Goal: Task Accomplishment & Management: Manage account settings

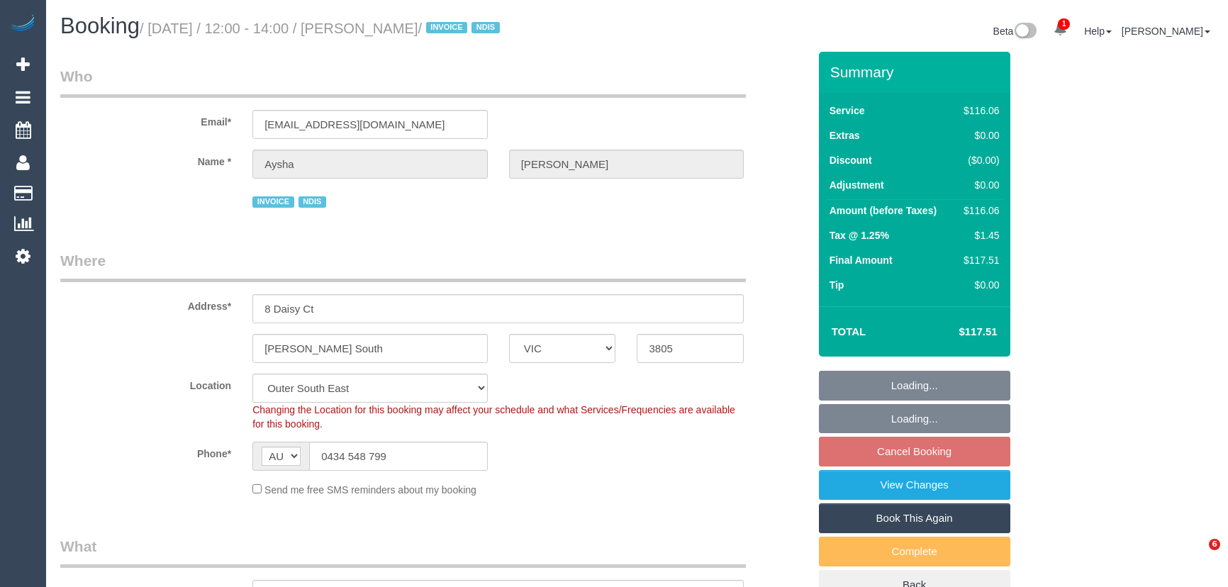
select select "VIC"
select select "number:27"
select select "number:14"
select select "number:18"
select select "number:24"
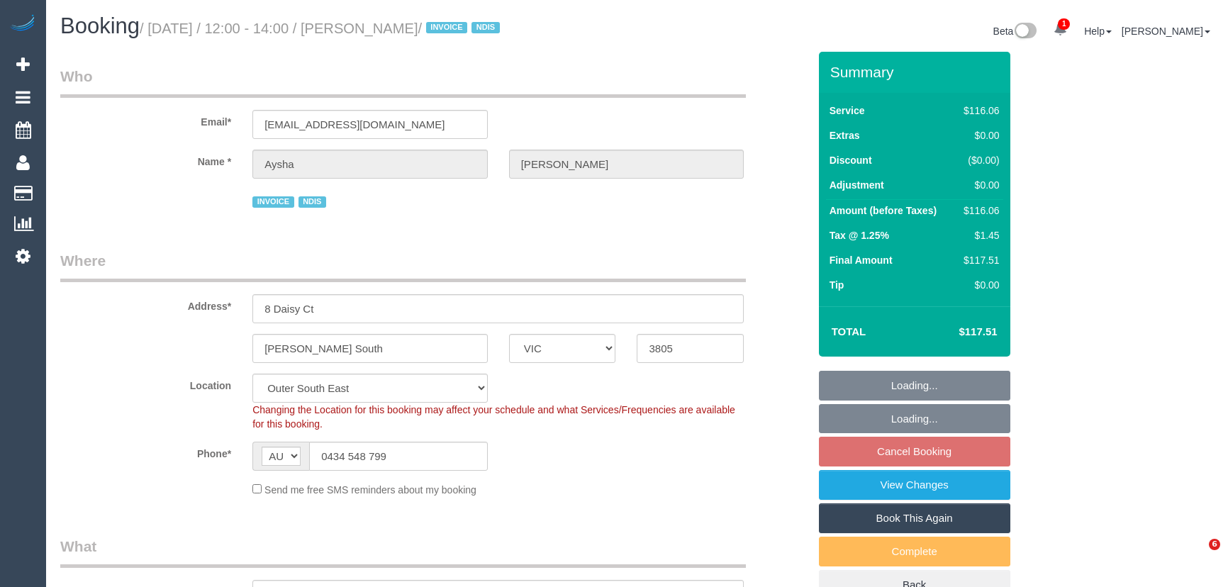
select select "number:33"
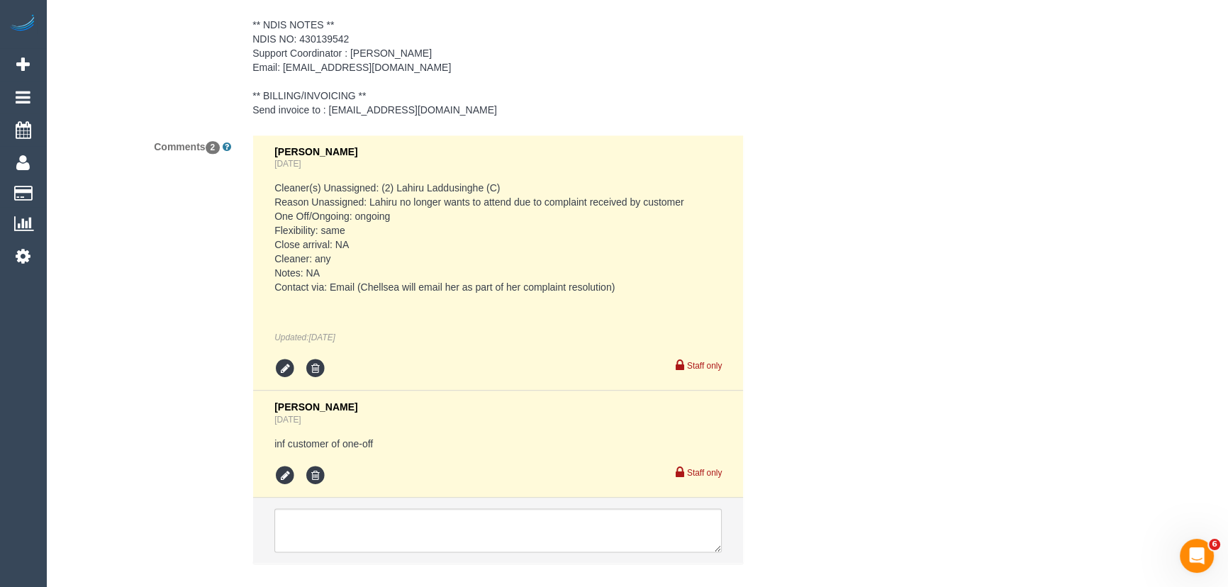
scroll to position [2381, 0]
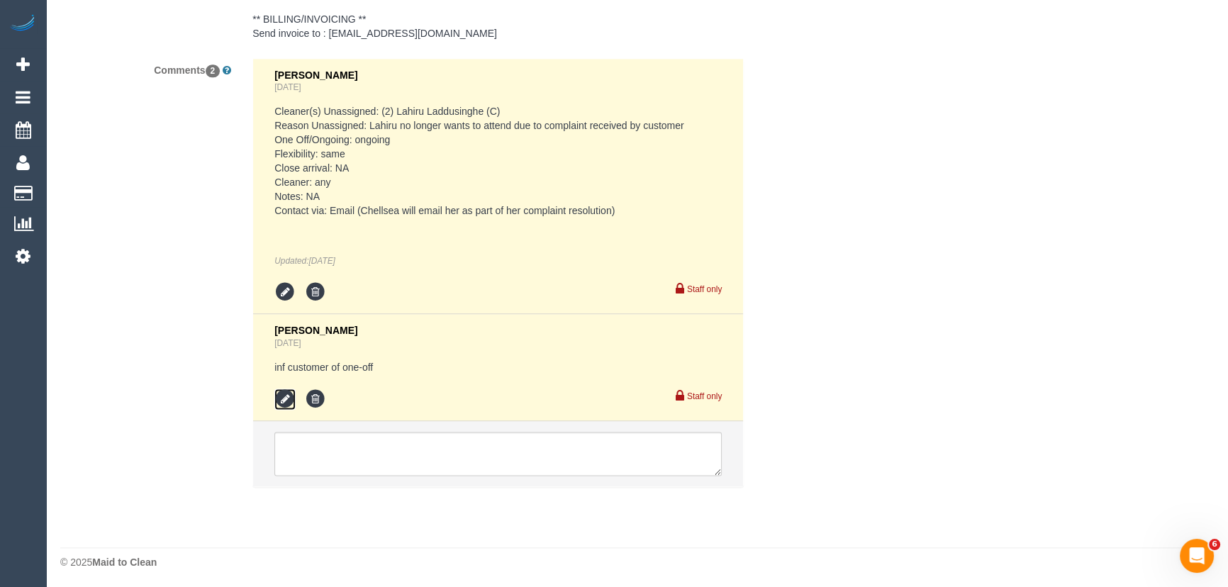
click at [284, 397] on icon at bounding box center [284, 399] width 21 height 21
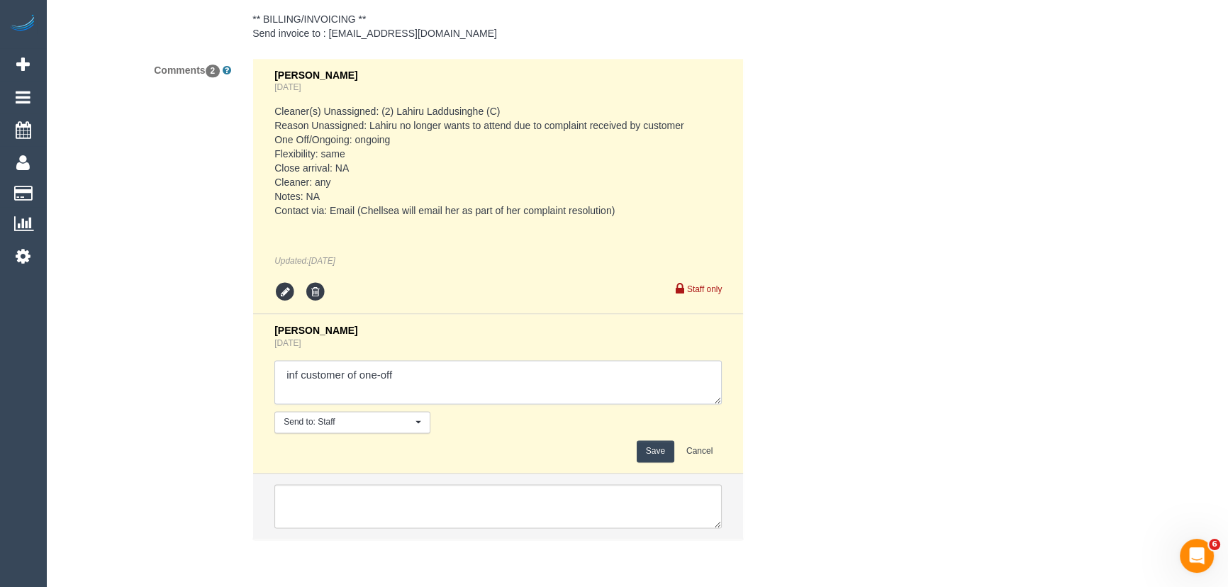
click at [422, 360] on textarea at bounding box center [497, 382] width 447 height 44
type textarea "inf customer of one-off - via email"
click at [647, 450] on button "Save" at bounding box center [656, 451] width 38 height 22
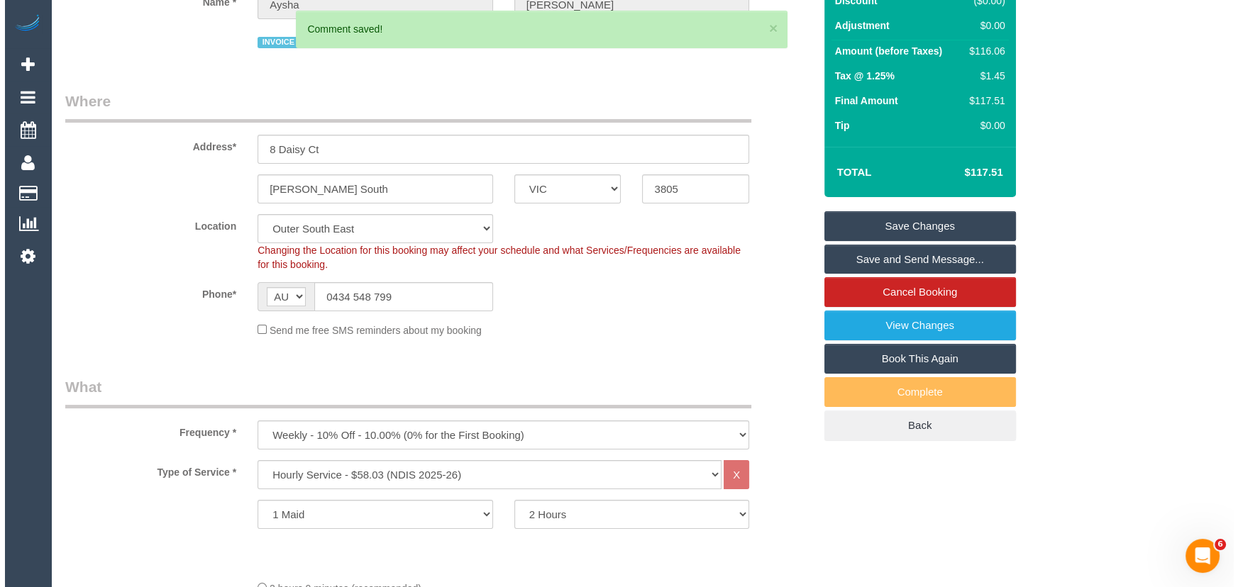
scroll to position [0, 0]
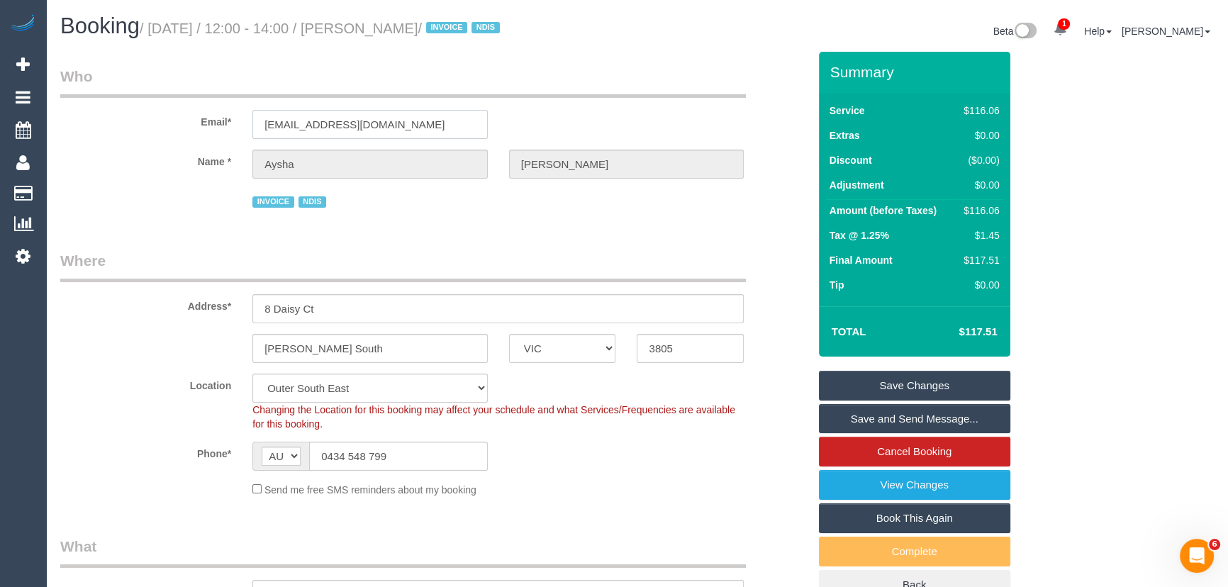
click at [406, 118] on input "aysha0803@gmail.com" at bounding box center [369, 124] width 235 height 29
click at [869, 422] on link "Save and Send Message..." at bounding box center [914, 419] width 191 height 30
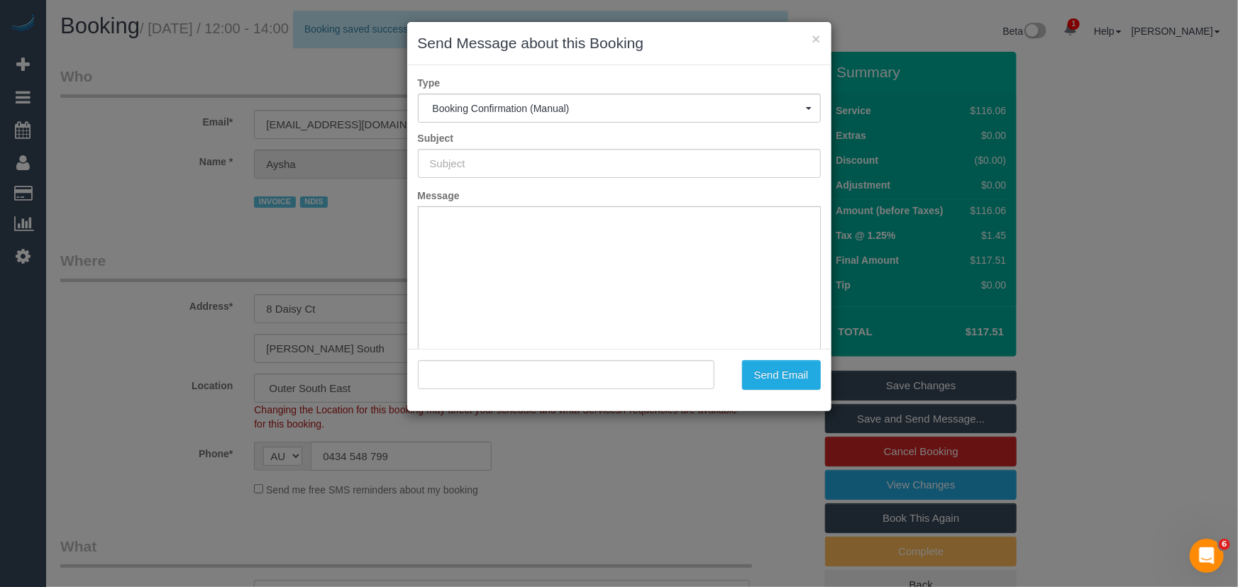
type input "Booking Confirmed"
type input ""Aysha Keith" <aysha0803@gmail.com>"
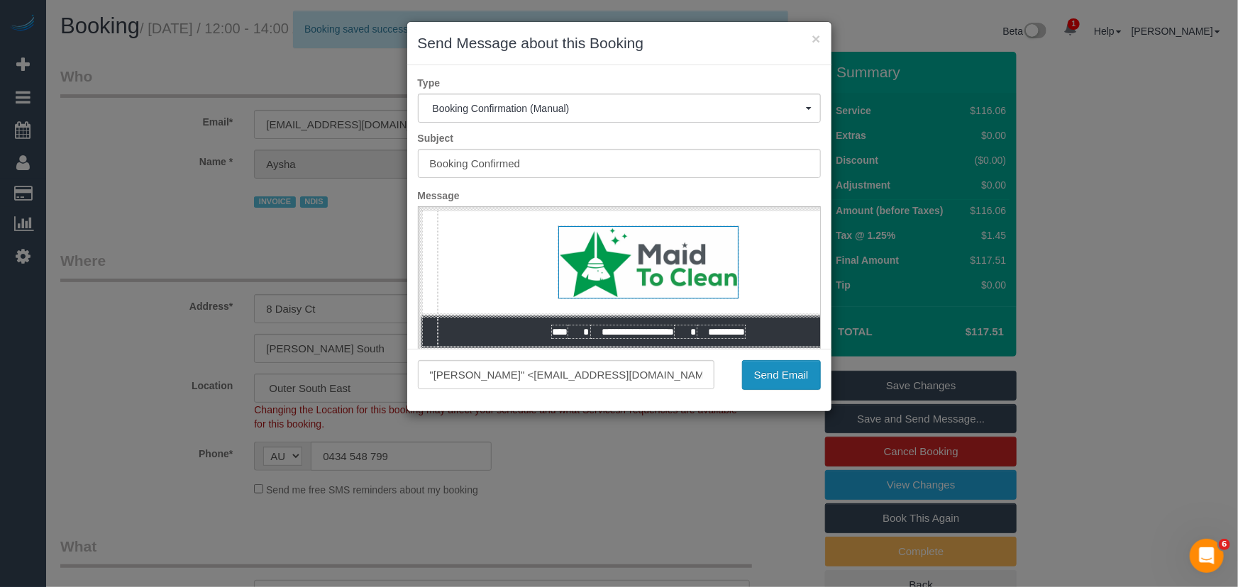
click at [782, 373] on button "Send Email" at bounding box center [781, 375] width 79 height 30
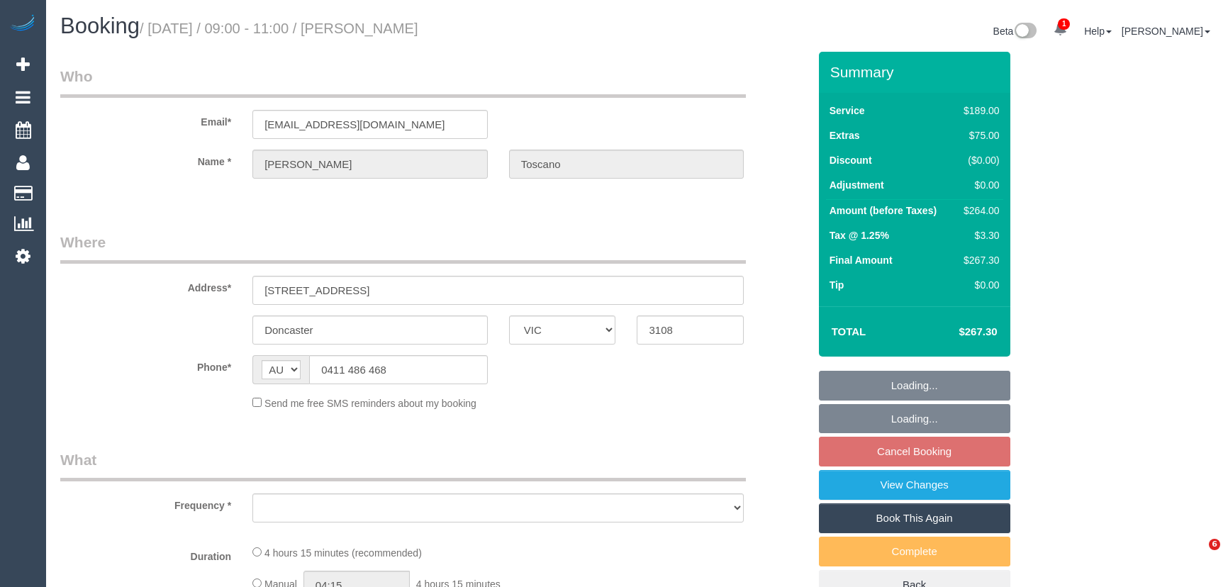
select select "VIC"
select select "string:stripe-pm_1R3pDb2GScqysDRVOsIkiWtv"
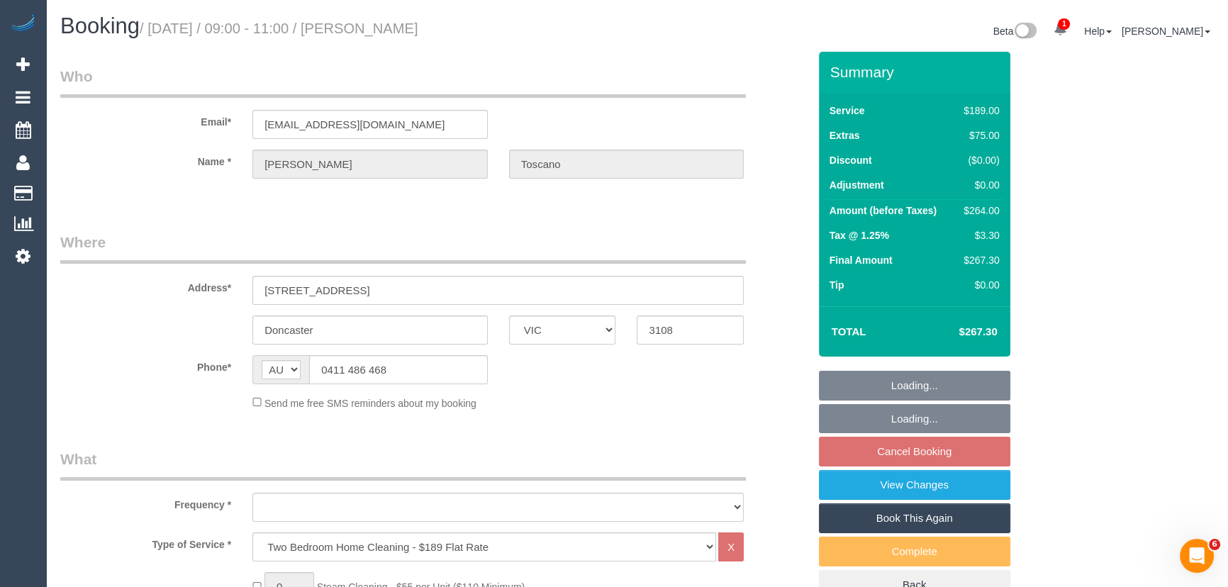
select select "object:660"
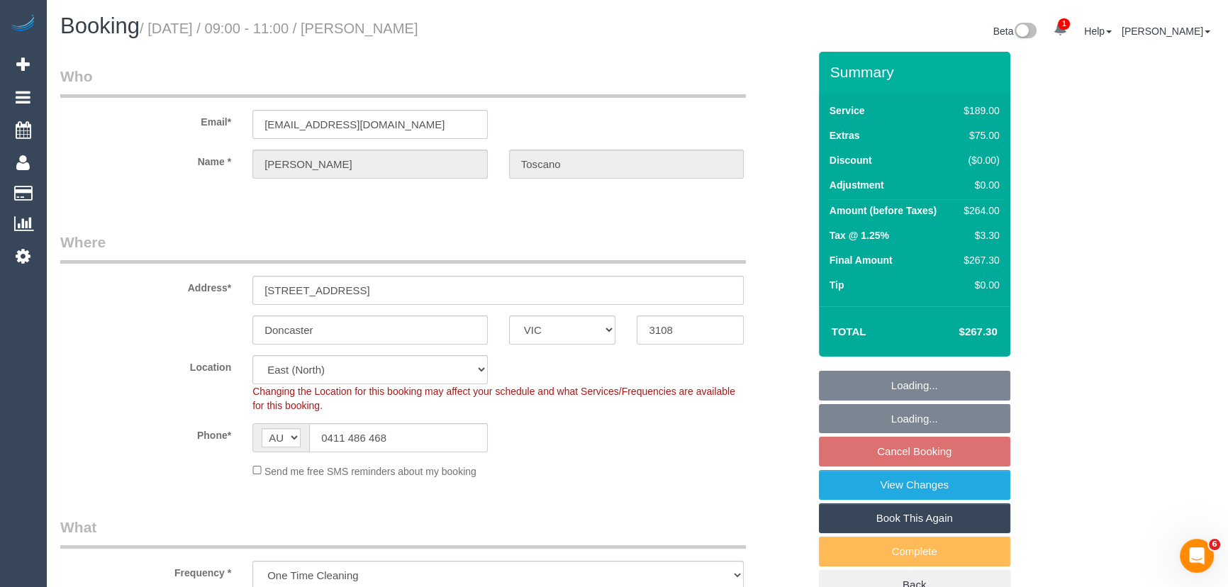
select select "number:28"
select select "number:14"
select select "number:18"
select select "number:22"
select select "number:13"
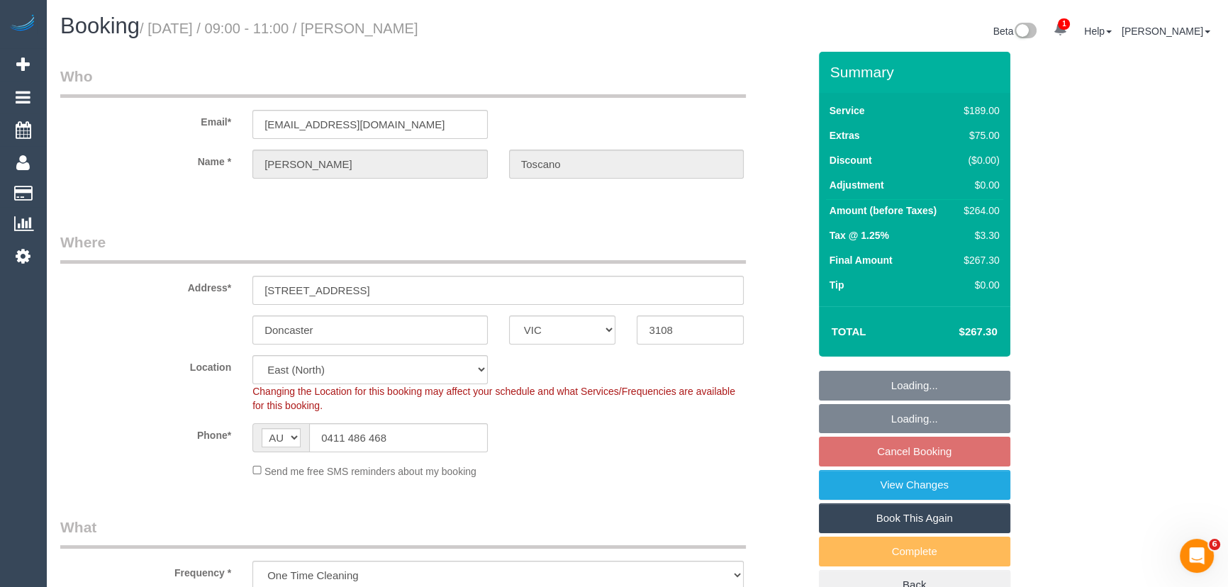
select select "object:827"
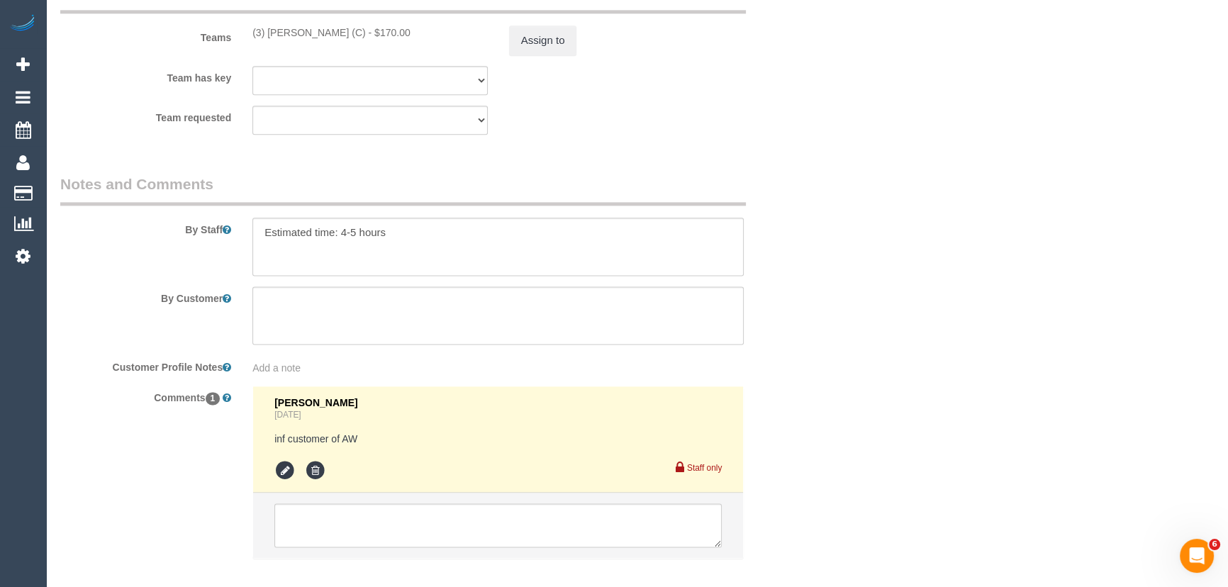
scroll to position [2353, 0]
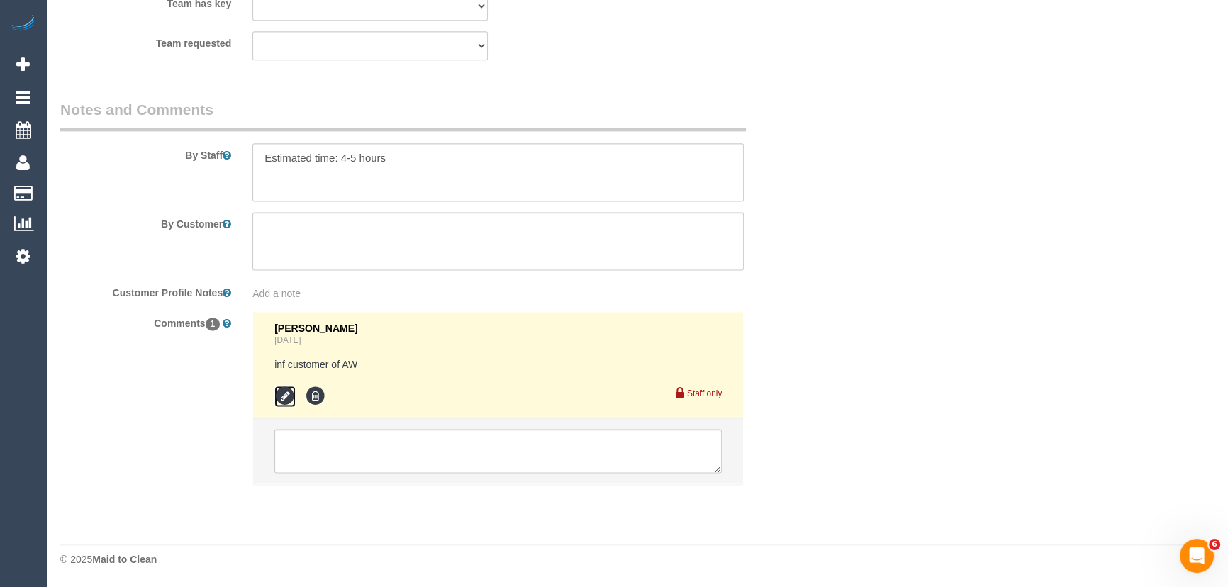
click at [286, 397] on icon at bounding box center [284, 396] width 21 height 21
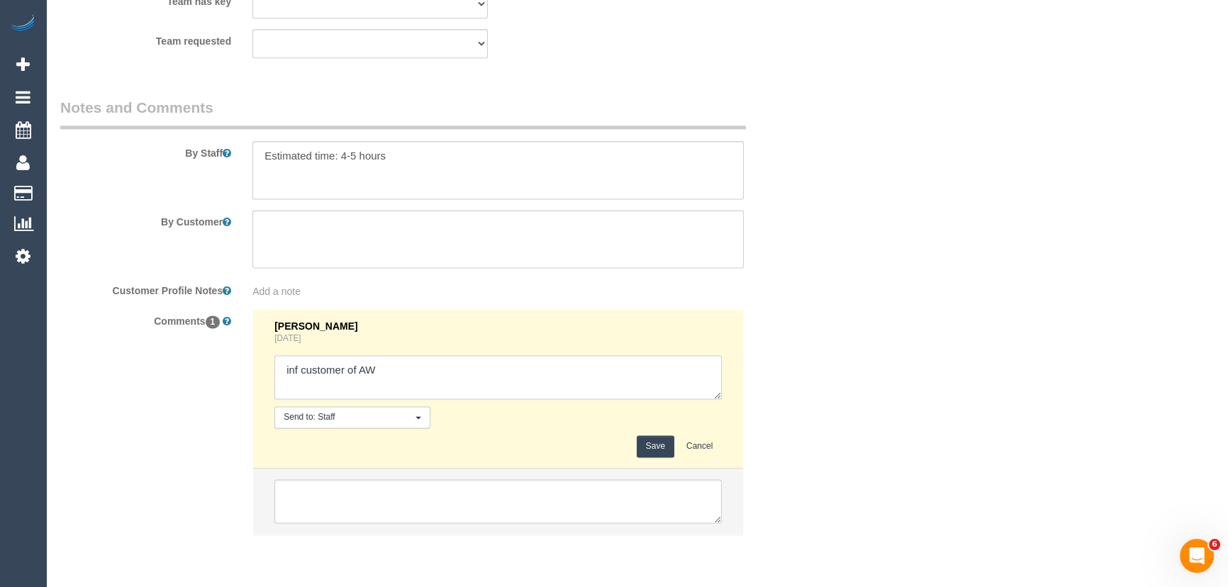
click at [394, 376] on textarea at bounding box center [497, 377] width 447 height 44
type textarea "inf customer of AW - via email - pending"
click at [643, 445] on button "Save" at bounding box center [656, 446] width 38 height 22
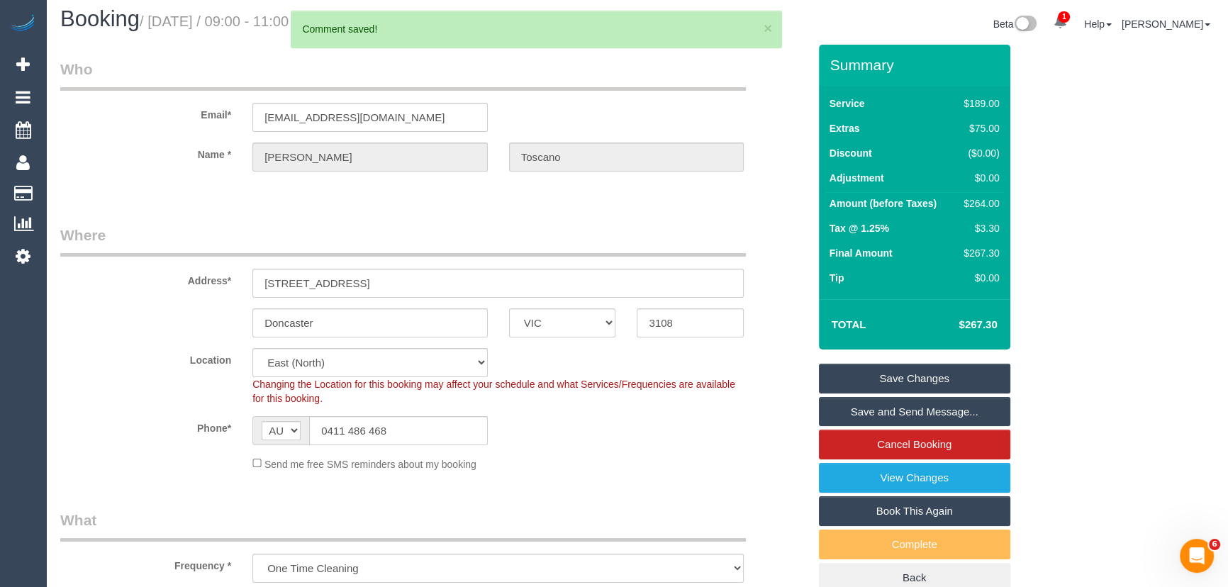
scroll to position [0, 0]
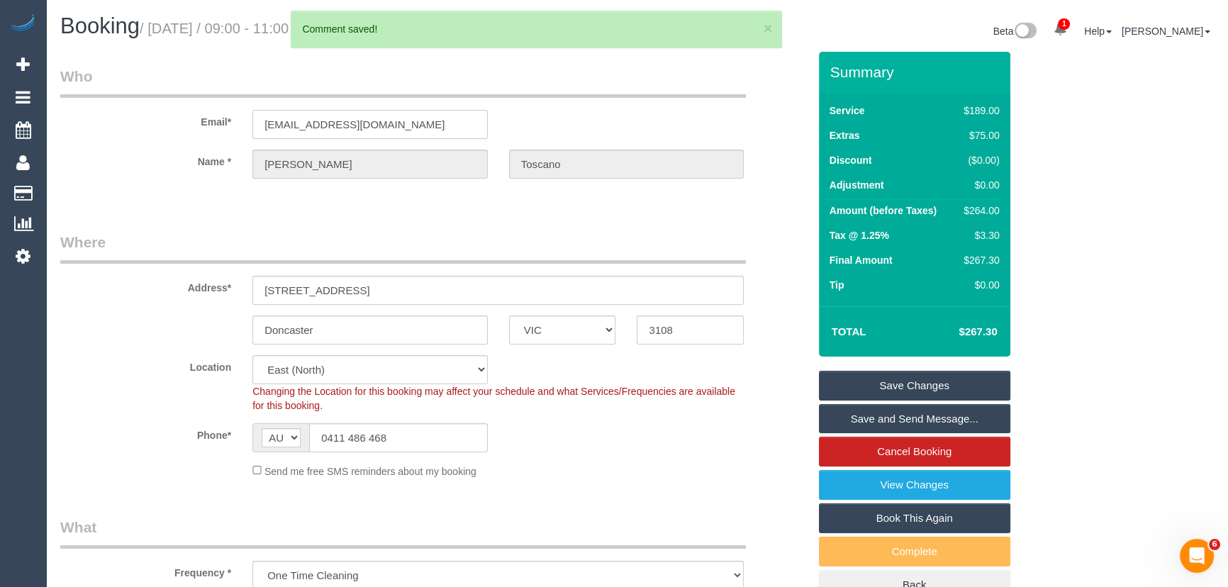
click at [434, 116] on input "ntoscano@officeworks.com.au" at bounding box center [369, 124] width 235 height 29
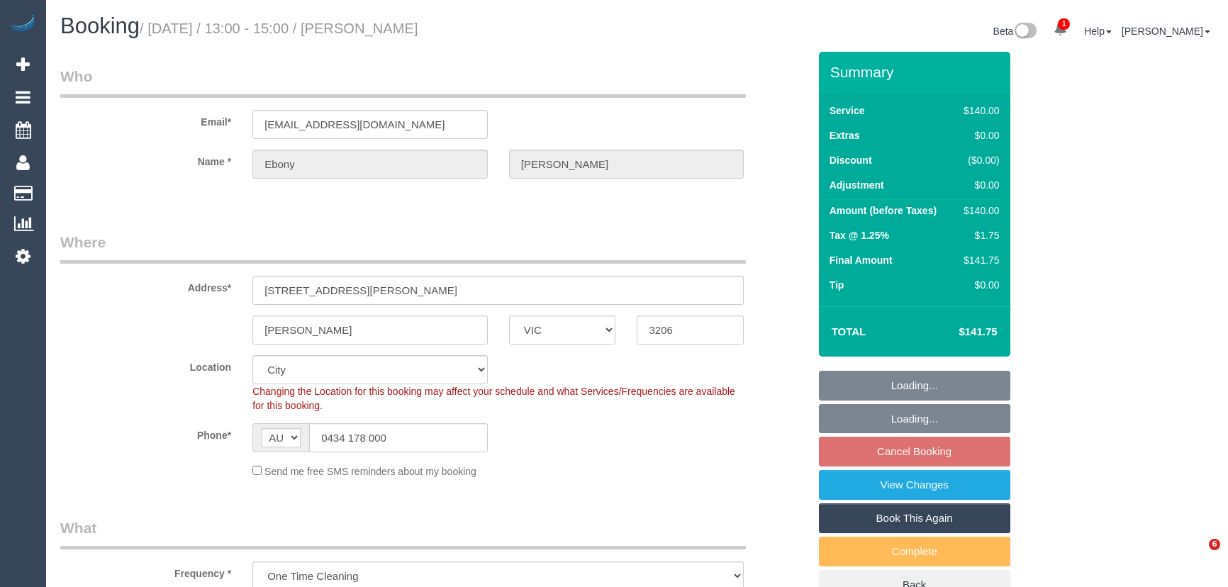
select select "VIC"
select select "number:27"
select select "number:14"
select select "number:19"
select select "number:24"
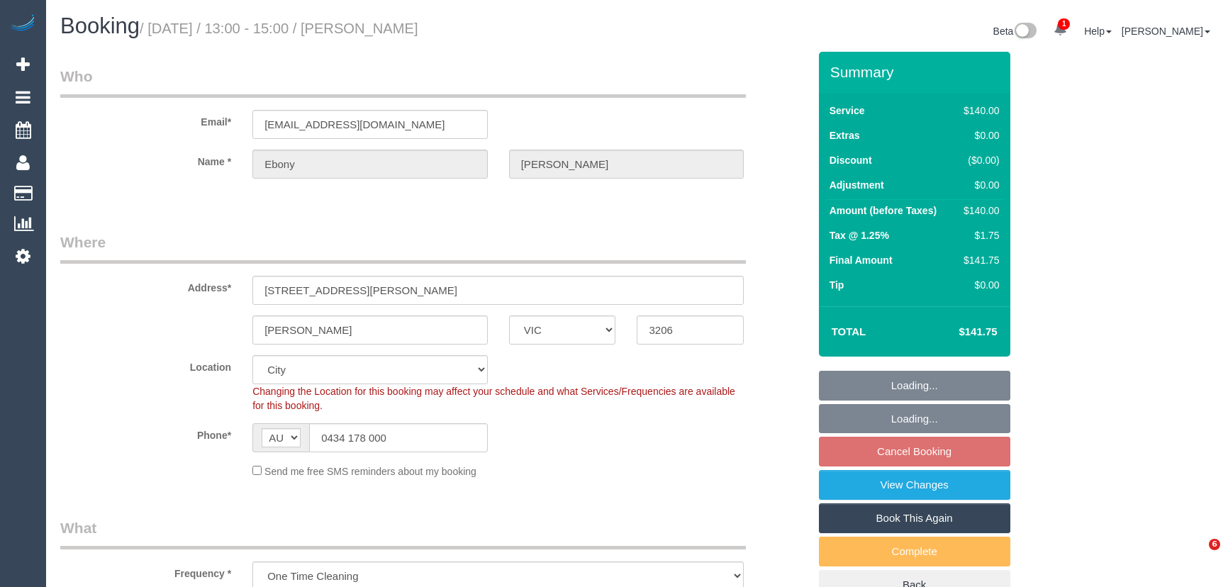
select select "number:33"
select select "number:12"
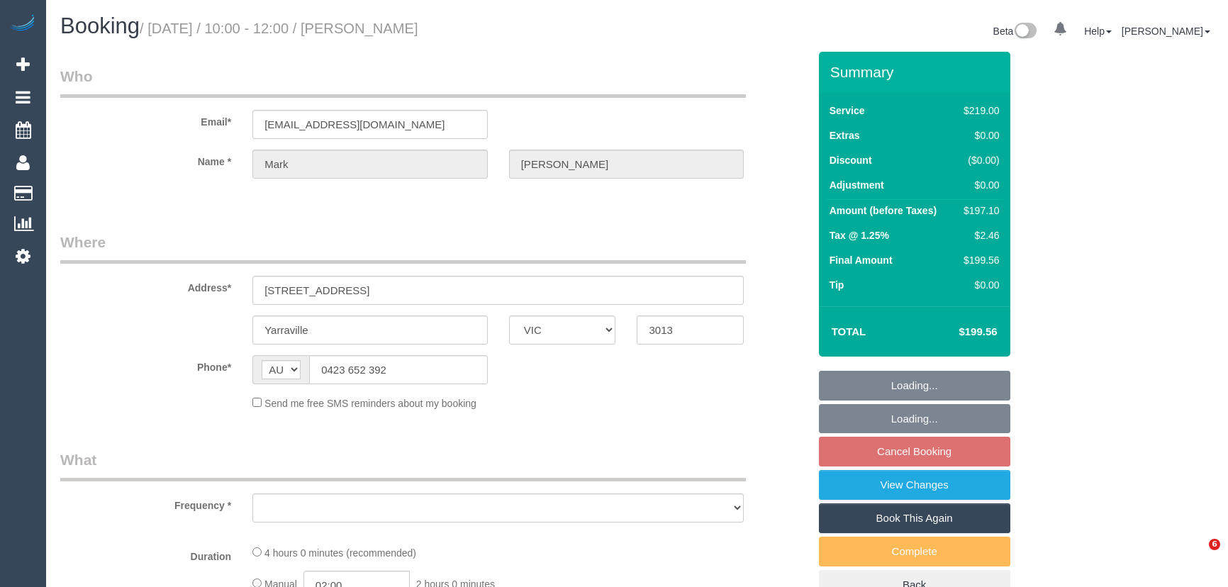
select select "VIC"
select select "string:stripe-pm_1PAQnV2GScqysDRVxjdtDLmM"
select select "number:27"
select select "number:14"
select select "number:19"
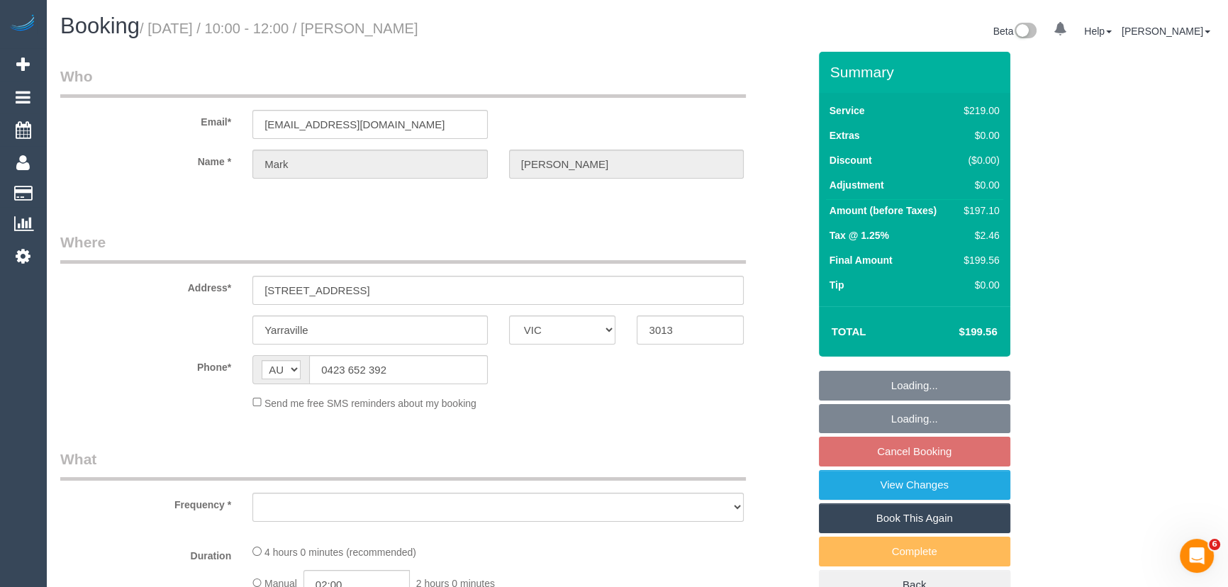
select select "number:22"
select select "number:34"
select select "number:13"
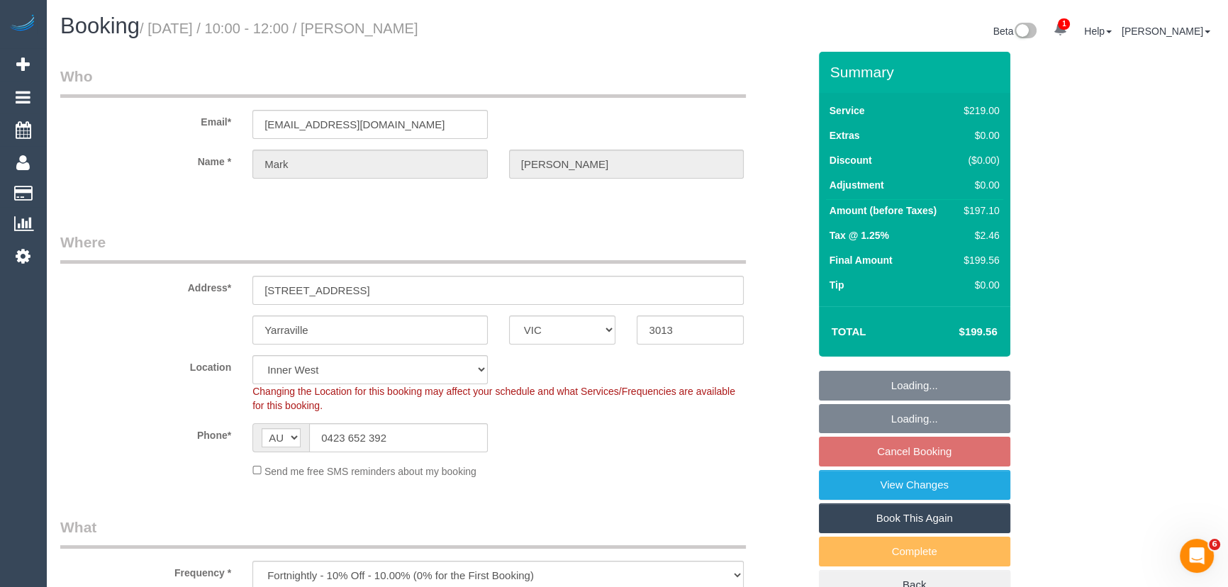
select select "object:796"
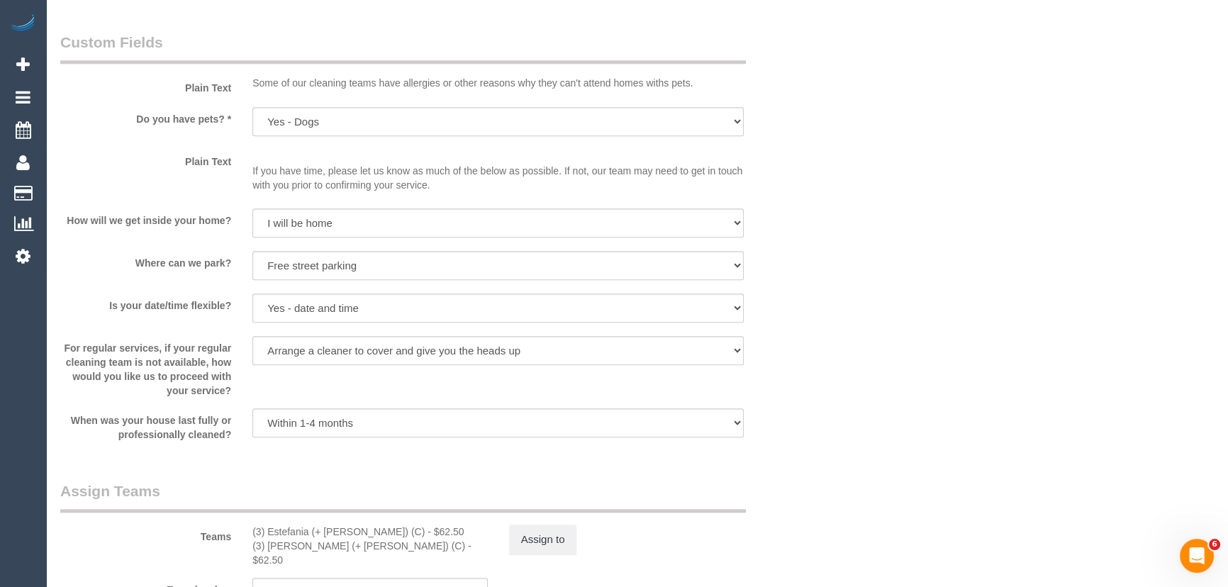
scroll to position [1869, 0]
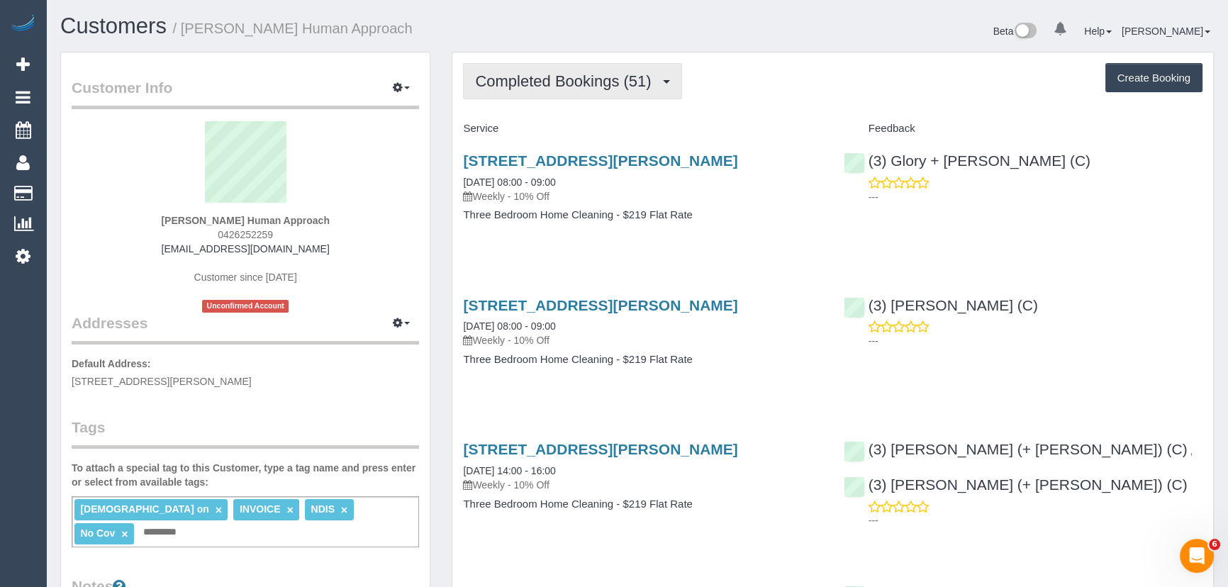
click at [658, 82] on span "Completed Bookings (51)" at bounding box center [566, 81] width 183 height 18
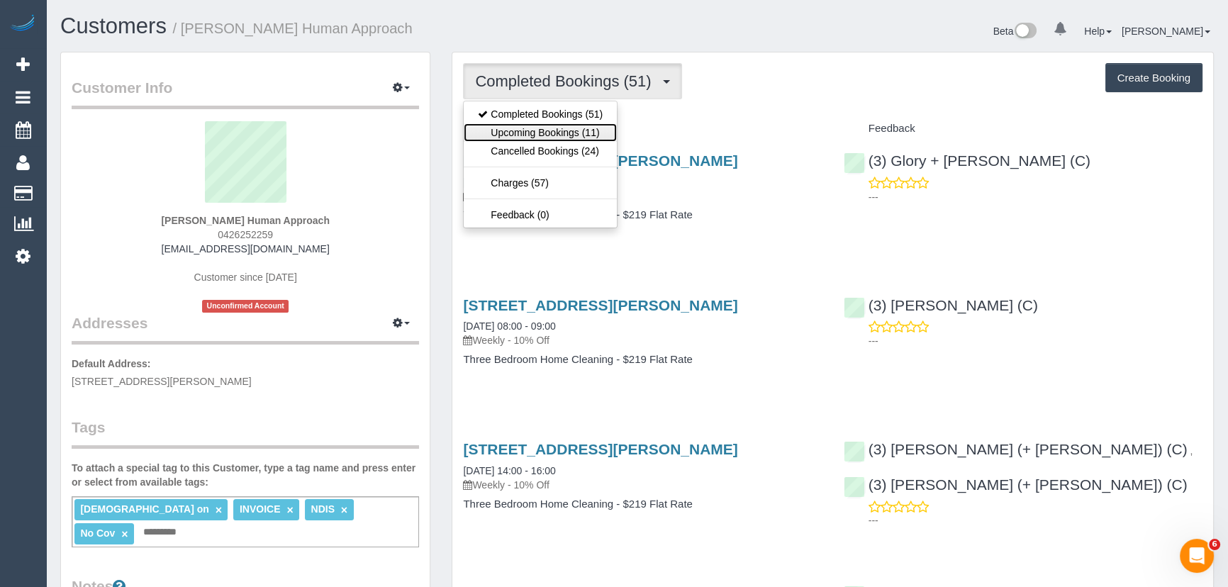
click at [599, 133] on link "Upcoming Bookings (11)" at bounding box center [540, 132] width 153 height 18
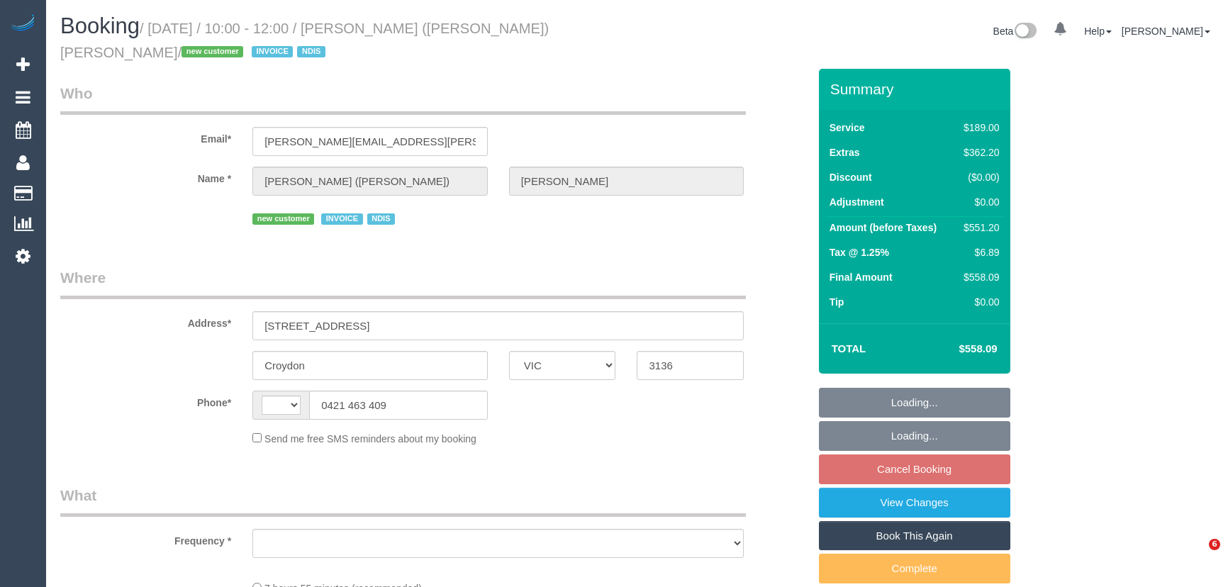
select select "VIC"
select select "string:AU"
select select "object:661"
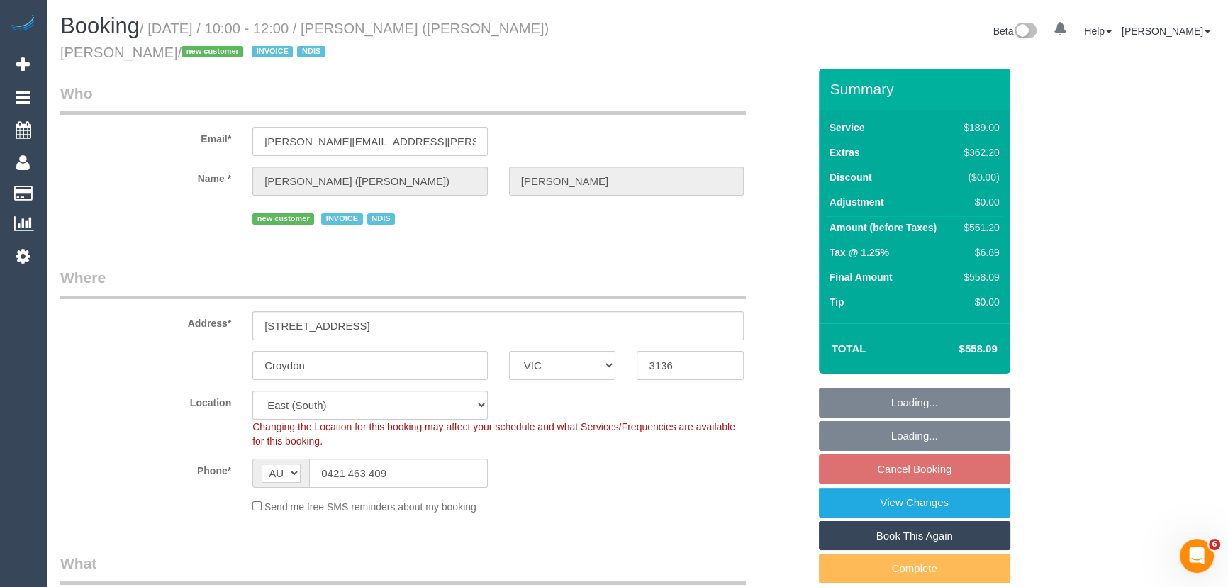
select select "number:29"
select select "number:14"
select select "number:18"
select select "number:36"
select select "object:1277"
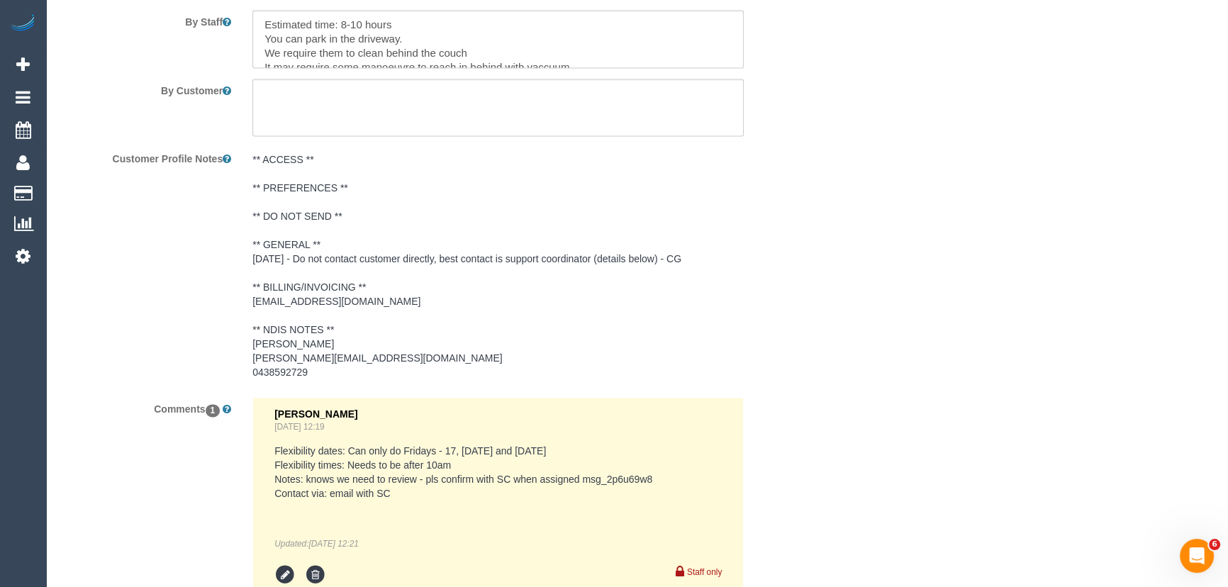
scroll to position [2643, 0]
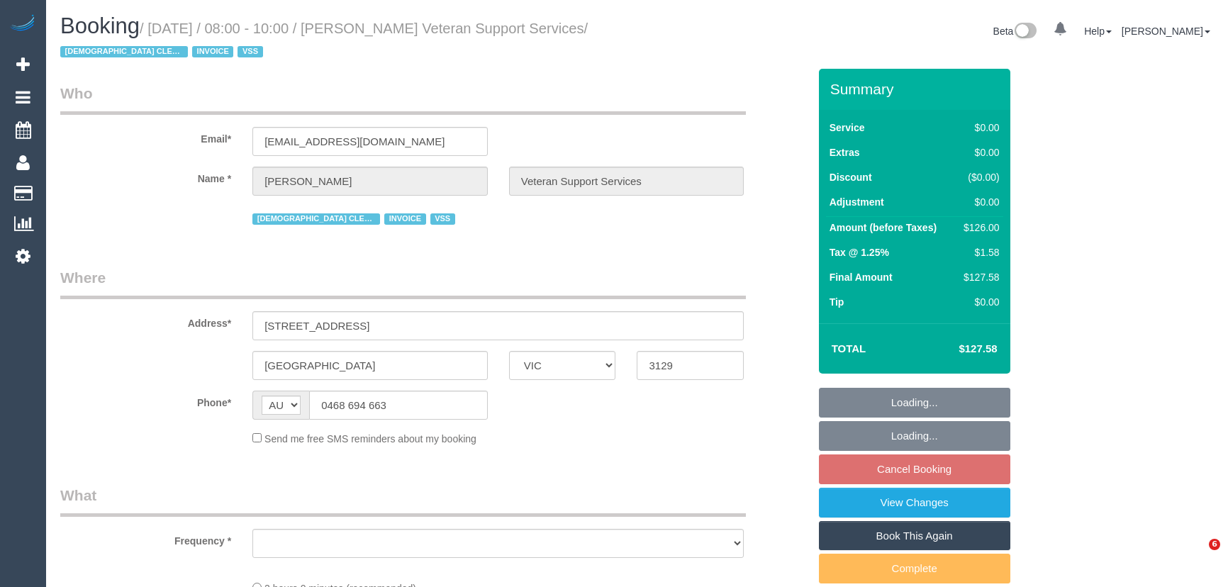
select select "VIC"
select select "object:571"
select select "120"
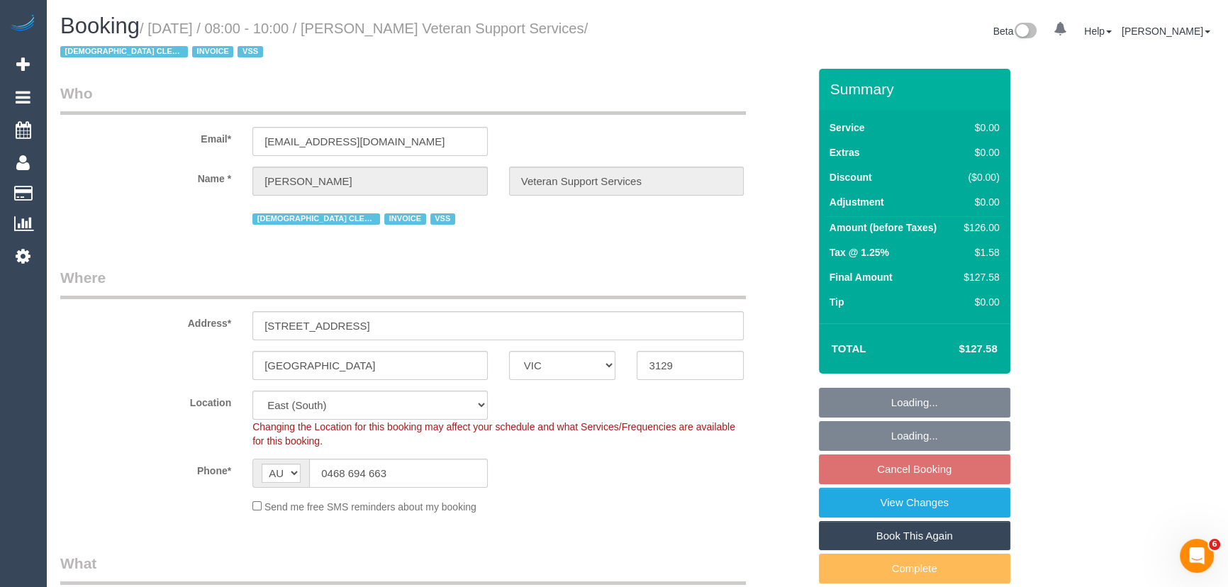
select select "object:843"
select select "number:28"
select select "number:14"
select select "number:19"
select select "number:36"
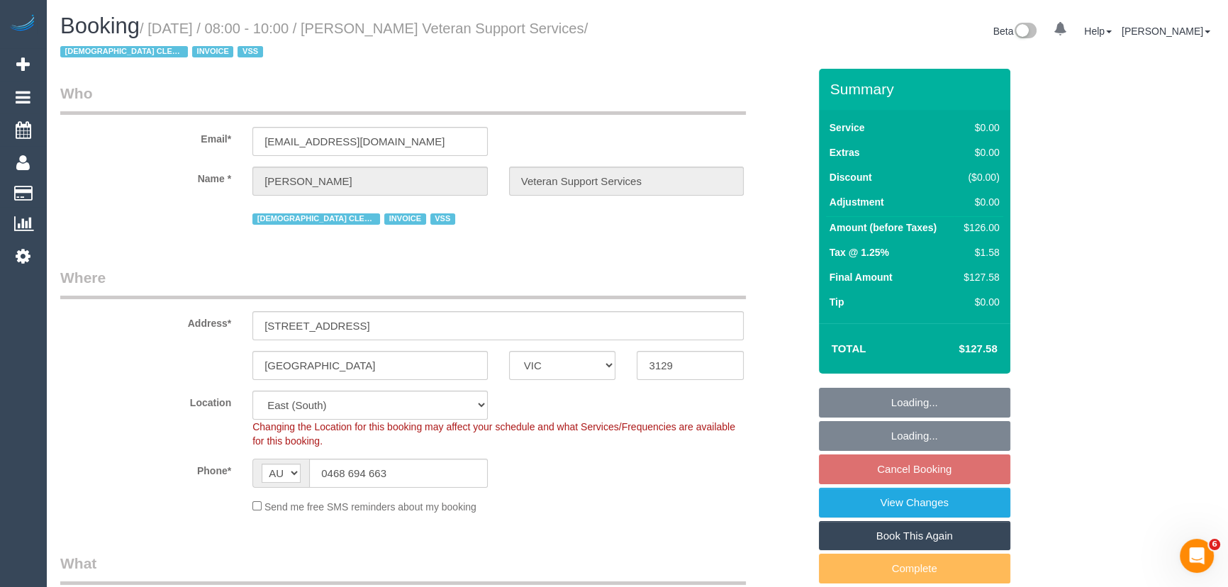
select select "number:34"
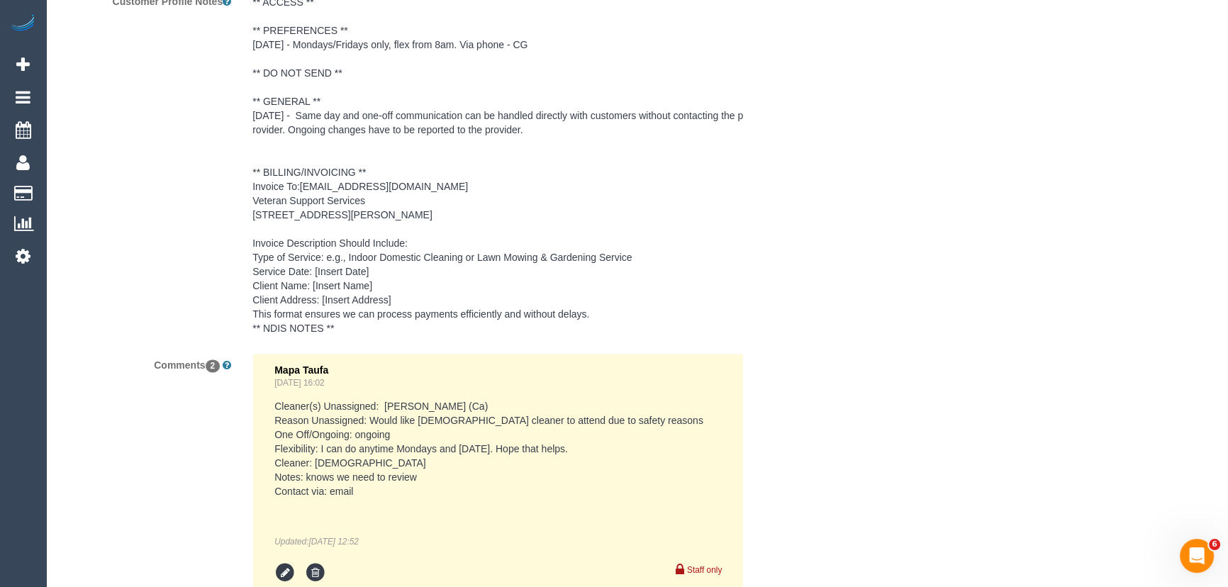
scroll to position [2486, 0]
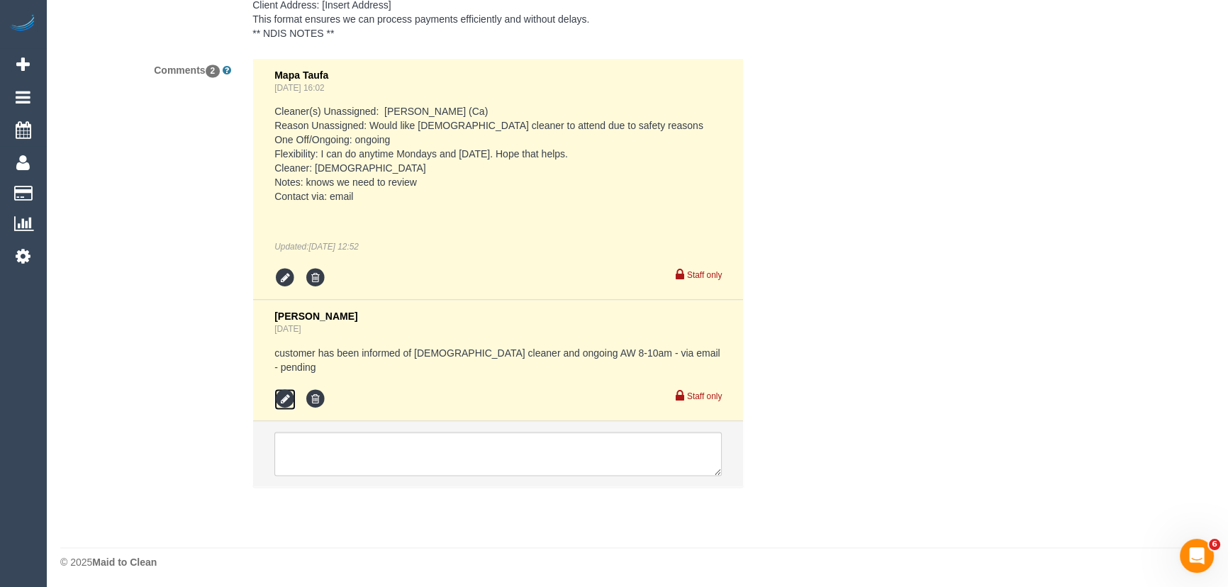
click at [284, 404] on icon at bounding box center [284, 399] width 21 height 21
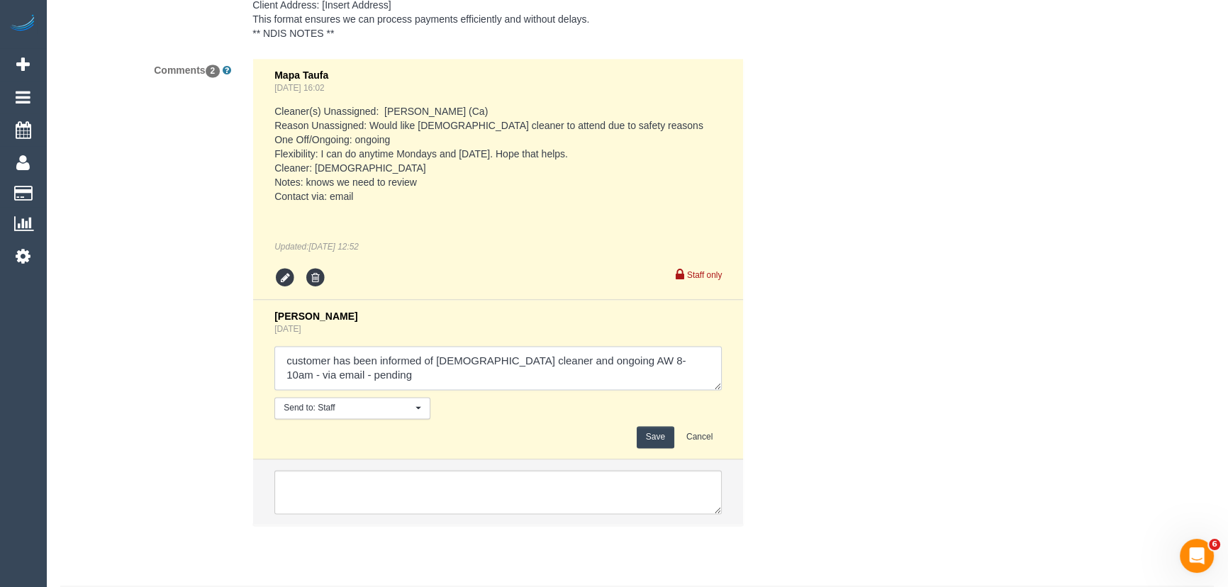
click at [362, 390] on textarea at bounding box center [497, 368] width 447 height 44
type textarea "customer has been informed of female cleaner and ongoing AW 8-10am - via email …"
click at [656, 447] on button "Save" at bounding box center [656, 437] width 38 height 22
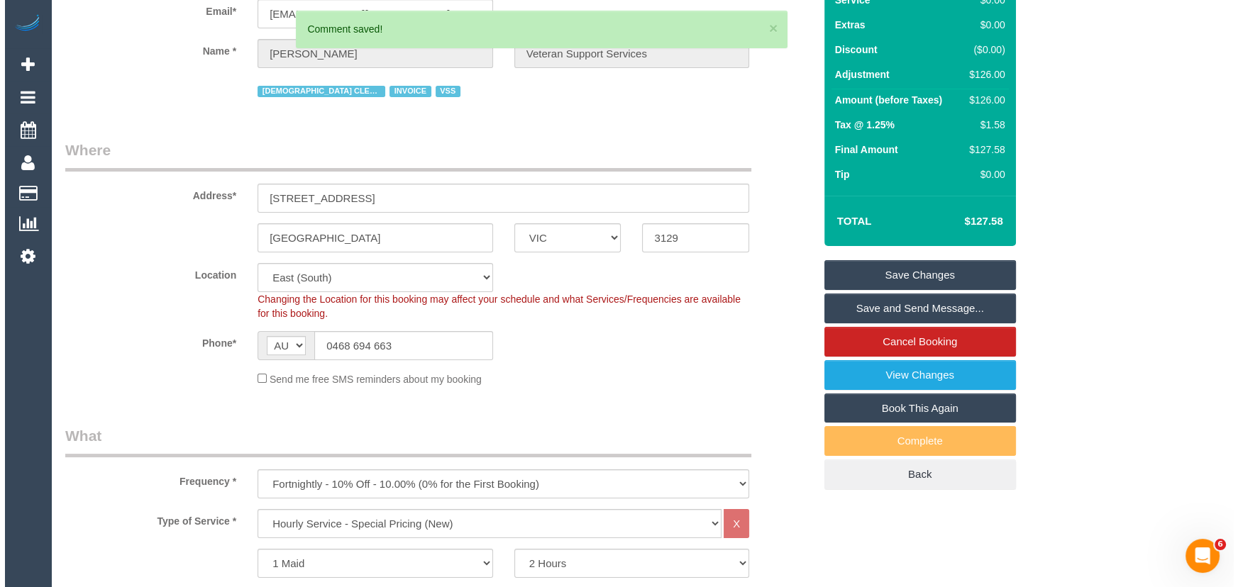
scroll to position [0, 0]
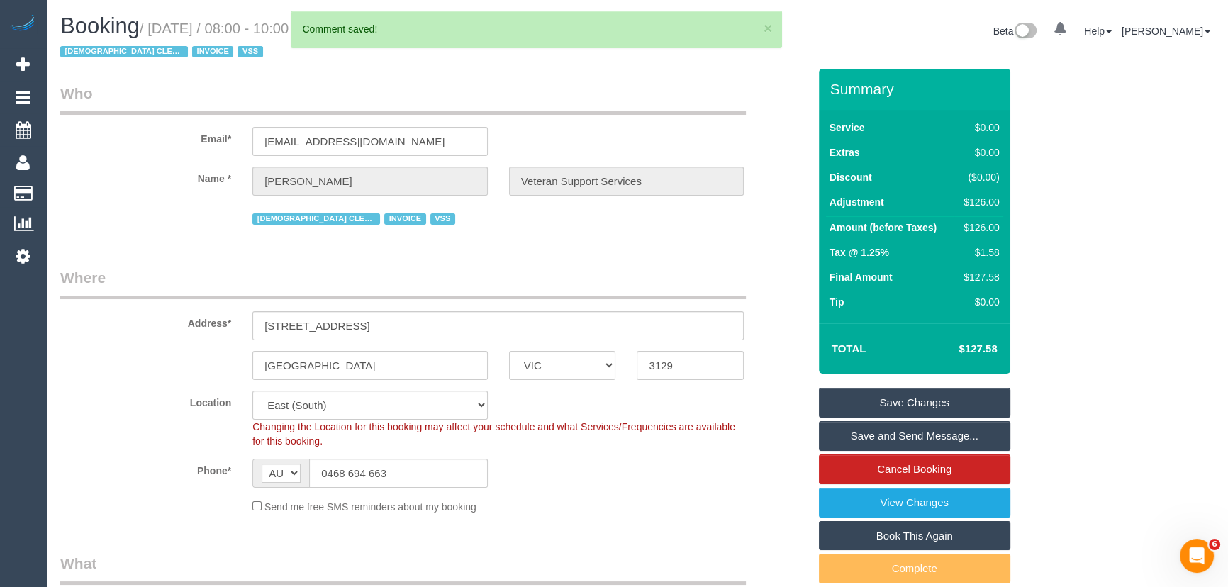
click at [904, 430] on link "Save and Send Message..." at bounding box center [914, 436] width 191 height 30
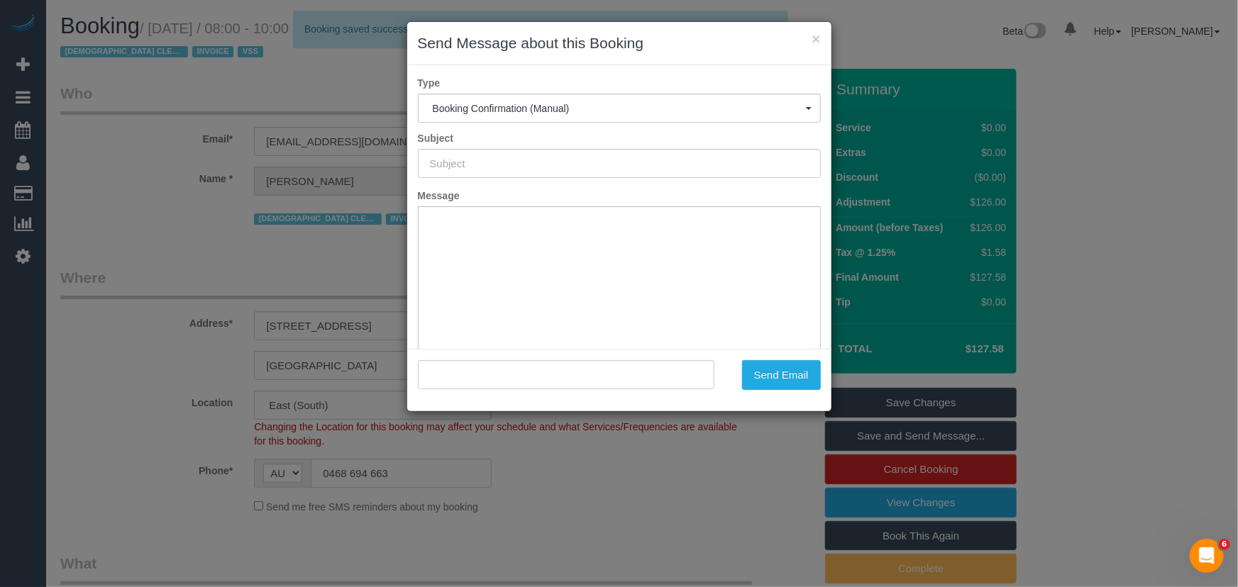
type input "Booking Confirmed"
type input ""Madeline Carnes Veteran Support Services" <maddycarnes@hotmail.com>"
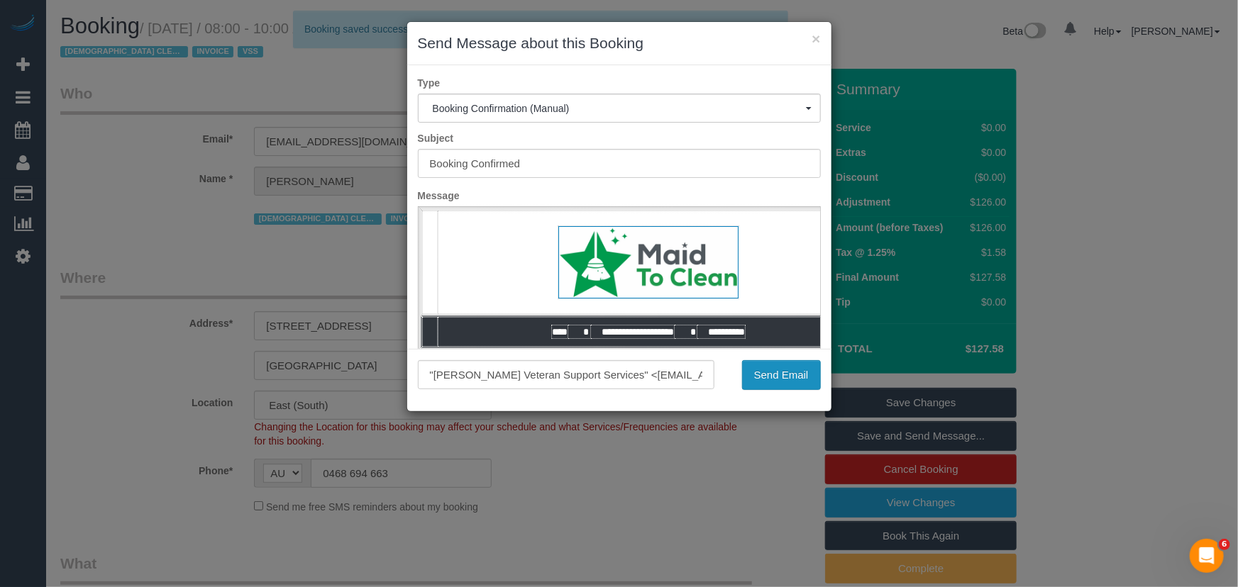
click at [784, 385] on button "Send Email" at bounding box center [781, 375] width 79 height 30
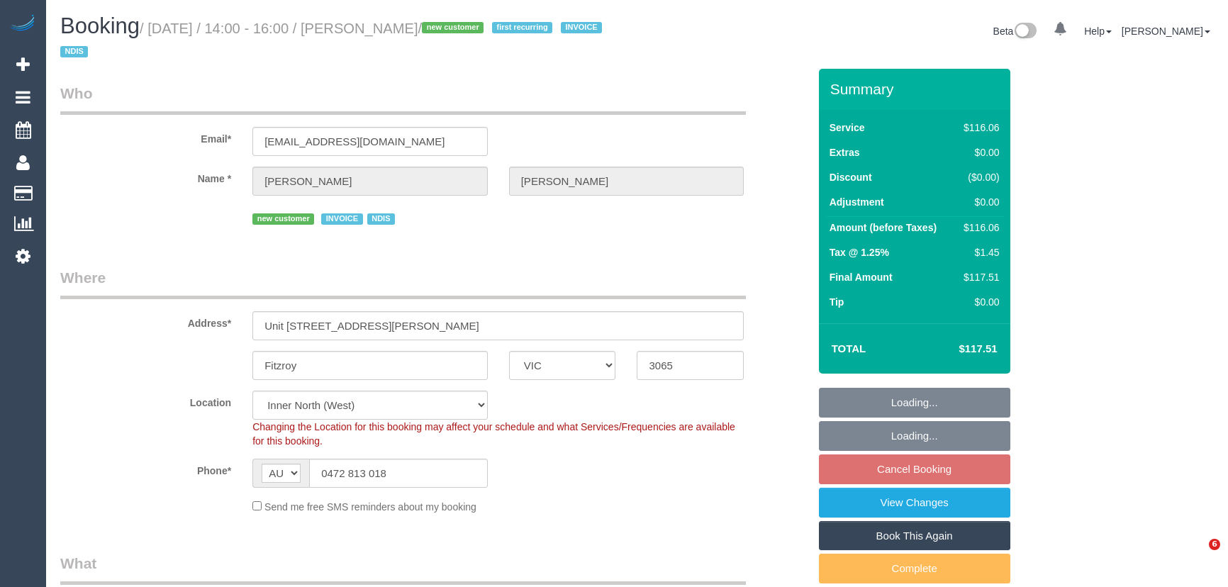
select select "VIC"
select select "number:28"
select select "number:14"
select select "number:19"
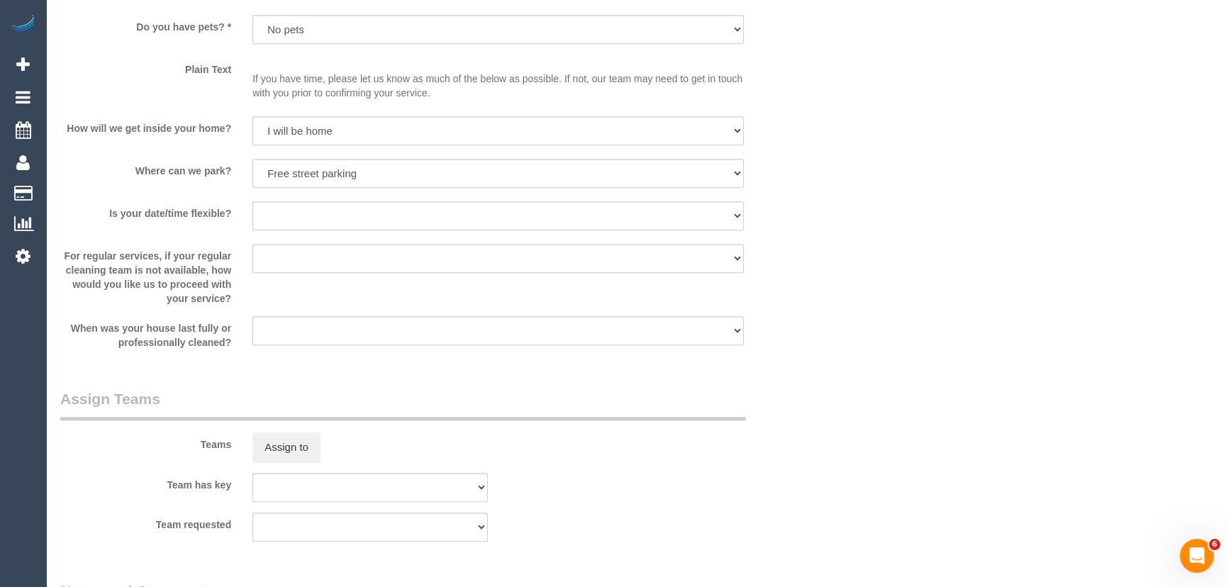
scroll to position [1547, 0]
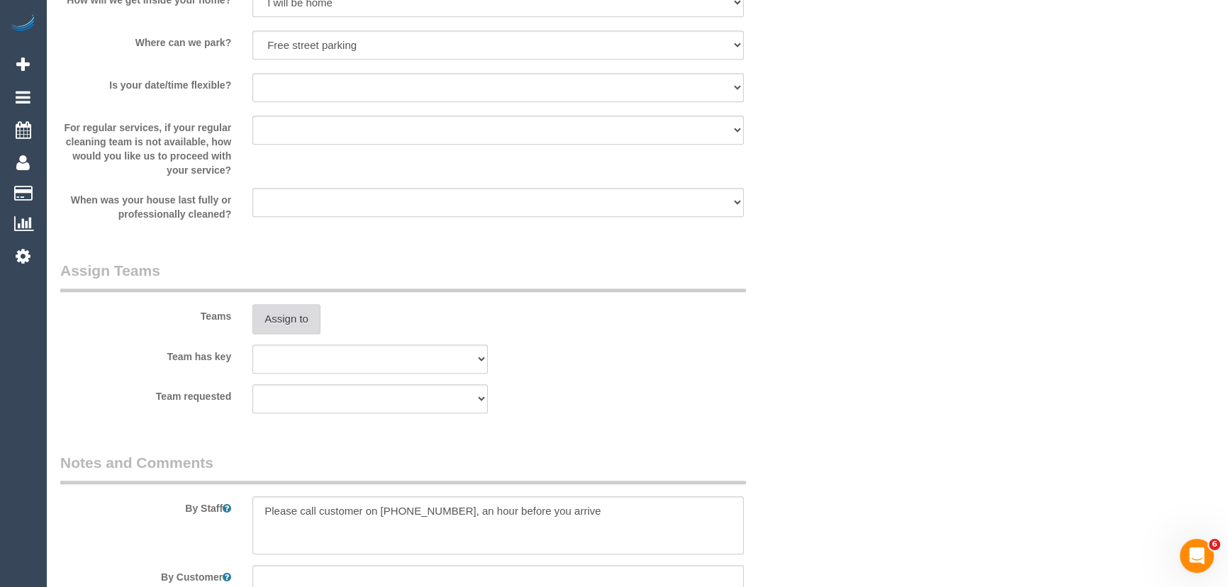
click at [298, 316] on button "Assign to" at bounding box center [286, 319] width 68 height 30
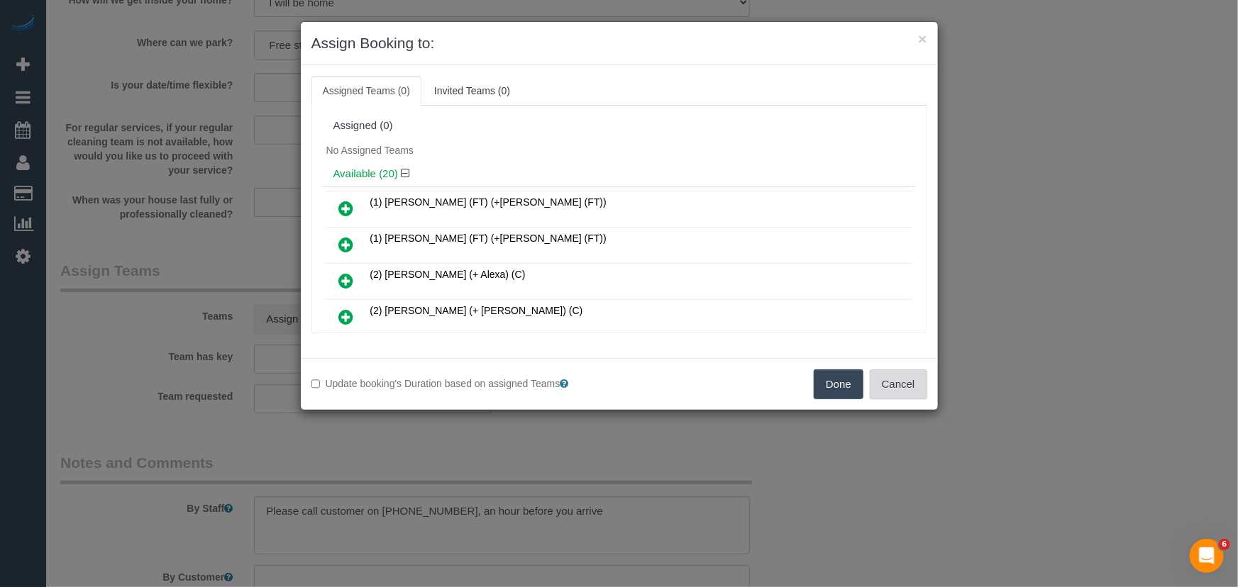
drag, startPoint x: 905, startPoint y: 389, endPoint x: 825, endPoint y: 335, distance: 97.0
click at [905, 389] on button "Cancel" at bounding box center [897, 384] width 57 height 30
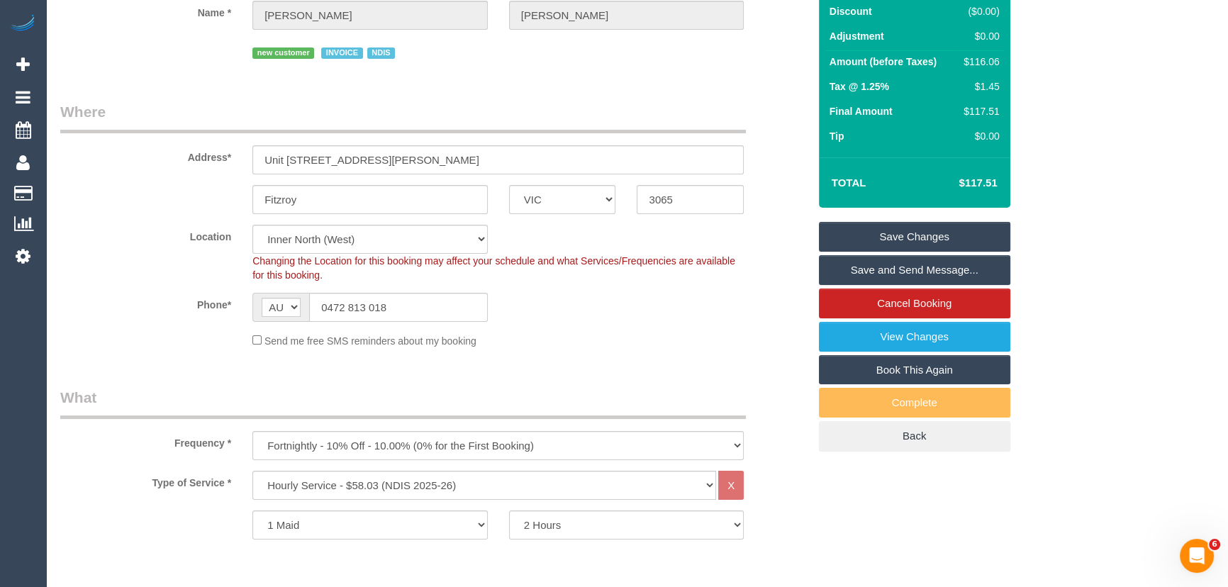
scroll to position [0, 0]
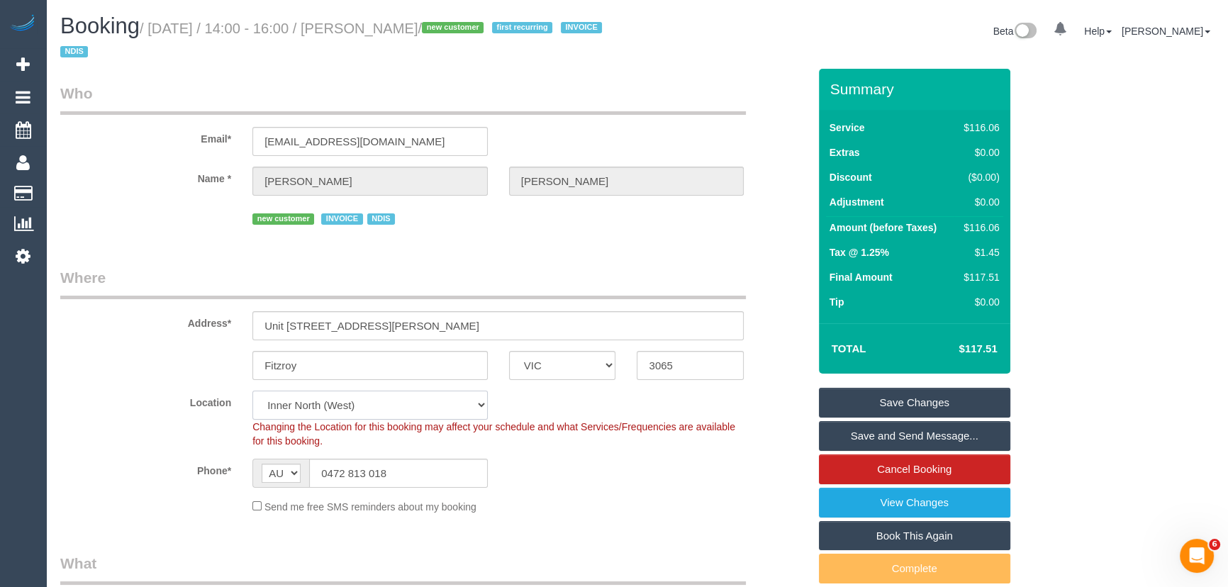
click at [326, 406] on select "Office City East (North) East (South) Inner East Inner North (East) Inner North…" at bounding box center [369, 405] width 235 height 29
select select "50"
click at [252, 391] on select "Office City East (North) East (South) Inner East Inner North (East) Inner North…" at bounding box center [369, 405] width 235 height 29
drag, startPoint x: 170, startPoint y: 241, endPoint x: 177, endPoint y: 252, distance: 12.4
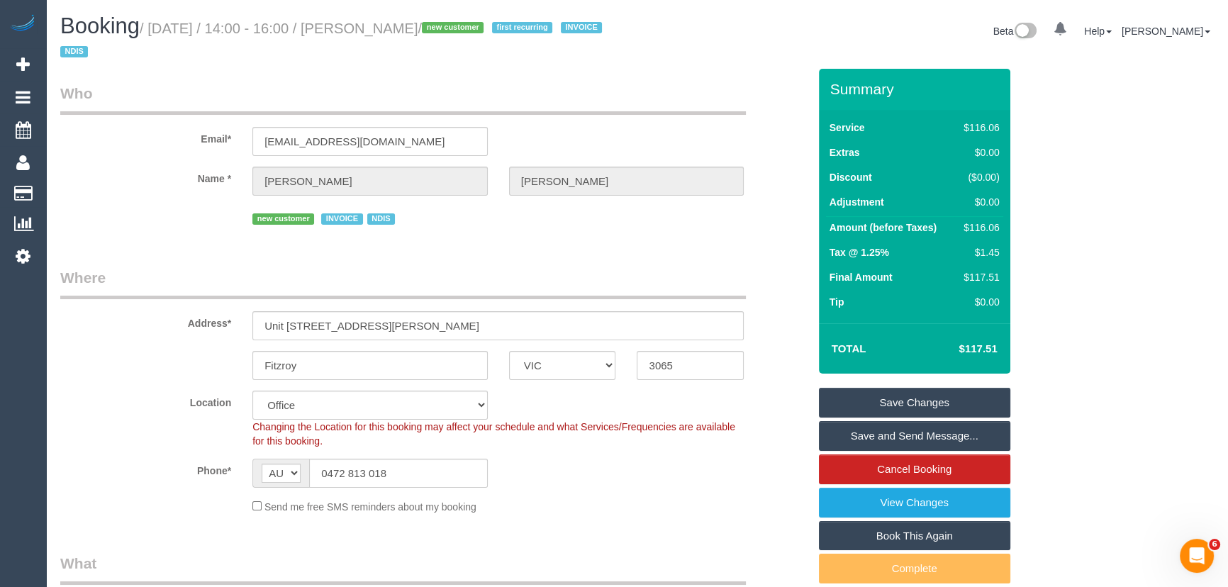
select select "object:5353"
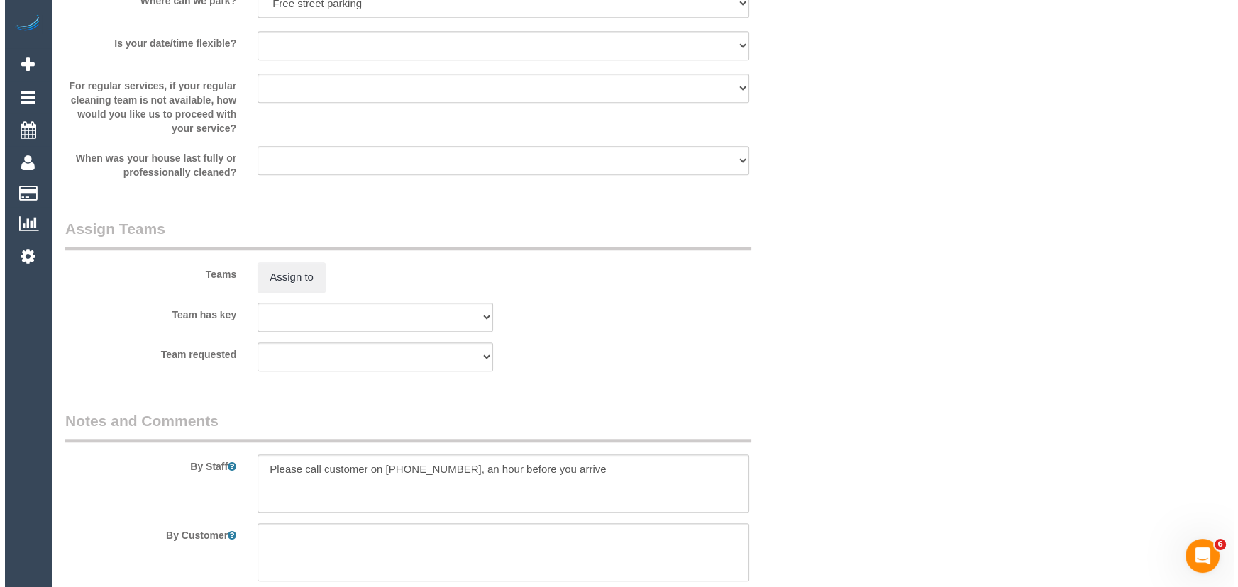
scroll to position [1676, 0]
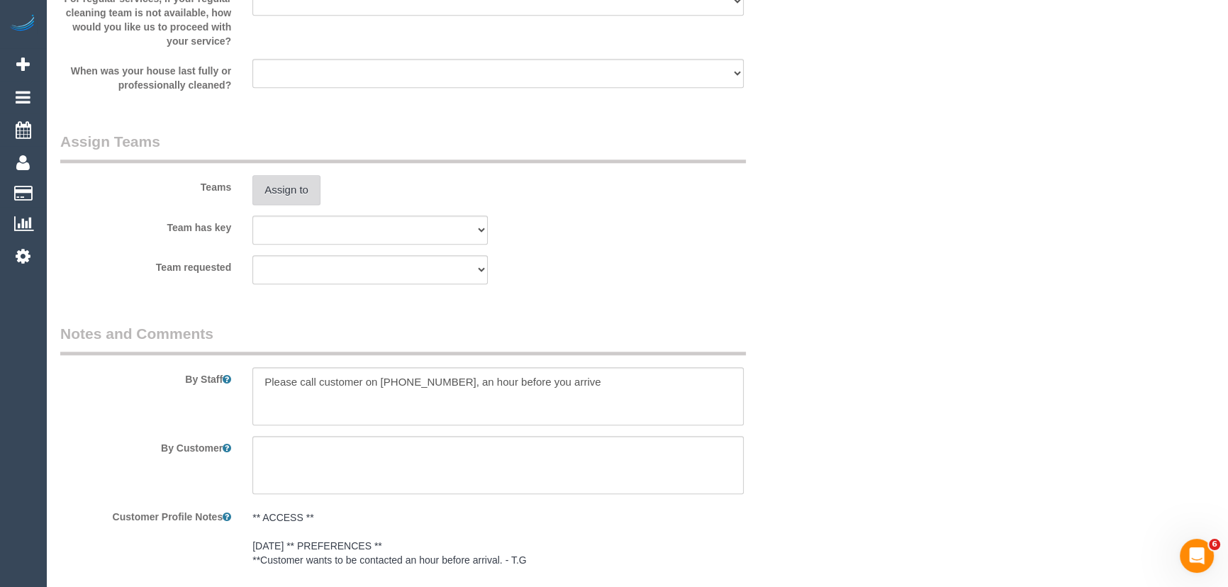
click at [282, 191] on button "Assign to" at bounding box center [286, 190] width 68 height 30
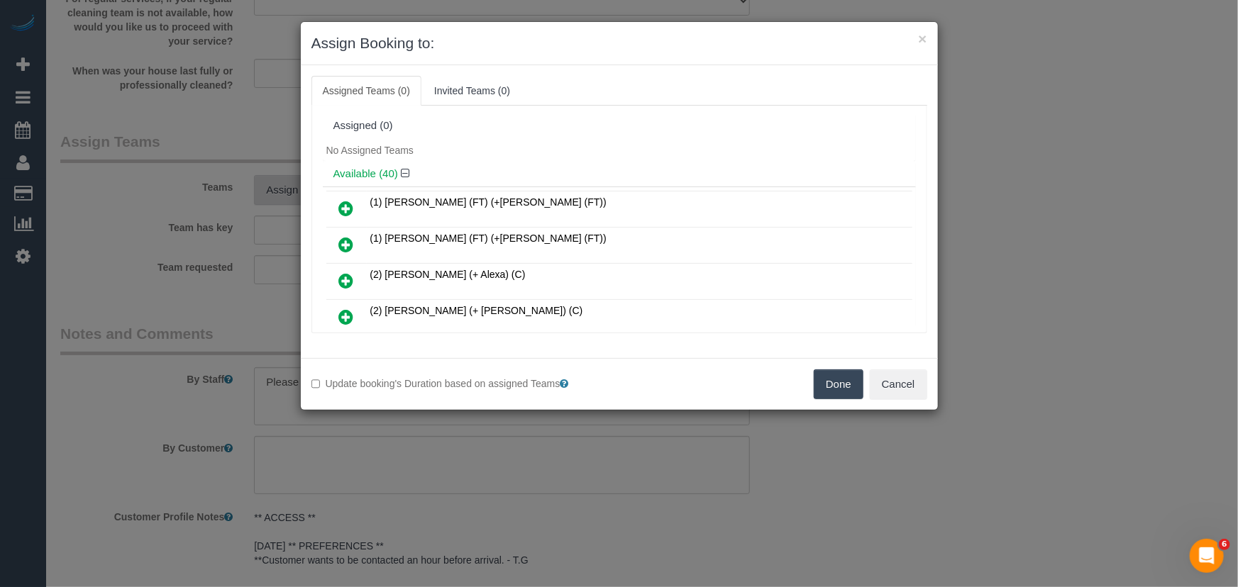
scroll to position [940, 0]
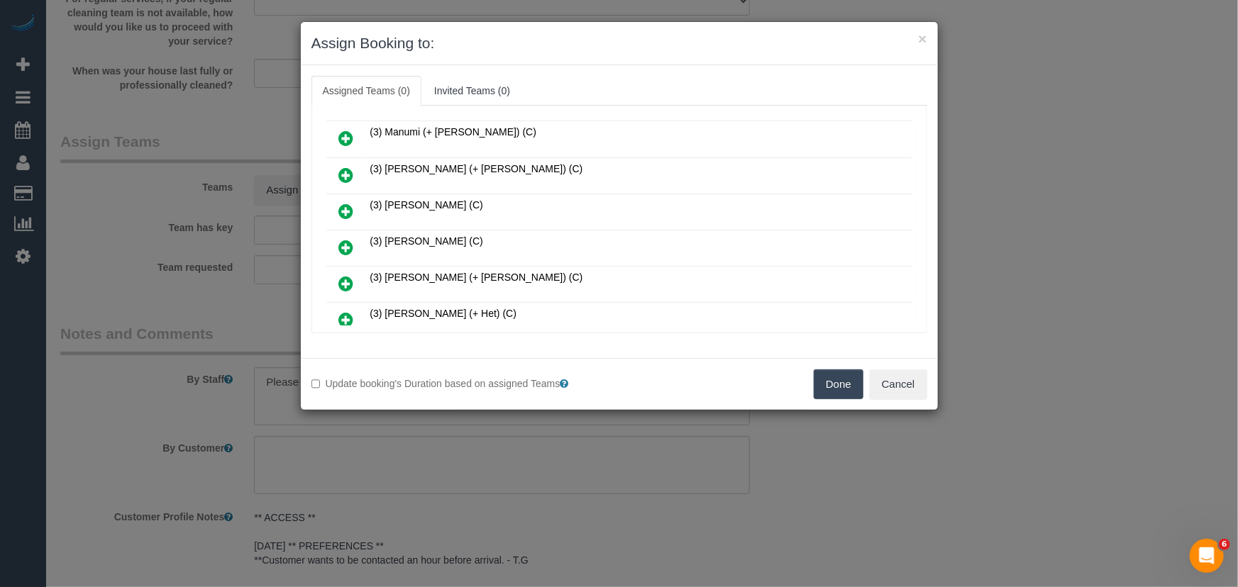
click at [347, 239] on icon at bounding box center [346, 247] width 15 height 17
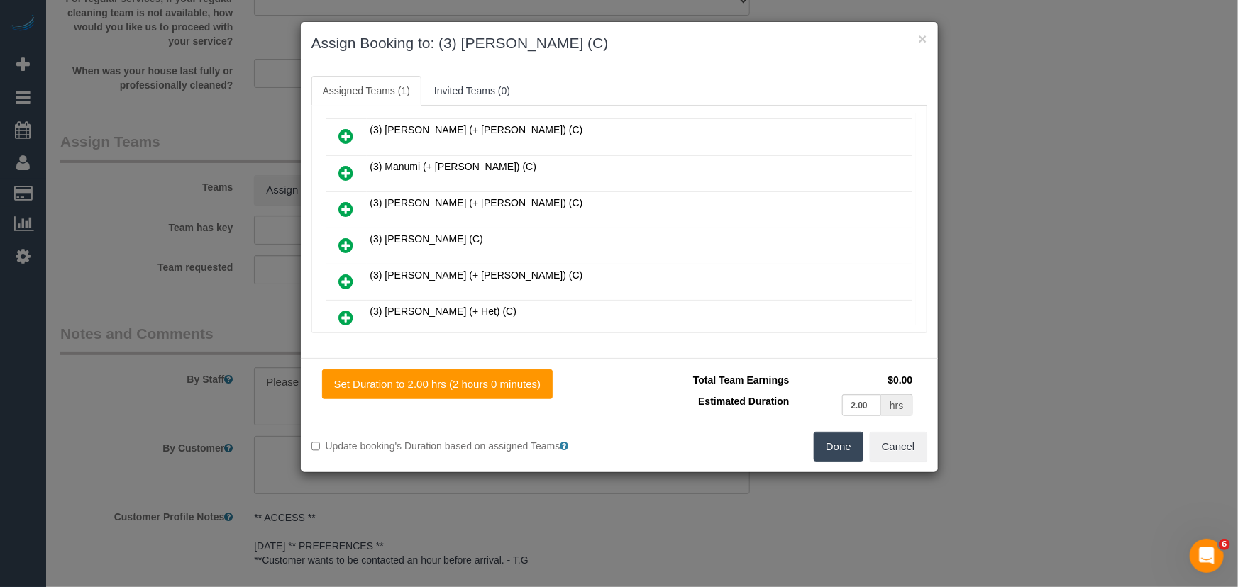
scroll to position [973, 0]
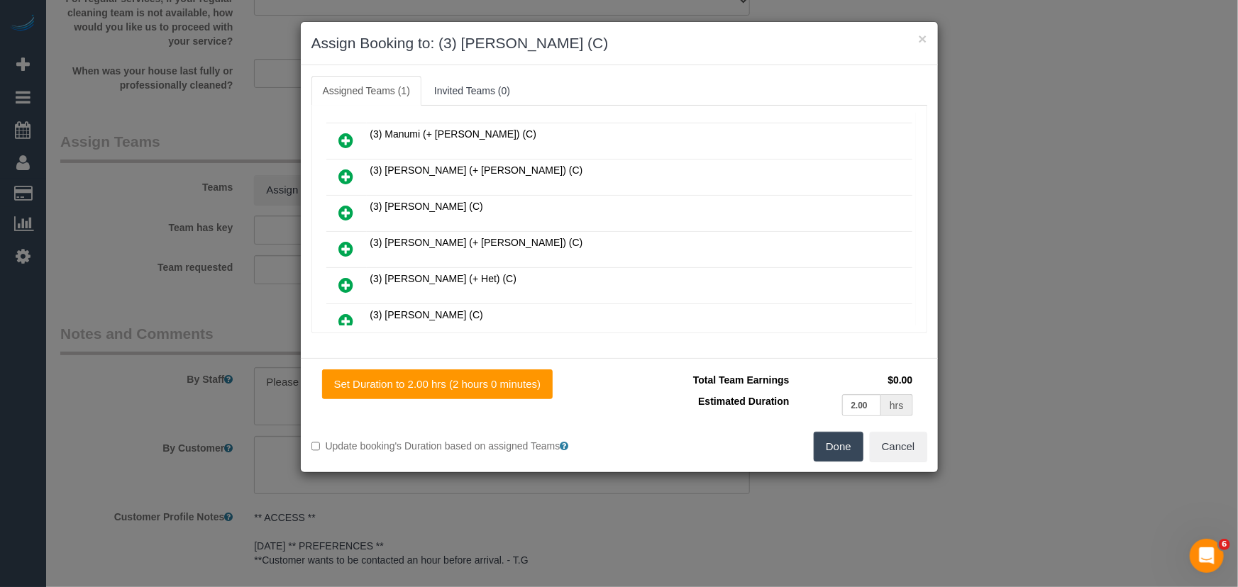
click at [850, 457] on button "Done" at bounding box center [838, 447] width 50 height 30
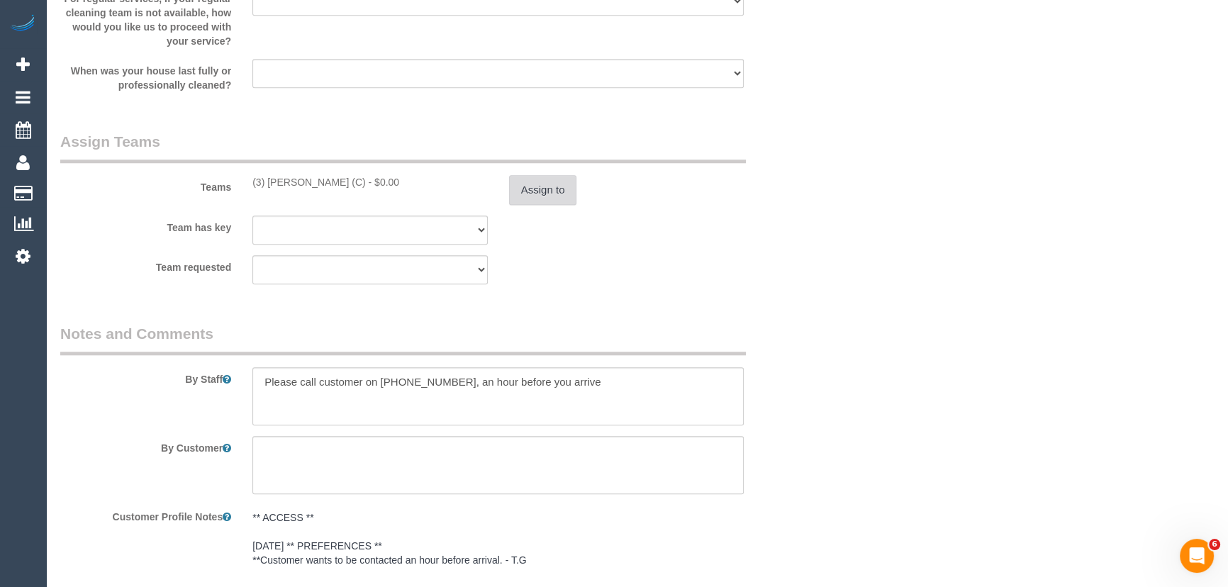
click at [551, 199] on button "Assign to" at bounding box center [543, 190] width 68 height 30
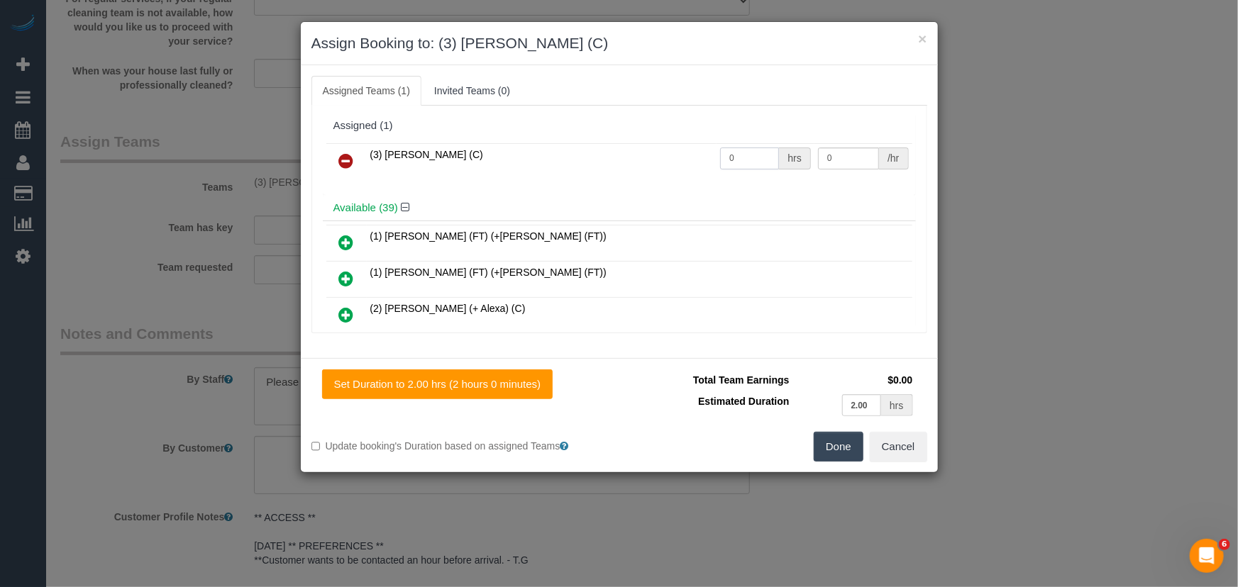
click at [746, 149] on input "0" at bounding box center [749, 159] width 59 height 22
type input "2"
type input "35"
click at [850, 452] on button "Done" at bounding box center [838, 447] width 50 height 30
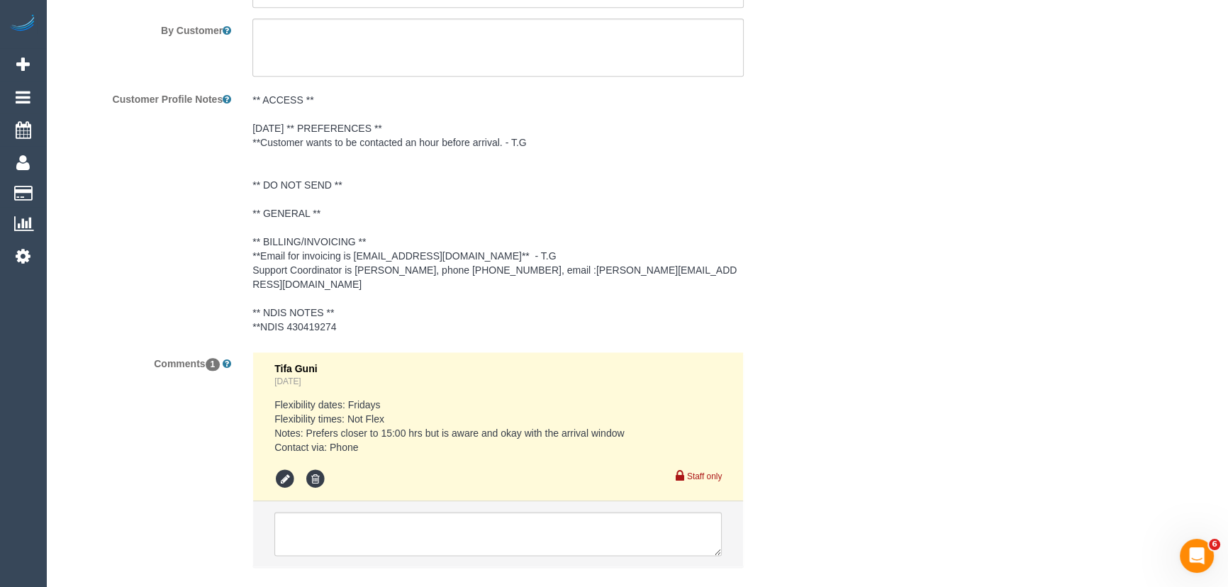
scroll to position [2160, 0]
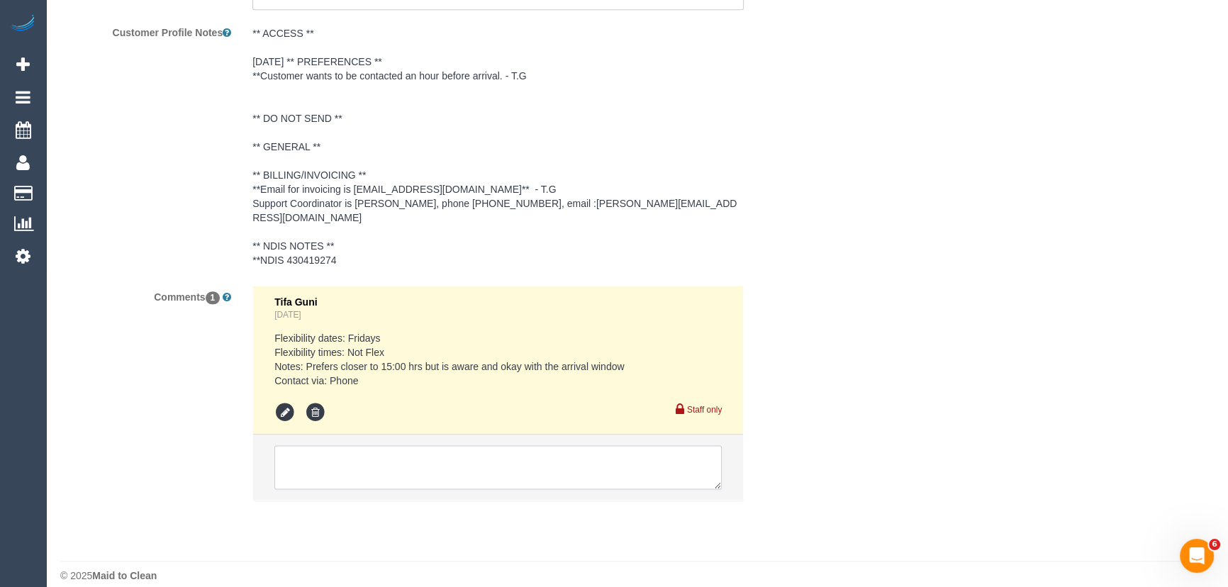
click at [350, 445] on textarea at bounding box center [497, 467] width 447 height 44
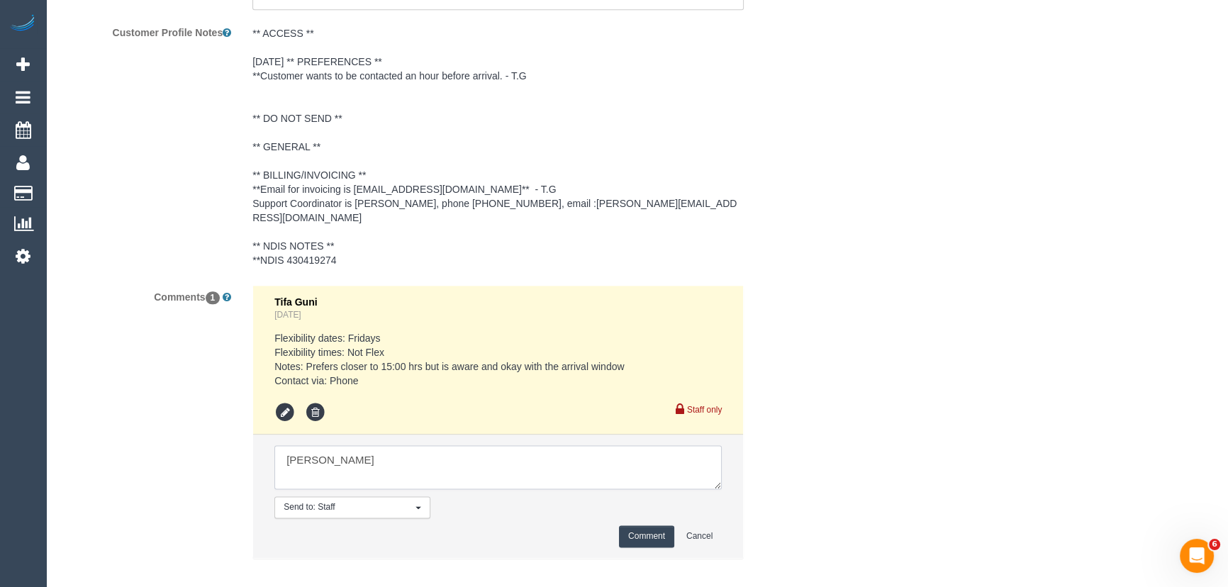
click at [366, 452] on textarea at bounding box center [497, 467] width 447 height 44
type textarea "Raj - via text - pending Inform customer one-off cleaner"
click at [649, 526] on button "Comment" at bounding box center [646, 537] width 55 height 22
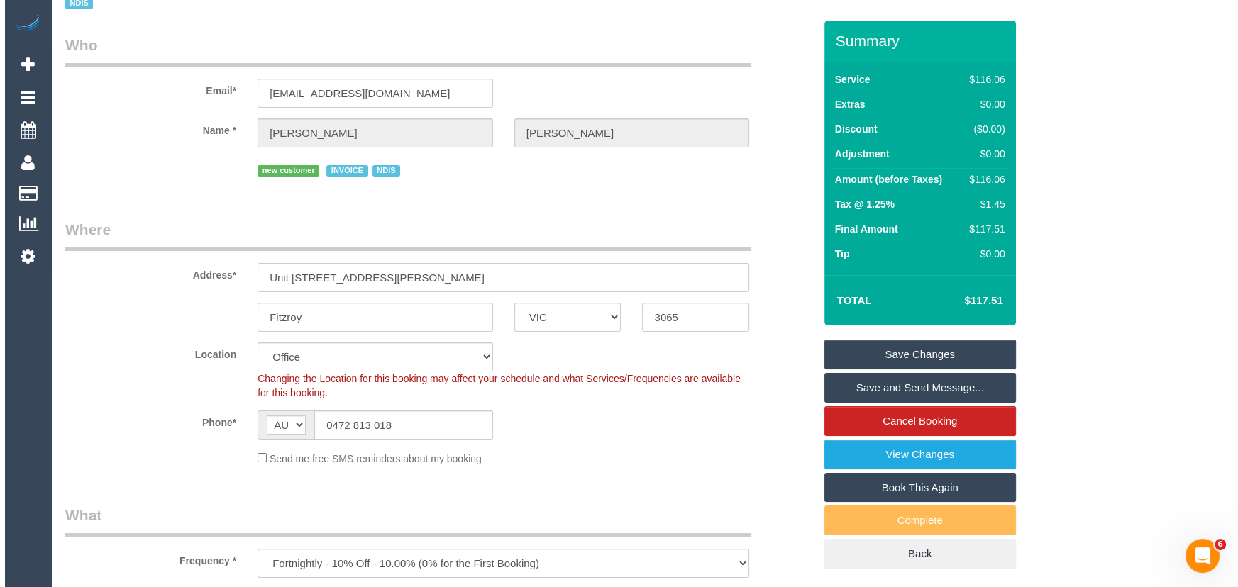
scroll to position [0, 0]
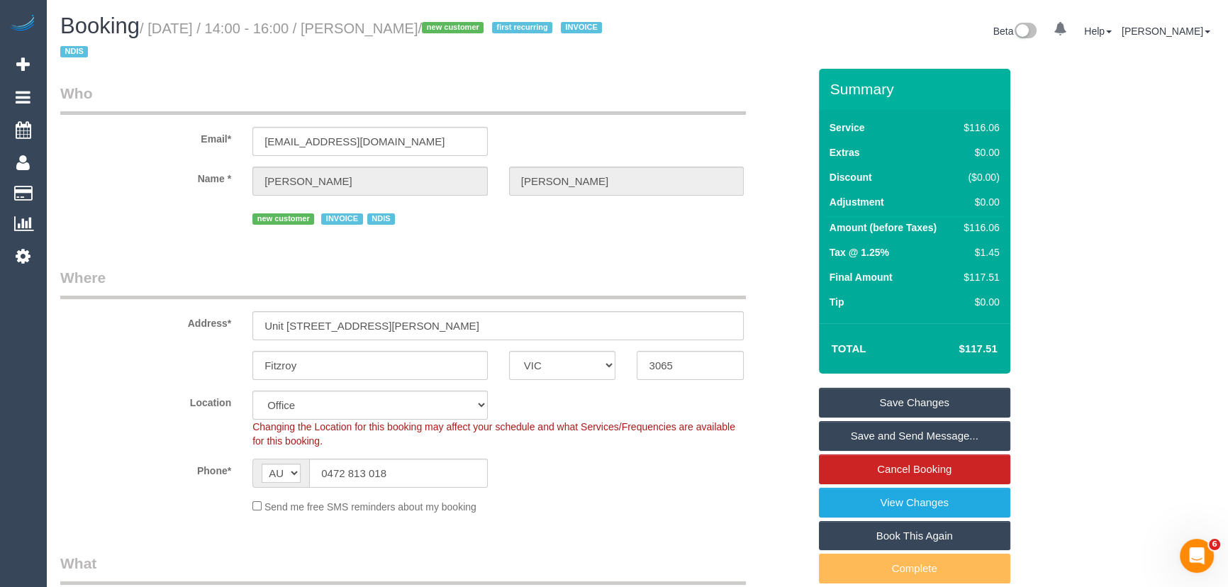
click at [393, 35] on small "/ October 17, 2025 / 14:00 - 16:00 / William Lambrou / new customer first recur…" at bounding box center [333, 41] width 546 height 40
copy small "William Lambrou"
click at [883, 400] on link "Save Changes" at bounding box center [914, 403] width 191 height 30
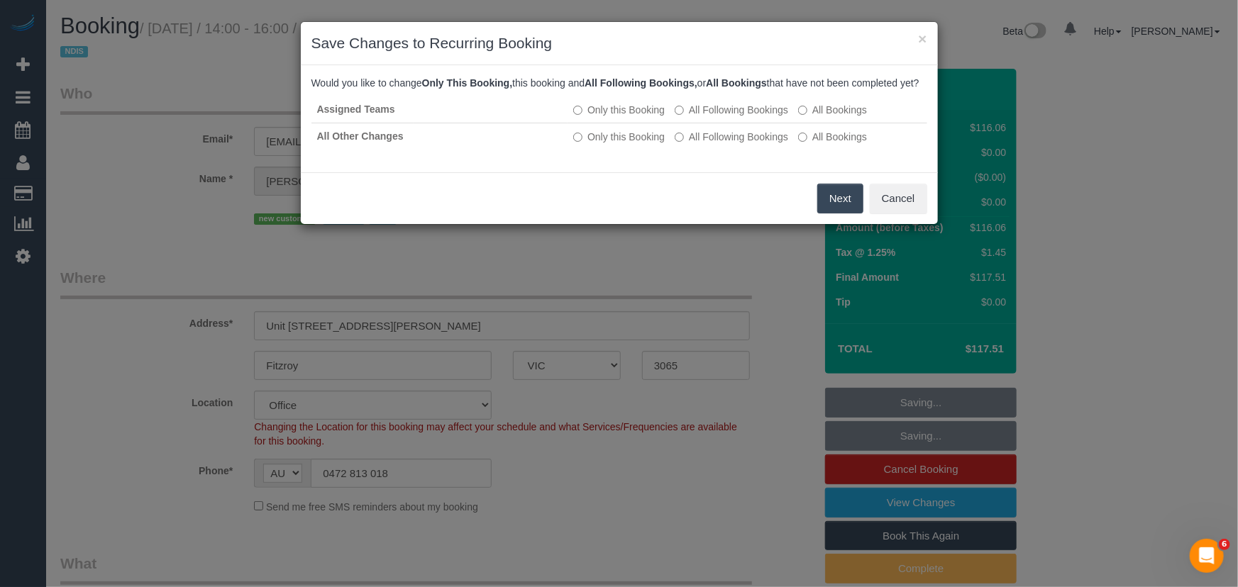
click at [835, 213] on button "Next" at bounding box center [840, 199] width 46 height 30
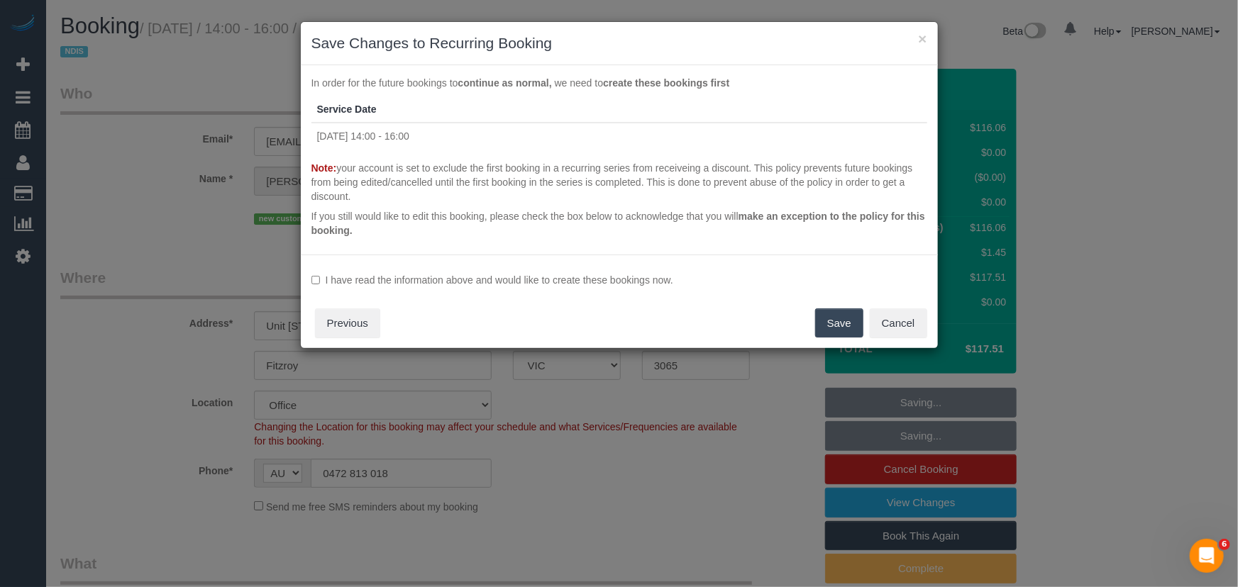
click at [623, 273] on label "I have read the information above and would like to create these bookings now." at bounding box center [619, 280] width 616 height 14
click at [835, 326] on button "Save" at bounding box center [839, 323] width 48 height 30
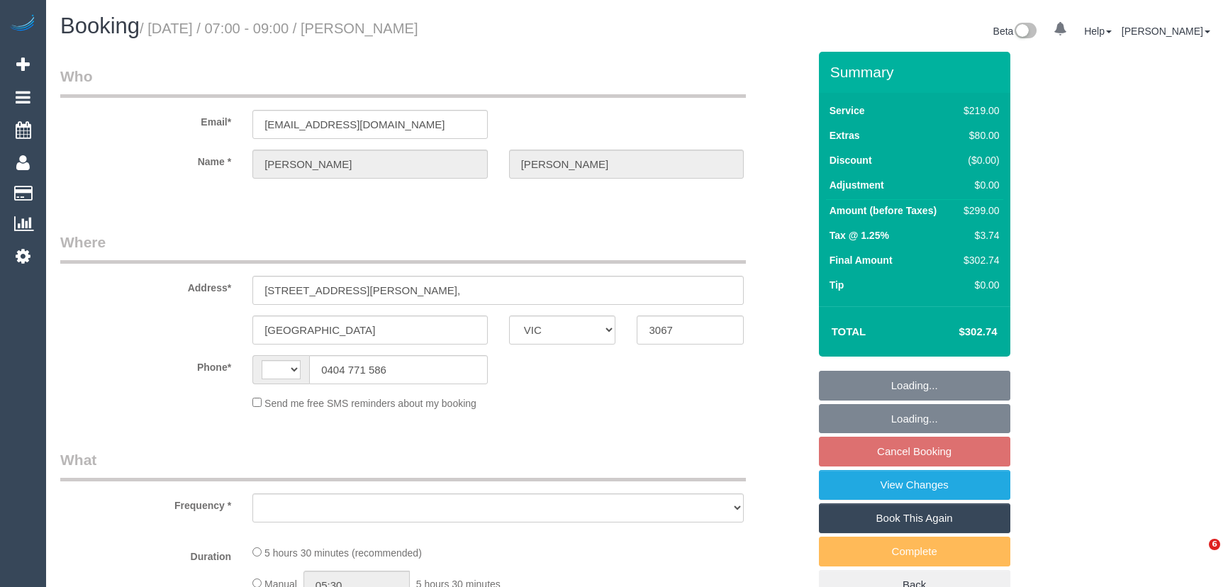
select select "VIC"
select select "string:stripe-pm_1RaTyl2GScqysDRViBg0Xrjh"
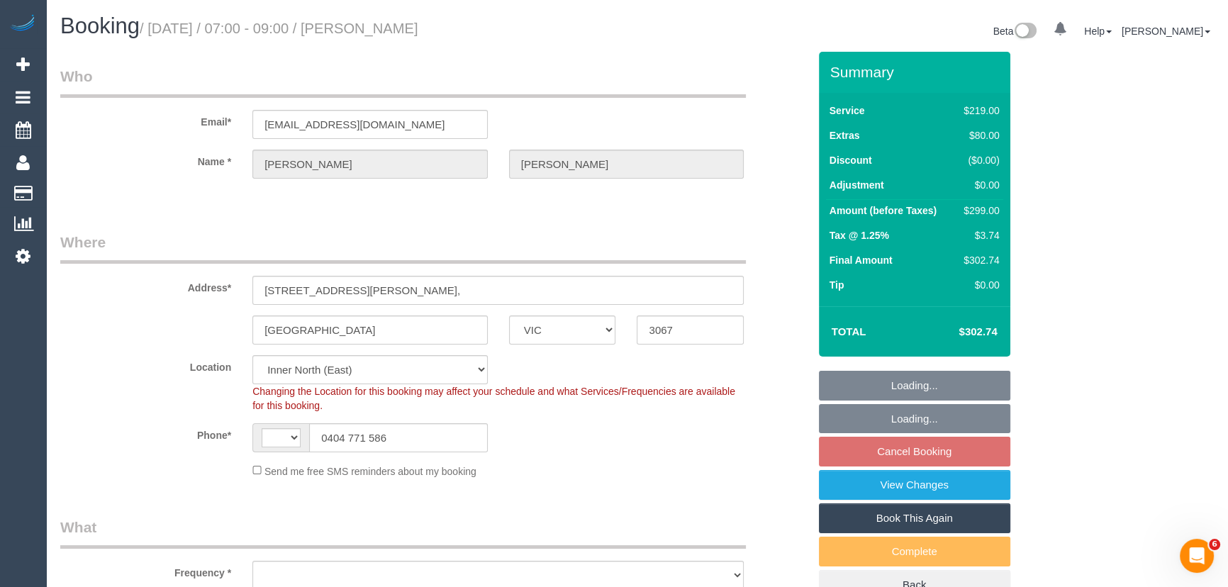
select select "string:AU"
select select "object:721"
select select "number:28"
select select "number:16"
select select "number:19"
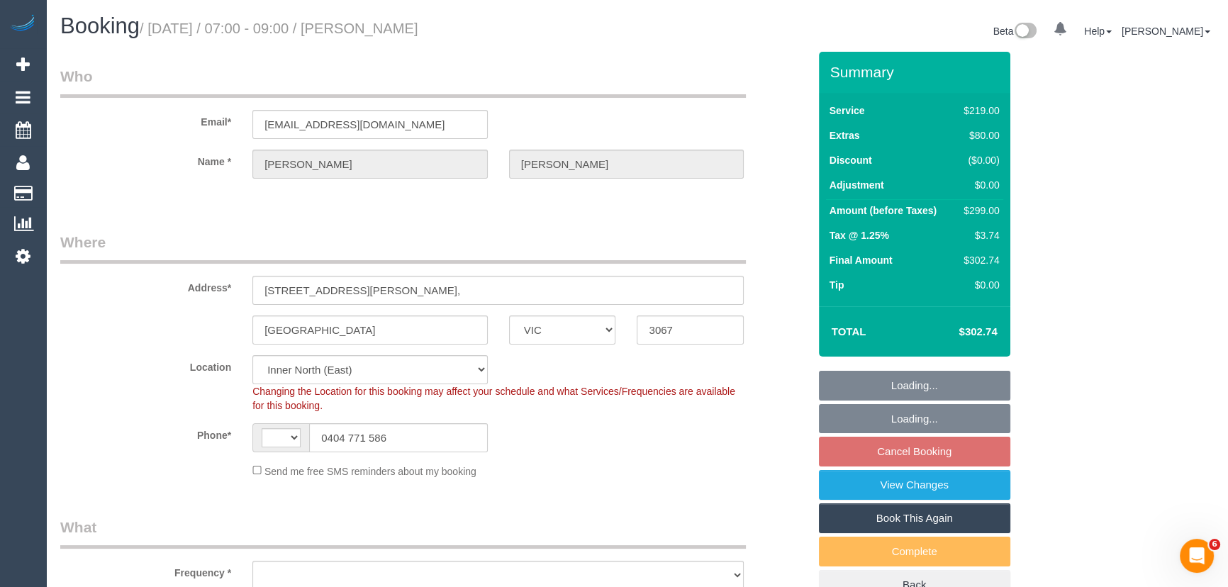
select select "number:24"
select select "number:12"
select select "object:828"
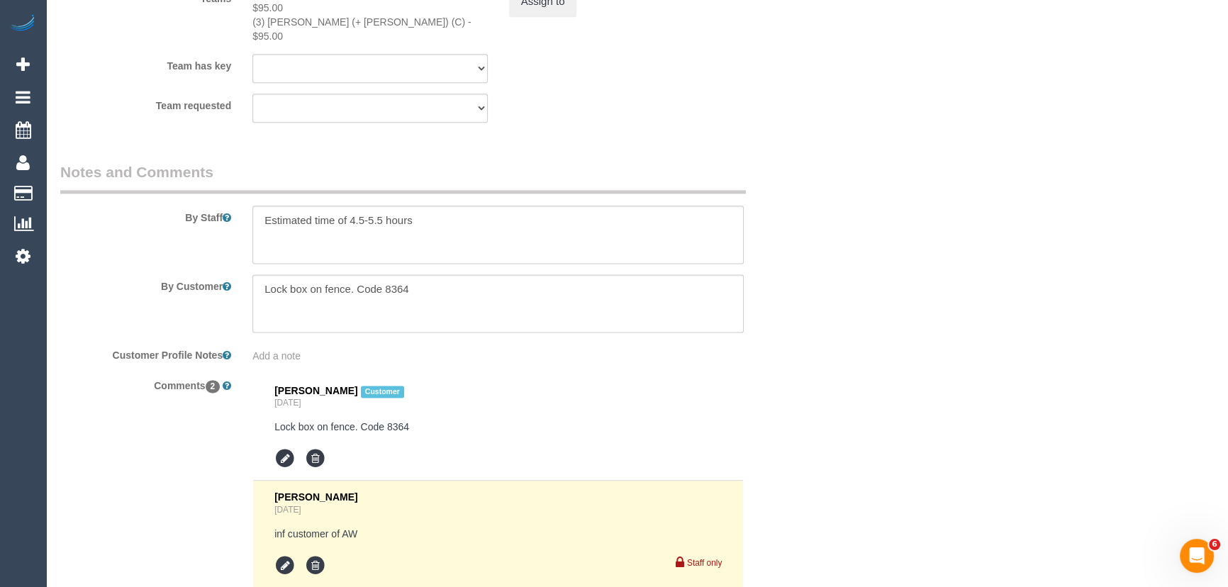
scroll to position [2460, 0]
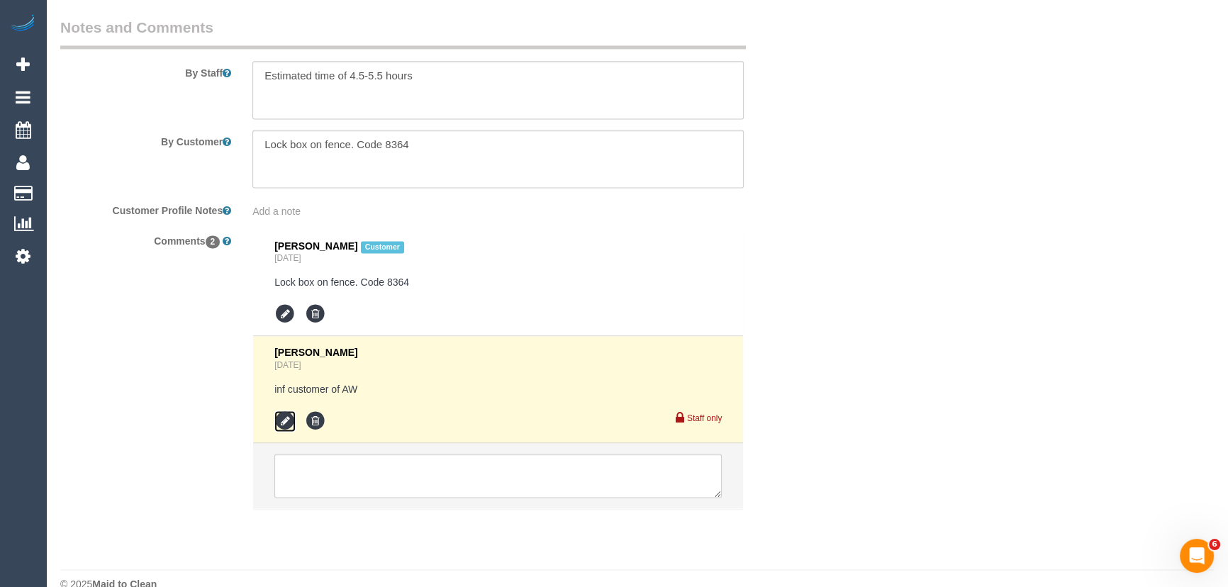
click at [287, 411] on icon at bounding box center [284, 421] width 21 height 21
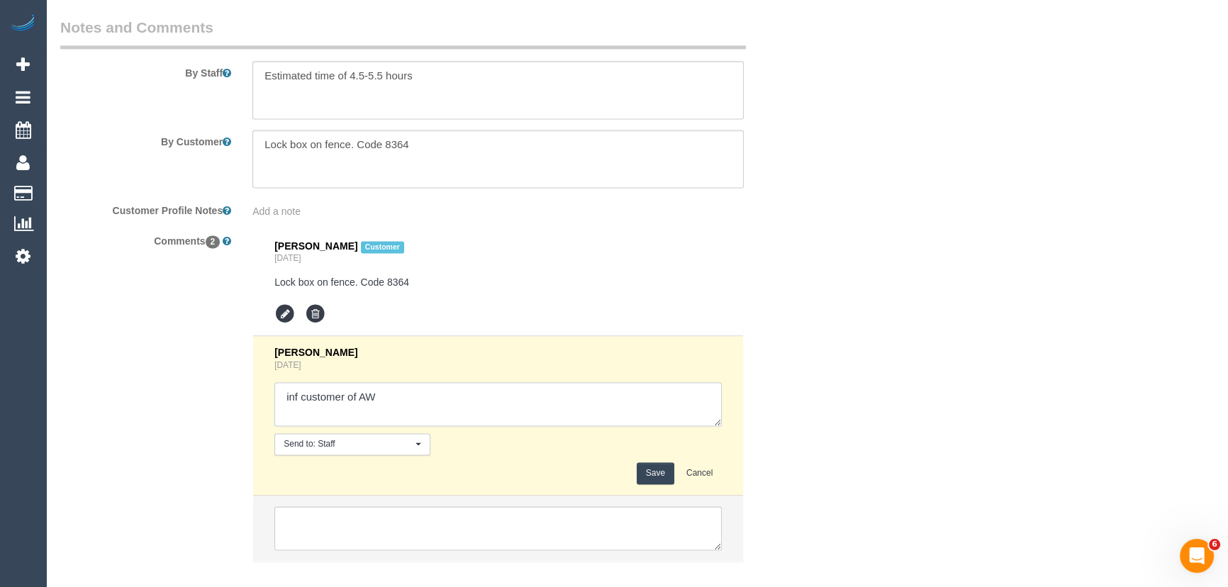
click at [436, 382] on textarea at bounding box center [497, 404] width 447 height 44
type textarea "inf customer of AW - via email - pending"
click at [652, 462] on button "Save" at bounding box center [656, 473] width 38 height 22
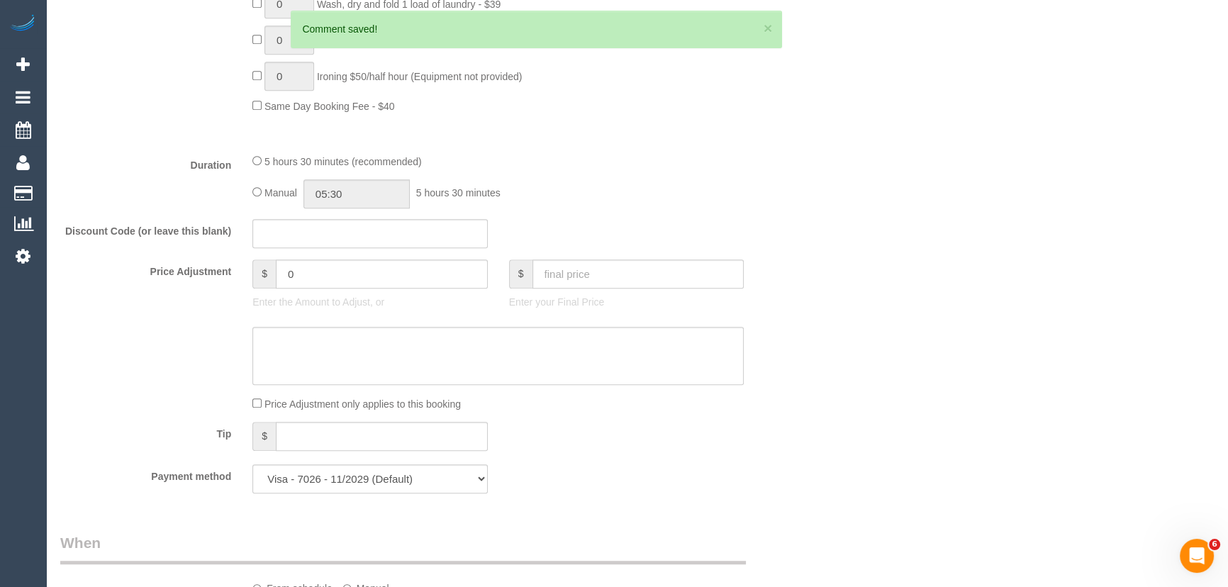
scroll to position [913, 0]
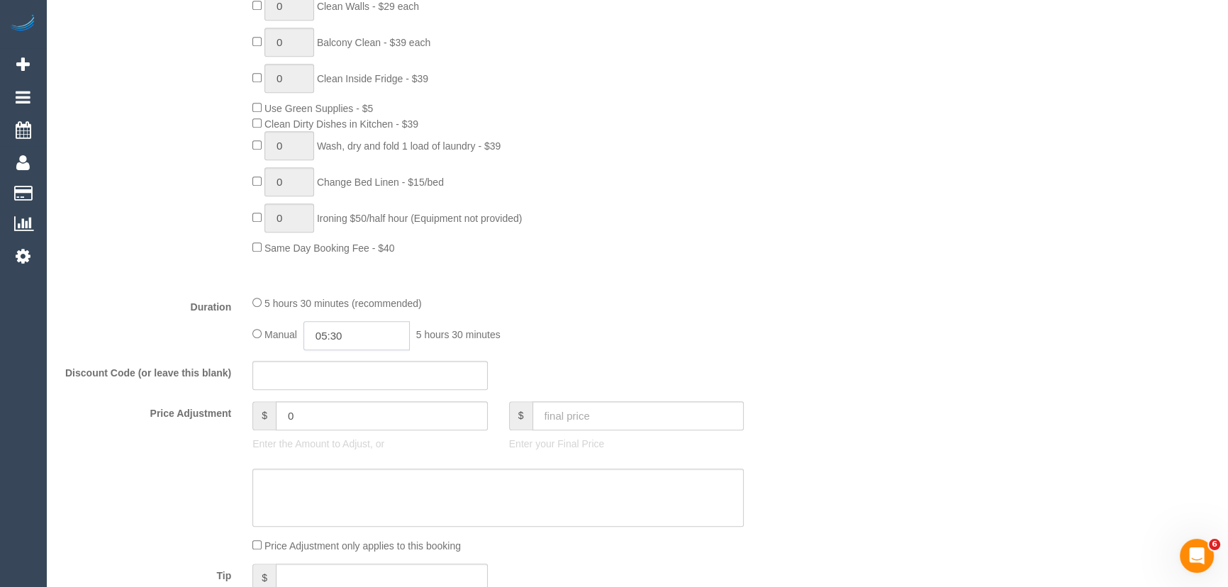
click at [391, 347] on input "05:30" at bounding box center [357, 335] width 106 height 29
click at [331, 411] on li "02:00" at bounding box center [341, 409] width 63 height 18
click at [363, 339] on input "02:00" at bounding box center [357, 335] width 106 height 29
type input "02:45"
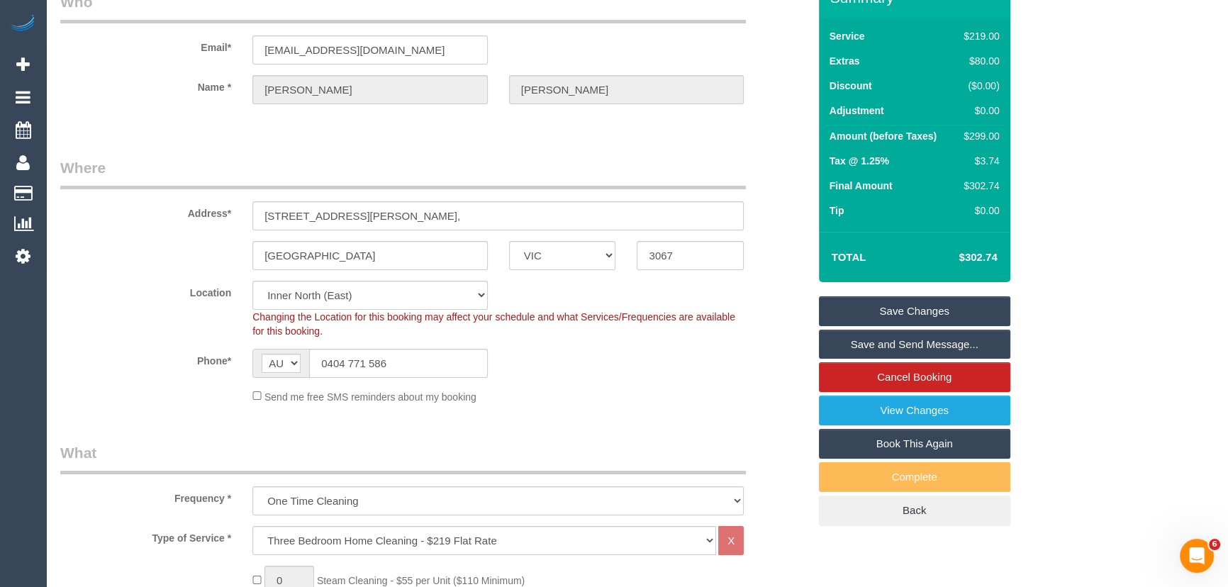
scroll to position [0, 0]
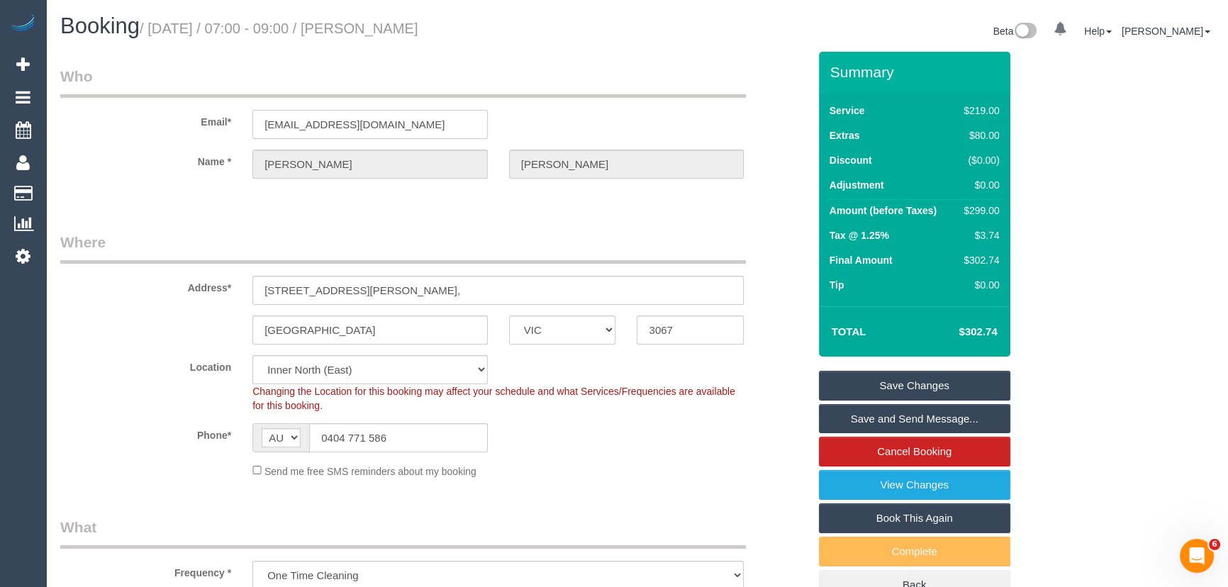
click at [423, 130] on input "tailoredpurchases@gmail.com" at bounding box center [369, 124] width 235 height 29
click at [899, 385] on link "Save Changes" at bounding box center [914, 386] width 191 height 30
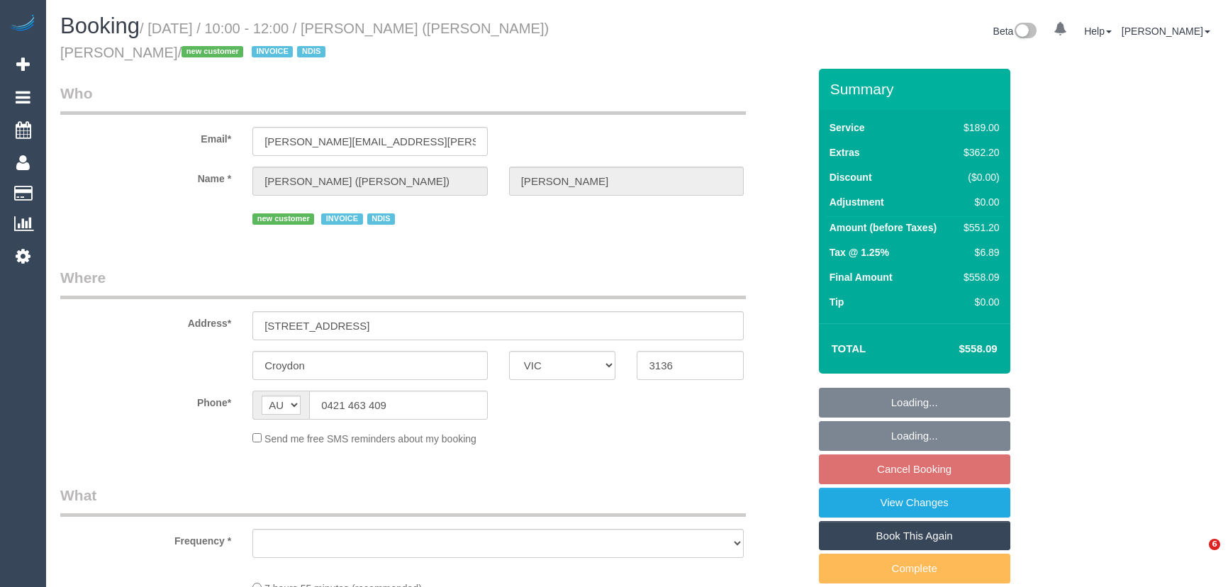
select select "VIC"
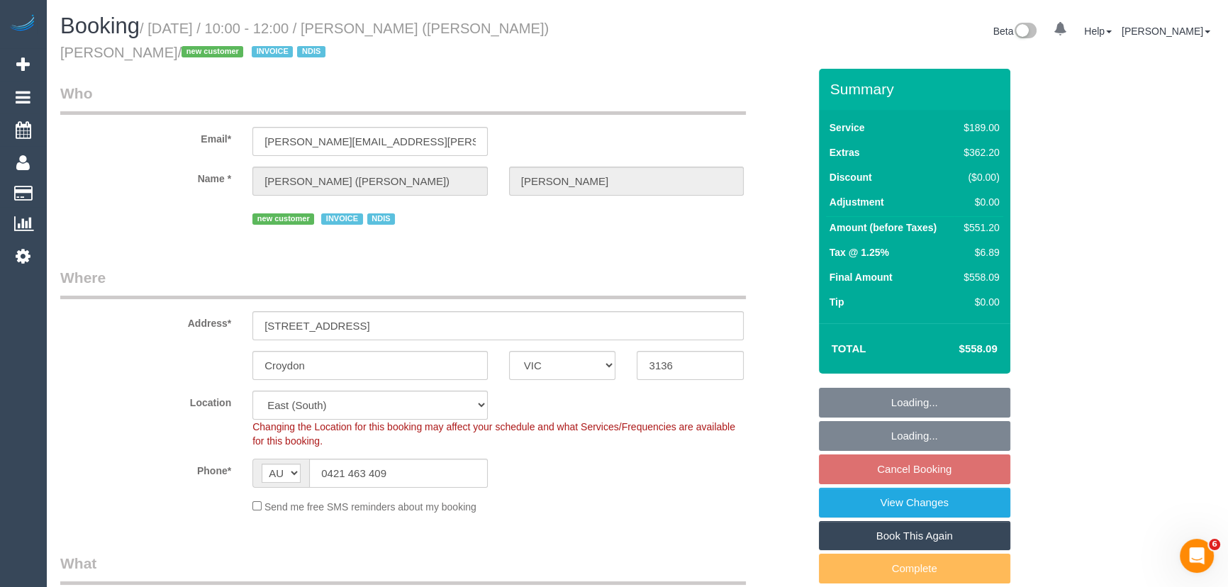
select select "object:812"
select select "number:29"
select select "number:14"
select select "number:18"
select select "number:36"
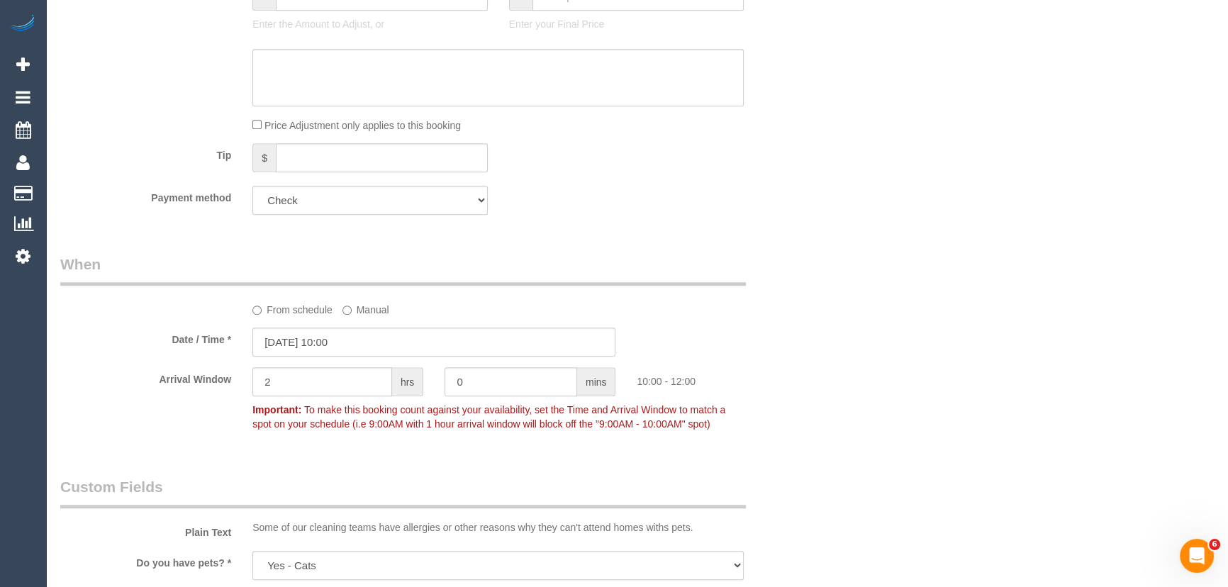
scroll to position [1482, 0]
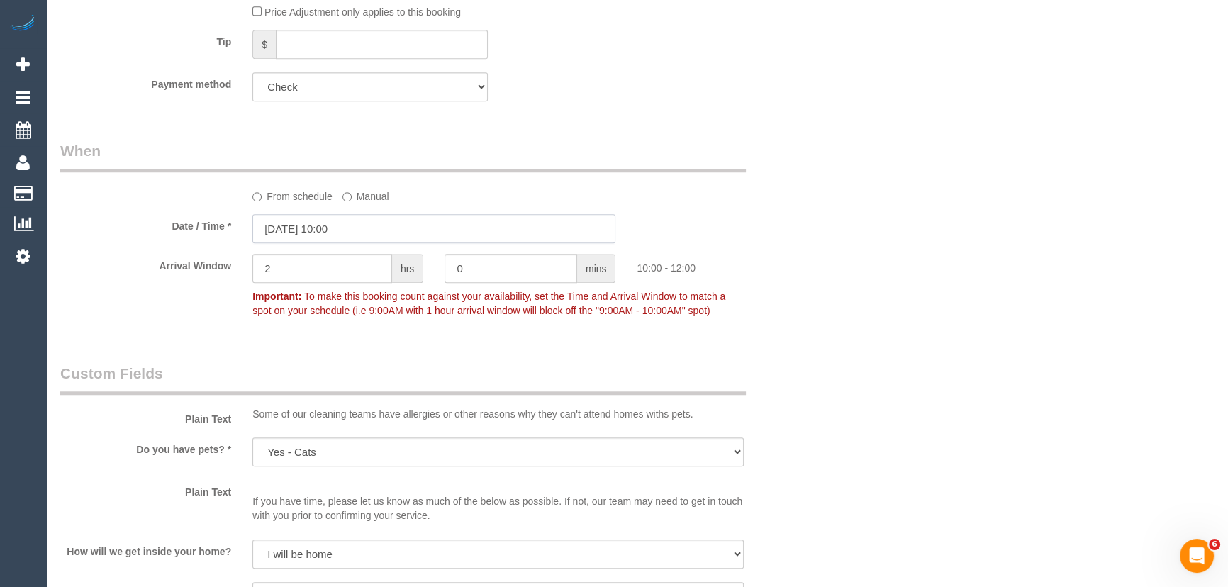
click at [374, 223] on input "[DATE] 10:00" at bounding box center [433, 228] width 363 height 29
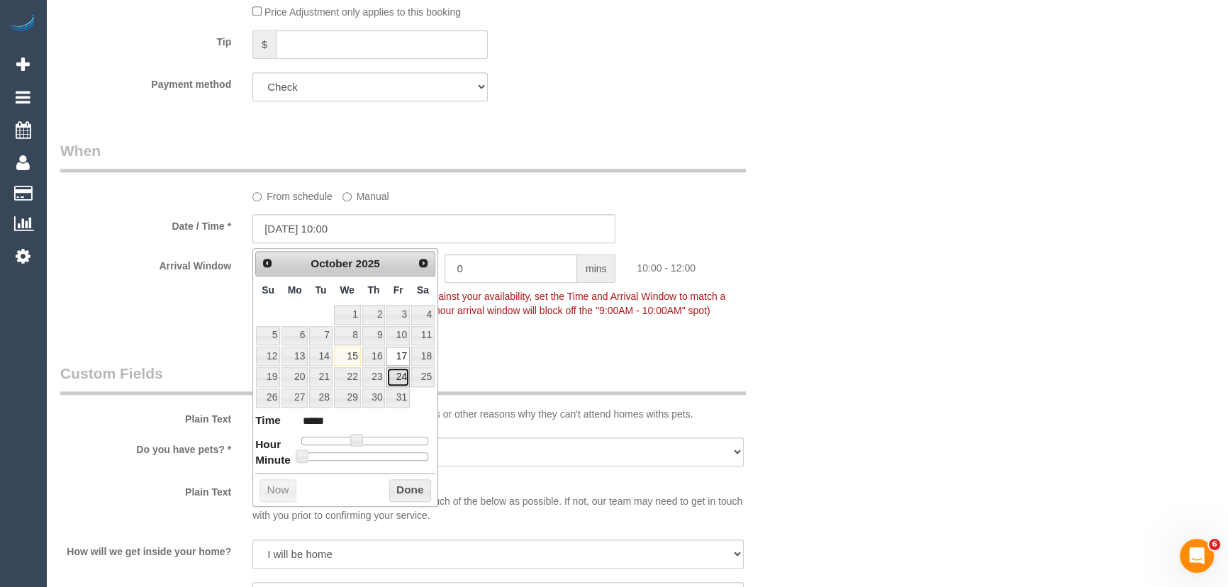
click at [400, 376] on link "24" at bounding box center [398, 376] width 23 height 19
type input "[DATE] 10:00"
click at [573, 335] on fieldset "When From schedule Manual Date / Time * [DATE] 10:00 Arrival Window 2 hrs 0 min…" at bounding box center [434, 237] width 748 height 194
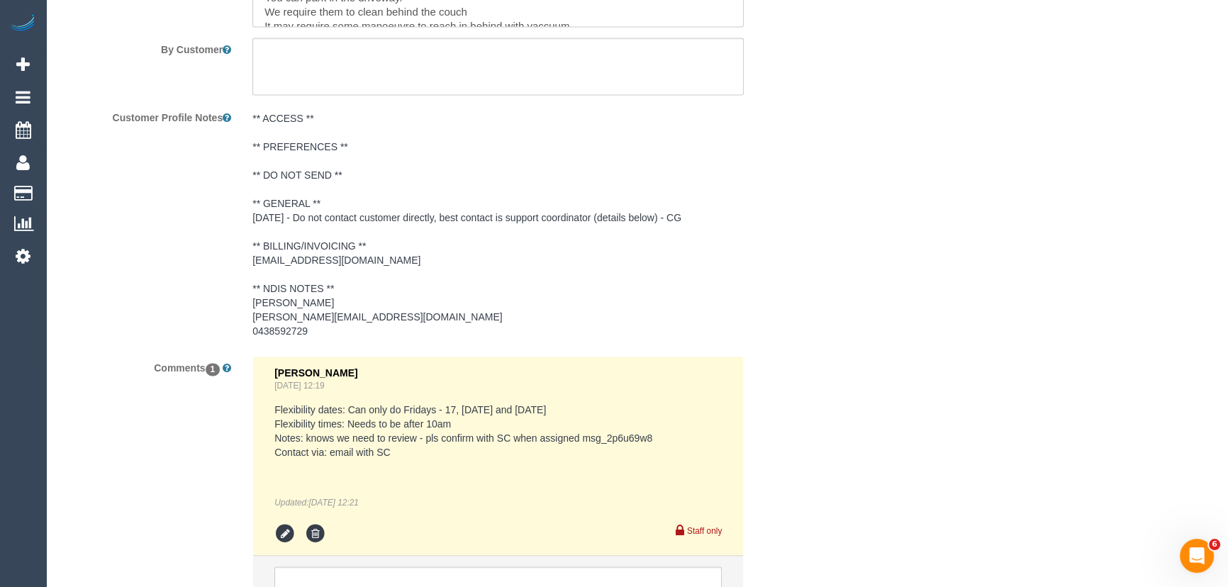
scroll to position [2702, 0]
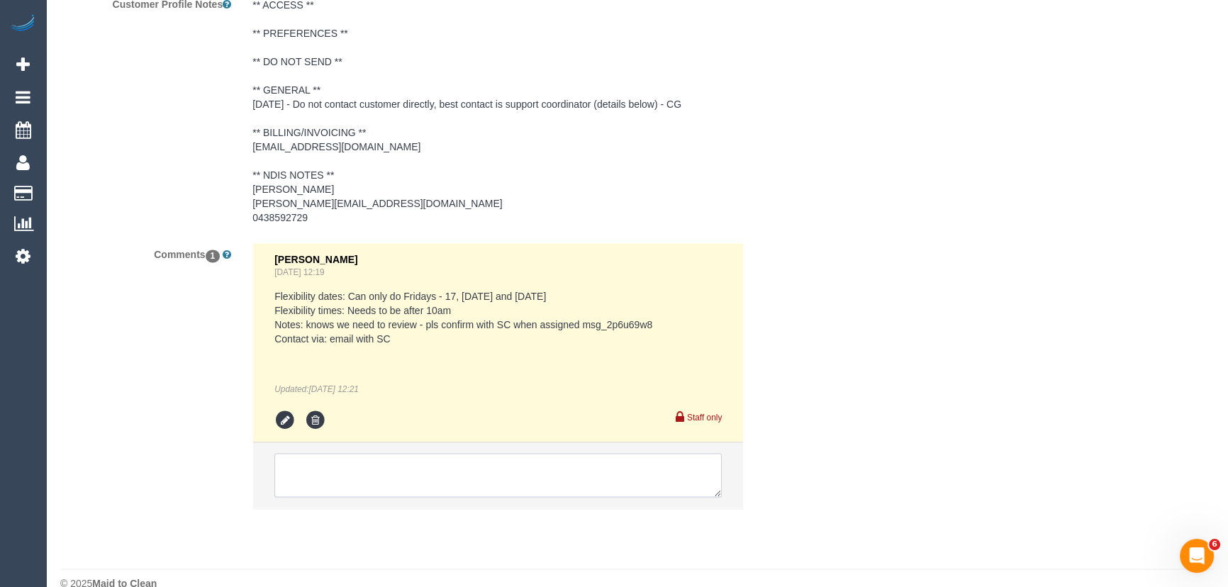
click at [415, 453] on textarea at bounding box center [497, 475] width 447 height 44
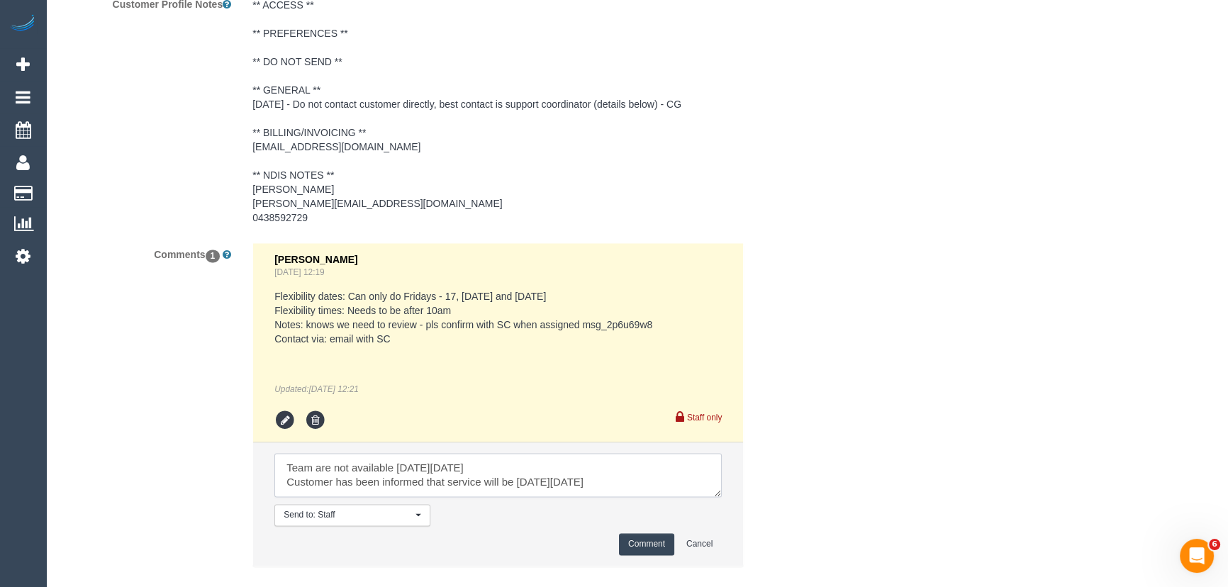
click at [616, 463] on textarea at bounding box center [497, 475] width 447 height 44
type textarea "Team are not available on Friday 17/10 Customer has been informed that service …"
click at [647, 533] on button "Comment" at bounding box center [646, 544] width 55 height 22
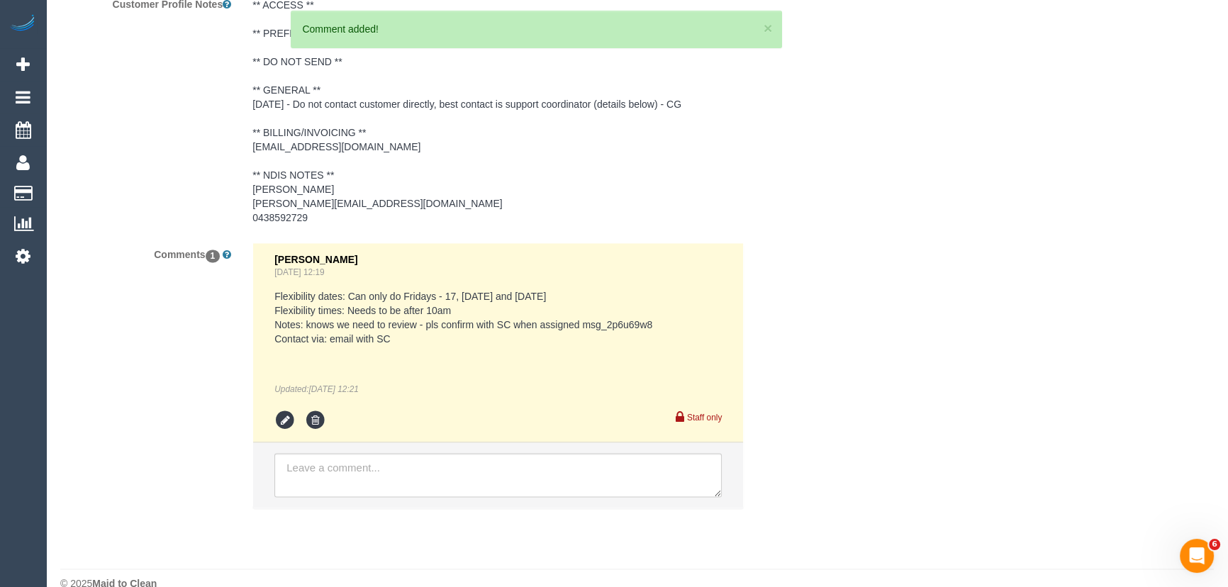
scroll to position [0, 0]
click at [589, 301] on pre "Flexibility dates: Can only do Fridays - 17, 24th and 31st October Flexibility …" at bounding box center [497, 317] width 447 height 57
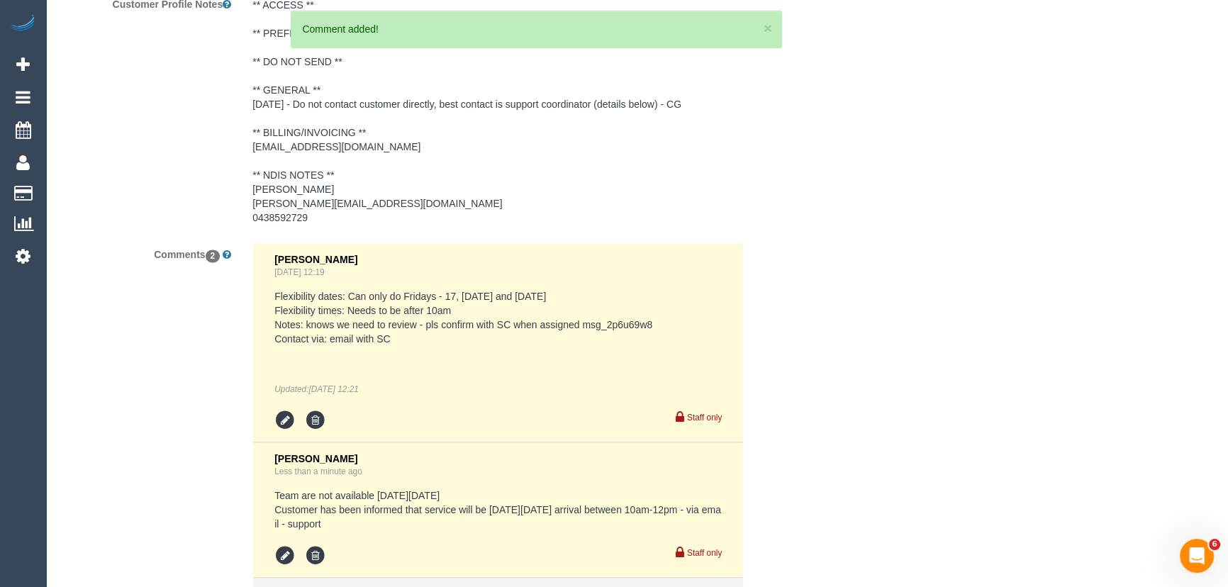
click at [589, 301] on pre "Flexibility dates: Can only do Fridays - 17, 24th and 31st October Flexibility …" at bounding box center [497, 317] width 447 height 57
copy pre "msg_2p6u69w8"
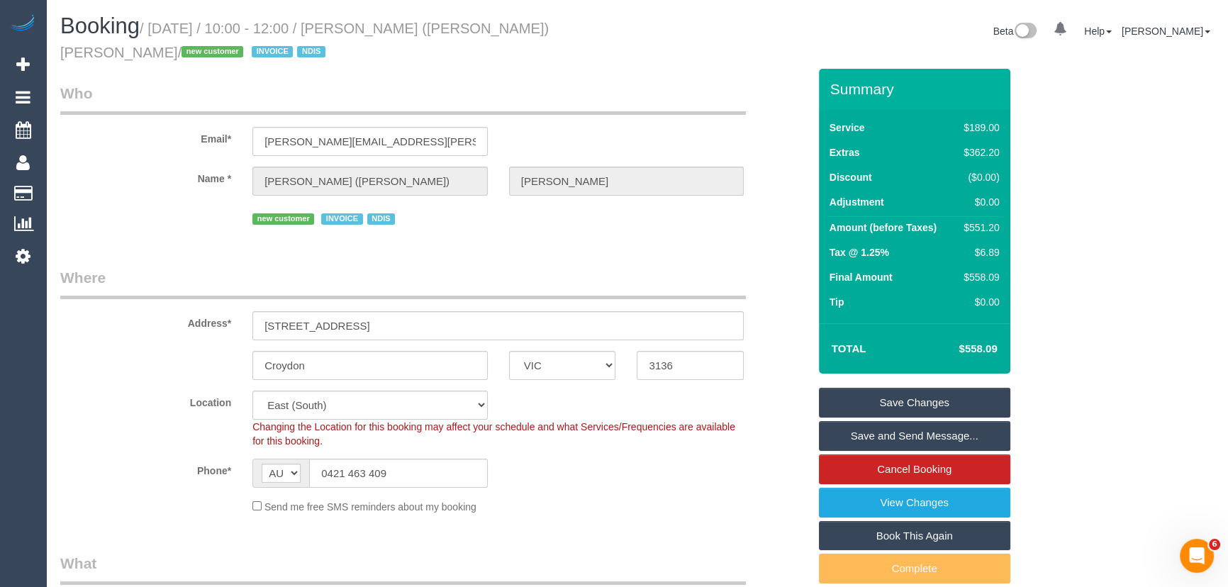
click at [914, 429] on link "Save and Send Message..." at bounding box center [914, 436] width 191 height 30
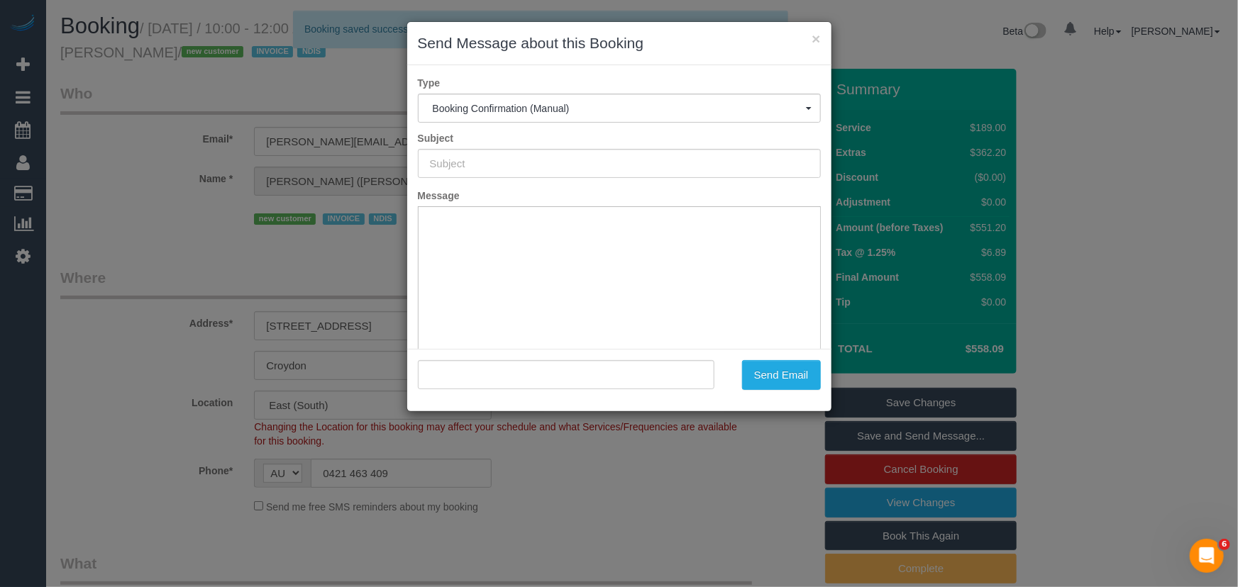
type input "Booking Confirmed"
type input ""Elliott (Emily) Tabone" <elliott.tabone@gmail.com>"
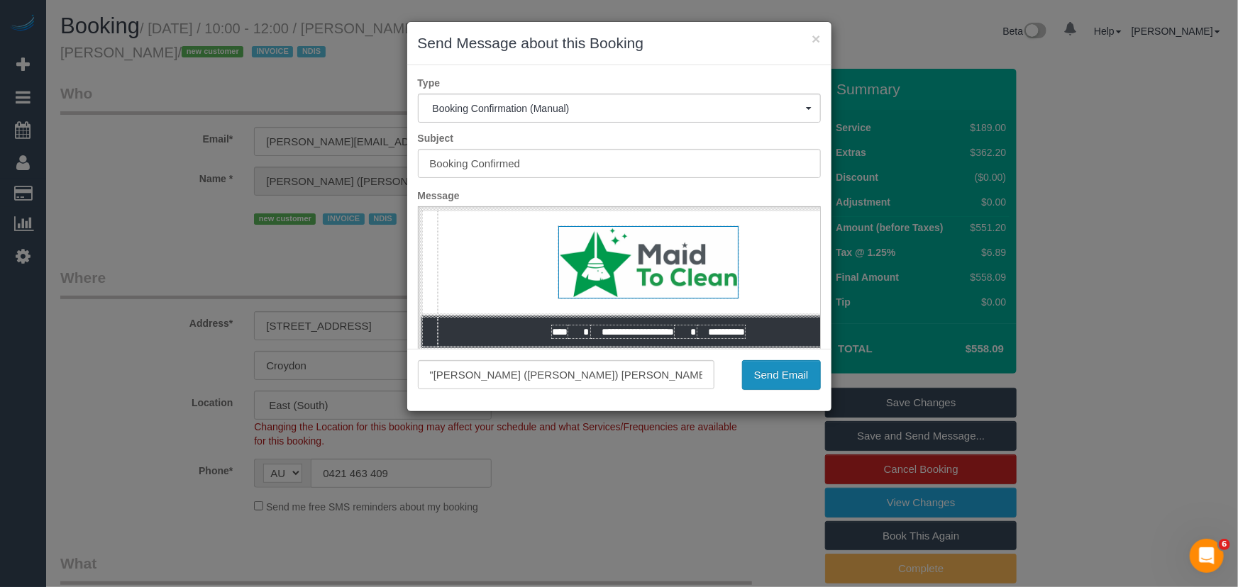
click at [777, 370] on button "Send Email" at bounding box center [781, 375] width 79 height 30
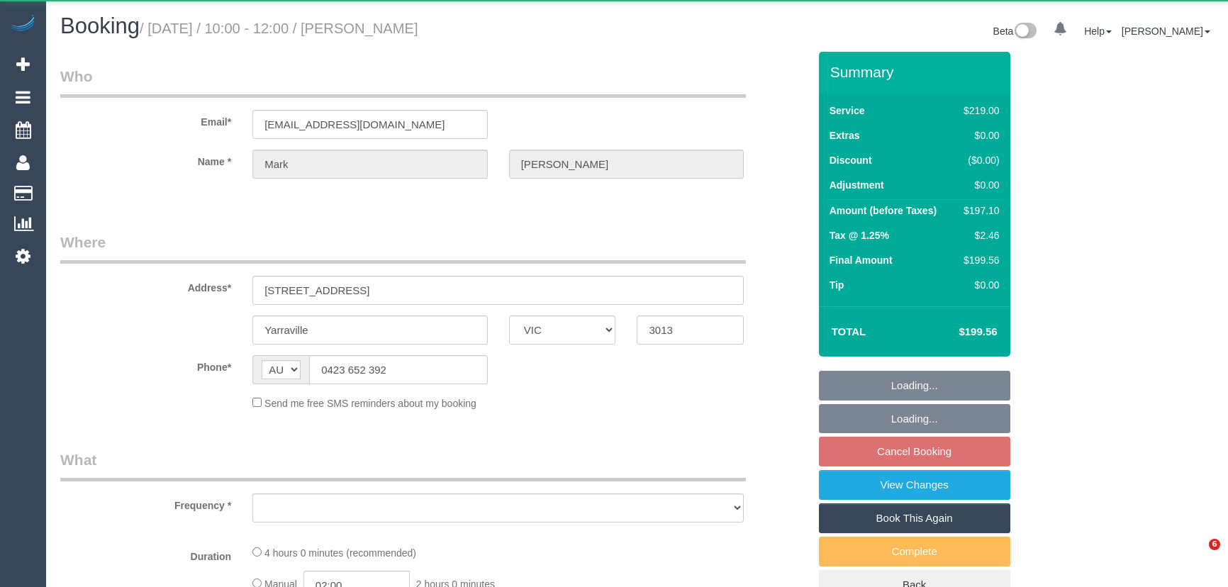
select select "VIC"
select select "object:532"
select select "string:stripe-pm_1PAQnV2GScqysDRVxjdtDLmM"
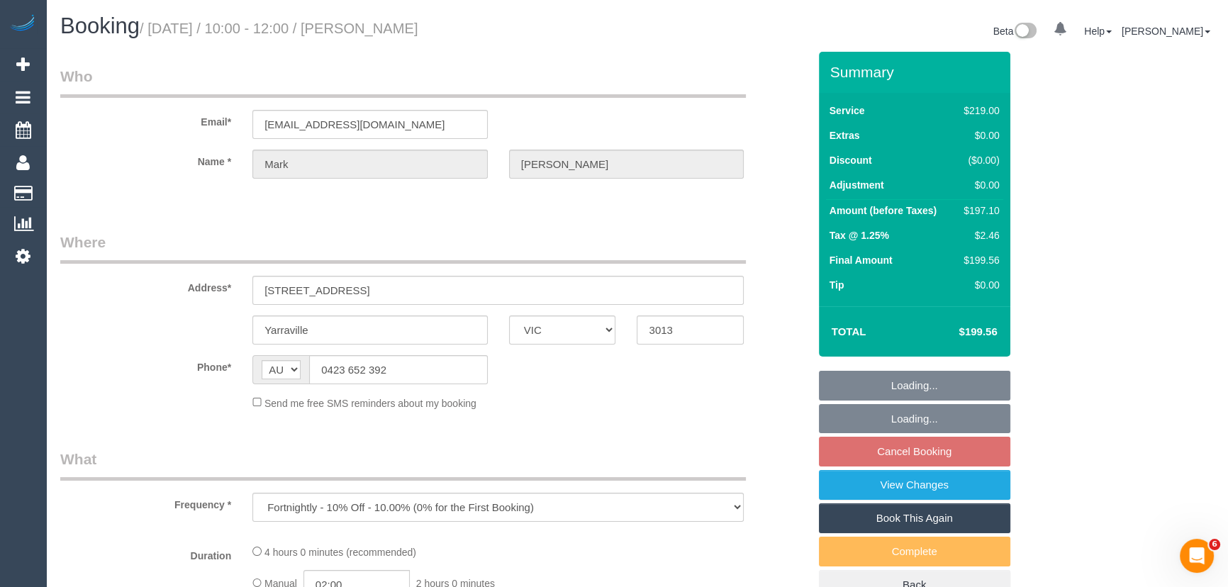
select select "number:27"
select select "number:14"
select select "number:19"
select select "number:22"
select select "number:34"
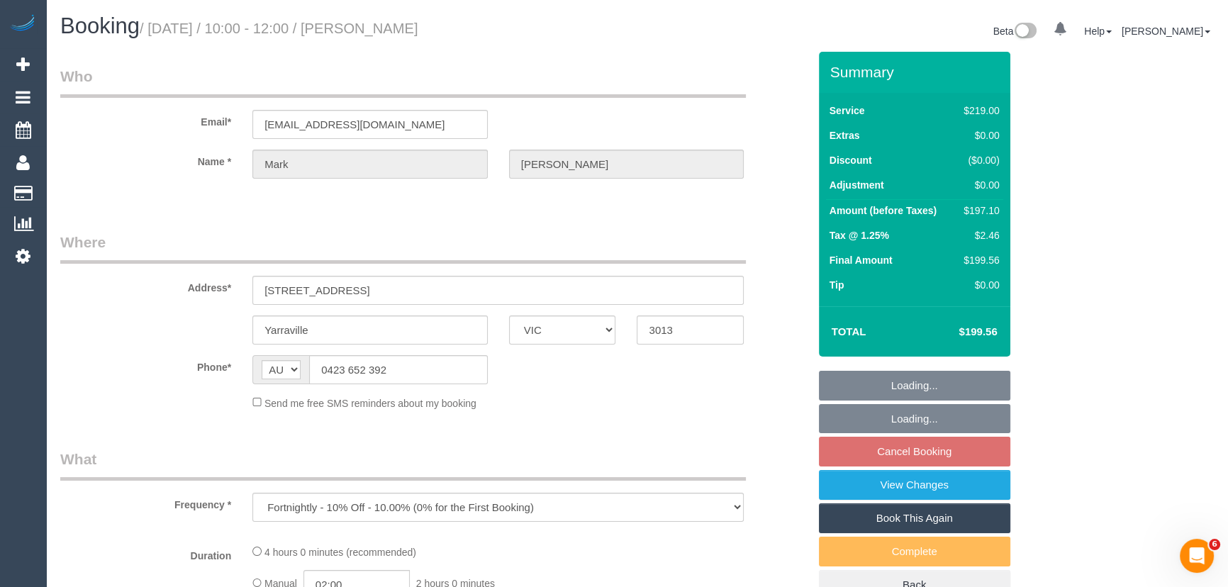
select select "number:13"
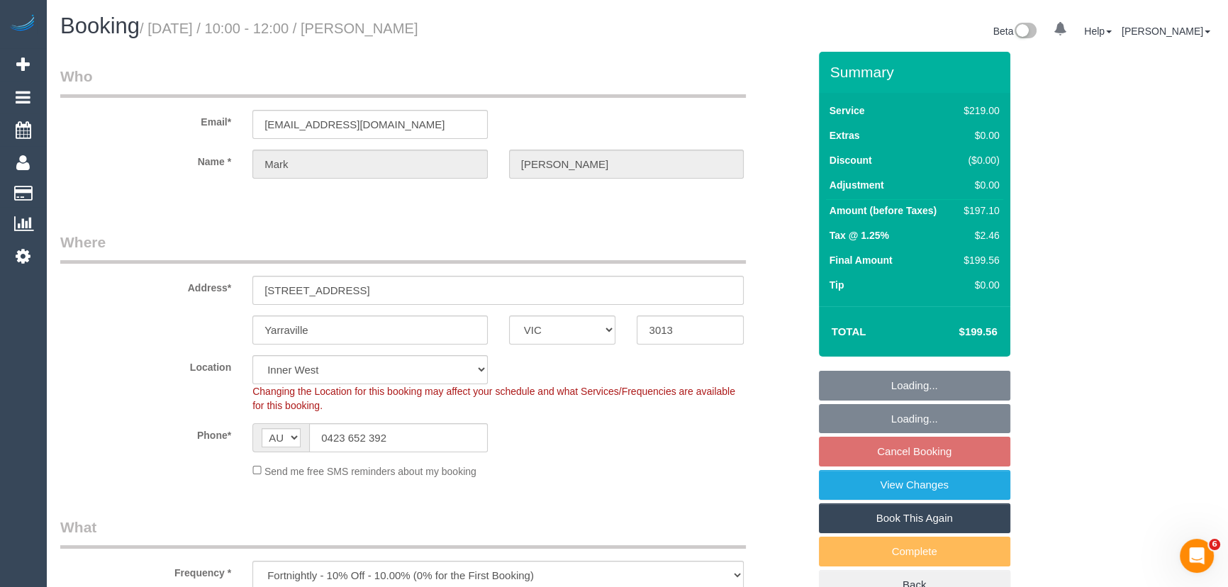
select select "object:787"
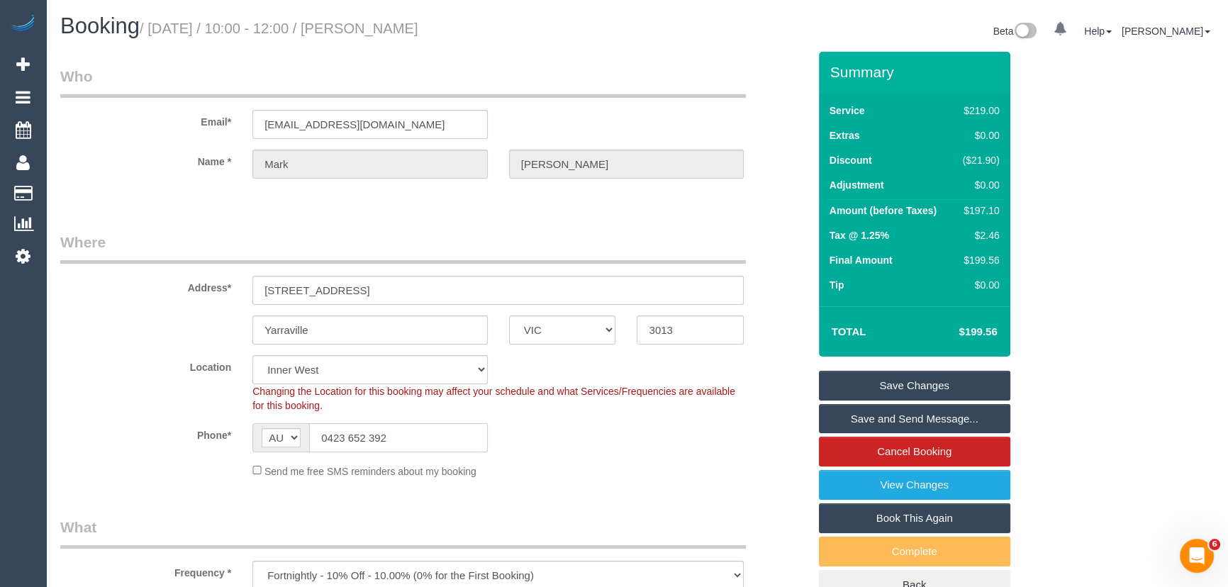
click at [411, 427] on input "0423 652 392" at bounding box center [398, 437] width 179 height 29
click at [409, 426] on input "0423 652 392" at bounding box center [398, 437] width 179 height 29
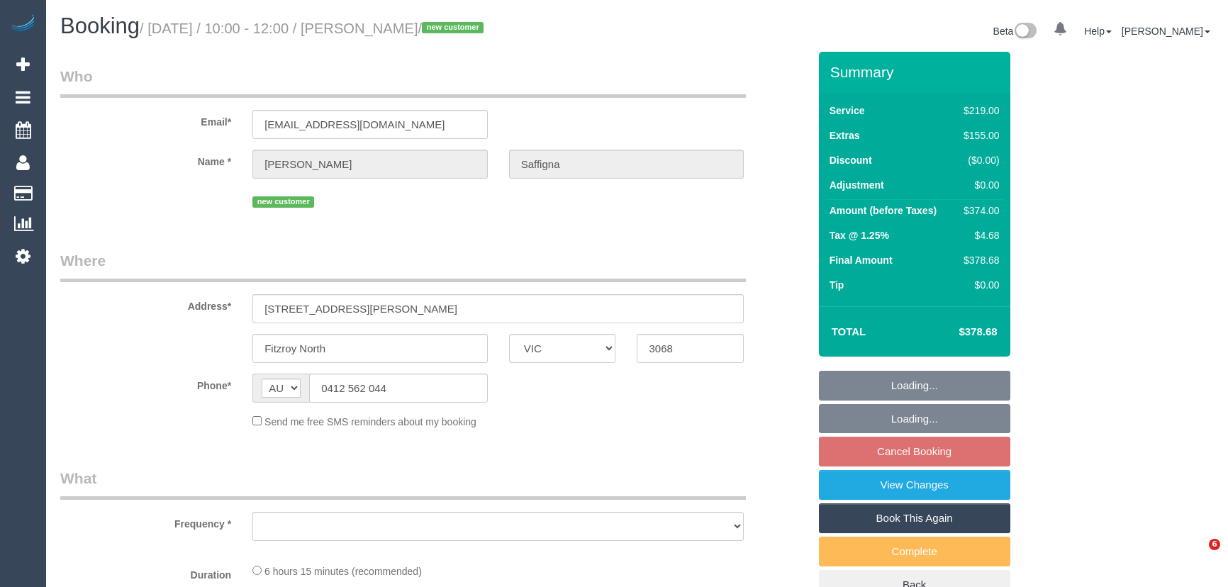
select select "VIC"
select select "object:531"
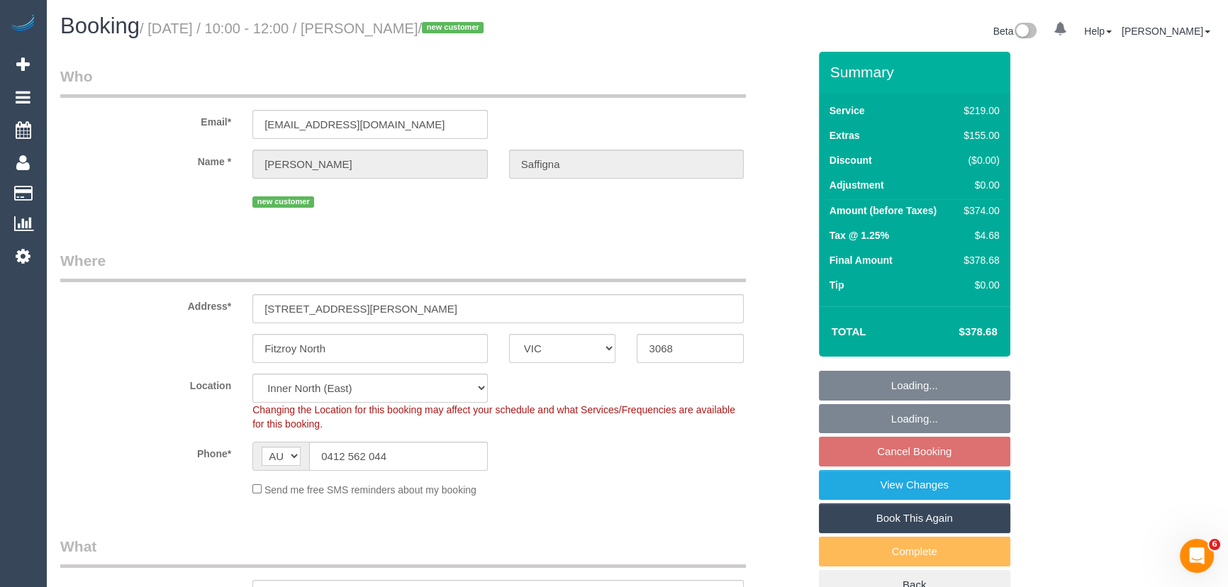
select select "number:28"
select select "number:14"
select select "number:19"
select select "number:36"
select select "number:34"
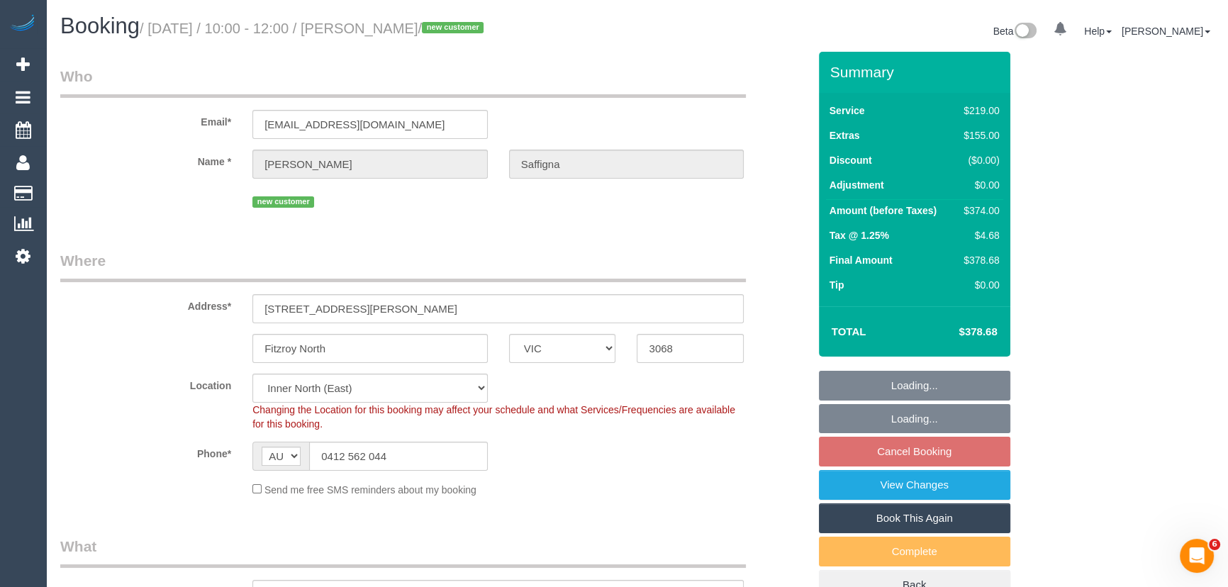
select select "number:13"
select select "object:698"
select select "string:stripe-pm_1SGTwE2GScqysDRVGDlpXnIh"
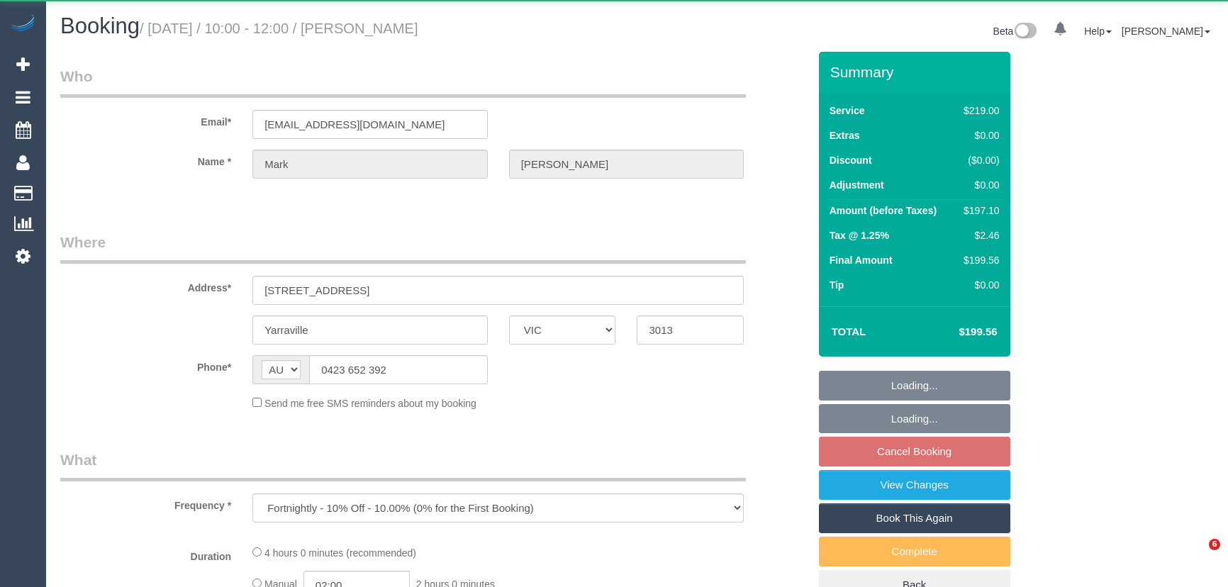
select select "VIC"
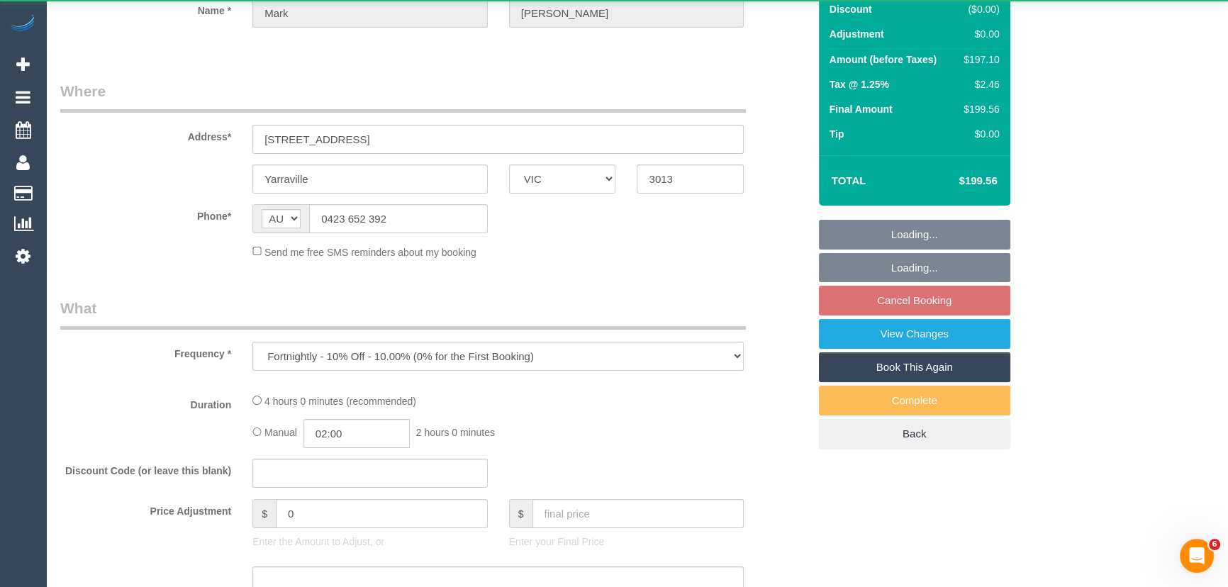
select select "string:stripe-pm_1PAQnV2GScqysDRVxjdtDLmM"
select select "number:27"
select select "number:14"
select select "number:19"
select select "number:22"
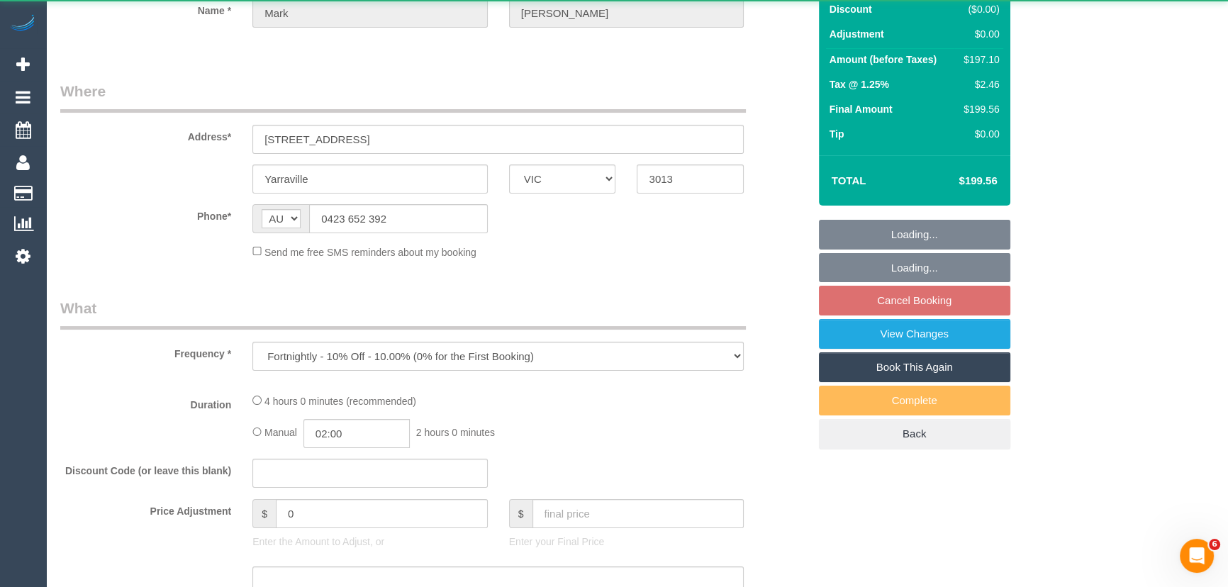
select select "number:34"
select select "number:13"
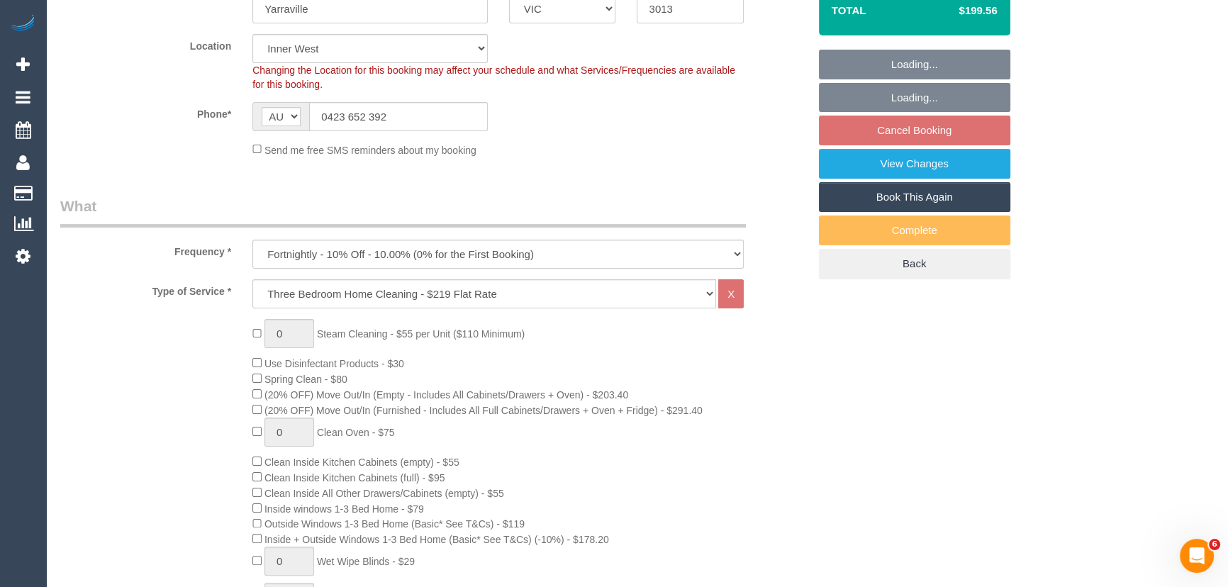
select select "object:787"
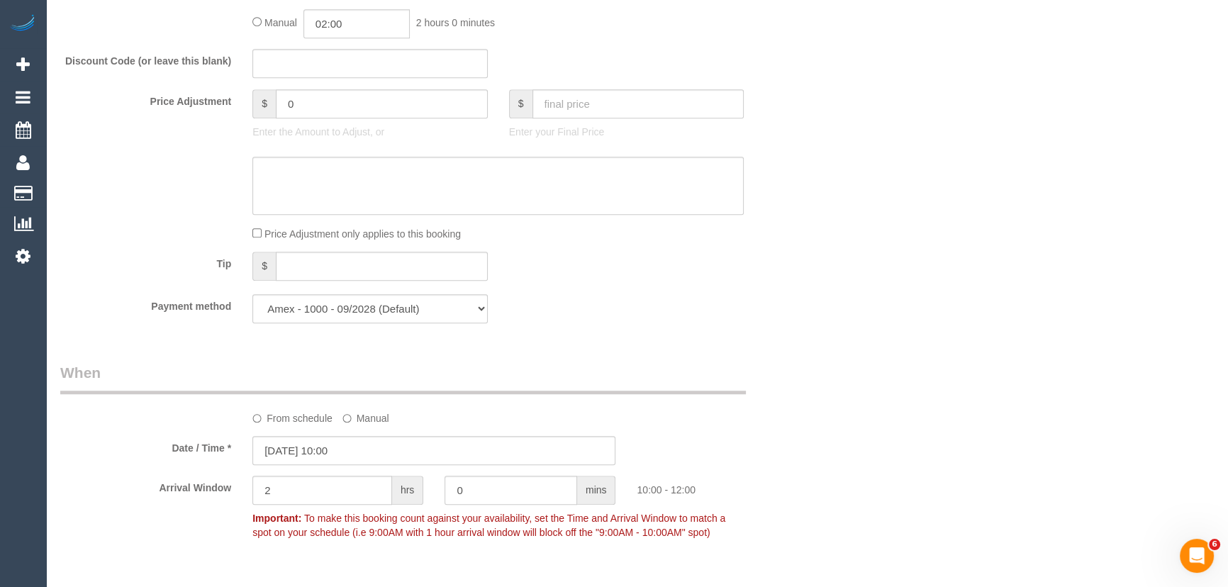
scroll to position [1354, 0]
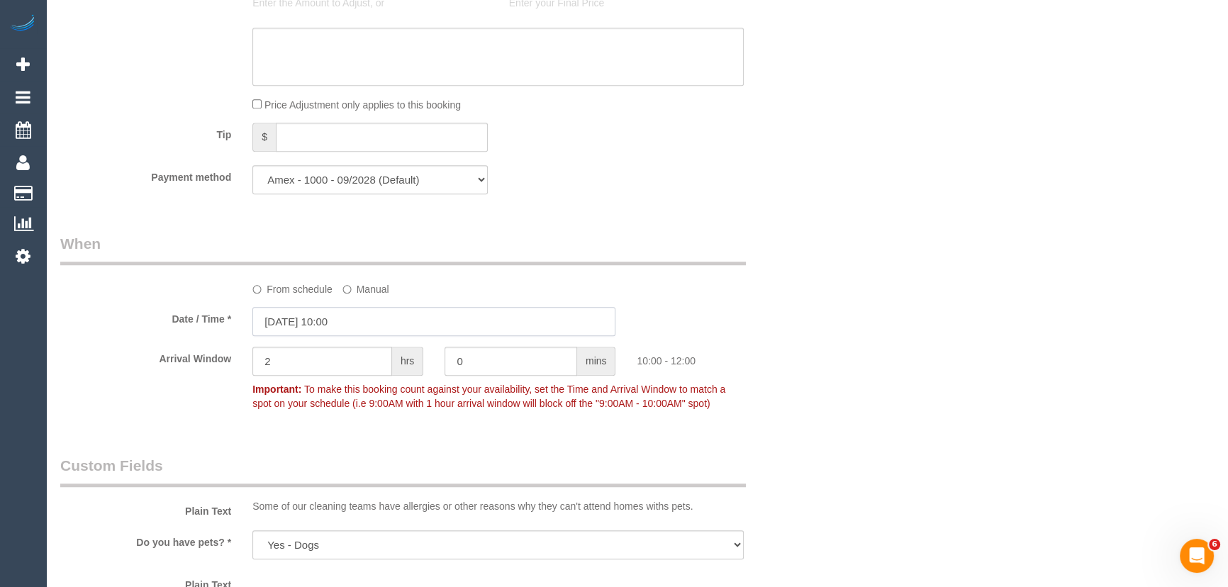
click at [374, 330] on input "[DATE] 10:00" at bounding box center [433, 321] width 363 height 29
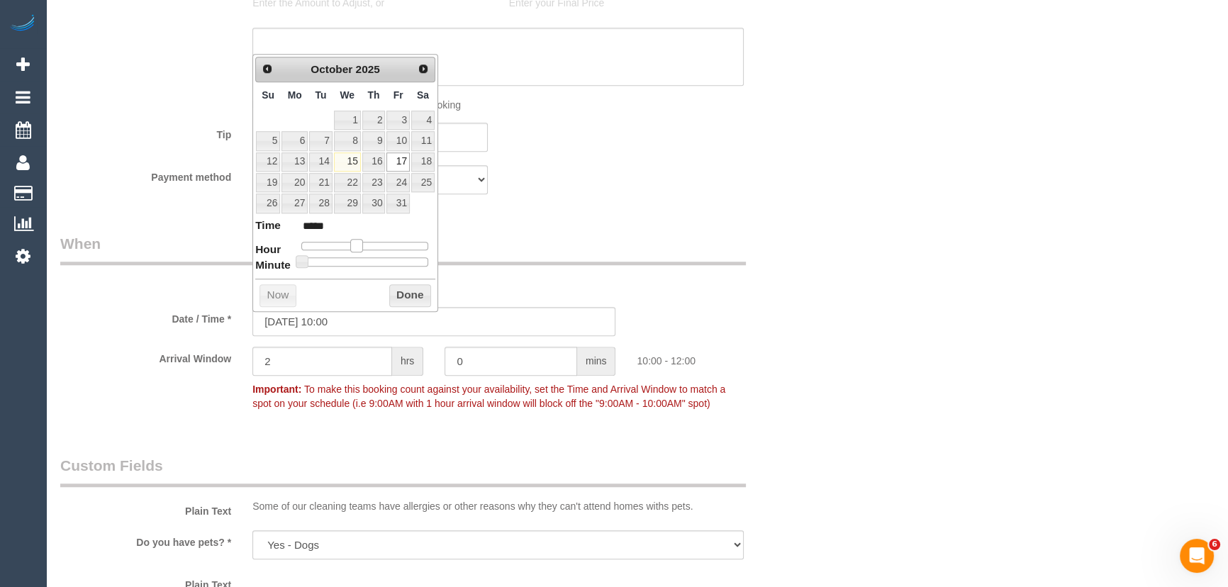
type input "17/10/2025 09:00"
type input "*****"
type input "17/10/2025 08:00"
type input "*****"
drag, startPoint x: 359, startPoint y: 248, endPoint x: 349, endPoint y: 245, distance: 10.3
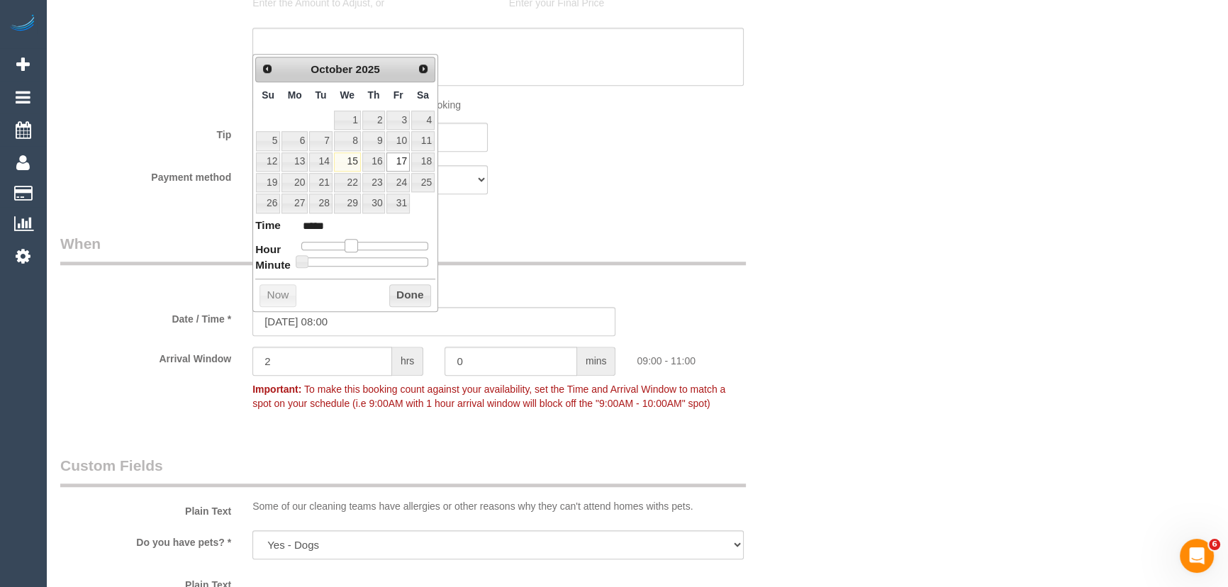
click at [349, 245] on span at bounding box center [351, 245] width 13 height 13
click at [349, 245] on span at bounding box center [345, 245] width 13 height 13
click at [620, 234] on div "Who Email* mw_harrington@hotmail.com Name * Mark Harrington Where Address* 4 Ba…" at bounding box center [434, 69] width 769 height 2743
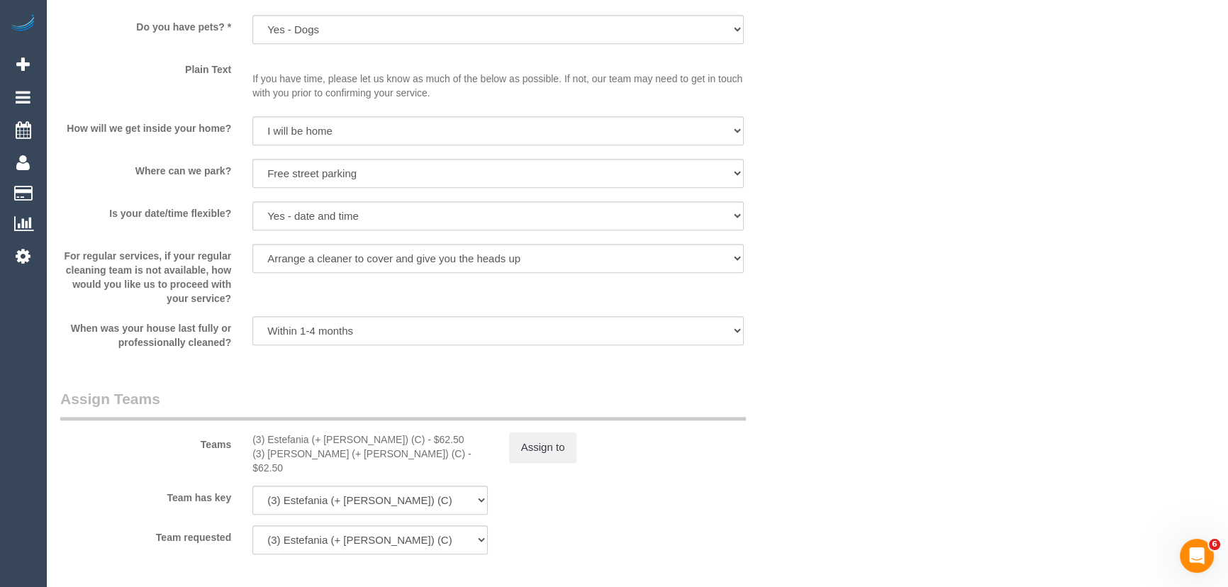
scroll to position [2247, 0]
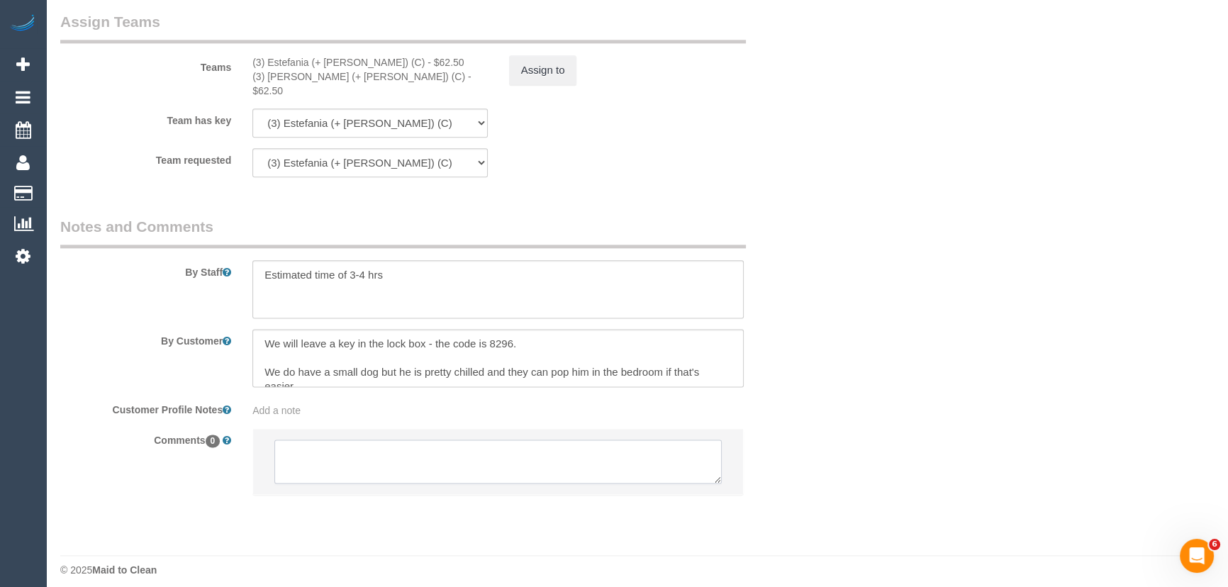
click at [362, 461] on textarea at bounding box center [497, 462] width 447 height 44
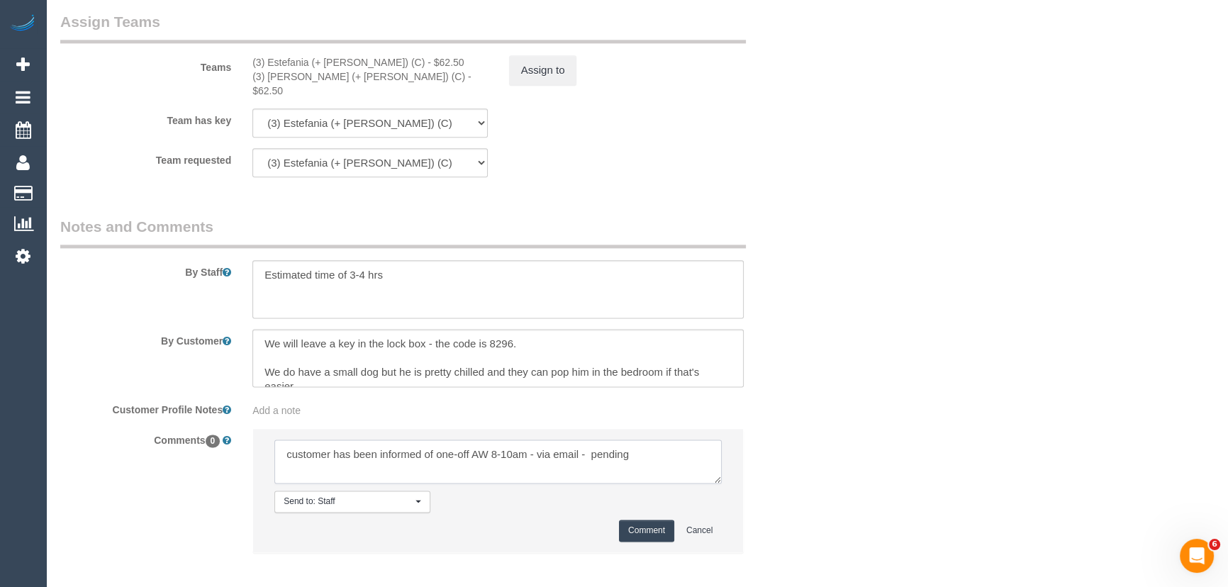
type textarea "customer has been informed of one-off AW 8-10am - via email - pending"
click at [633, 520] on button "Comment" at bounding box center [646, 531] width 55 height 22
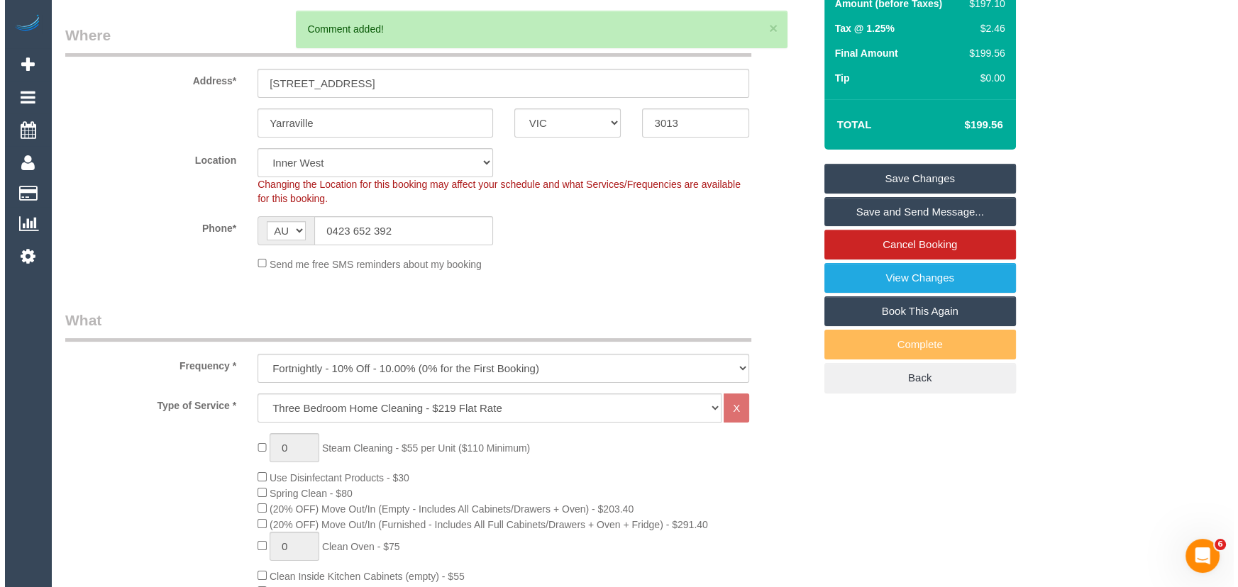
scroll to position [0, 0]
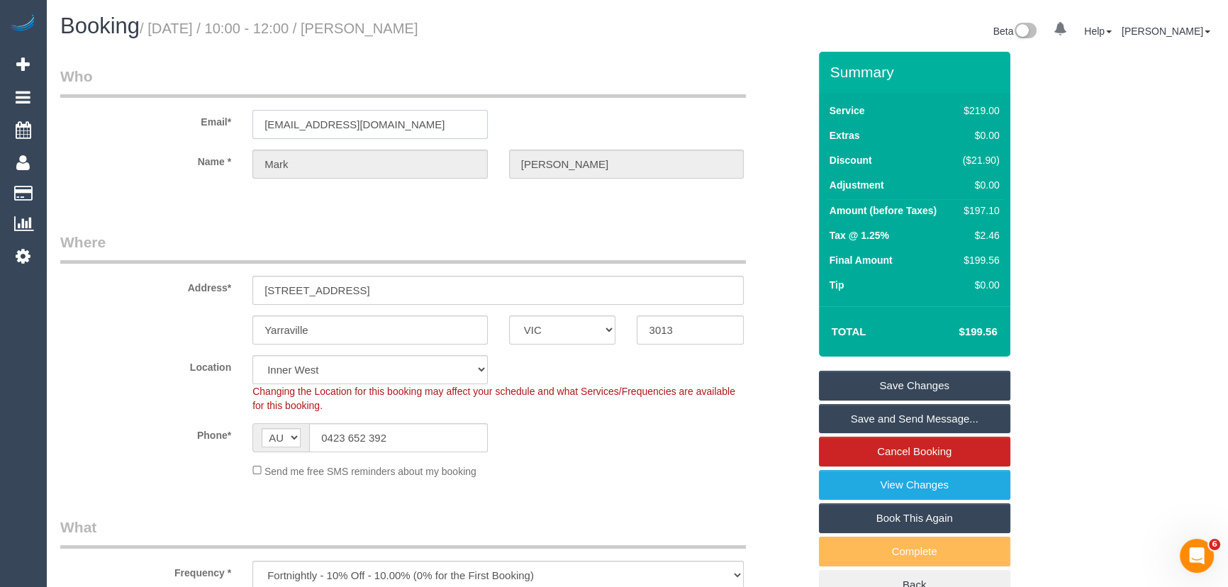
click at [431, 125] on input "mw_harrington@hotmail.com" at bounding box center [369, 124] width 235 height 29
click at [440, 118] on input "mw_harrington@hotmail.com" at bounding box center [369, 124] width 235 height 29
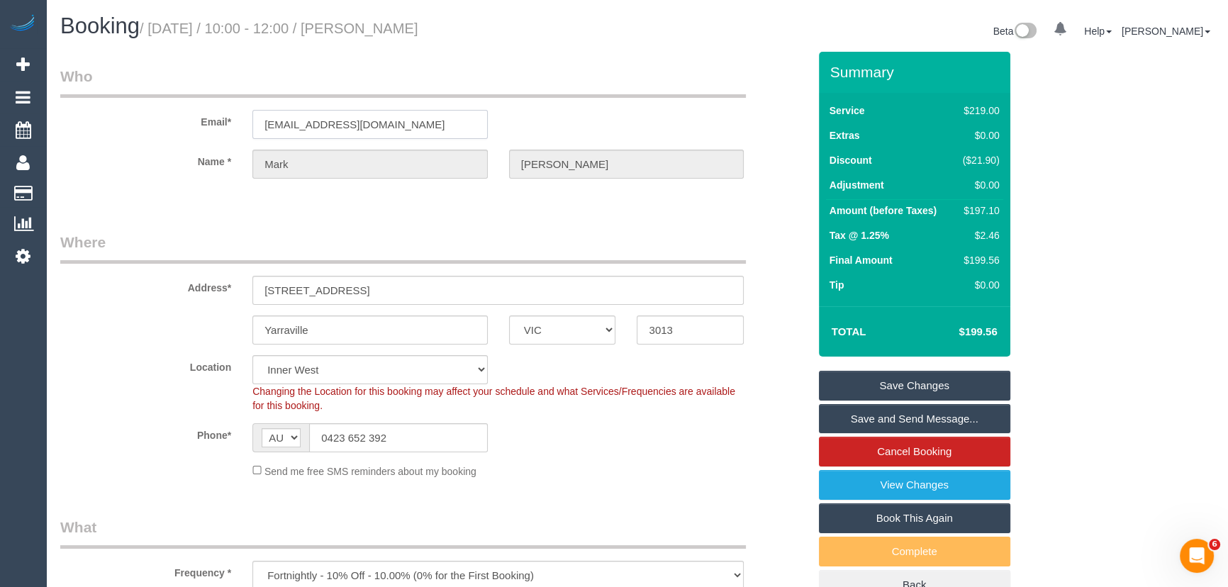
click at [440, 118] on input "mw_harrington@hotmail.com" at bounding box center [369, 124] width 235 height 29
drag, startPoint x: 848, startPoint y: 390, endPoint x: 885, endPoint y: 376, distance: 39.5
click at [848, 390] on link "Save Changes" at bounding box center [914, 386] width 191 height 30
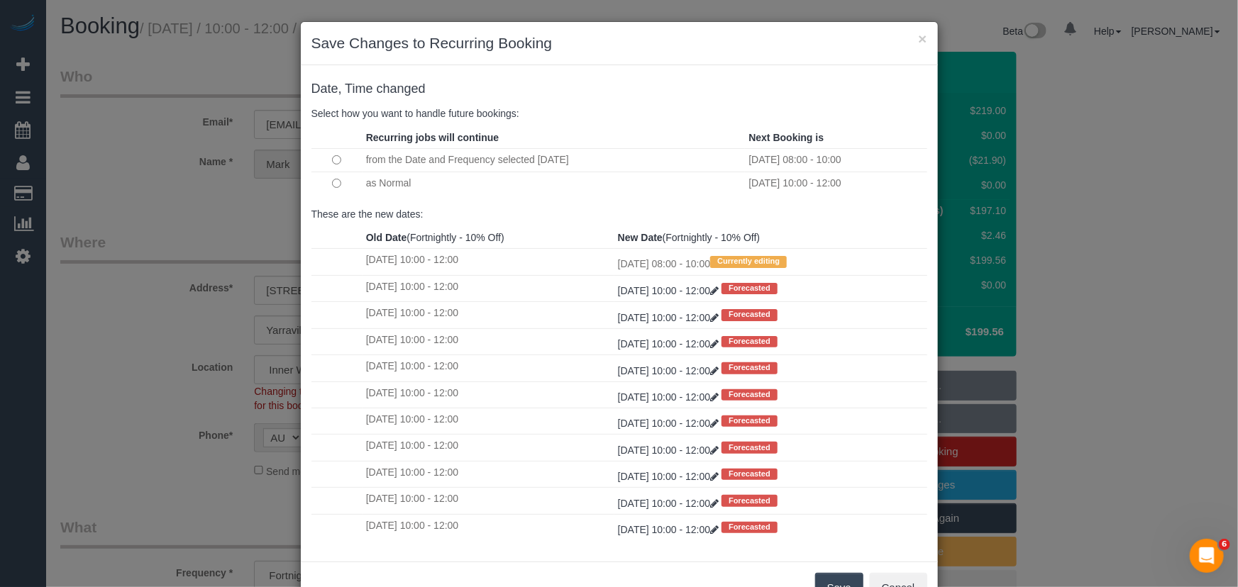
click at [830, 578] on button "Save" at bounding box center [839, 588] width 48 height 30
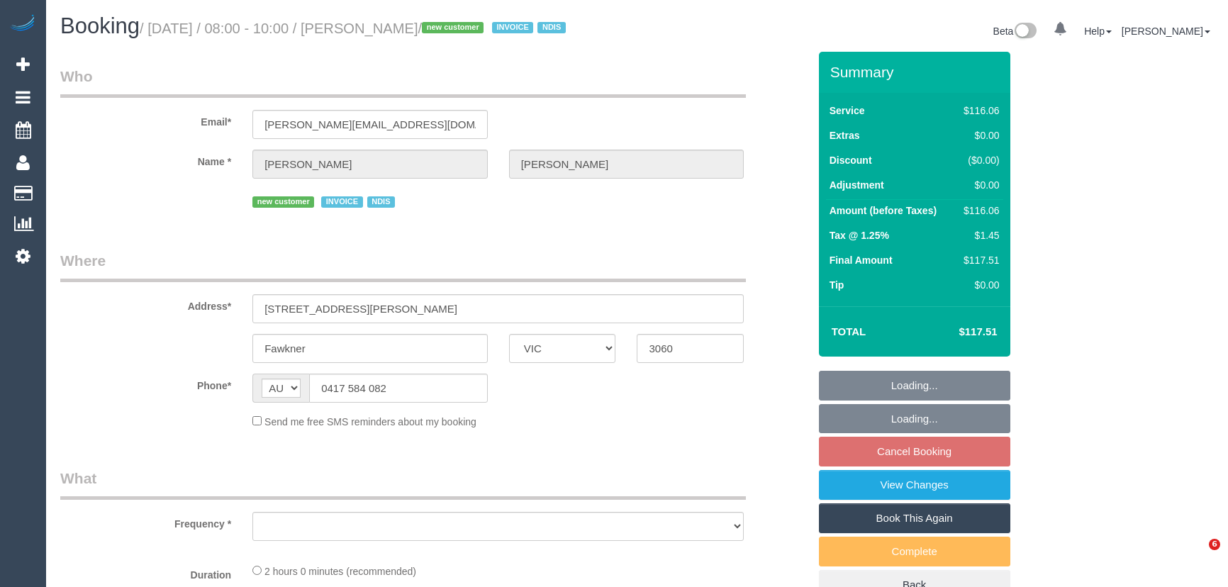
select select "VIC"
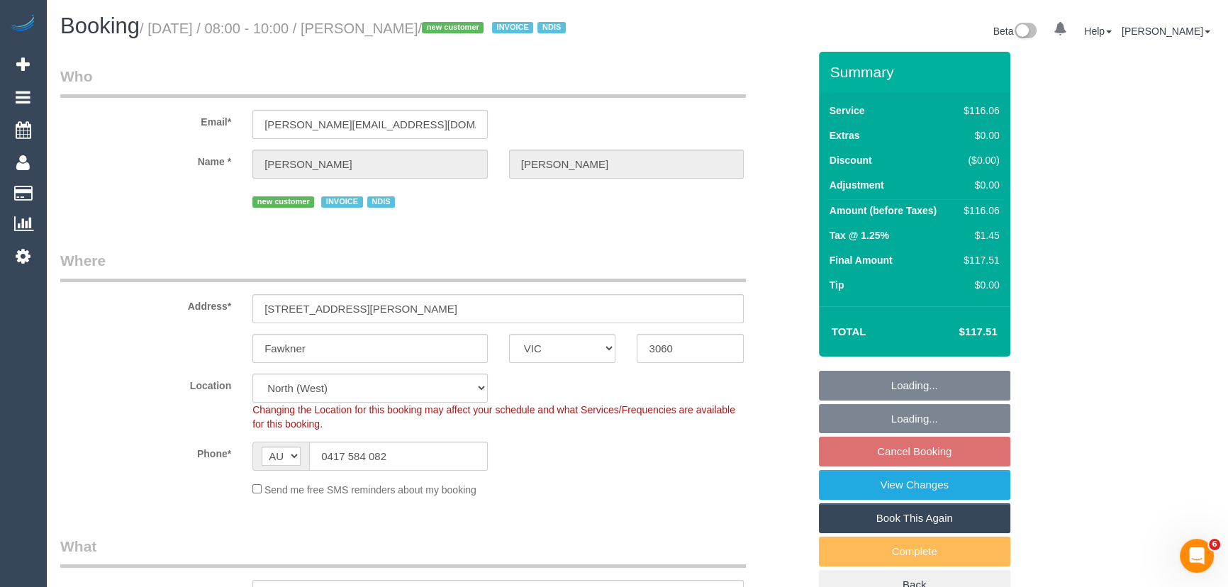
select select "object:790"
select select "number:28"
select select "number:14"
select select "number:18"
select select "object:800"
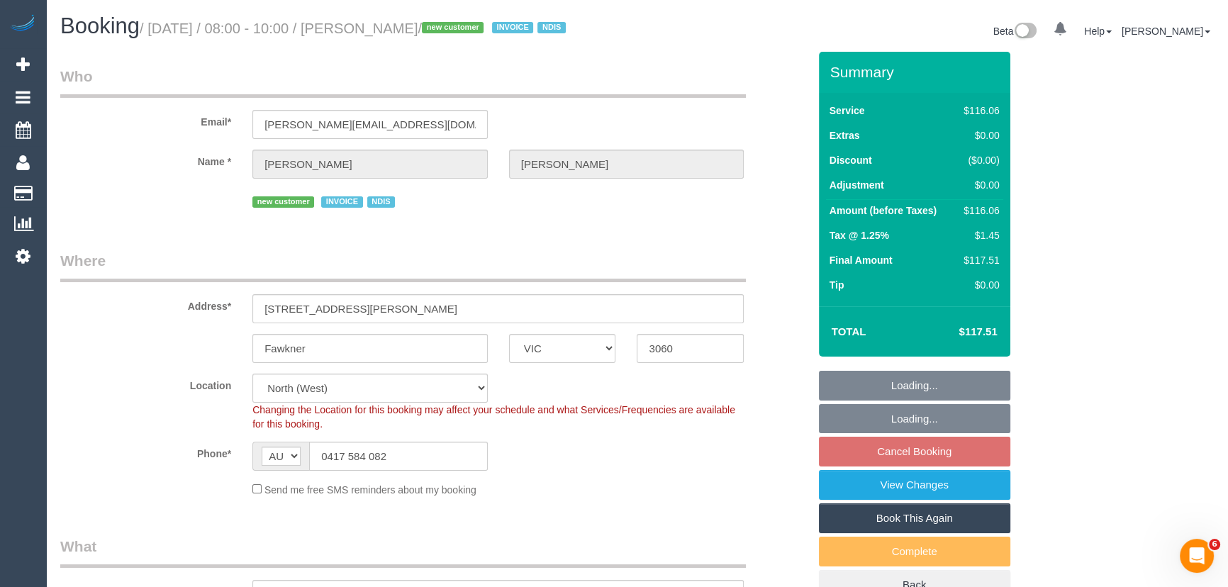
select select "spot1"
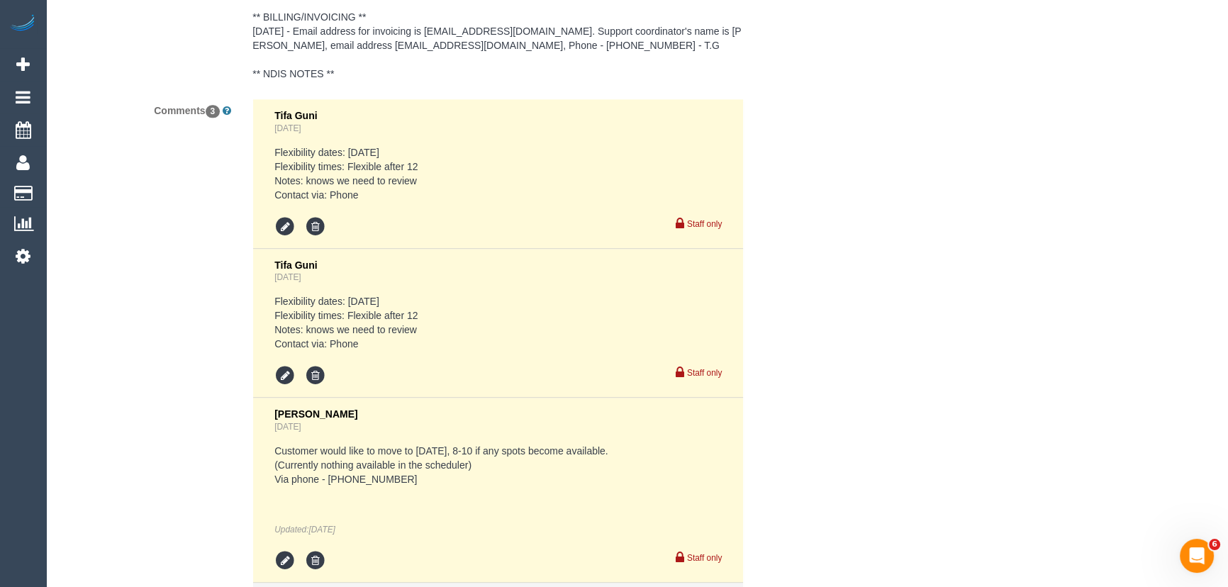
scroll to position [2320, 0]
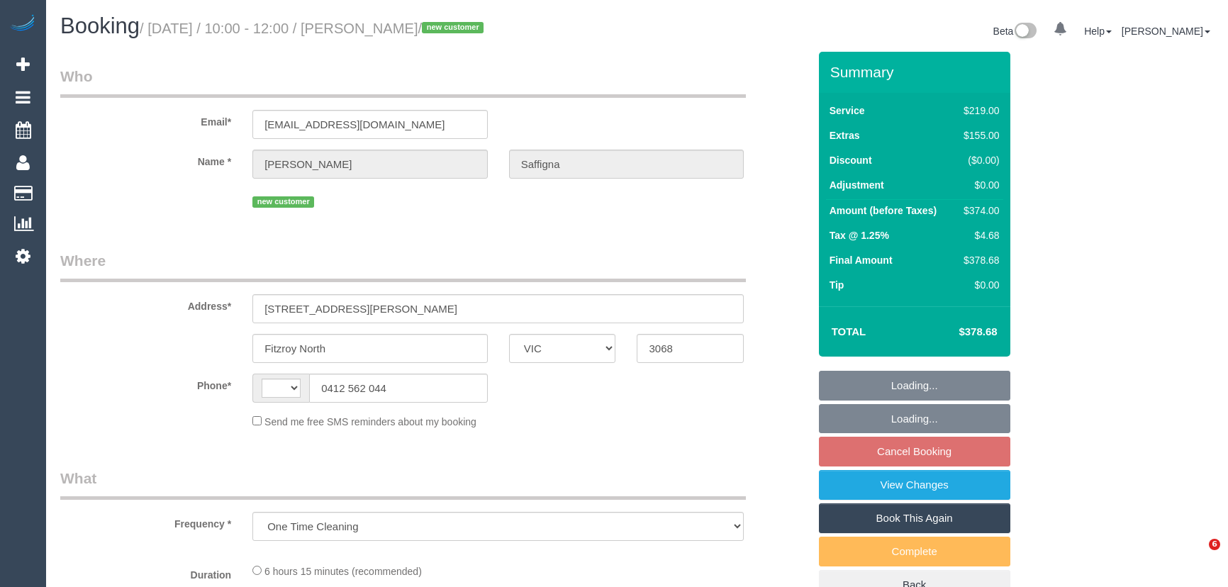
select select "VIC"
select select "string:stripe-pm_1SGTwE2GScqysDRVGDlpXnIh"
select select "string:AU"
select select "number:28"
select select "number:14"
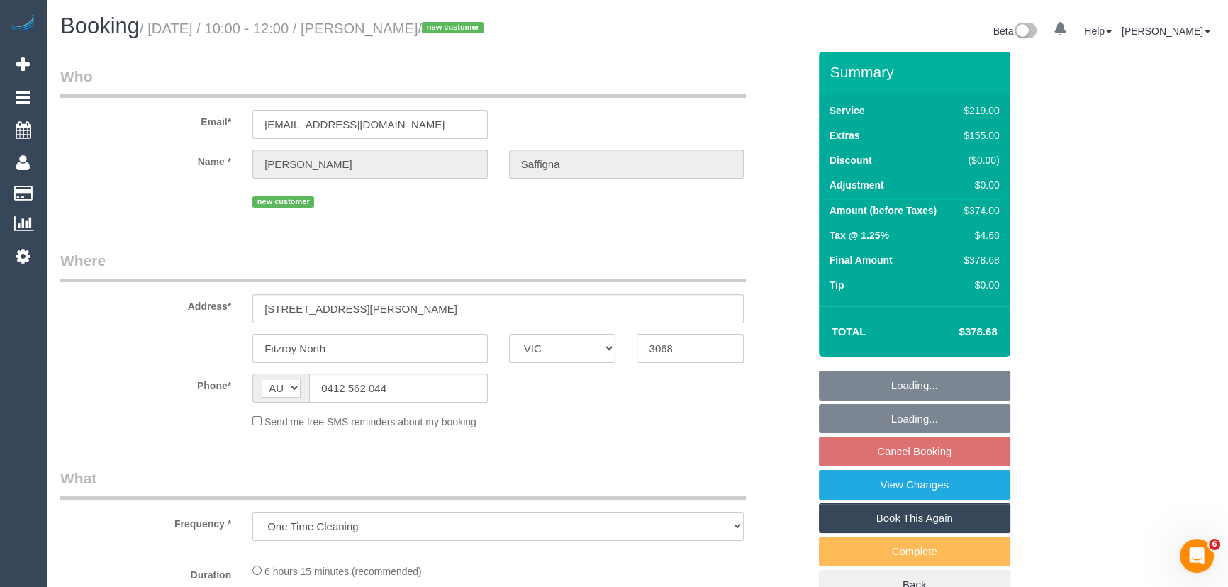
select select "number:19"
select select "number:36"
select select "number:34"
select select "number:13"
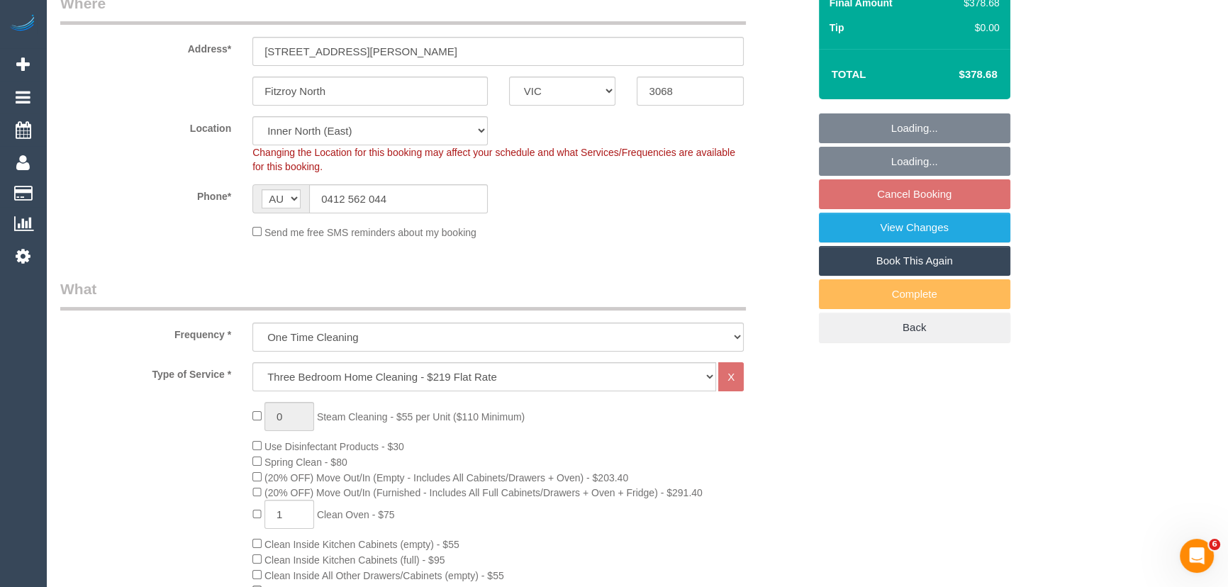
select select "object:1551"
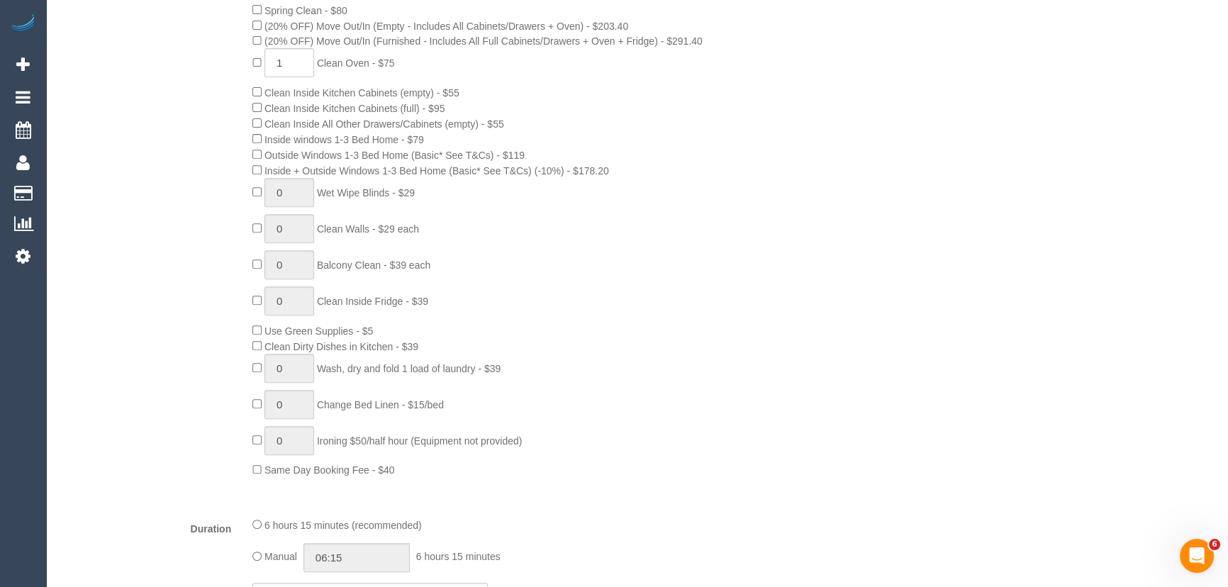
scroll to position [902, 0]
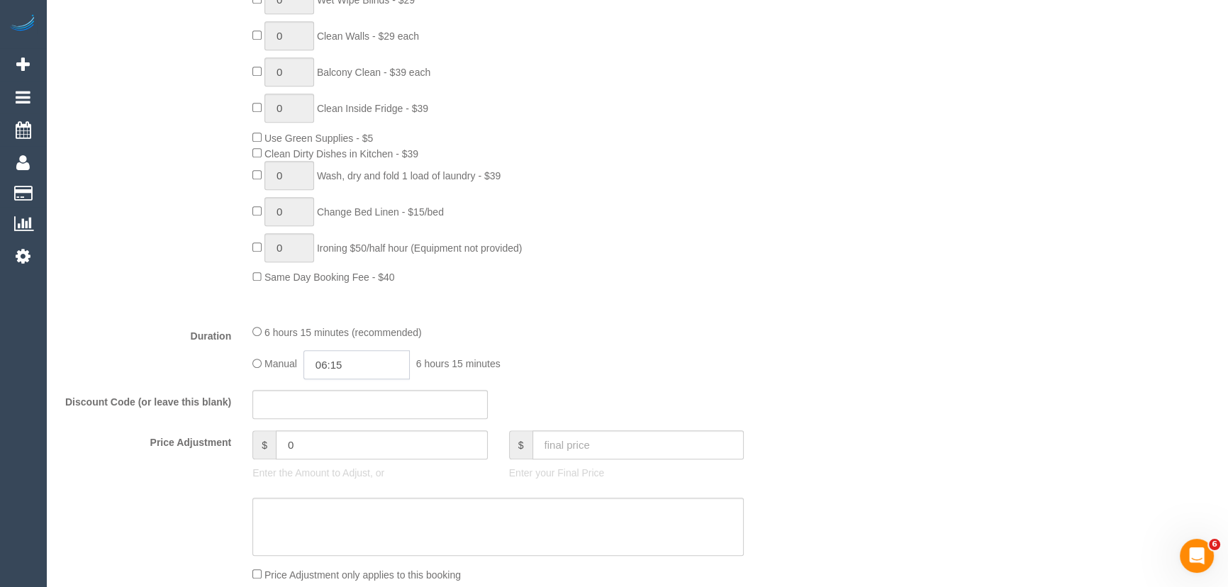
click at [365, 374] on input "06:15" at bounding box center [357, 364] width 106 height 29
type input "03:30"
click at [361, 469] on li "03:30" at bounding box center [341, 472] width 63 height 18
click at [644, 335] on div "6 hours 15 minutes (recommended)" at bounding box center [497, 332] width 491 height 16
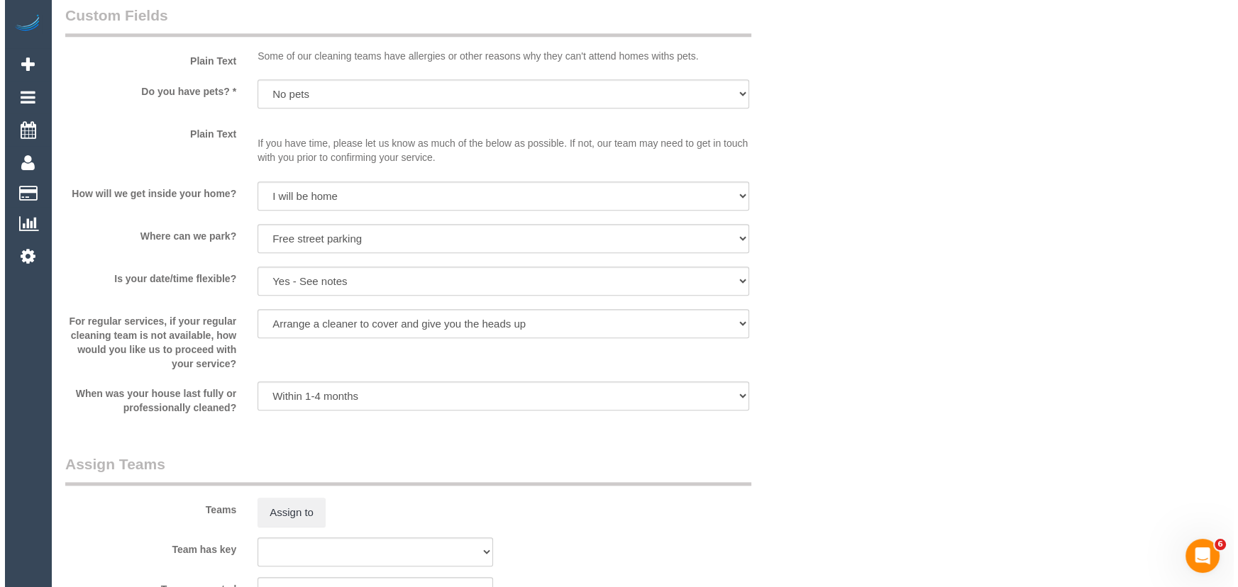
scroll to position [1998, 0]
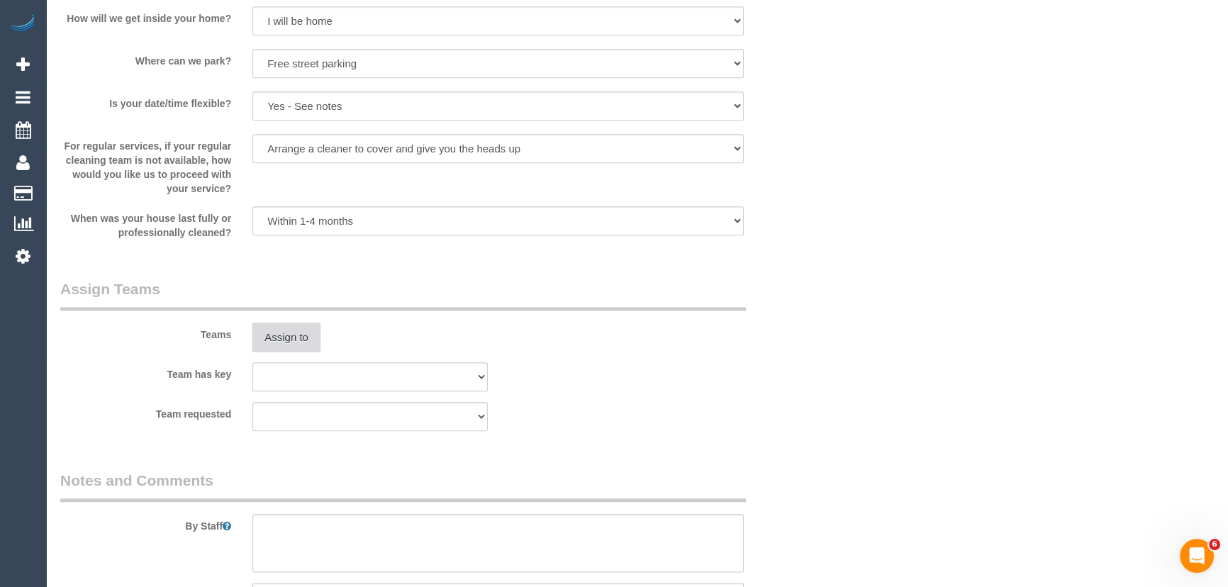
click at [291, 340] on button "Assign to" at bounding box center [286, 338] width 68 height 30
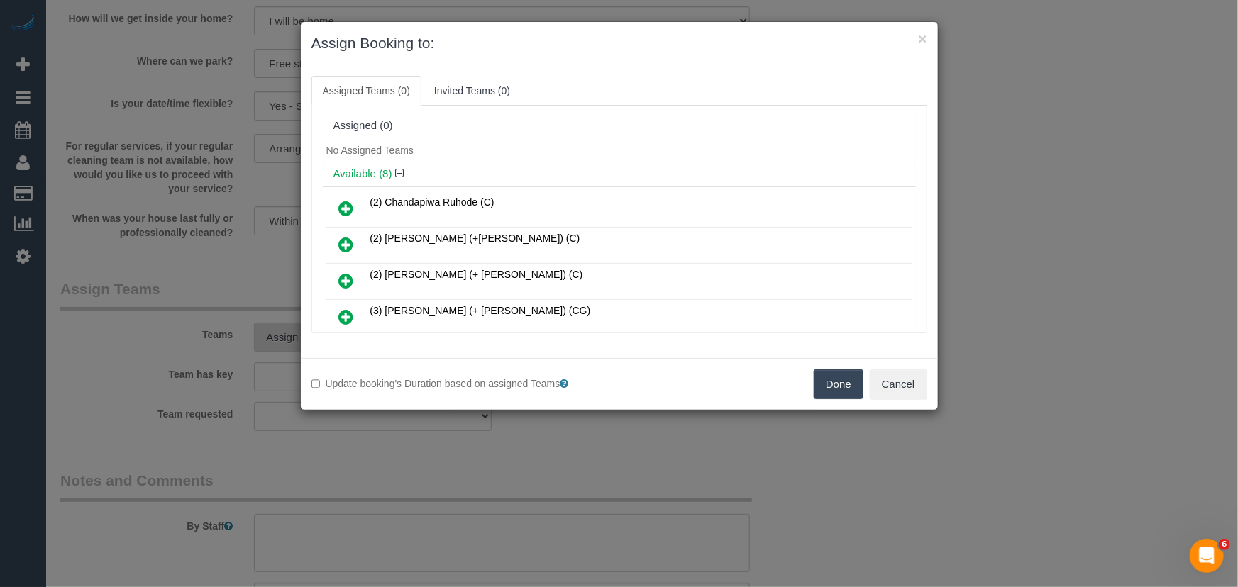
scroll to position [160, 0]
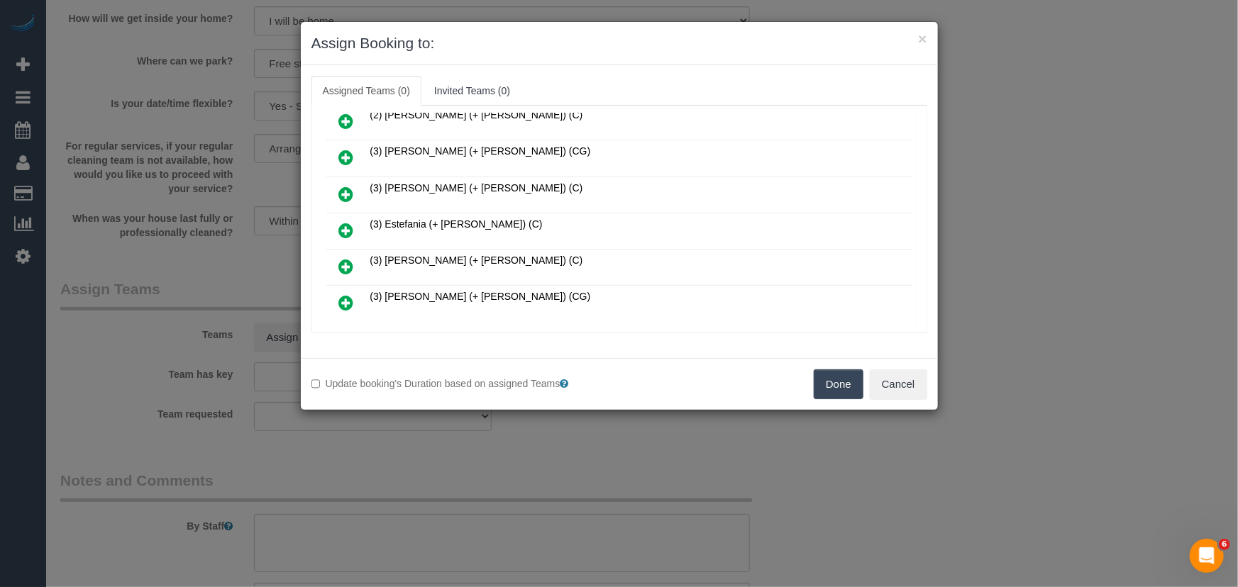
click at [340, 226] on icon at bounding box center [346, 230] width 15 height 17
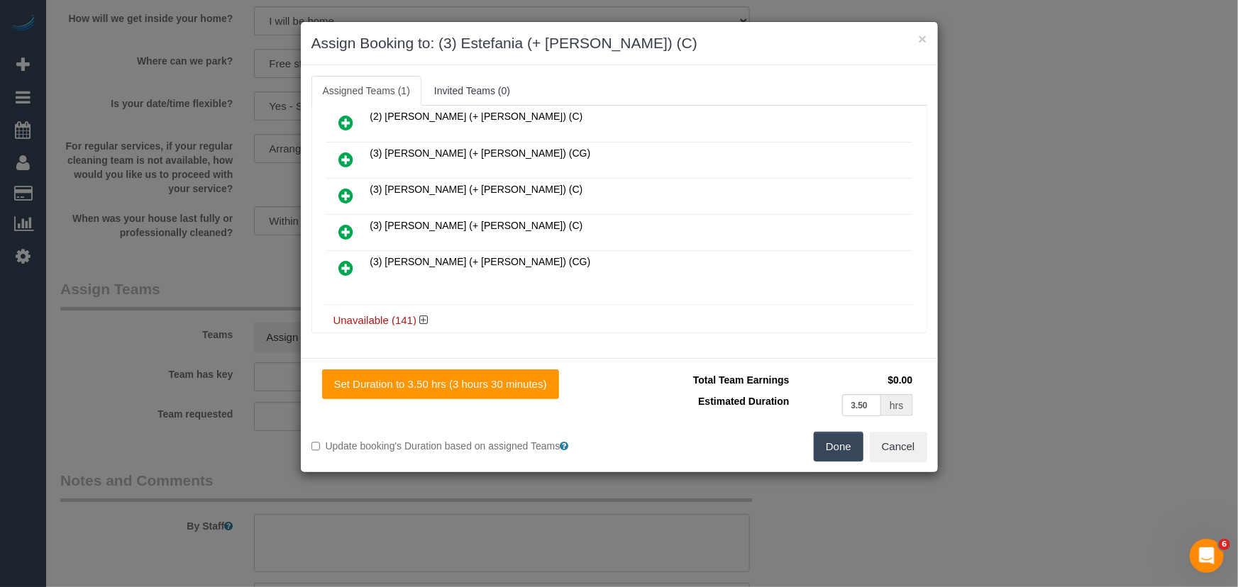
click at [340, 226] on icon at bounding box center [346, 231] width 15 height 17
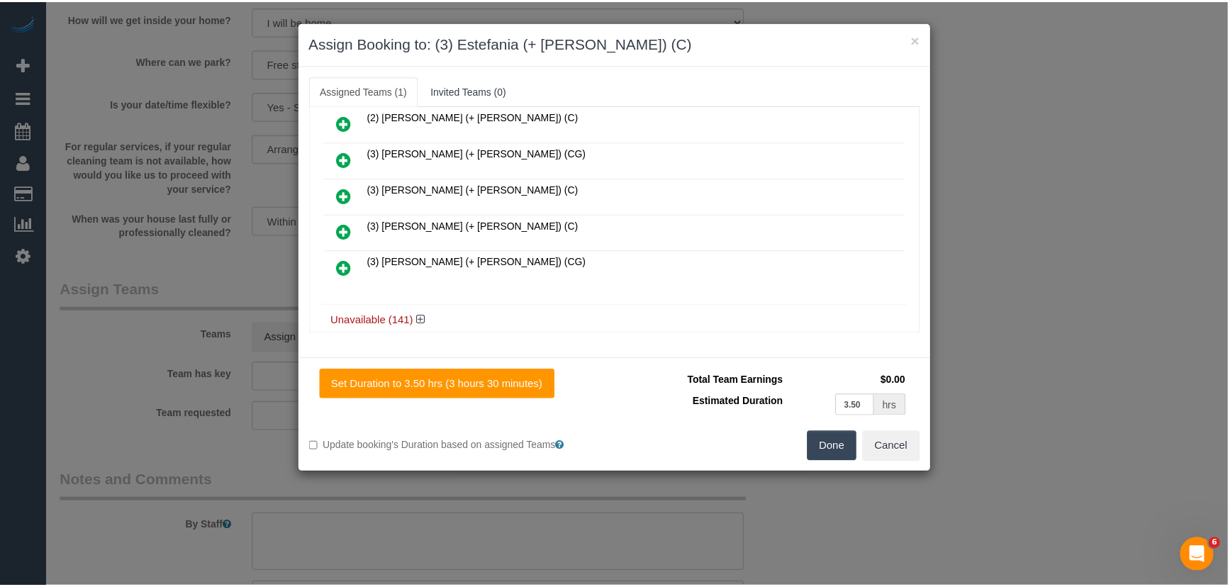
scroll to position [208, 0]
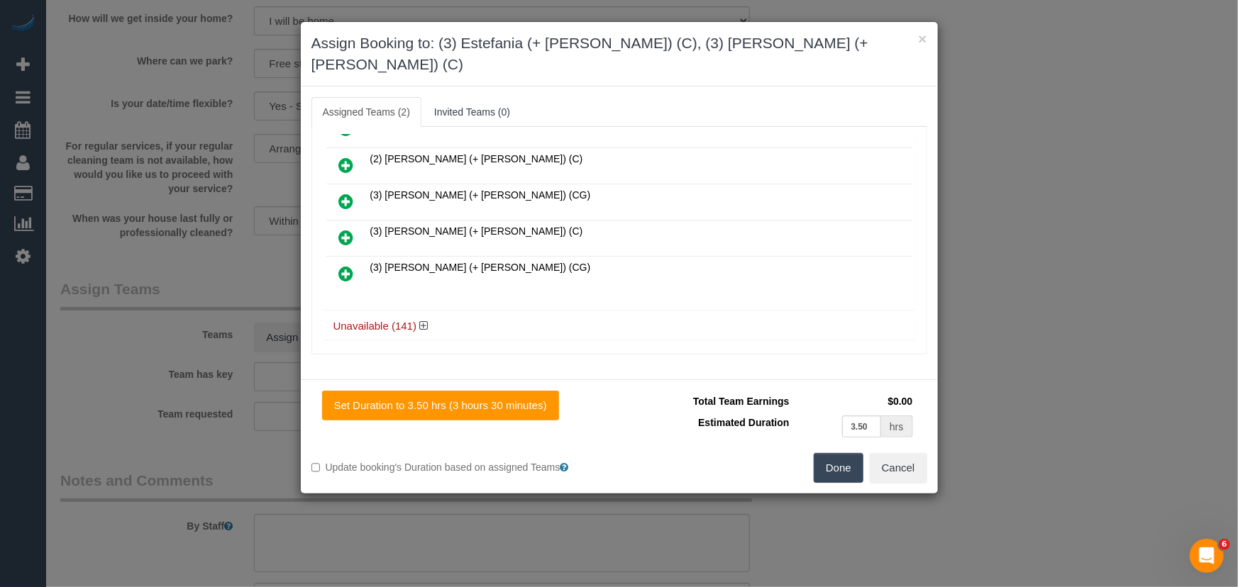
click at [855, 453] on button "Done" at bounding box center [838, 468] width 50 height 30
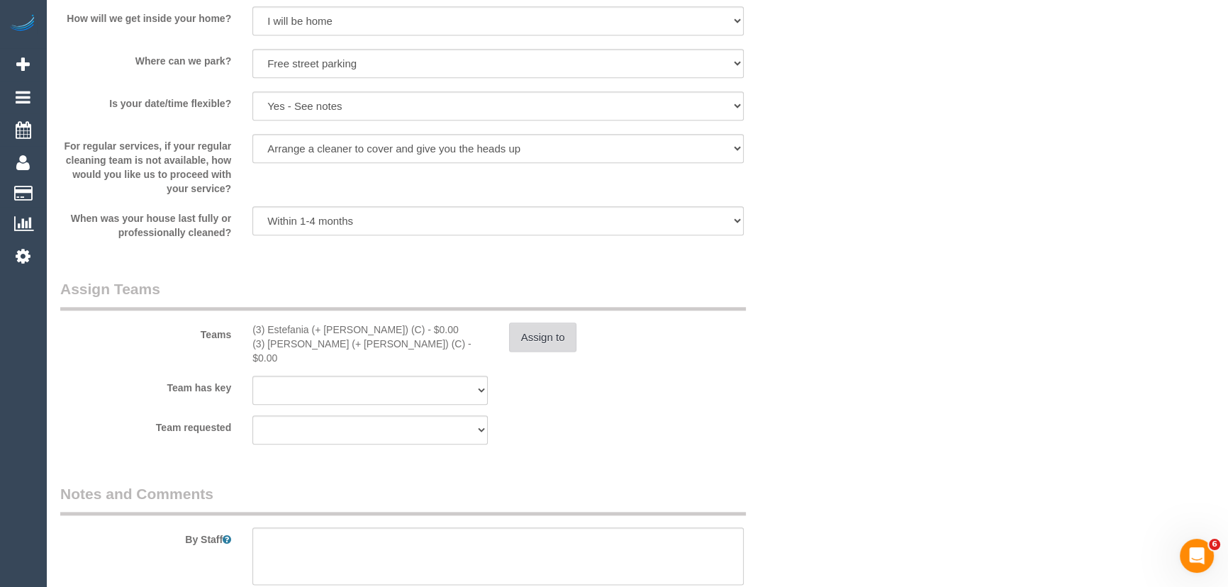
click at [532, 352] on button "Assign to" at bounding box center [543, 338] width 68 height 30
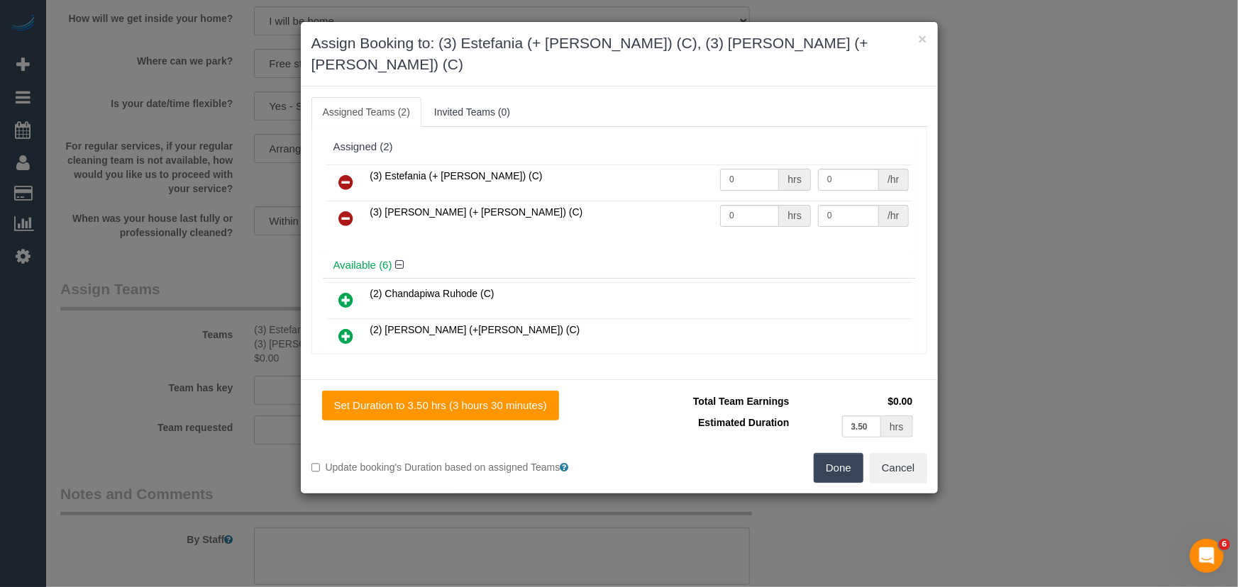
click at [758, 169] on input "0" at bounding box center [749, 180] width 59 height 22
type input "1"
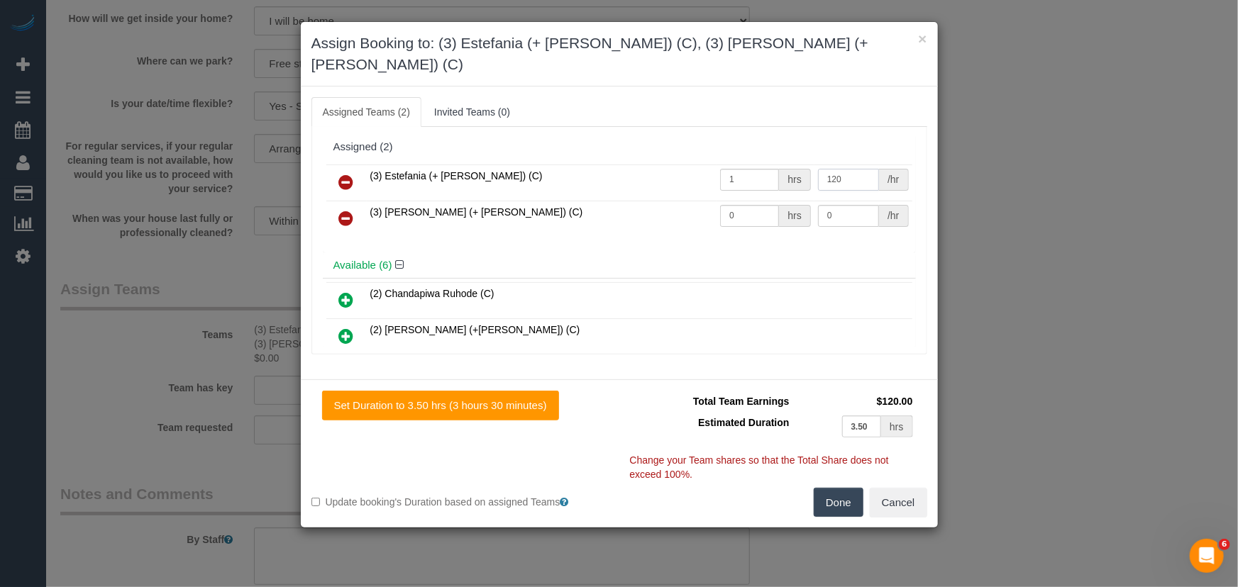
type input "120"
click at [745, 205] on input "0" at bounding box center [749, 216] width 59 height 22
type input "1"
type input "120"
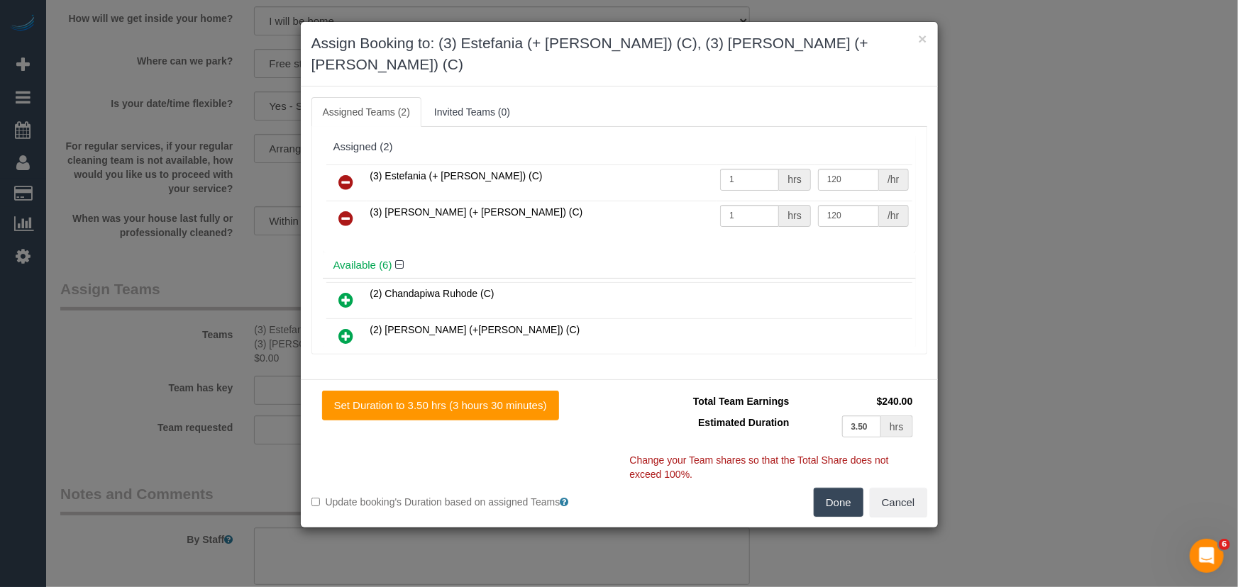
click at [849, 488] on button "Done" at bounding box center [838, 503] width 50 height 30
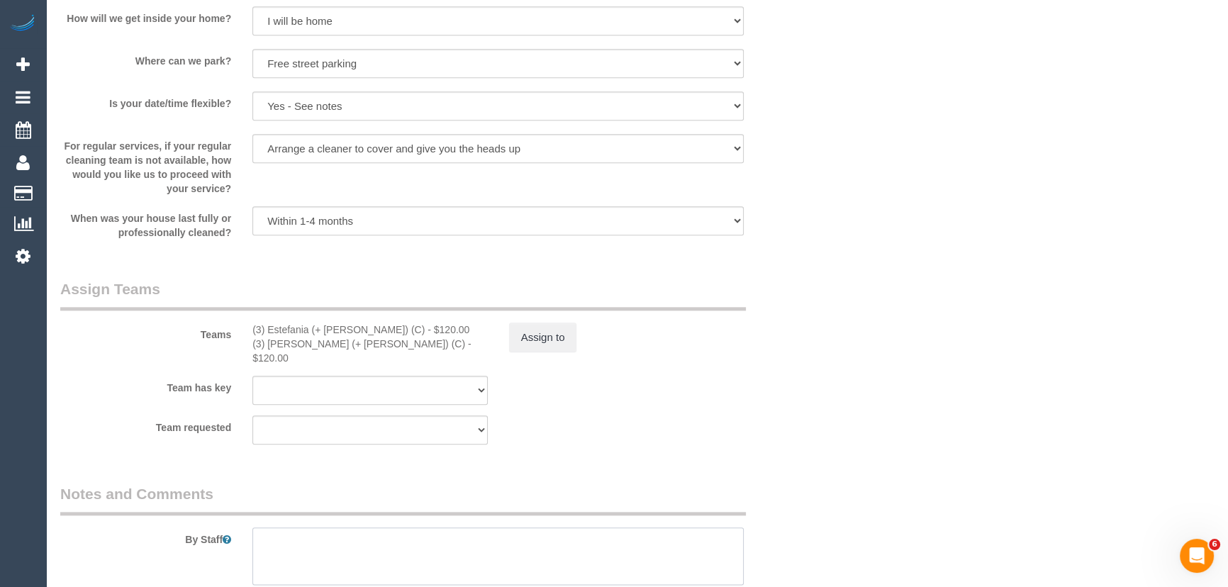
click at [409, 528] on textarea at bounding box center [497, 557] width 491 height 58
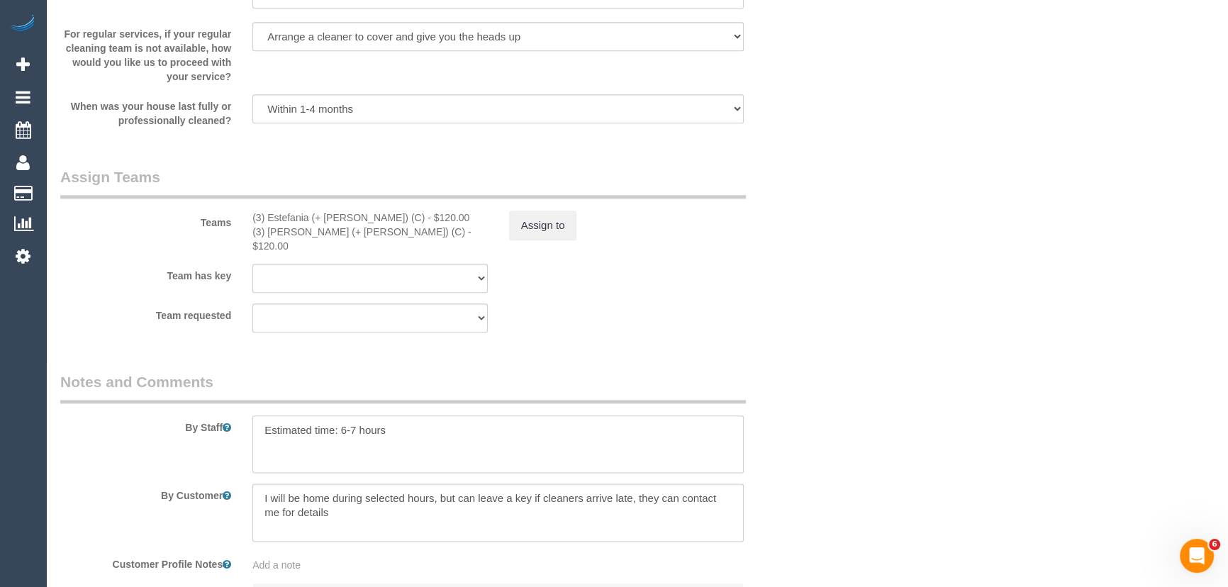
scroll to position [2266, 0]
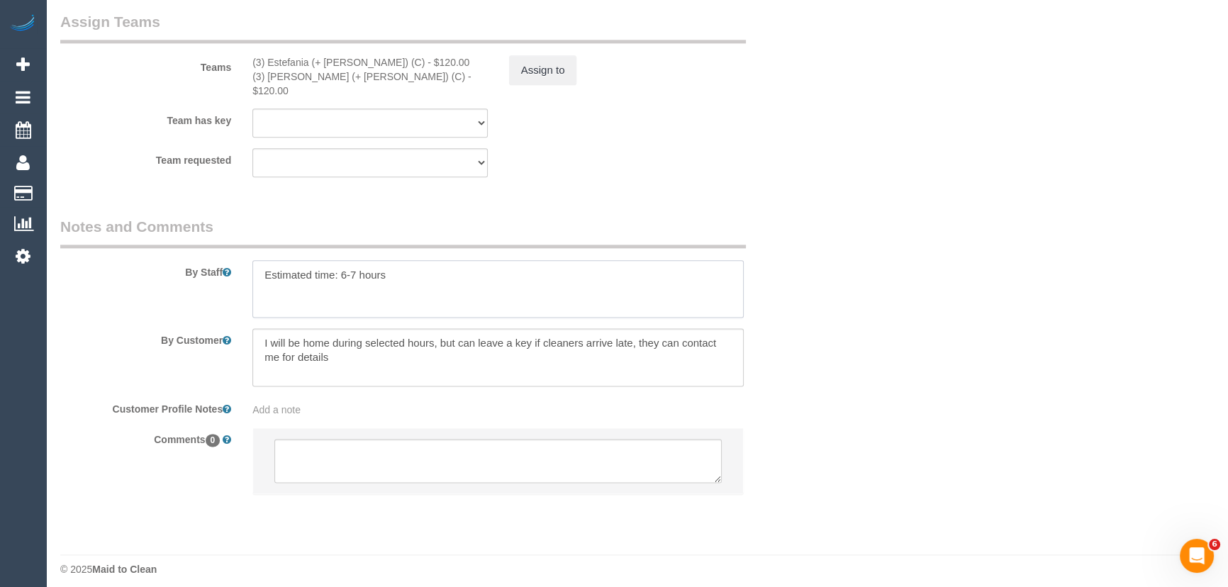
type textarea "Estimated time: 6-7 hours"
click at [405, 440] on textarea at bounding box center [497, 461] width 447 height 44
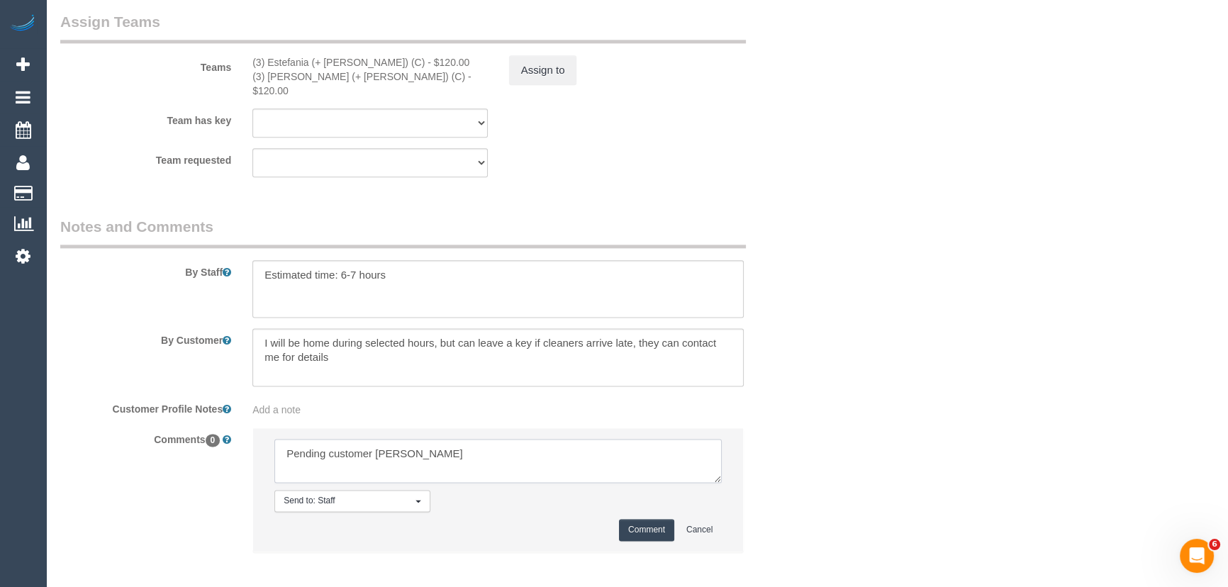
type textarea "Pending customer Mark"
click at [632, 519] on button "Comment" at bounding box center [646, 530] width 55 height 22
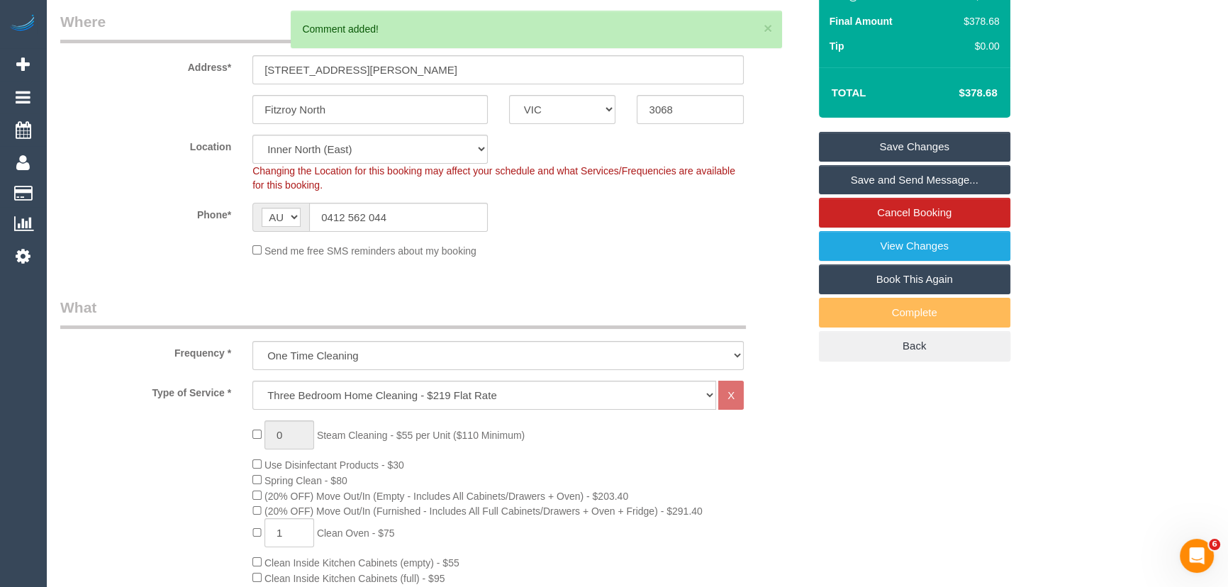
scroll to position [0, 0]
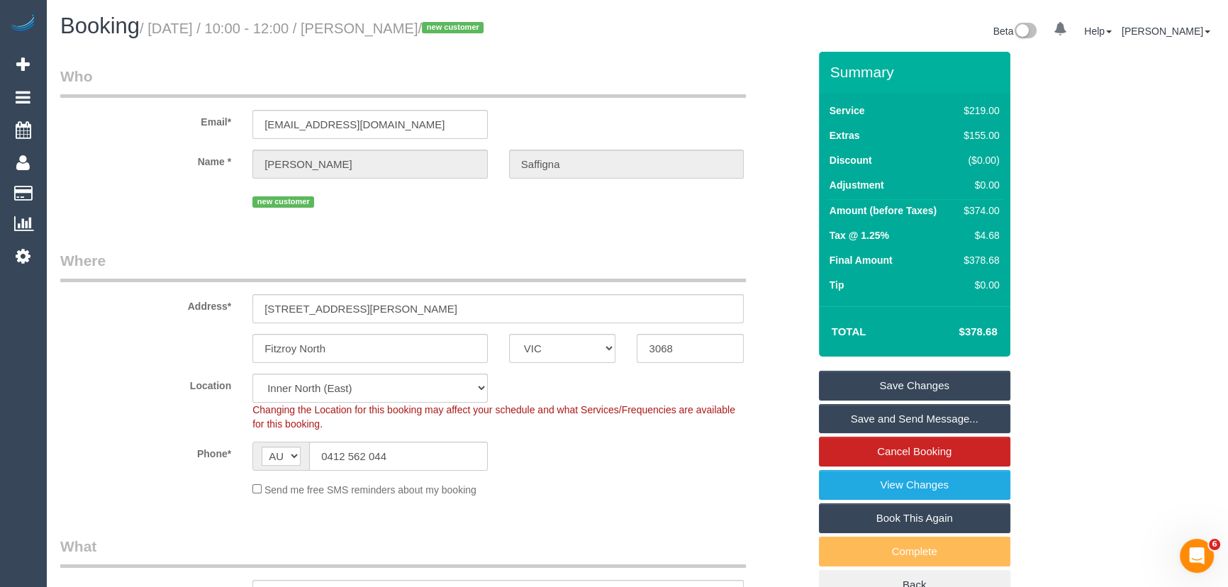
click at [401, 33] on small "/ October 17, 2025 / 10:00 - 12:00 / Madeleine Saffigna / new customer" at bounding box center [314, 29] width 348 height 16
copy small "Madeleine Saffigna"
click at [915, 379] on link "Save Changes" at bounding box center [914, 386] width 191 height 30
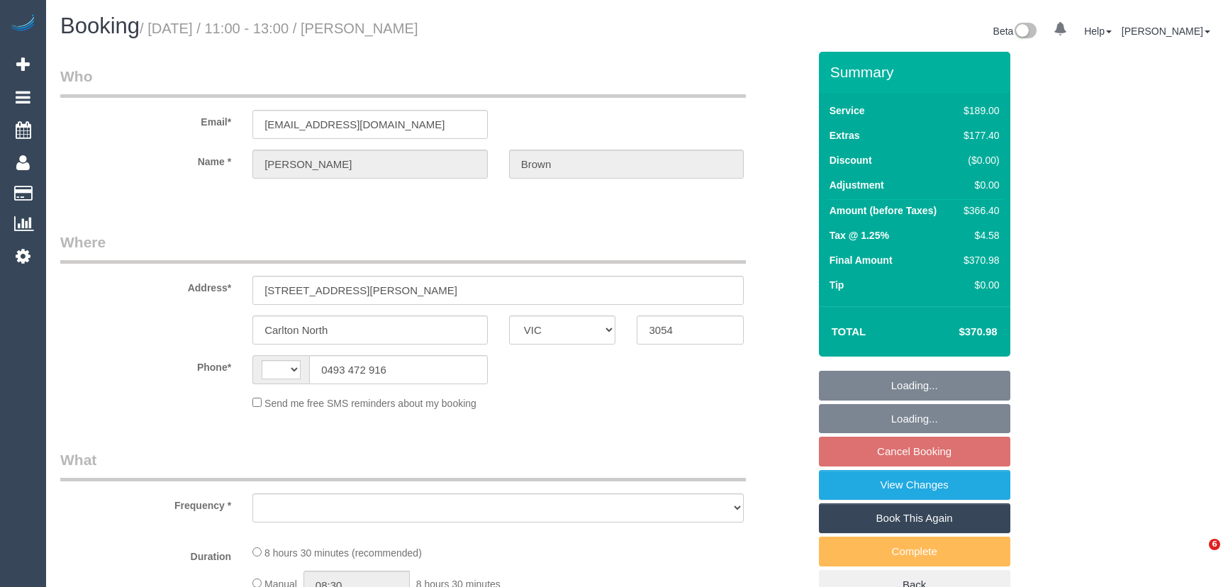
select select "VIC"
select select "string:stripe-pm_1PCabG2GScqysDRVp8lc8p3l"
select select "number:28"
select select "number:14"
select select "number:19"
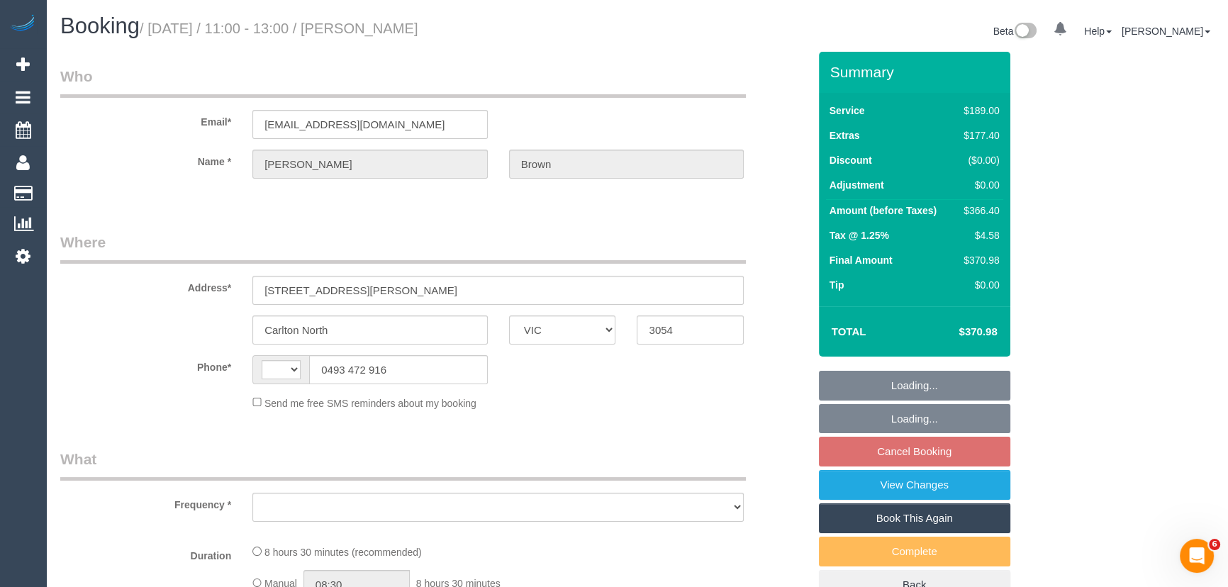
select select "number:24"
select select "number:26"
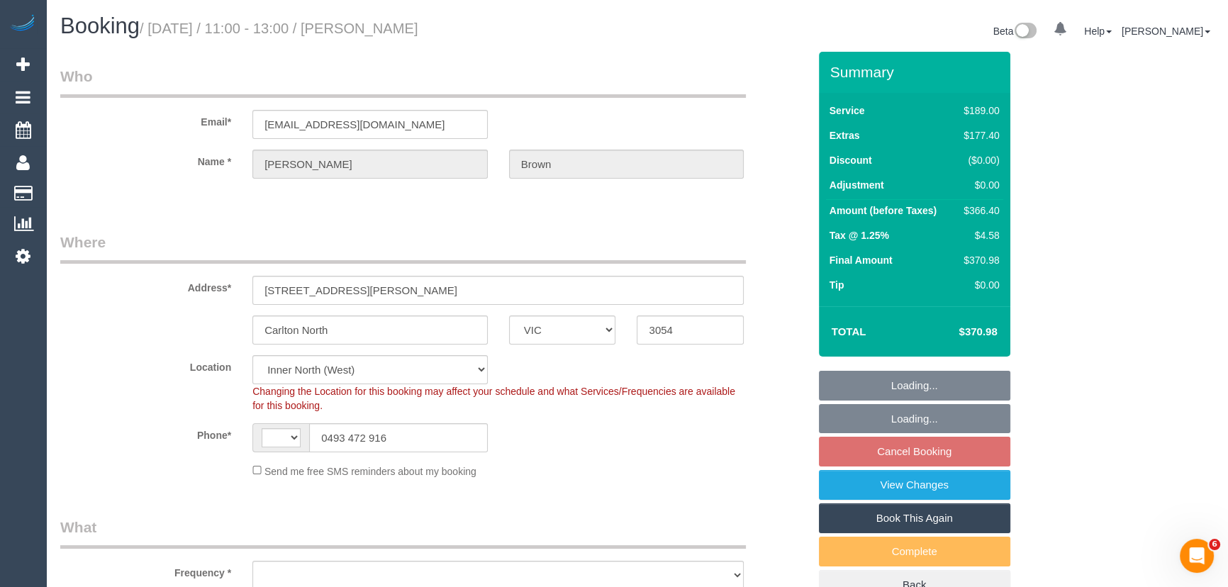
select select "string:AU"
select select "object:798"
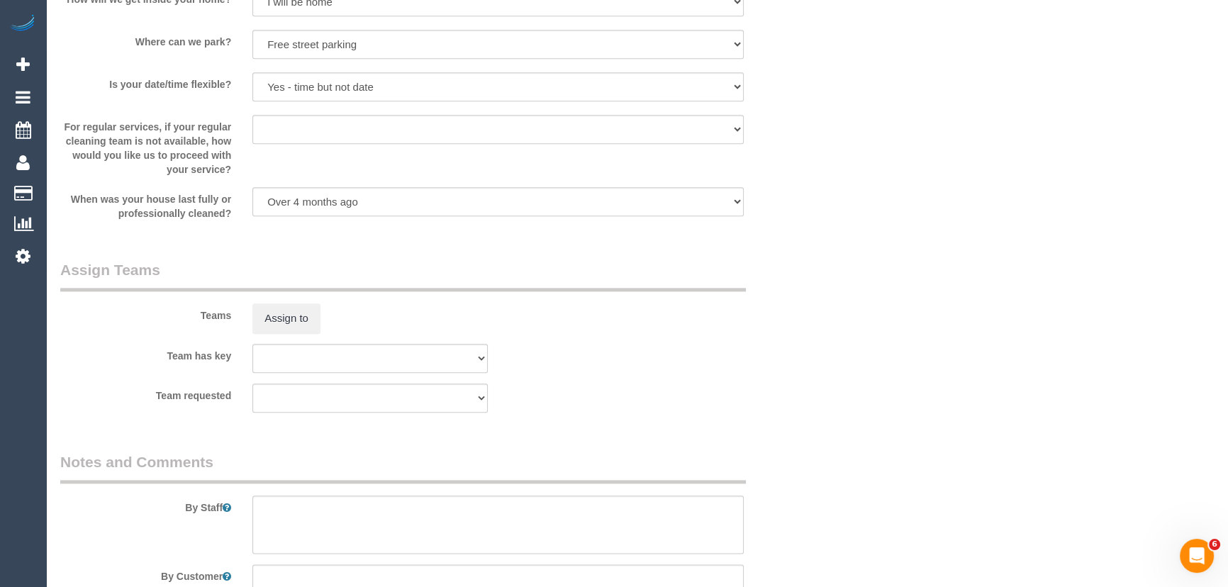
scroll to position [2353, 0]
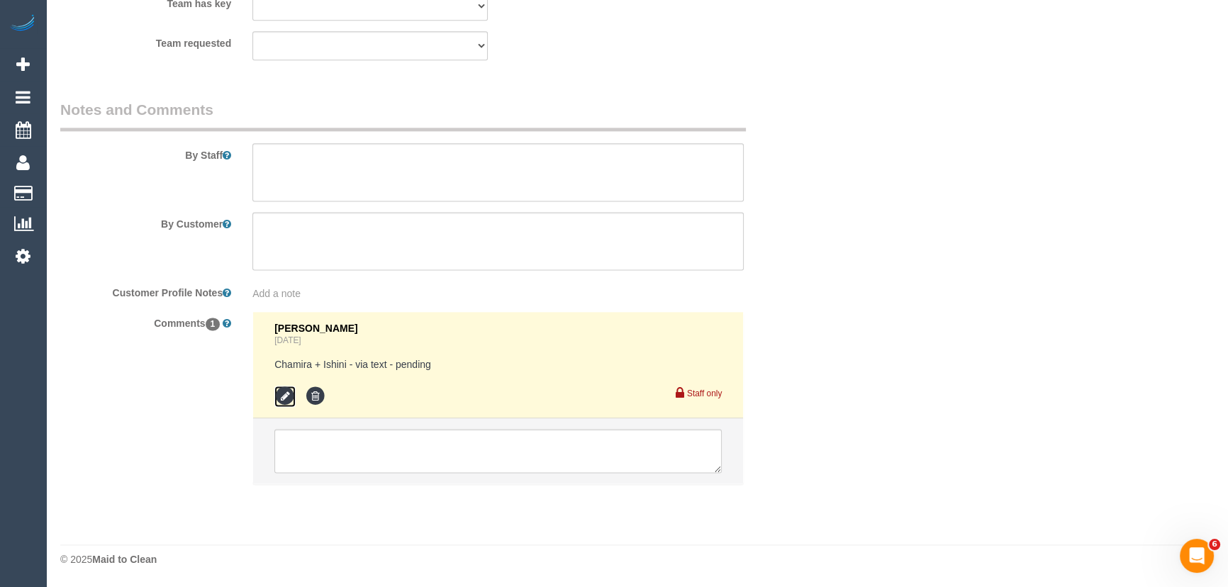
click at [291, 396] on icon at bounding box center [284, 396] width 21 height 21
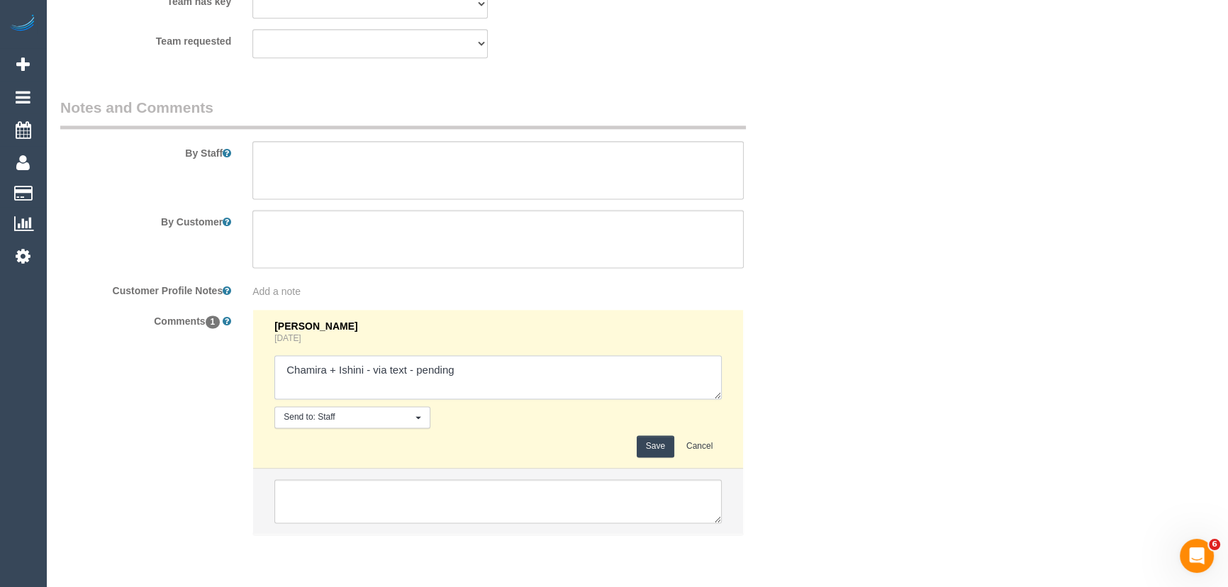
click at [473, 368] on textarea at bounding box center [497, 377] width 447 height 44
type textarea "Chamira + Ishini - via text - declined Jeferson - via text - confirmed Customer…"
click at [640, 445] on button "Save" at bounding box center [656, 446] width 38 height 22
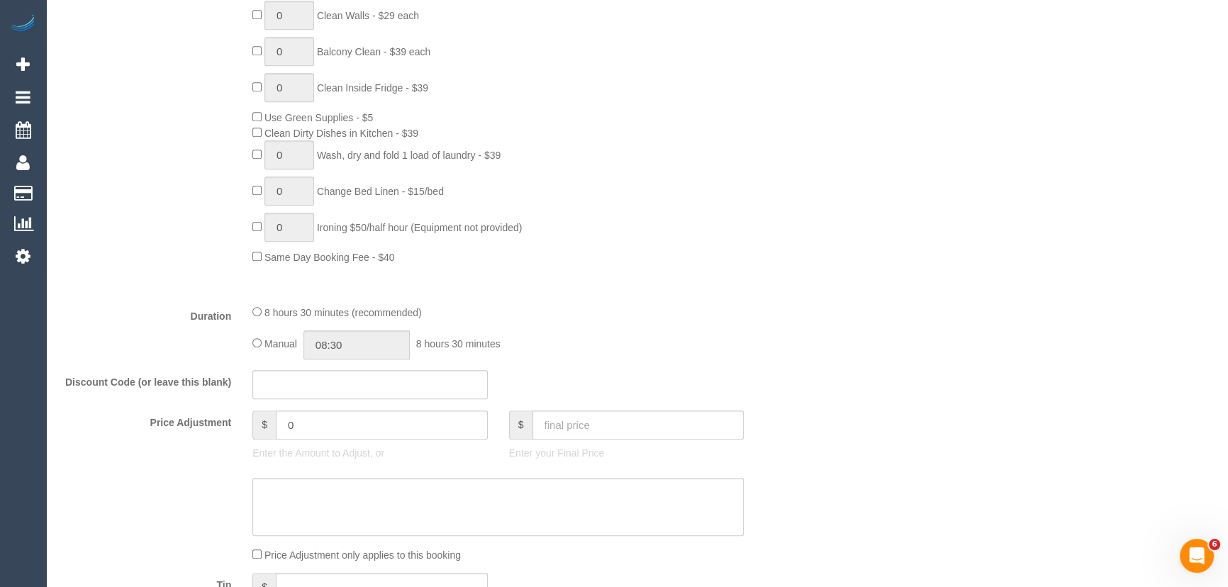
scroll to position [967, 0]
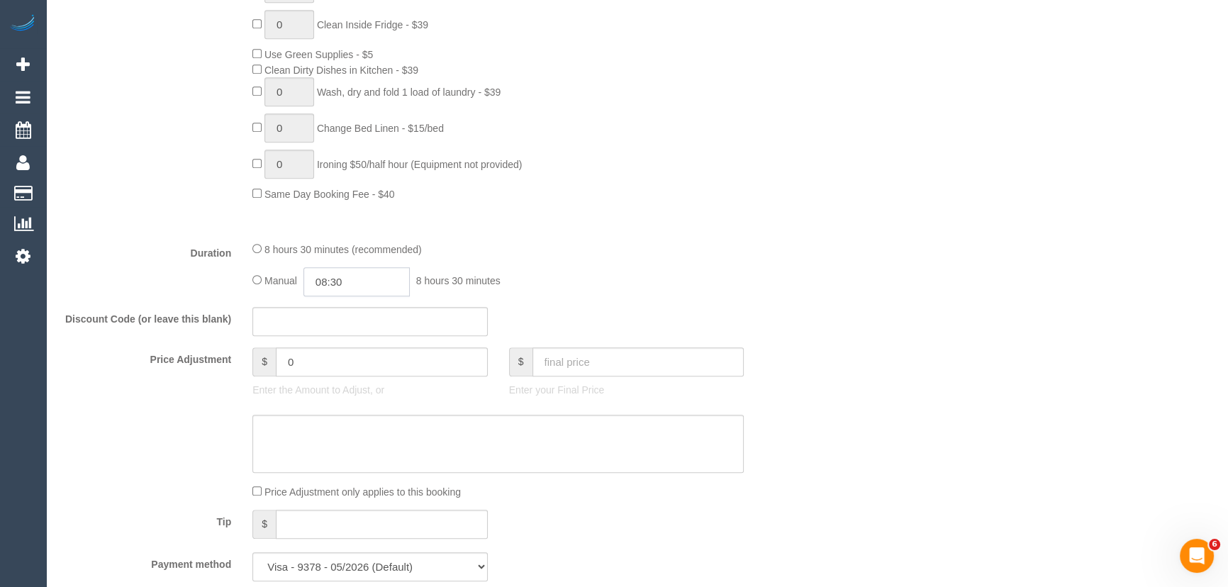
click at [373, 287] on input "08:30" at bounding box center [357, 281] width 106 height 29
type input "07:00"
click at [348, 327] on li "07:00" at bounding box center [341, 326] width 63 height 18
click at [652, 264] on div "8 hours 30 minutes (recommended) Manual 07:00 7 hours 0 minutes" at bounding box center [498, 268] width 513 height 55
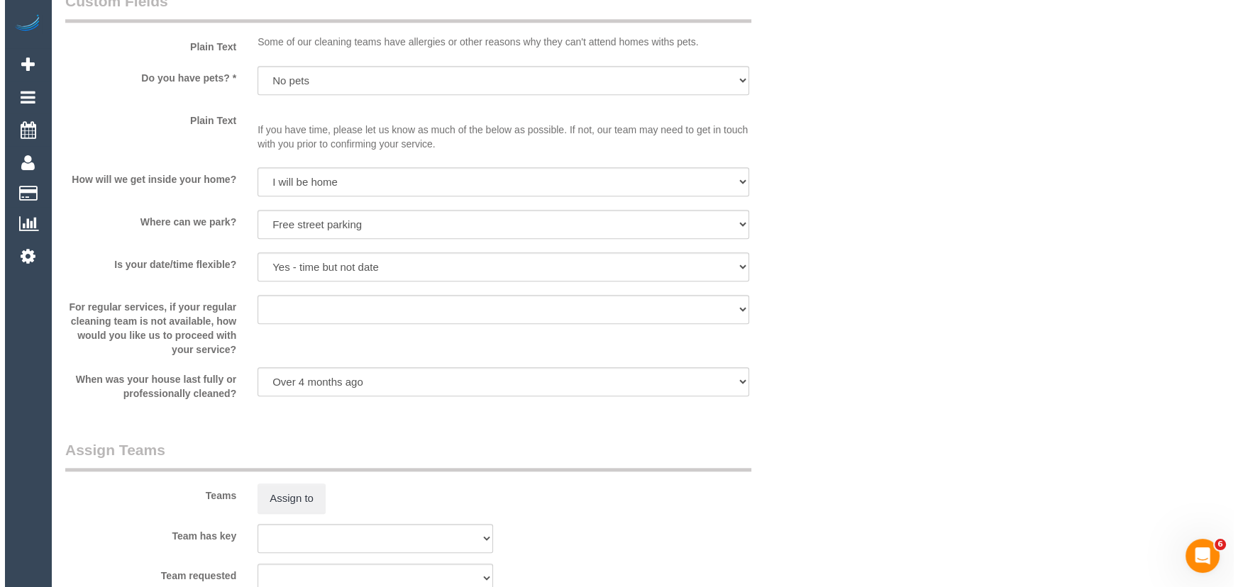
scroll to position [1934, 0]
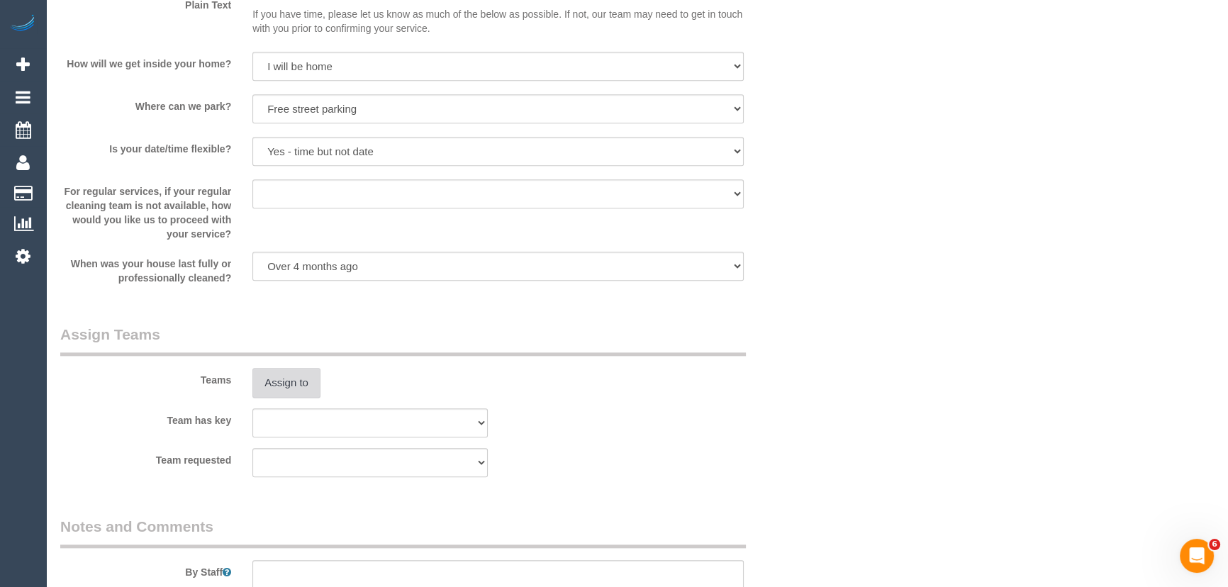
click at [297, 389] on button "Assign to" at bounding box center [286, 383] width 68 height 30
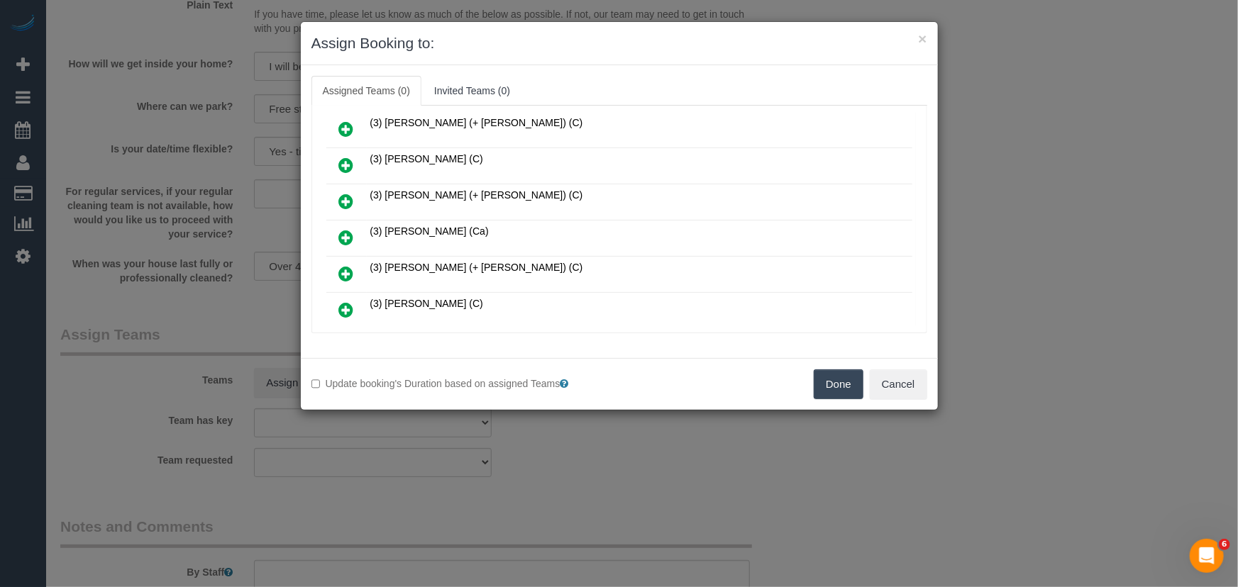
scroll to position [636, 0]
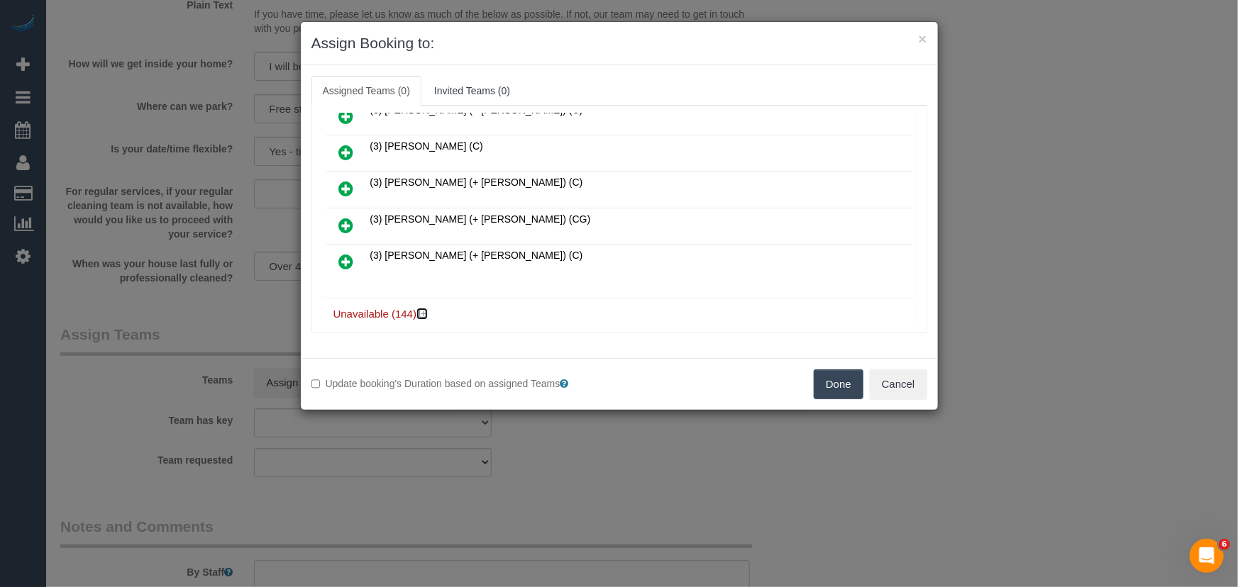
click at [423, 308] on icon at bounding box center [423, 313] width 9 height 11
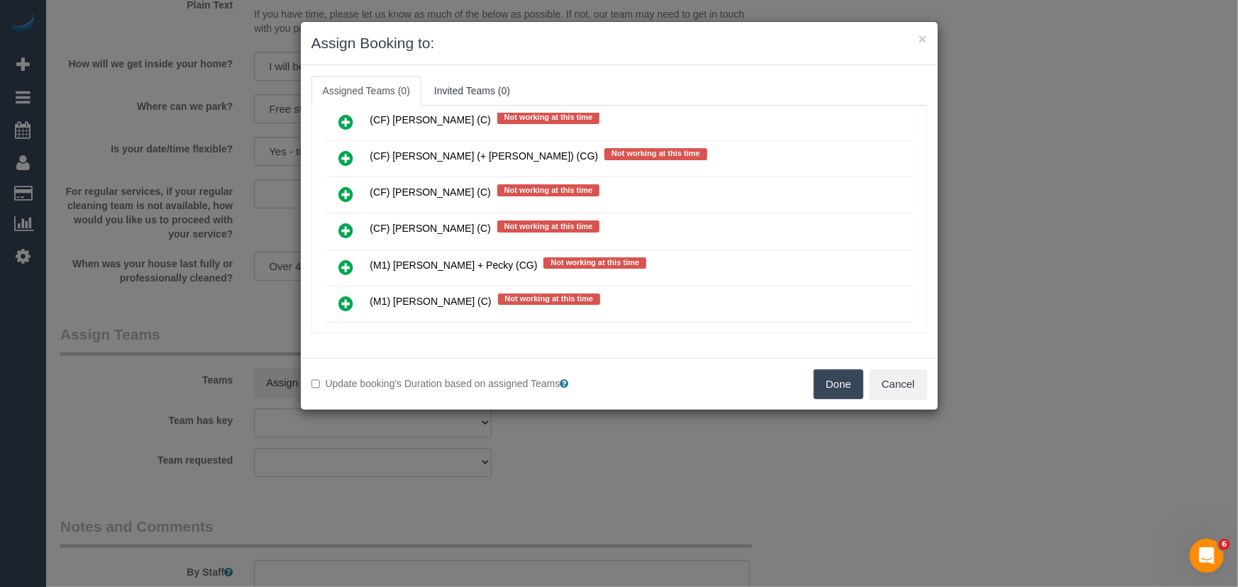
click at [351, 295] on icon at bounding box center [346, 303] width 15 height 17
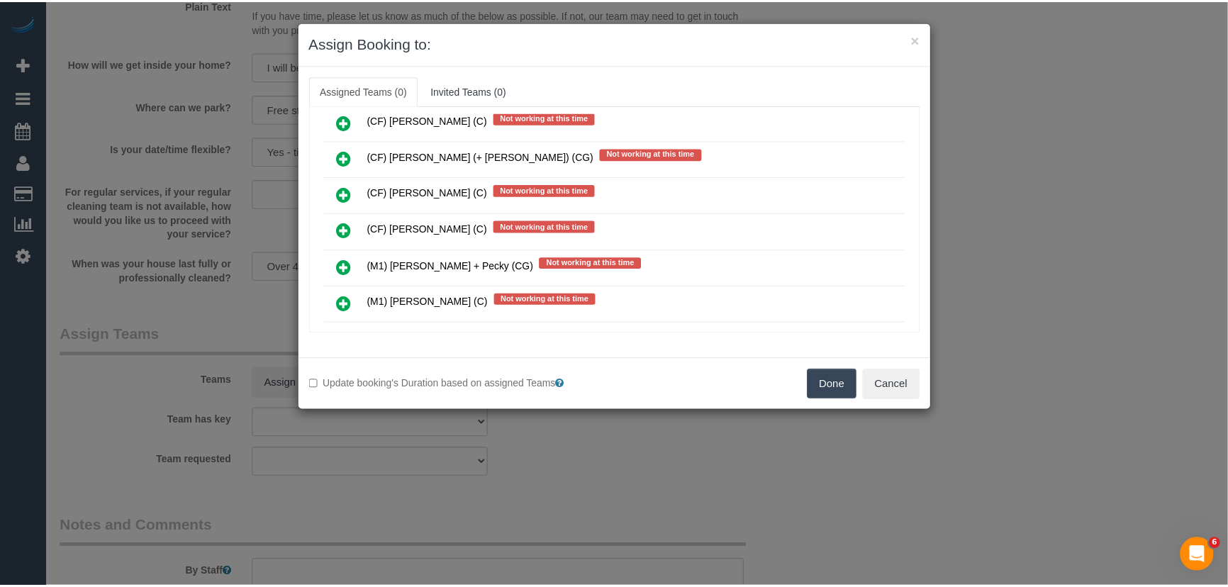
scroll to position [3810, 0]
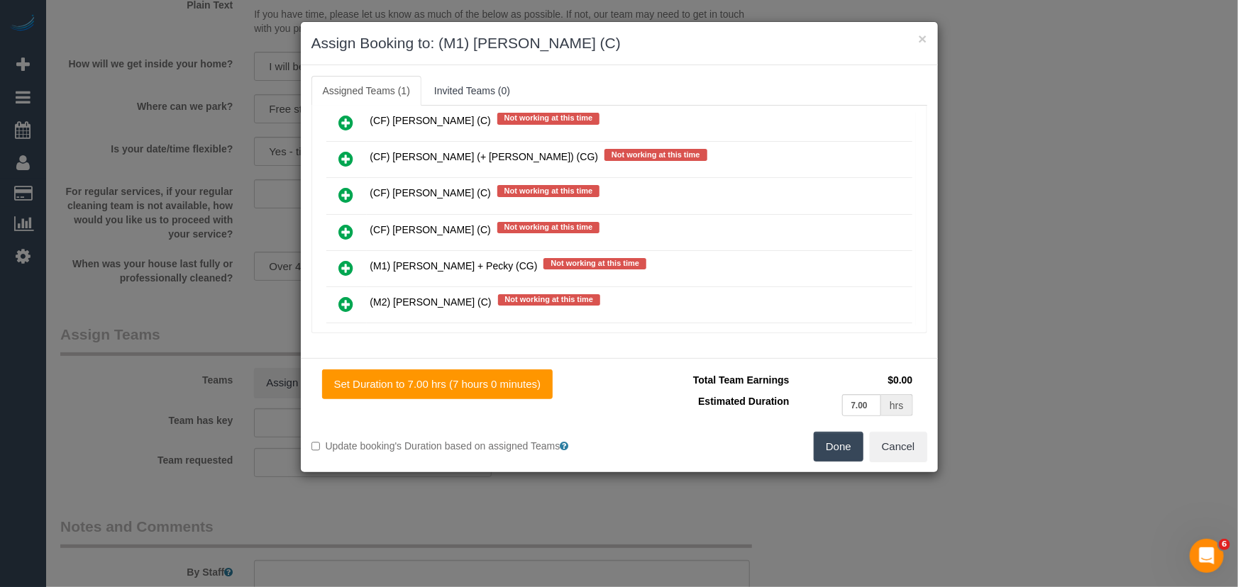
click at [833, 450] on button "Done" at bounding box center [838, 447] width 50 height 30
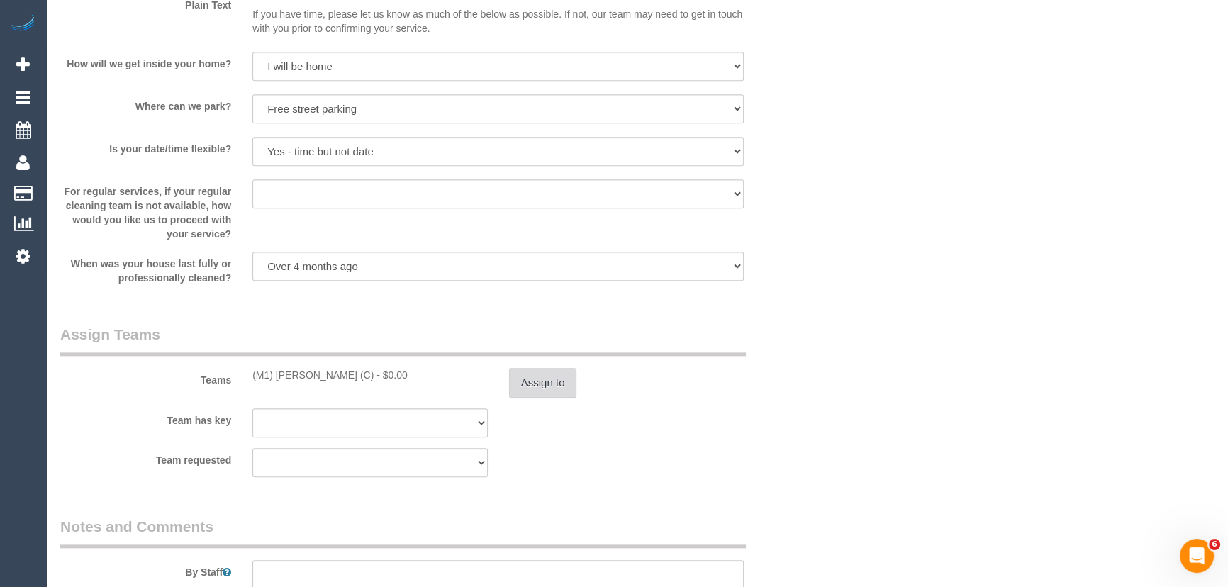
click at [544, 385] on button "Assign to" at bounding box center [543, 383] width 68 height 30
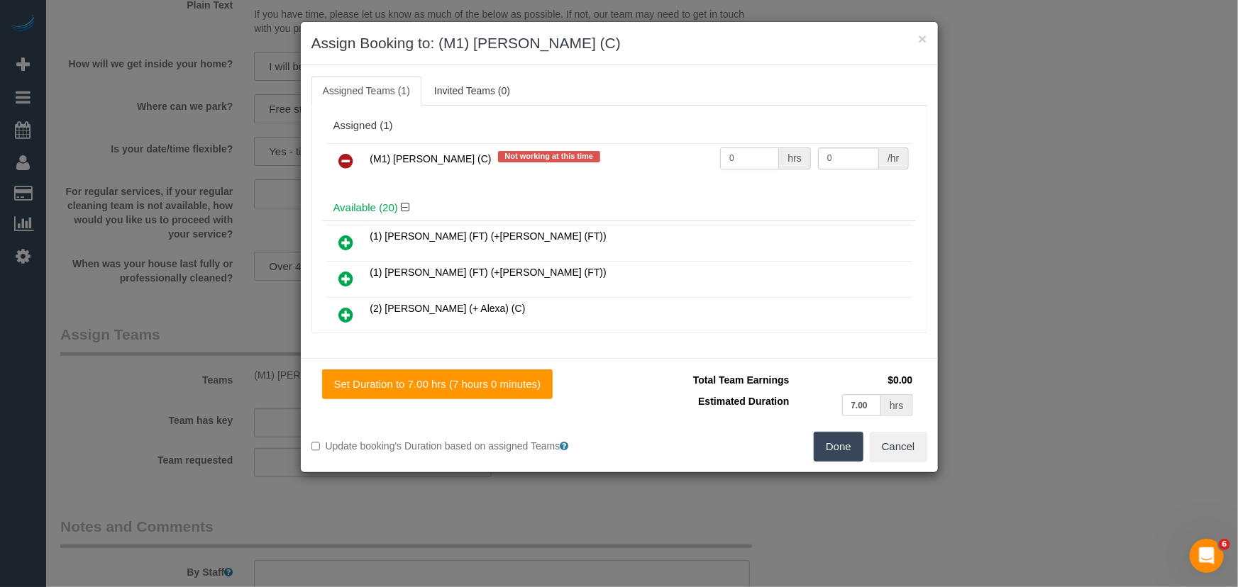
click at [752, 165] on input "0" at bounding box center [749, 159] width 59 height 22
type input "1"
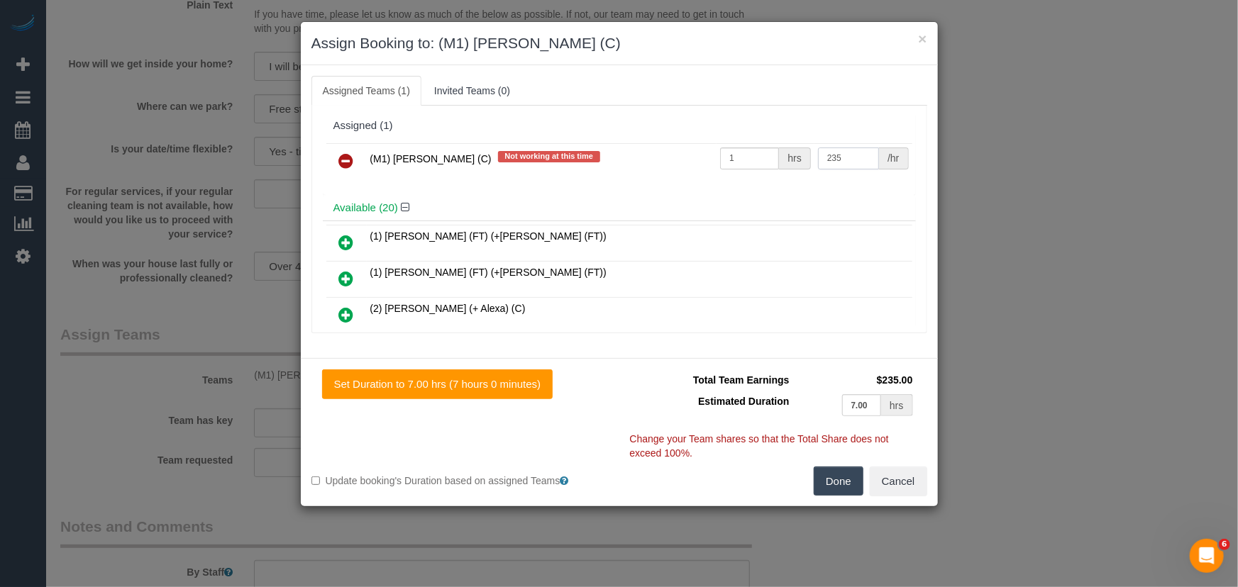
type input "235"
click at [835, 475] on button "Done" at bounding box center [838, 482] width 50 height 30
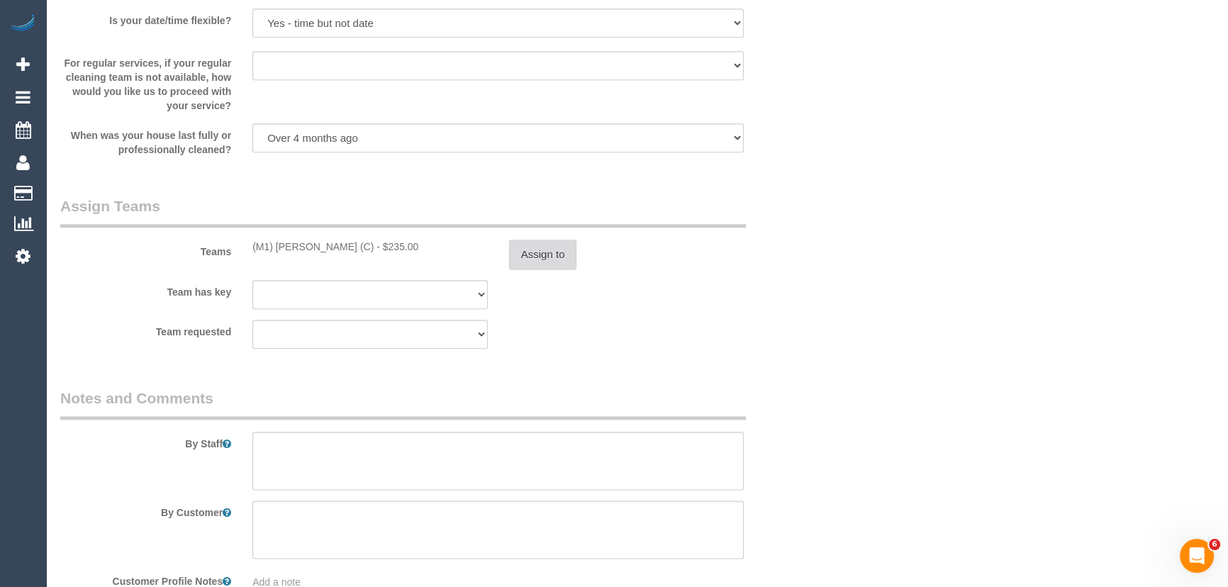
scroll to position [2063, 0]
click at [344, 457] on textarea at bounding box center [497, 460] width 491 height 58
type textarea "e"
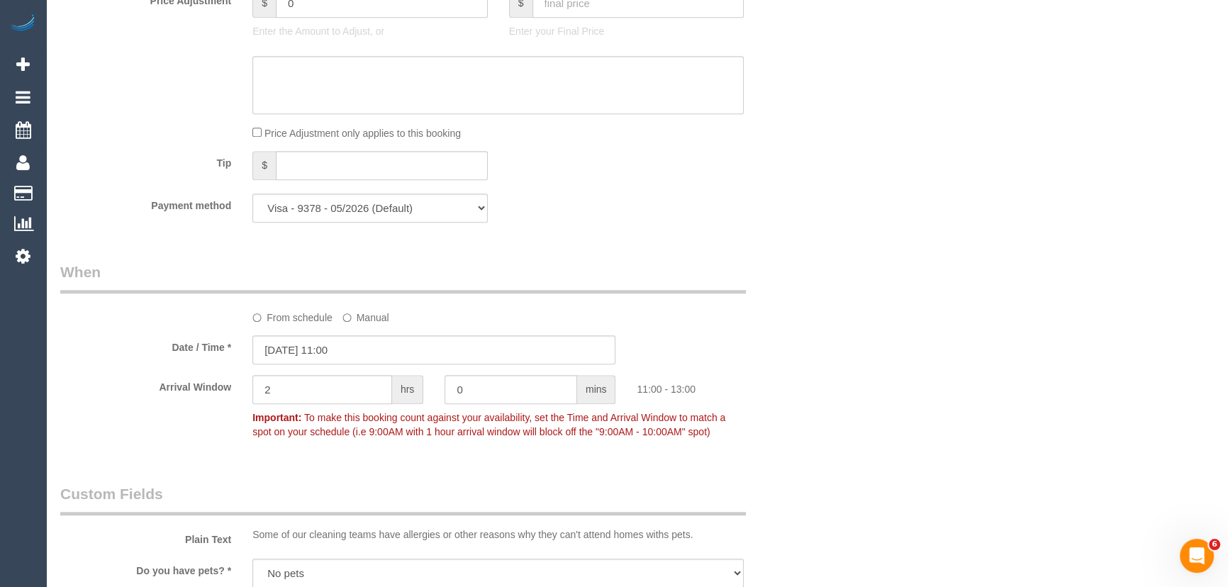
scroll to position [1418, 0]
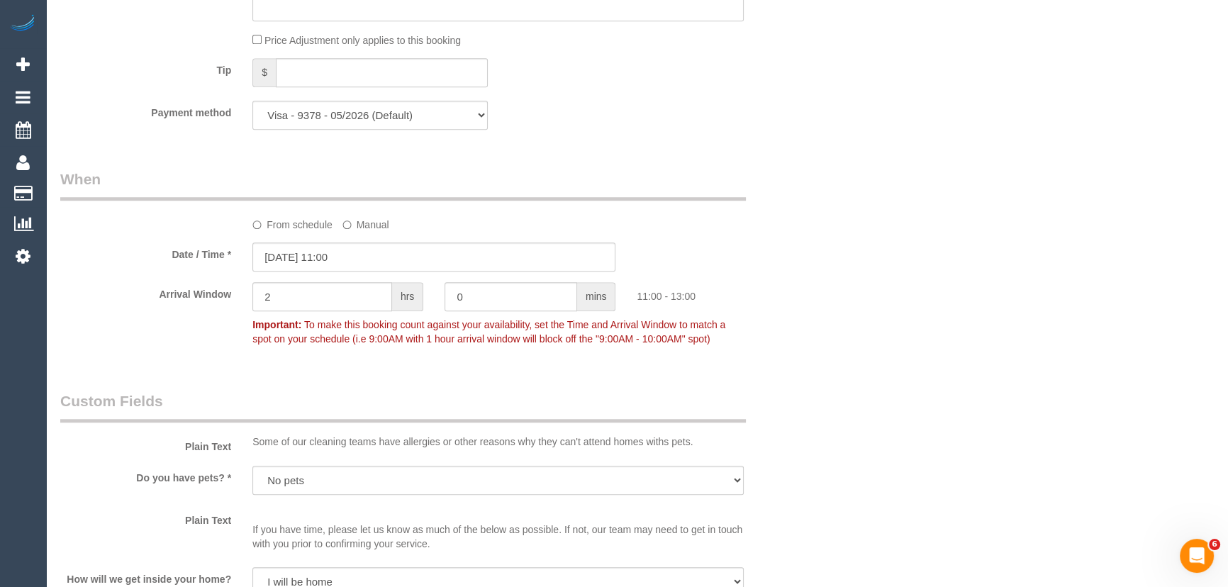
type textarea "Estimated time: 5-7 hours"
click at [385, 262] on input "17/10/2025 11:00" at bounding box center [433, 257] width 363 height 29
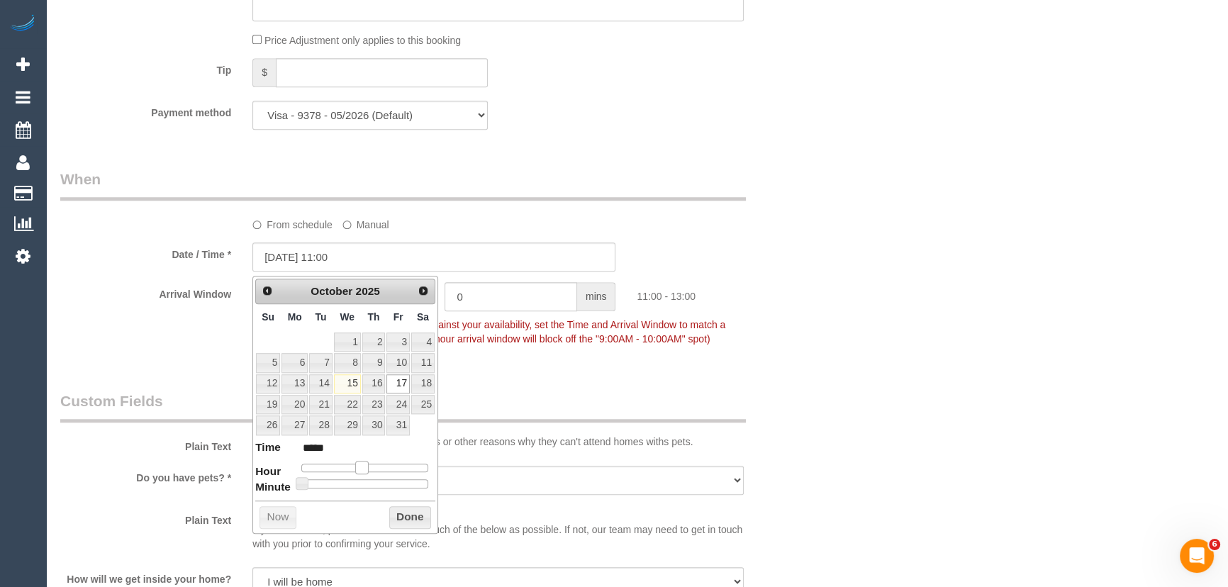
type input "[DATE] 10:00"
type input "*****"
type input "[DATE] 09:00"
type input "*****"
type input "[DATE] 08:00"
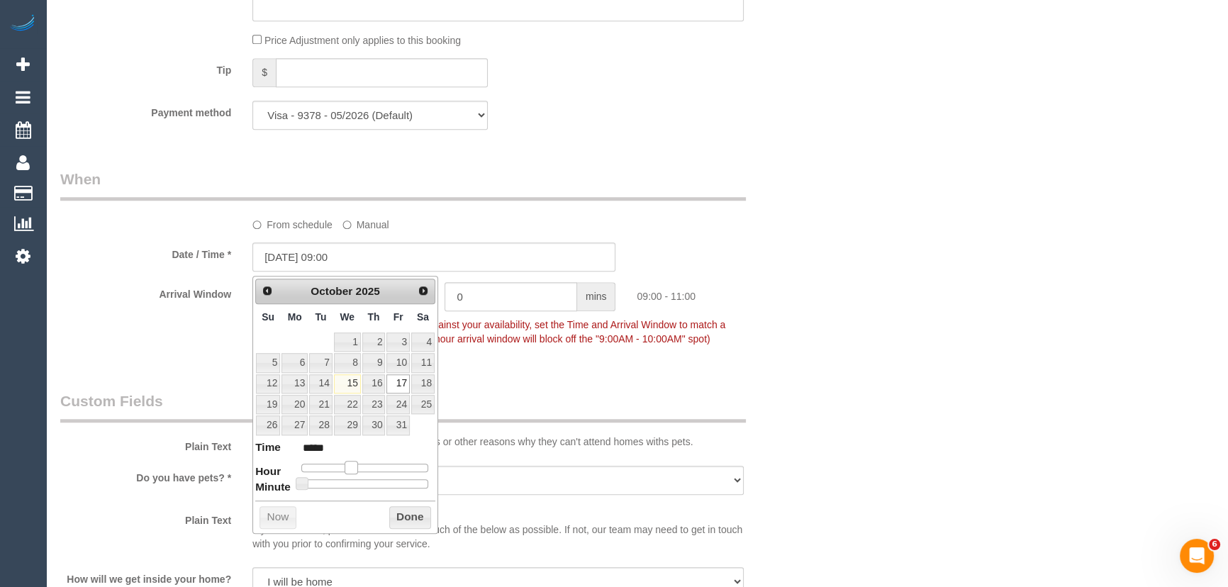
type input "*****"
drag, startPoint x: 360, startPoint y: 467, endPoint x: 345, endPoint y: 467, distance: 15.6
click at [345, 467] on span at bounding box center [345, 467] width 13 height 13
click at [553, 411] on legend "Custom Fields" at bounding box center [403, 407] width 686 height 32
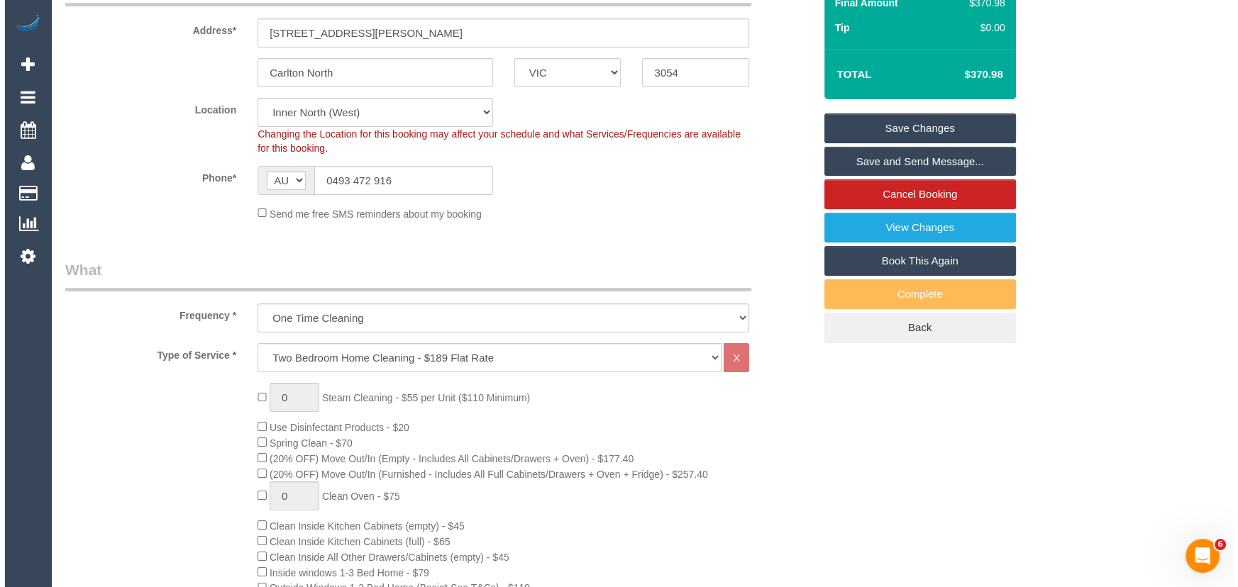
scroll to position [0, 0]
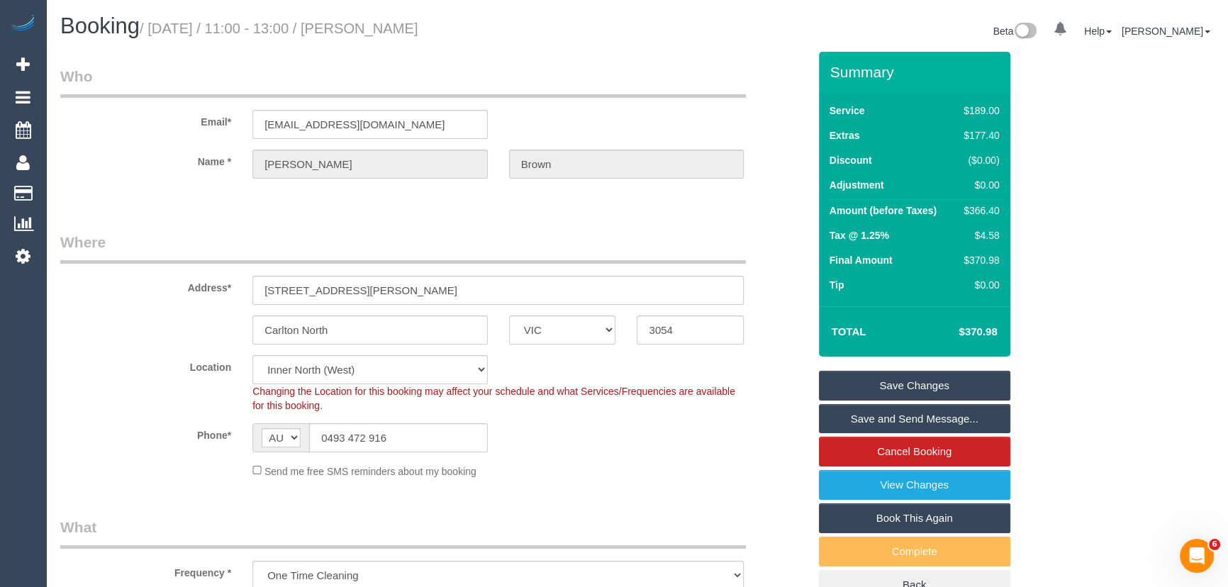
click at [389, 34] on small "/ October 17, 2025 / 11:00 - 13:00 / Robert Brown" at bounding box center [279, 29] width 279 height 16
copy small "Robert Brown"
click at [404, 121] on input "robertbrown01@gmail.com" at bounding box center [369, 124] width 235 height 29
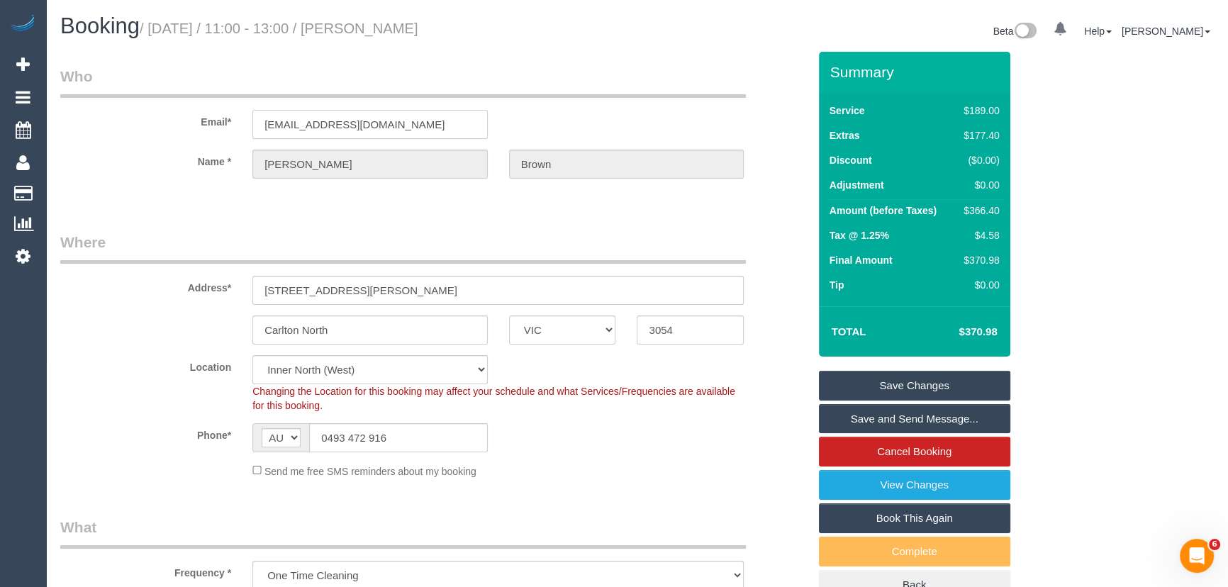
click at [404, 121] on input "robertbrown01@gmail.com" at bounding box center [369, 124] width 235 height 29
click at [889, 418] on link "Save and Send Message..." at bounding box center [914, 419] width 191 height 30
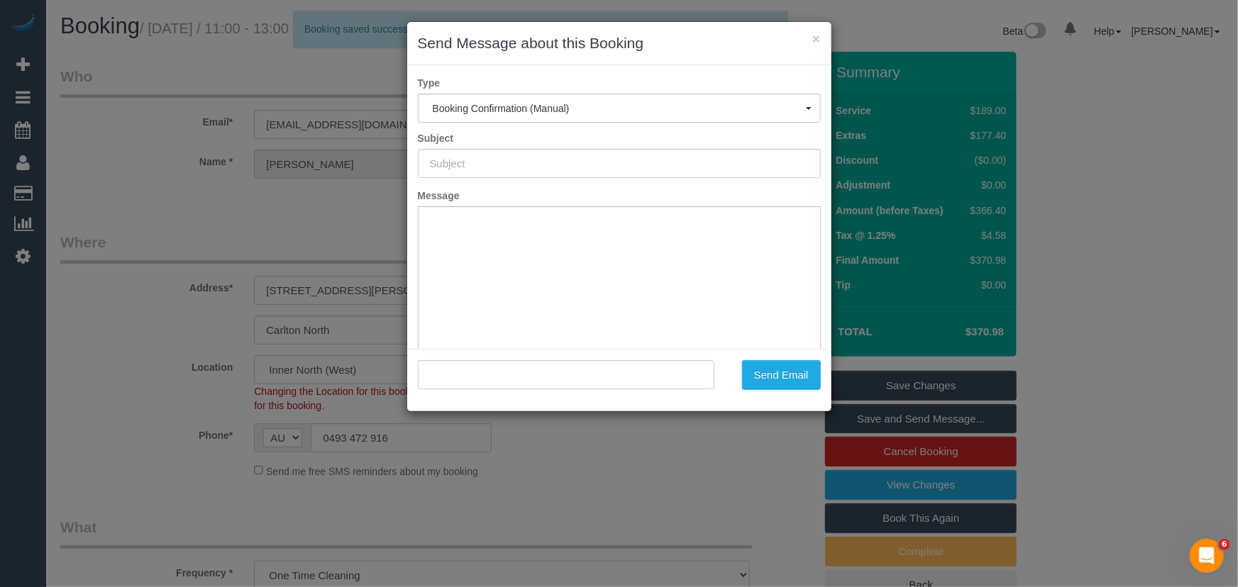
type input "Booking Confirmed"
type input ""Robert Brown" <robertbrown01@gmail.com>"
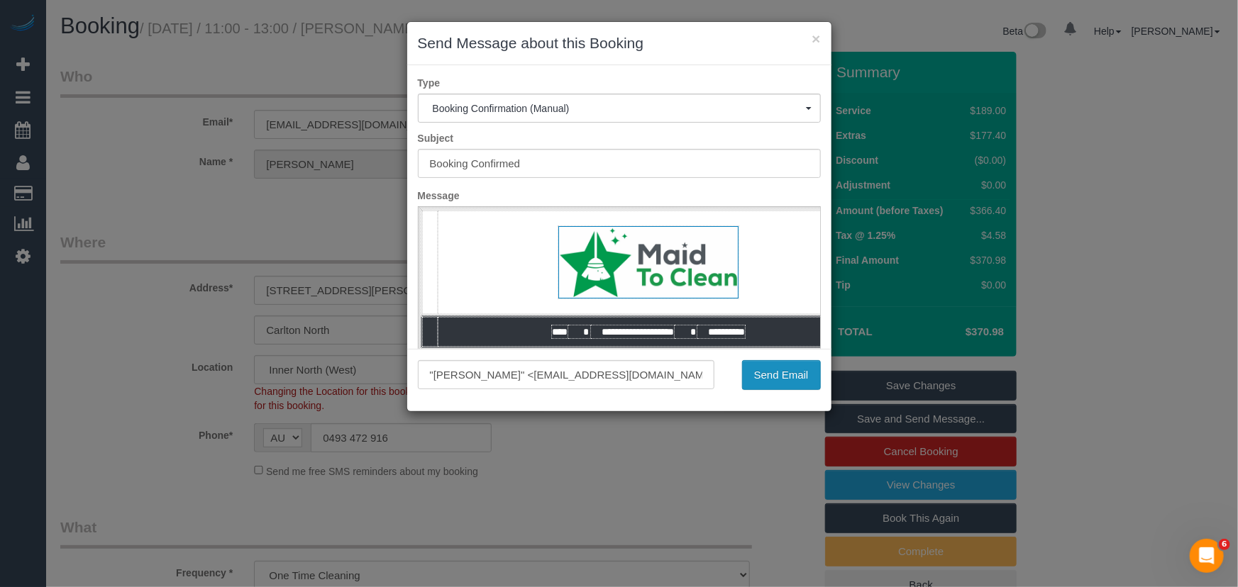
click at [778, 382] on button "Send Email" at bounding box center [781, 375] width 79 height 30
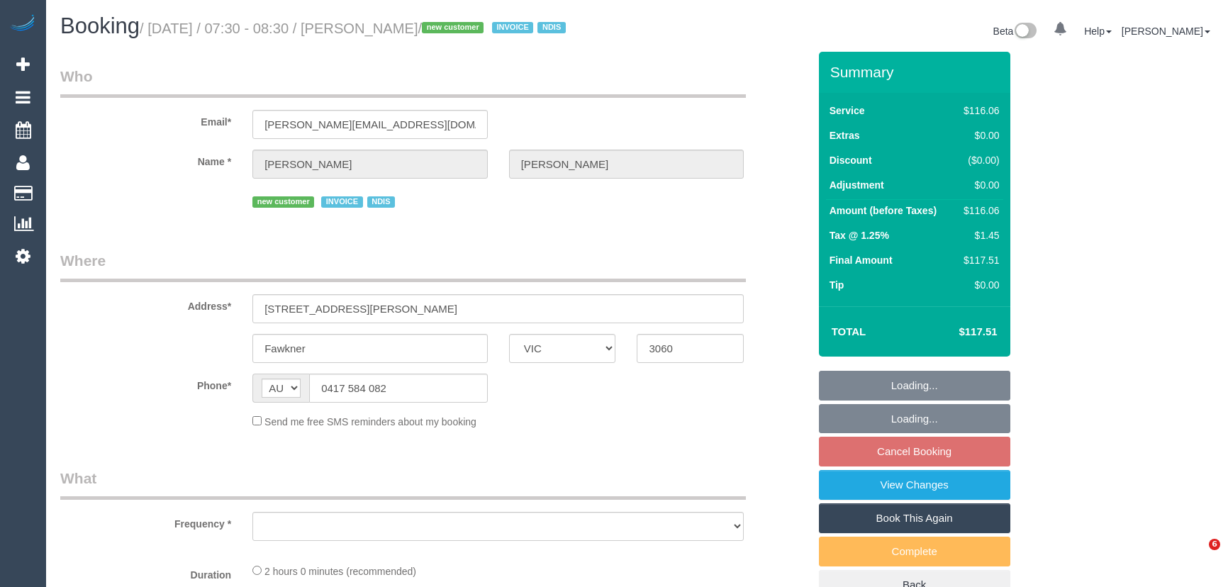
select select "VIC"
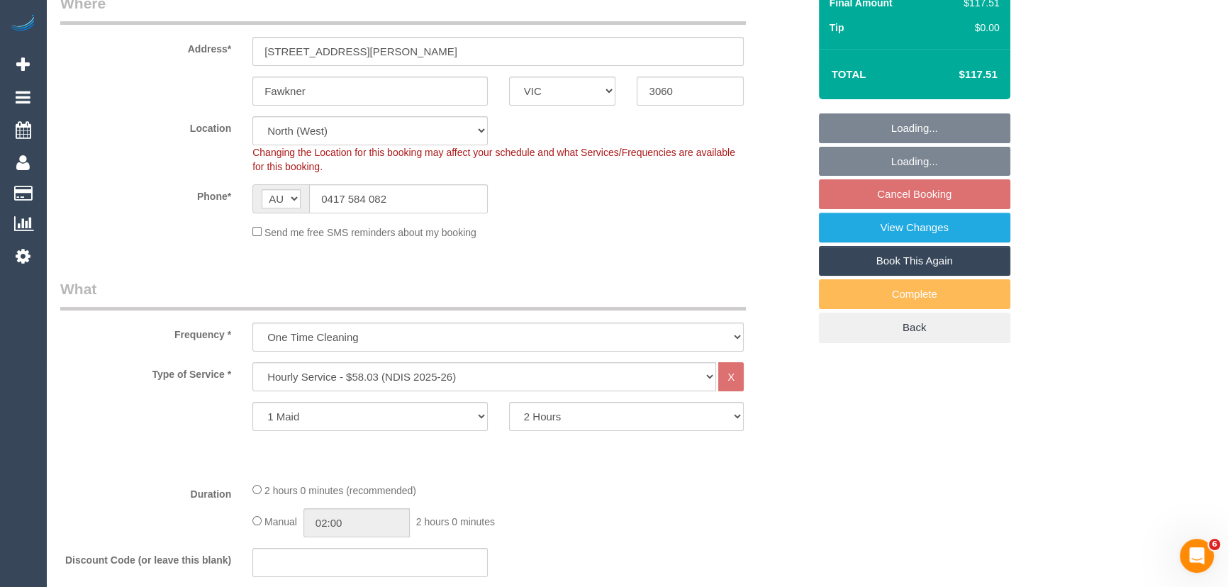
select select "object:1479"
select select "number:28"
select select "number:14"
select select "number:18"
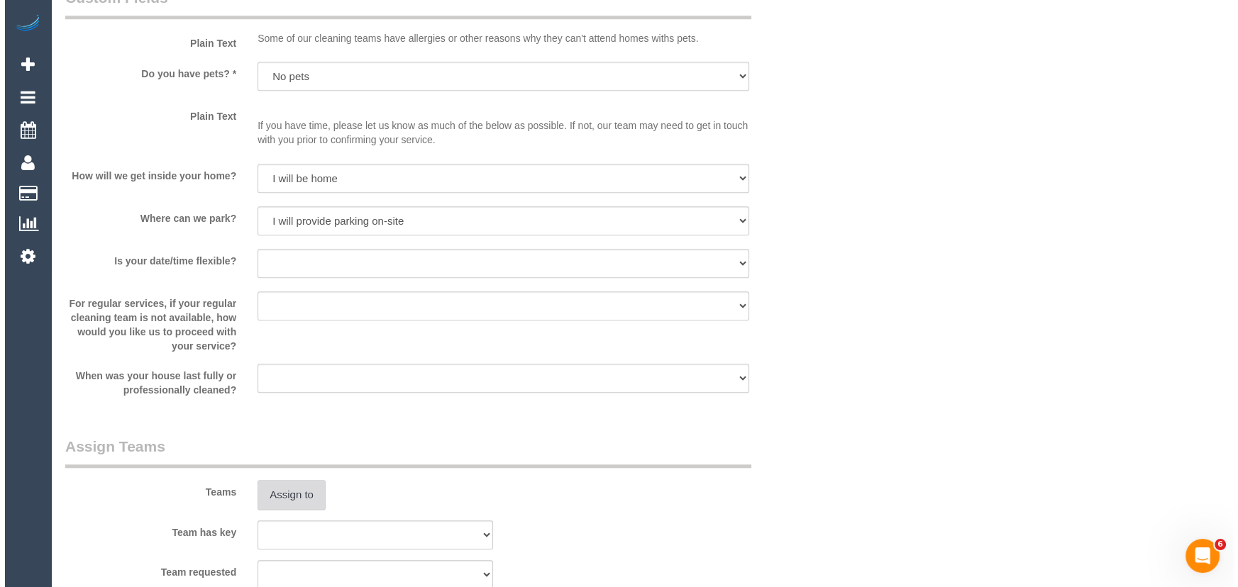
scroll to position [1611, 0]
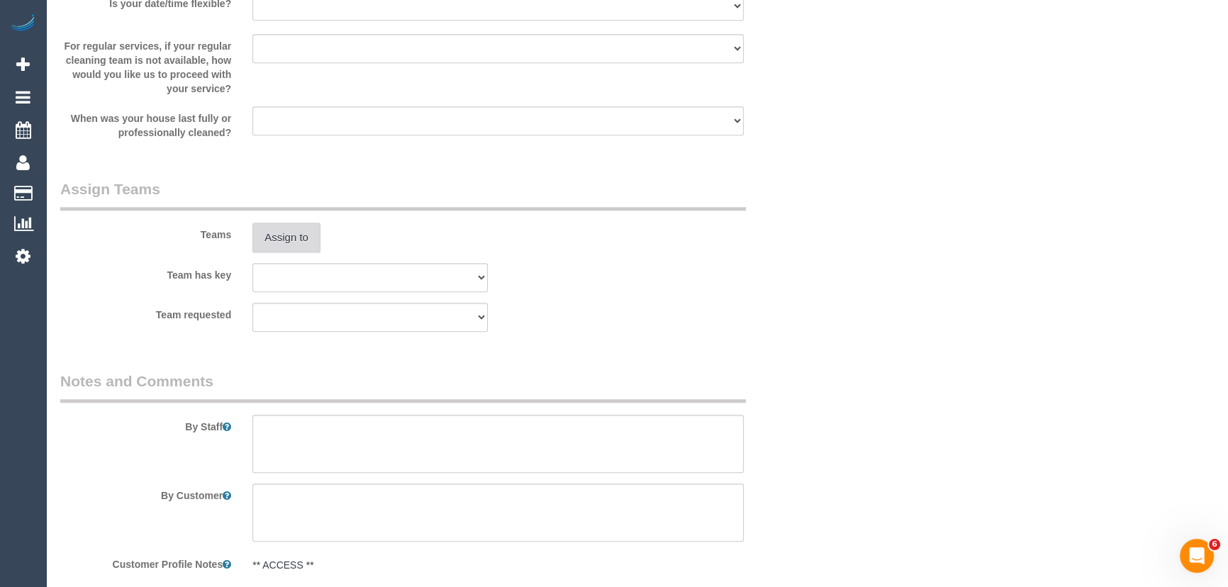
click at [284, 230] on button "Assign to" at bounding box center [286, 238] width 68 height 30
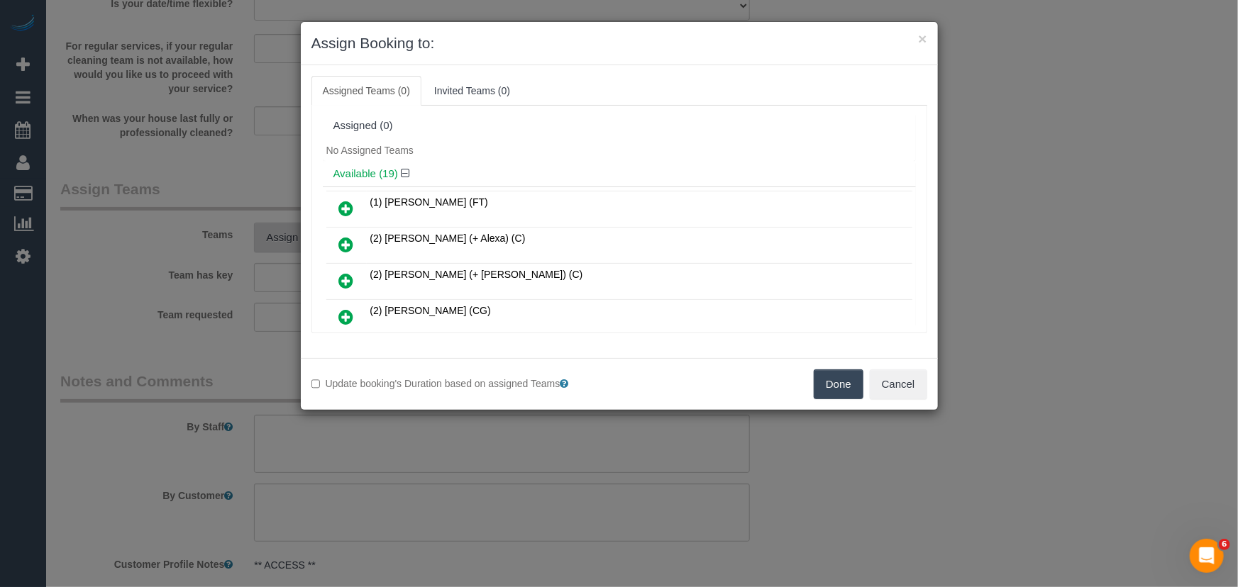
scroll to position [267, 0]
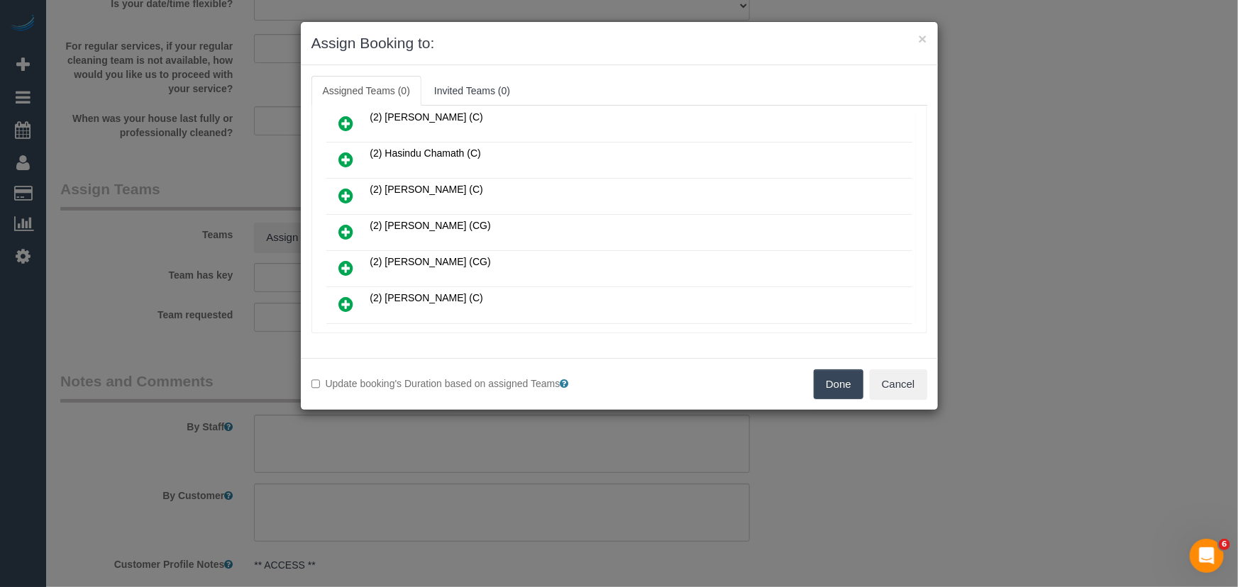
drag, startPoint x: 351, startPoint y: 227, endPoint x: 384, endPoint y: 238, distance: 35.2
click at [351, 227] on icon at bounding box center [346, 231] width 15 height 17
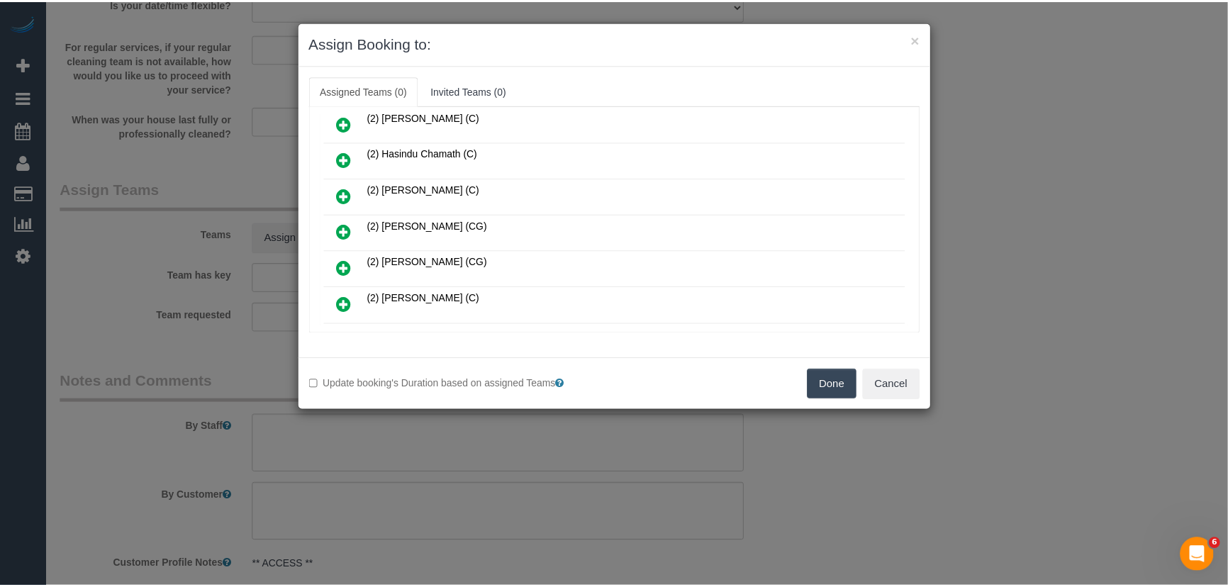
scroll to position [299, 0]
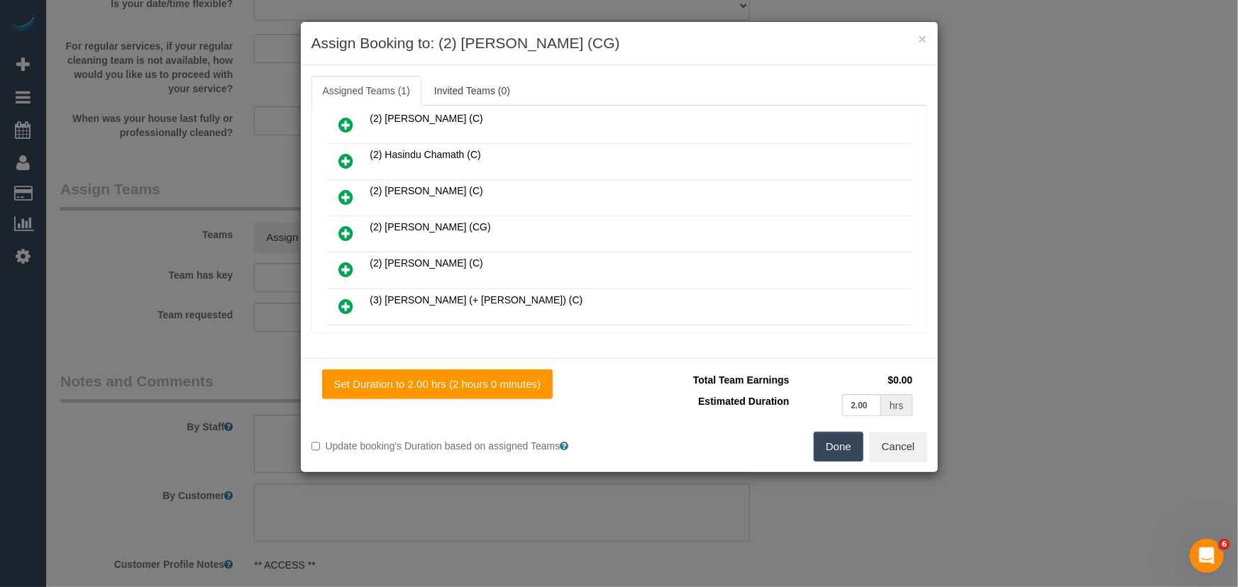
click at [833, 436] on button "Done" at bounding box center [838, 447] width 50 height 30
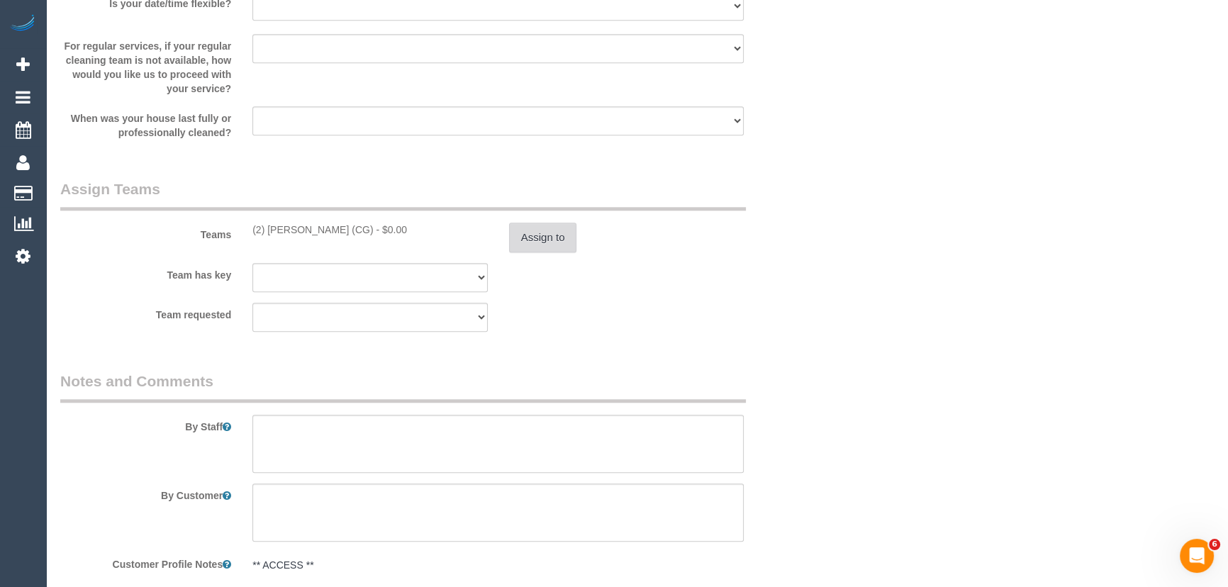
click at [540, 226] on button "Assign to" at bounding box center [543, 238] width 68 height 30
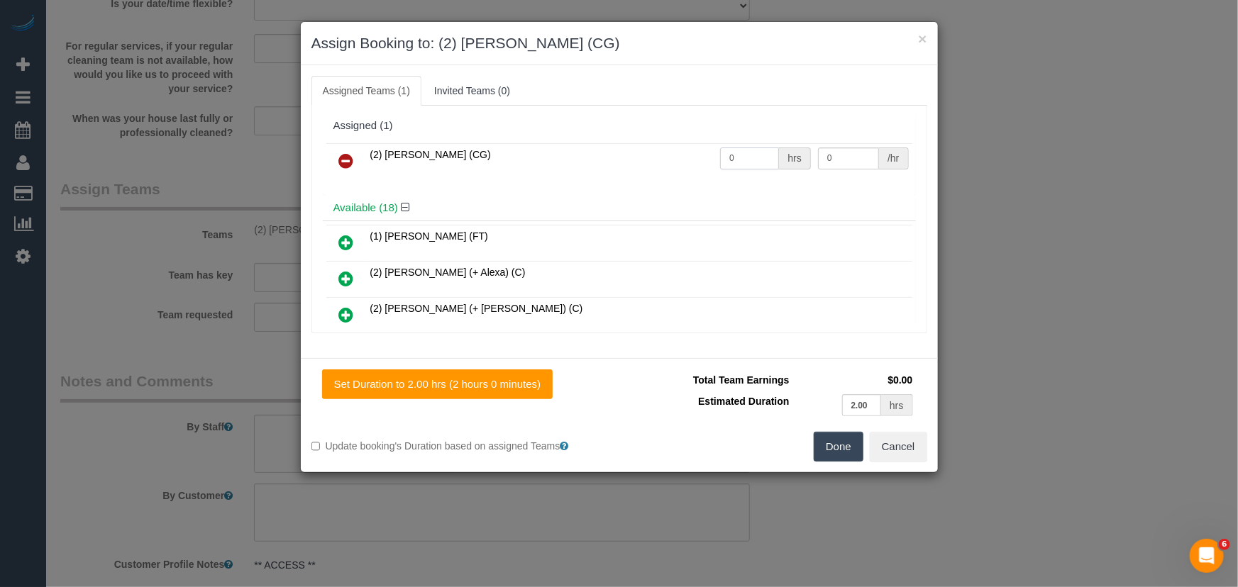
click at [736, 157] on input "0" at bounding box center [749, 159] width 59 height 22
type input "2"
type input "41.25"
click at [816, 440] on button "Done" at bounding box center [838, 447] width 50 height 30
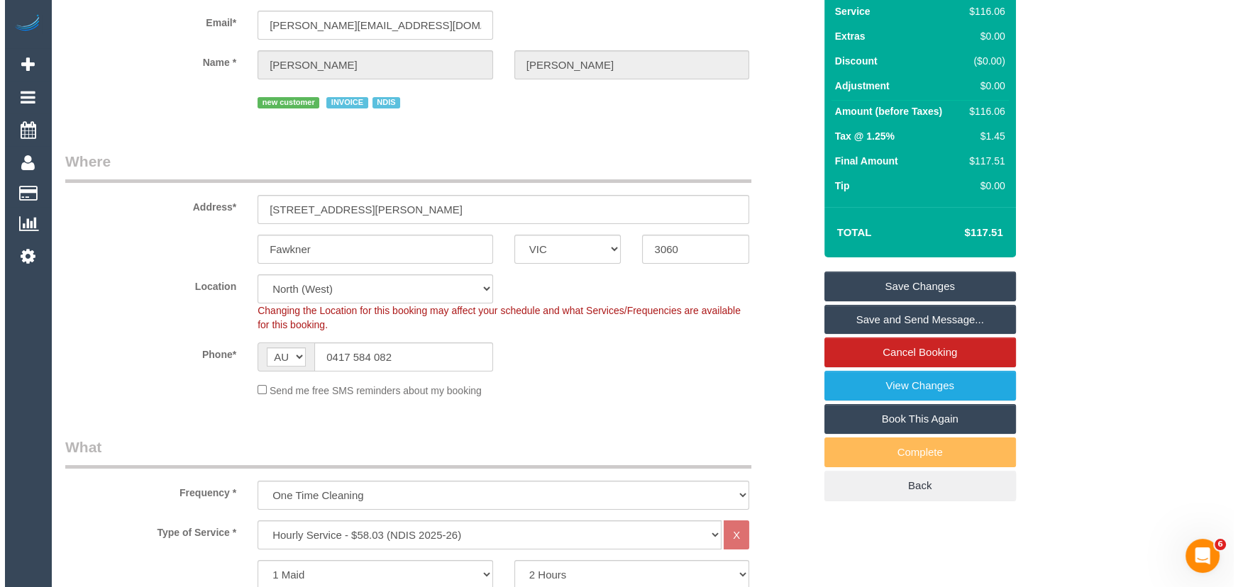
scroll to position [0, 0]
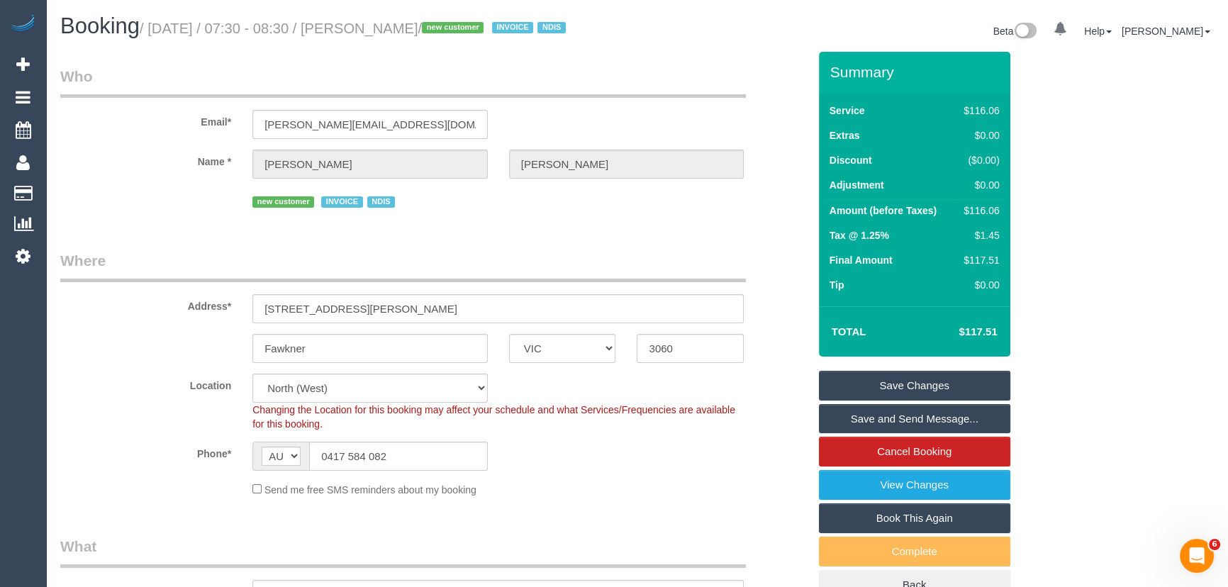
click at [396, 19] on h1 "Booking / [DATE] / 07:30 - 08:30 / [PERSON_NAME] / new customer INVOICE NDIS" at bounding box center [343, 26] width 567 height 24
click at [397, 23] on small "/ [DATE] / 07:30 - 08:30 / [PERSON_NAME] / new customer INVOICE NDIS" at bounding box center [355, 29] width 430 height 16
click at [398, 23] on small "/ [DATE] / 07:30 - 08:30 / [PERSON_NAME] / new customer INVOICE NDIS" at bounding box center [355, 29] width 430 height 16
copy small "[PERSON_NAME]"
click at [888, 422] on link "Save and Send Message..." at bounding box center [914, 419] width 191 height 30
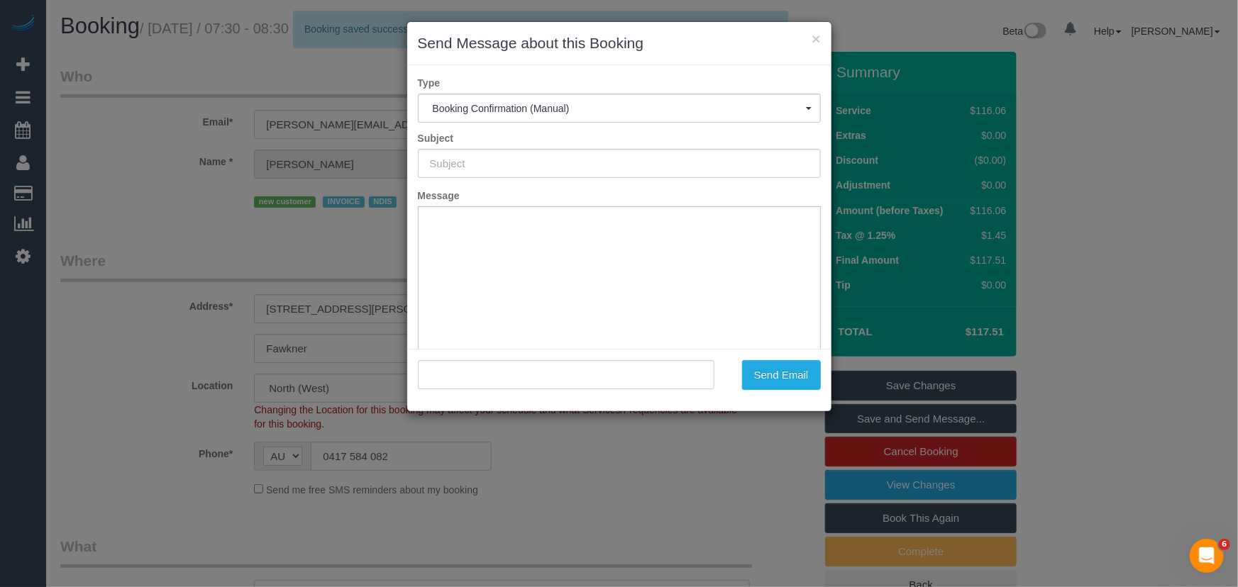
type input "Booking Confirmed"
type input ""[PERSON_NAME]" <[PERSON_NAME][EMAIL_ADDRESS][DOMAIN_NAME]>"
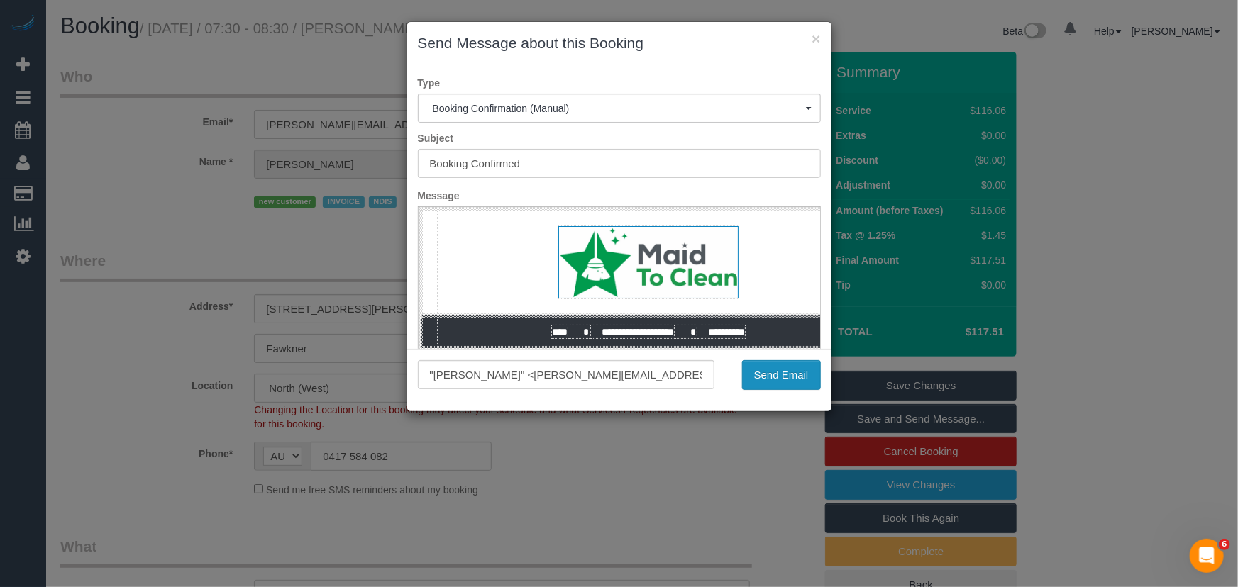
click at [780, 376] on button "Send Email" at bounding box center [781, 375] width 79 height 30
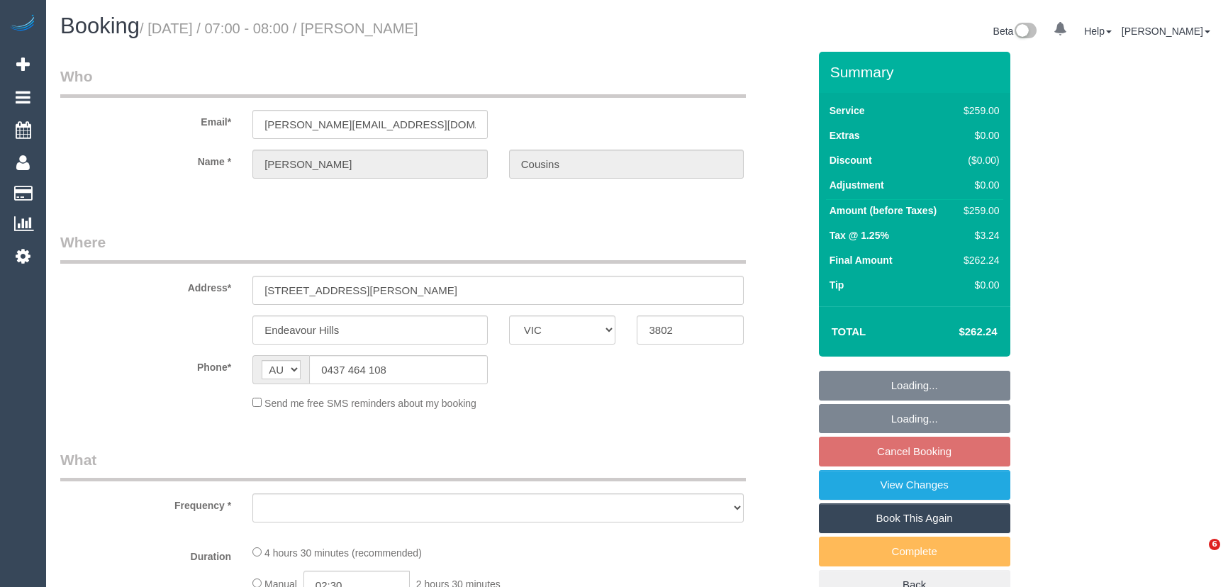
select select "VIC"
select select "string:stripe-pm_1QNLDh2GScqysDRV7HjU2feV"
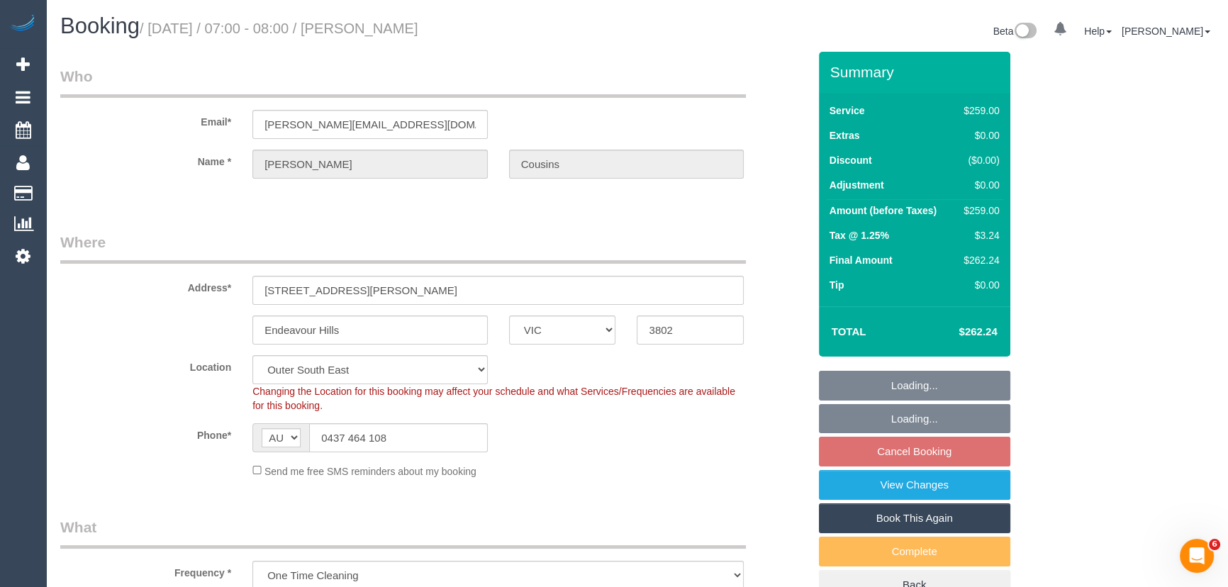
select select "object:1154"
select select "number:27"
select select "number:14"
select select "number:18"
select select "number:24"
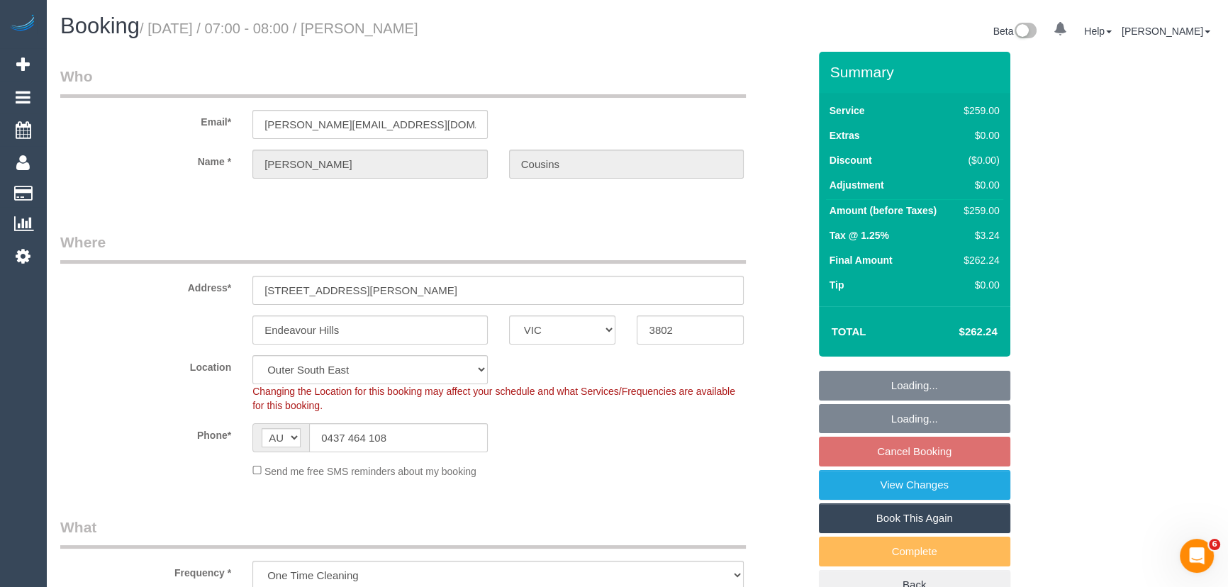
select select "number:34"
select select "number:12"
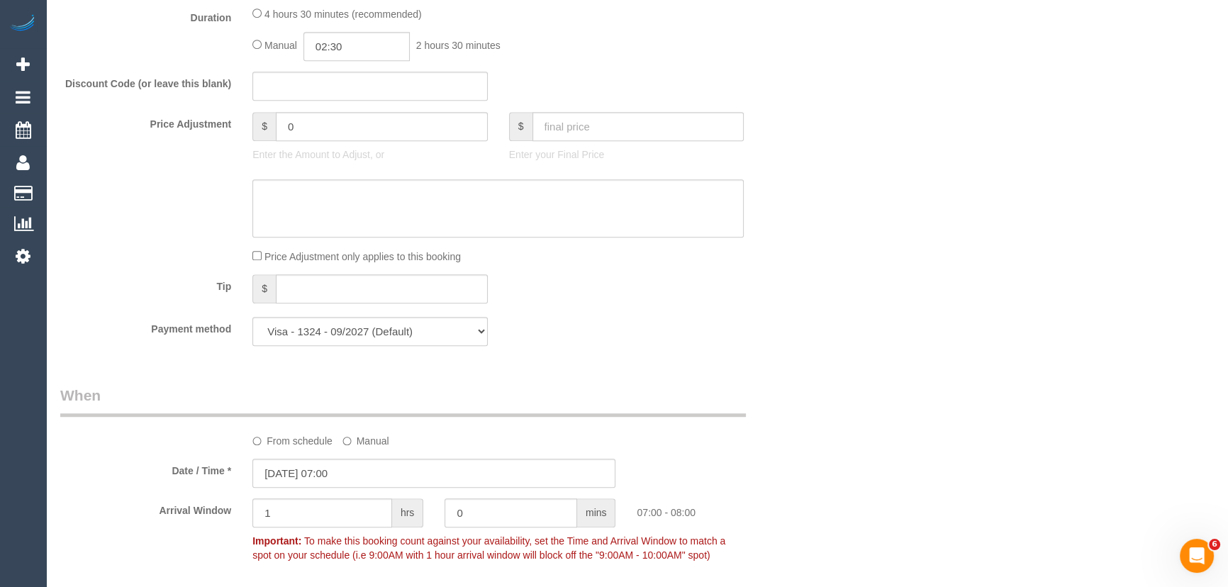
scroll to position [1031, 0]
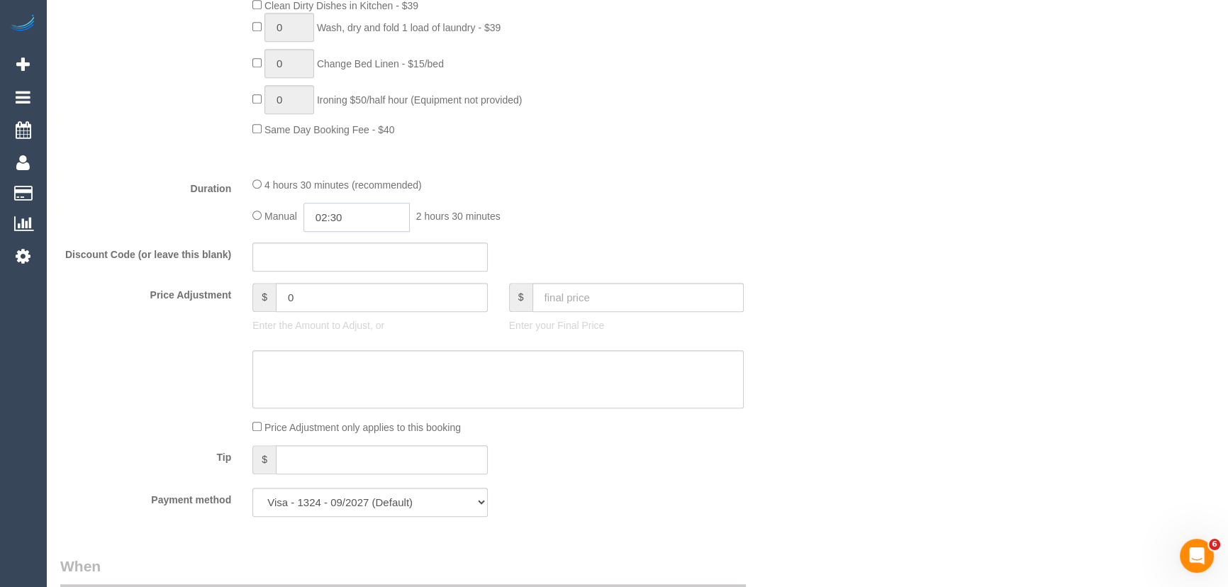
click at [354, 219] on input "02:30" at bounding box center [357, 217] width 106 height 29
click at [351, 301] on li "05:00" at bounding box center [341, 305] width 63 height 18
type input "05:00"
click at [590, 227] on div "Manual 05:00 5 hours 0 minutes" at bounding box center [497, 217] width 491 height 29
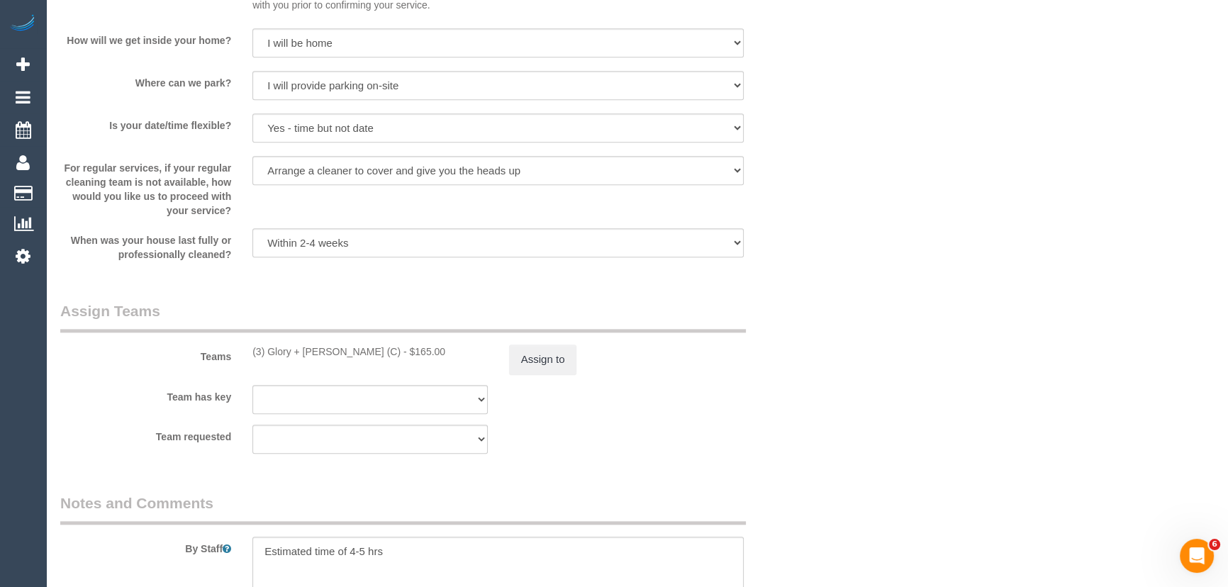
scroll to position [1998, 0]
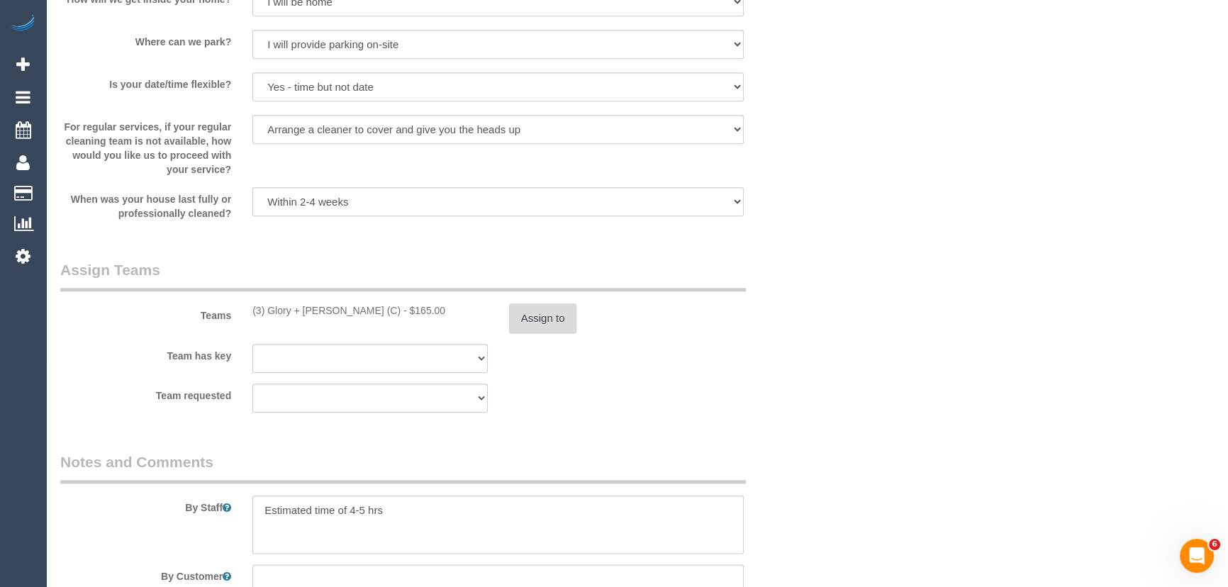
click at [533, 322] on button "Assign to" at bounding box center [543, 319] width 68 height 30
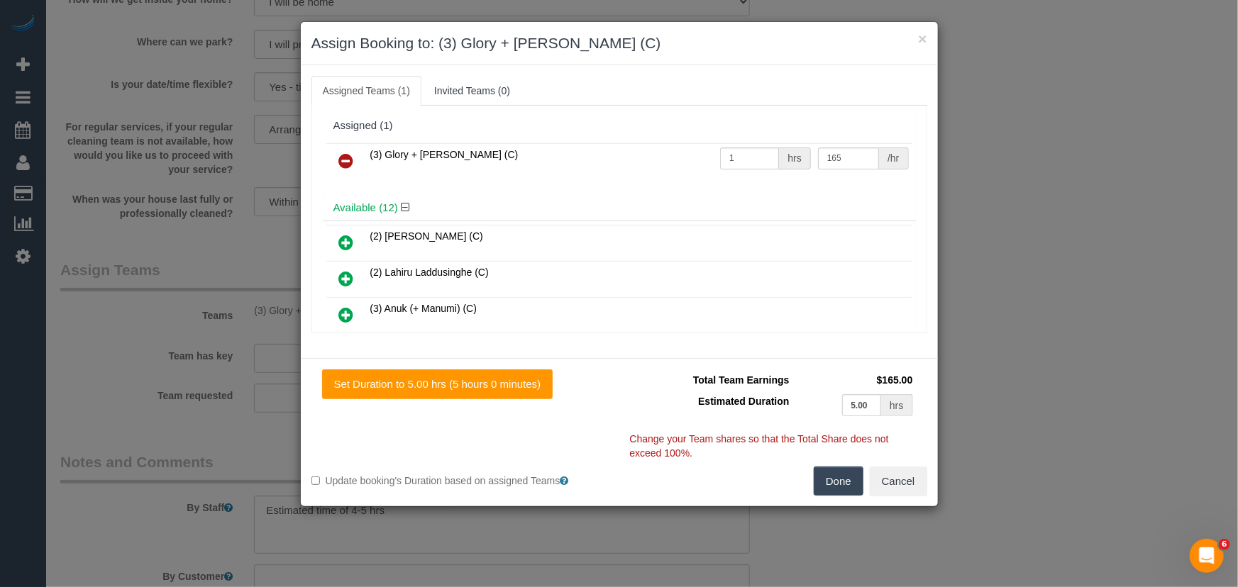
click at [343, 157] on icon at bounding box center [346, 160] width 15 height 17
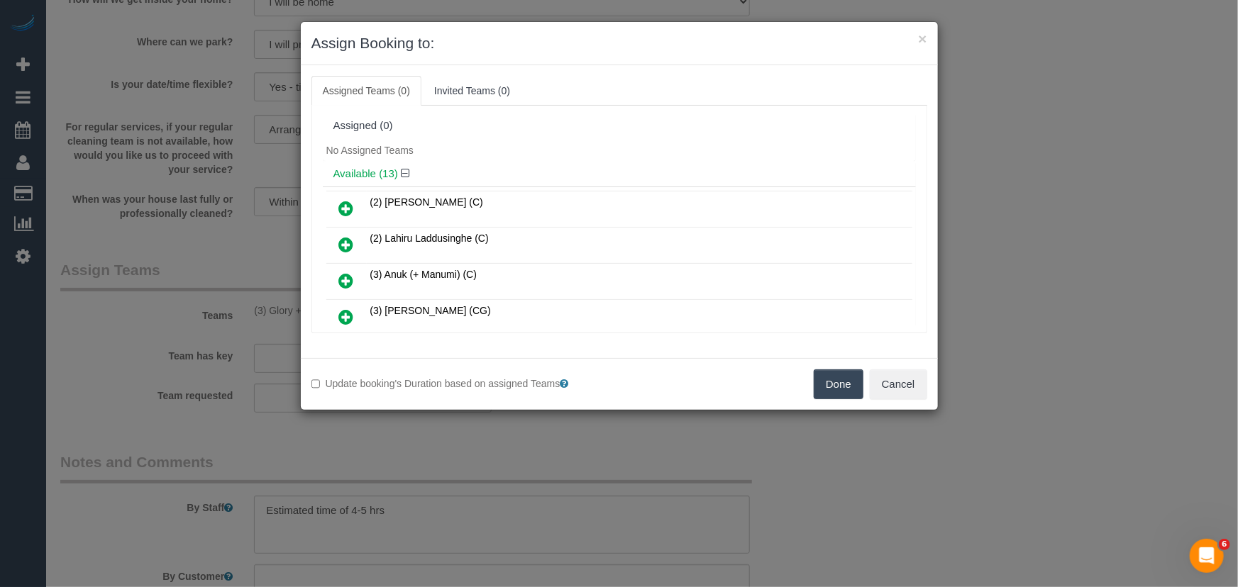
click at [835, 381] on button "Done" at bounding box center [838, 384] width 50 height 30
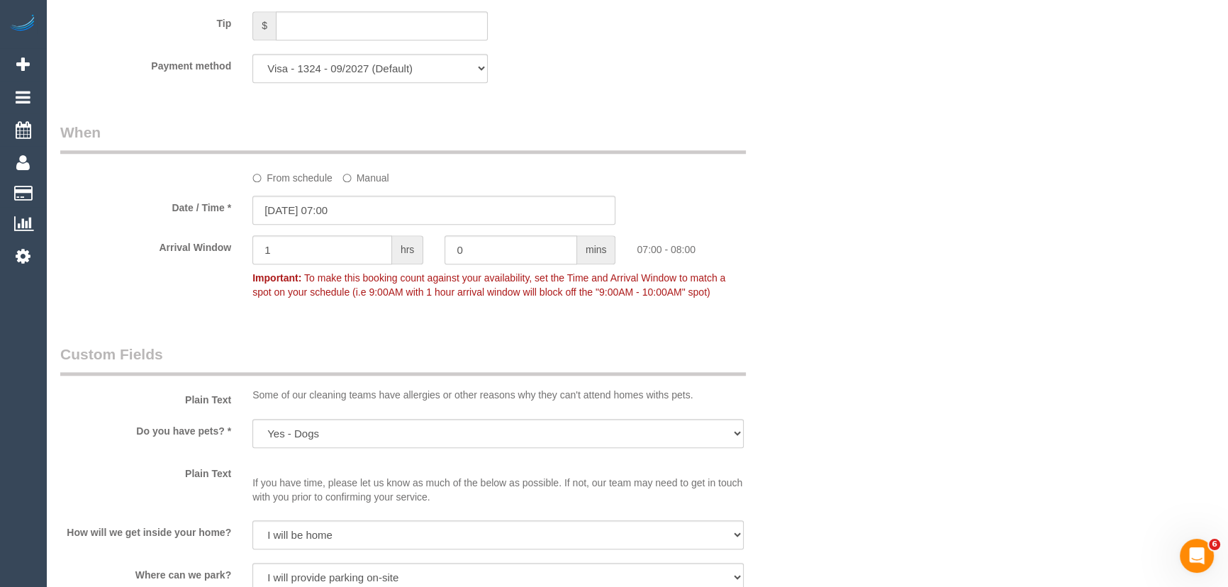
scroll to position [1418, 0]
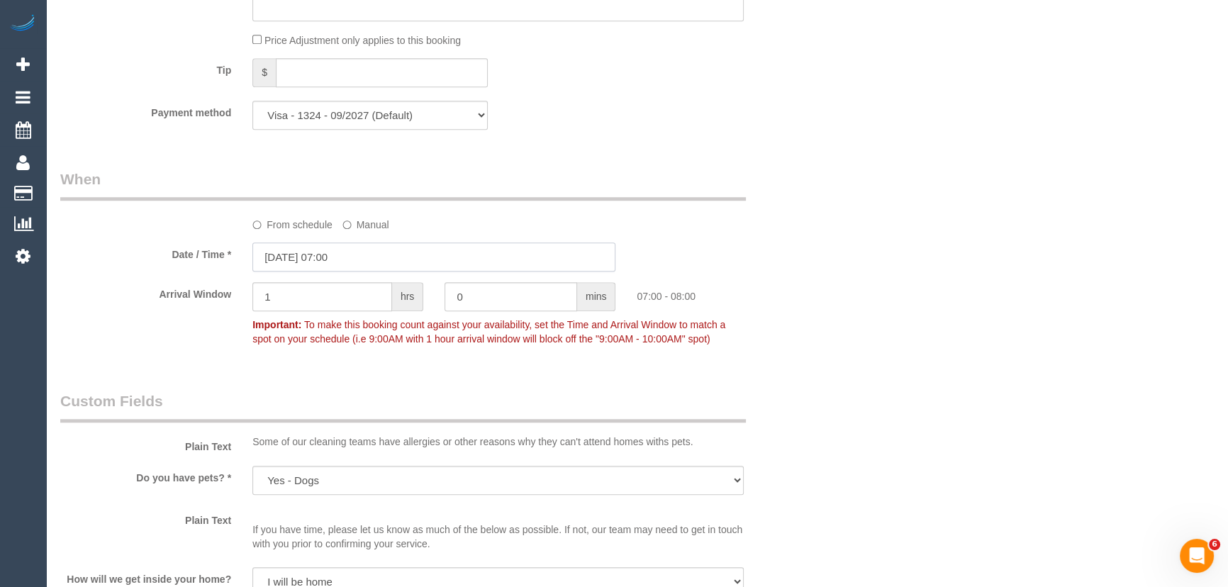
click at [371, 255] on input "17/10/2025 07:00" at bounding box center [433, 257] width 363 height 29
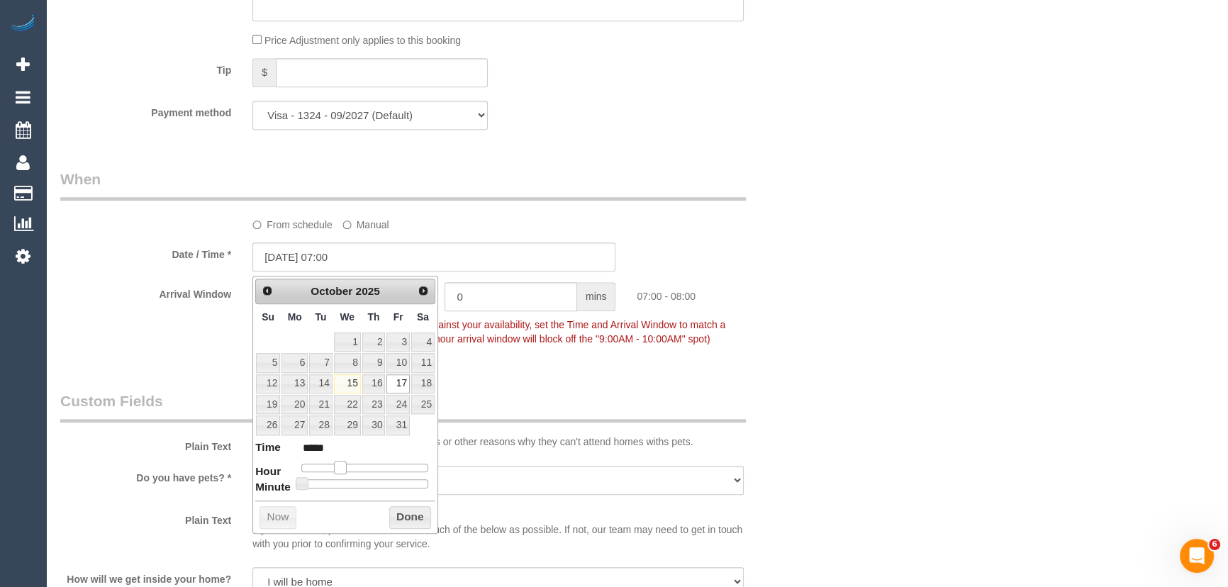
type input "[DATE] 08:00"
type input "*****"
click at [346, 466] on span at bounding box center [345, 467] width 13 height 13
click at [499, 375] on div "Who Email* nicole_cousins@yahoo.com.au Name * Nicole Cousins Where Address* 5 C…" at bounding box center [434, 158] width 769 height 3050
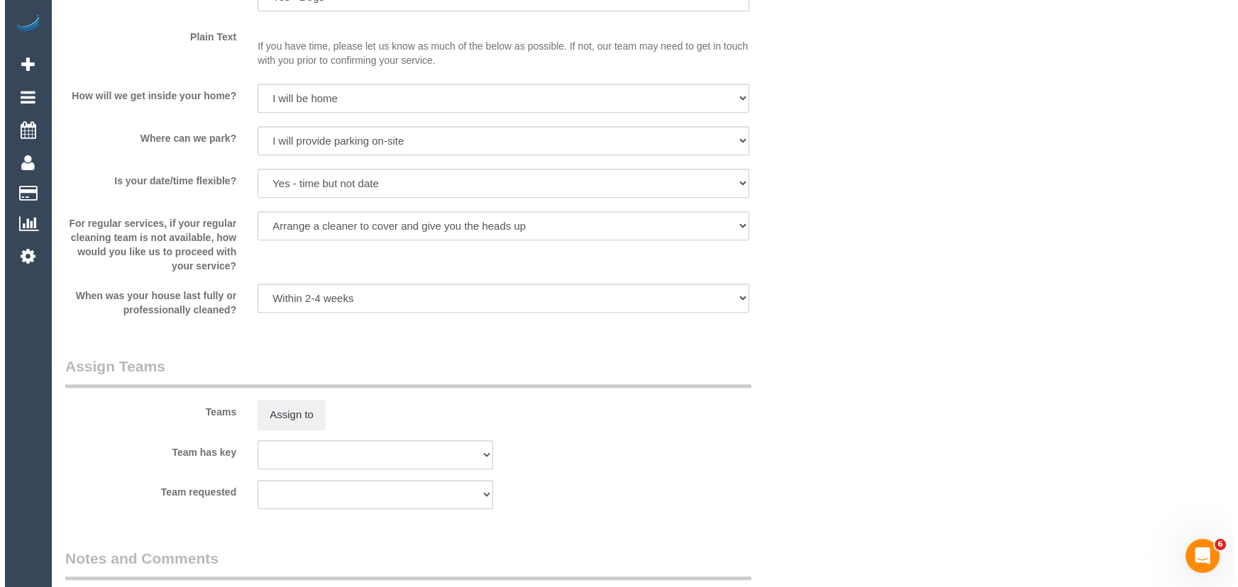
scroll to position [1998, 0]
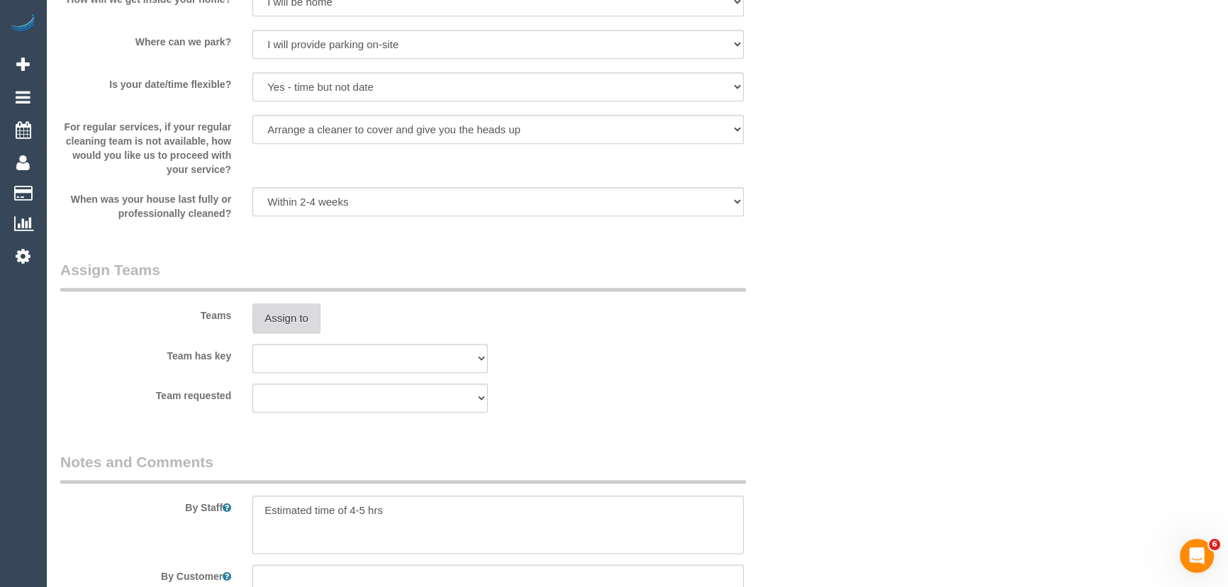
click at [290, 316] on button "Assign to" at bounding box center [286, 319] width 68 height 30
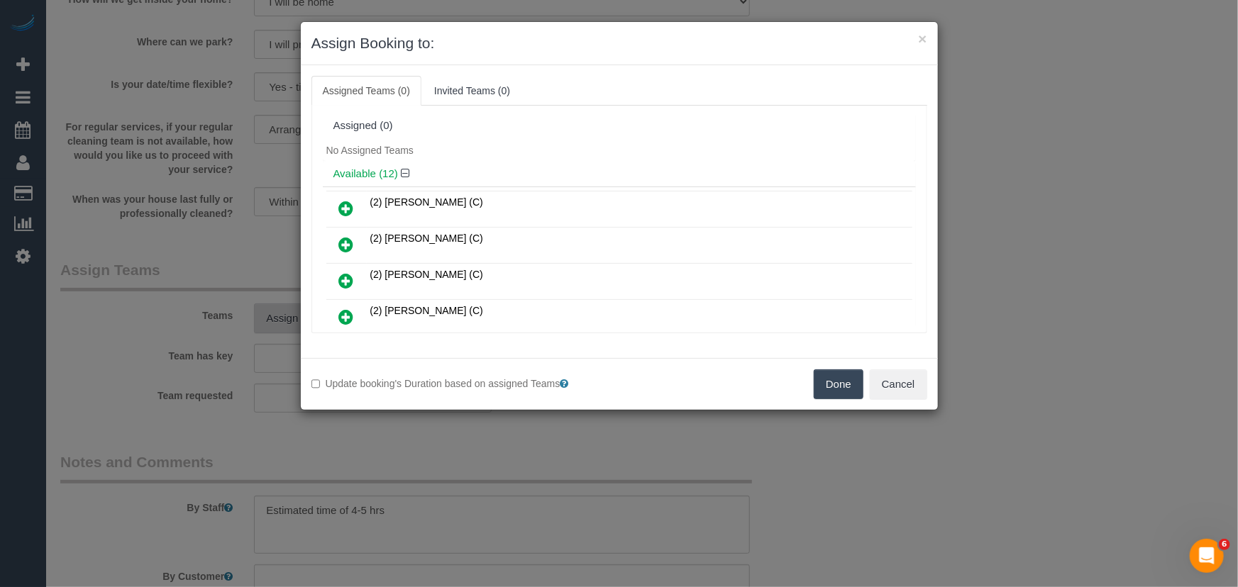
scroll to position [124, 0]
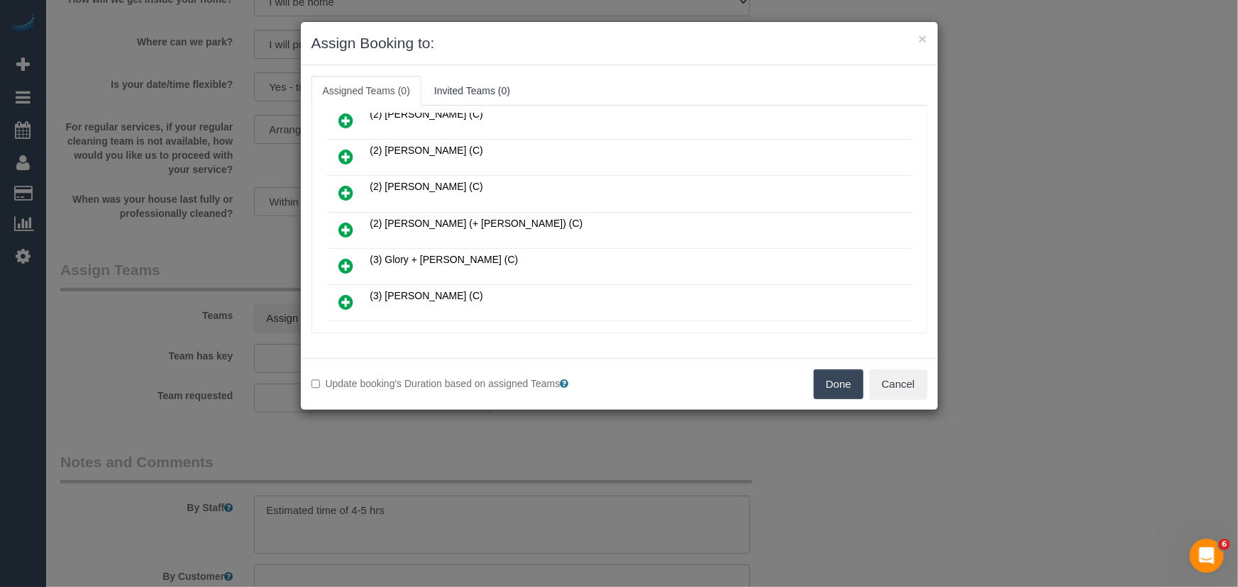
click at [338, 224] on link at bounding box center [346, 230] width 33 height 28
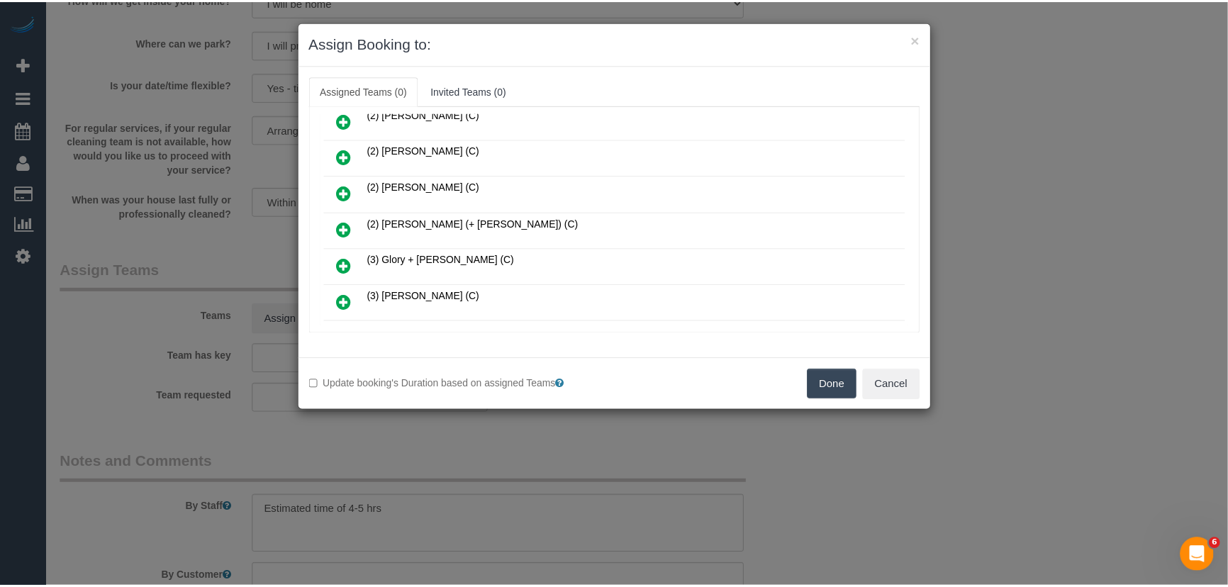
scroll to position [157, 0]
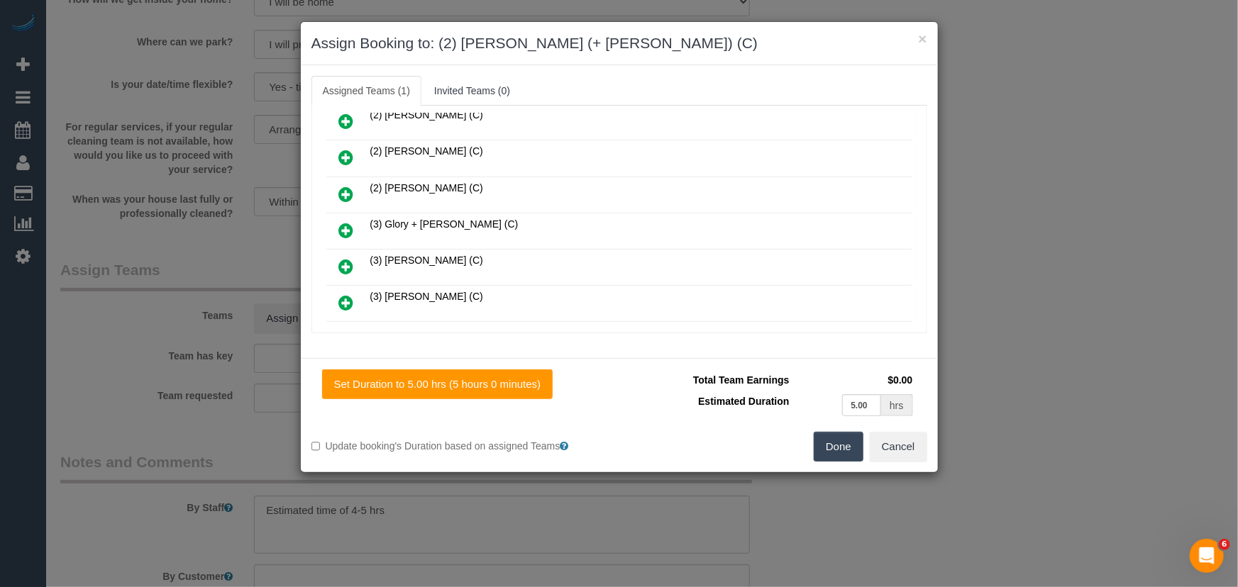
click at [845, 458] on button "Done" at bounding box center [838, 447] width 50 height 30
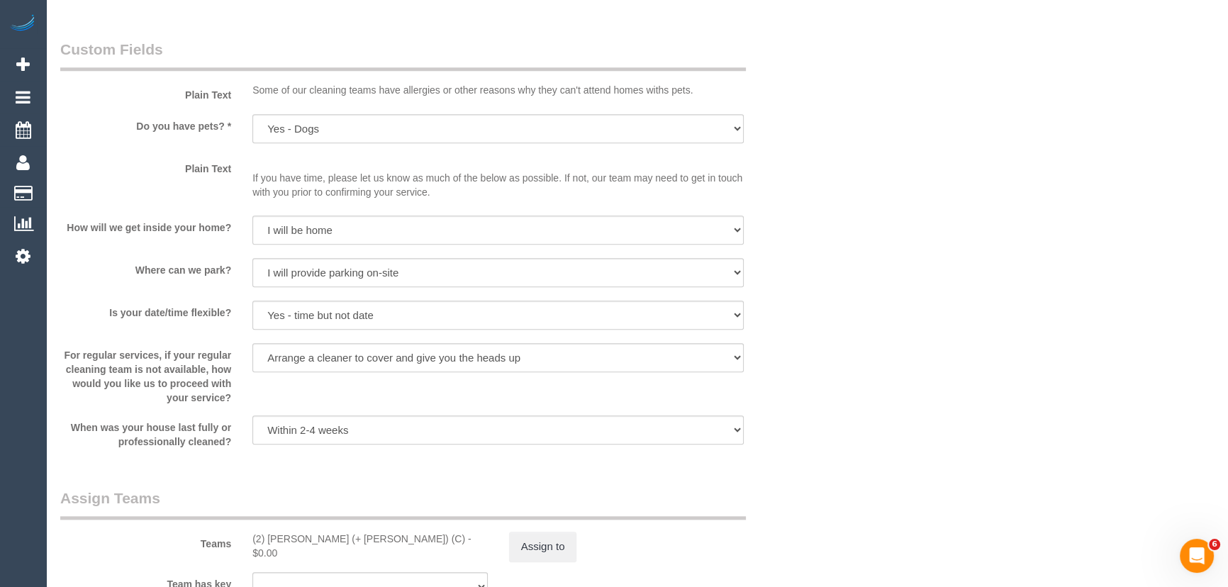
scroll to position [1869, 0]
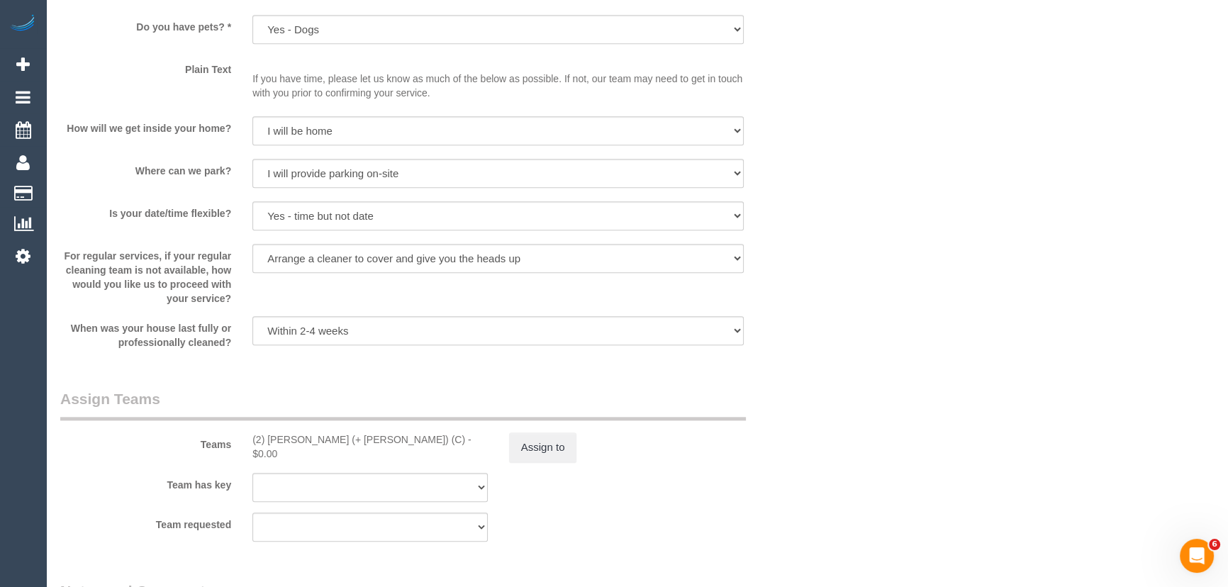
click at [525, 433] on div "Teams (2) Paul (+ Barbara) (C) - $0.00 Assign to" at bounding box center [434, 426] width 769 height 74
click at [539, 449] on button "Assign to" at bounding box center [543, 448] width 68 height 30
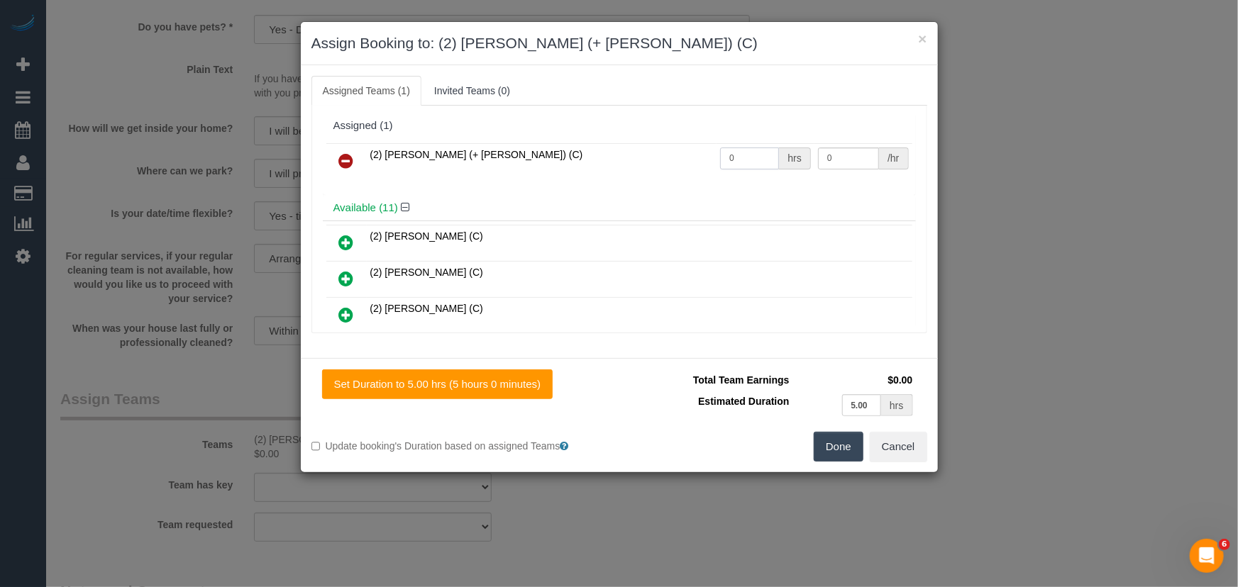
click at [752, 157] on input "0" at bounding box center [749, 159] width 59 height 22
type input "1"
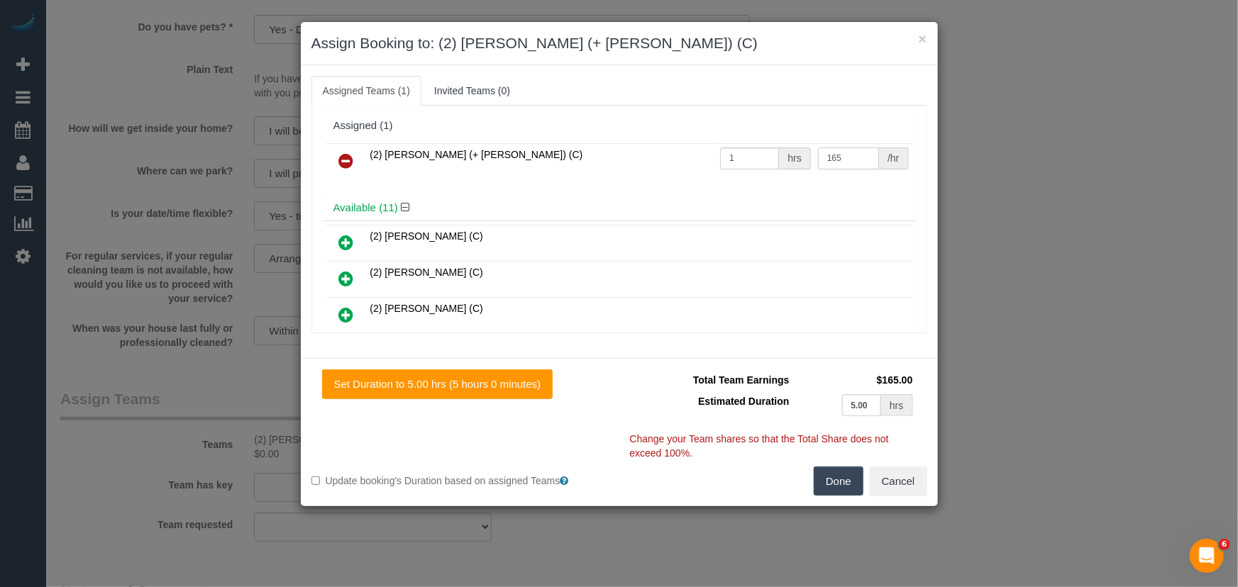
type input "165"
click at [848, 479] on button "Done" at bounding box center [838, 482] width 50 height 30
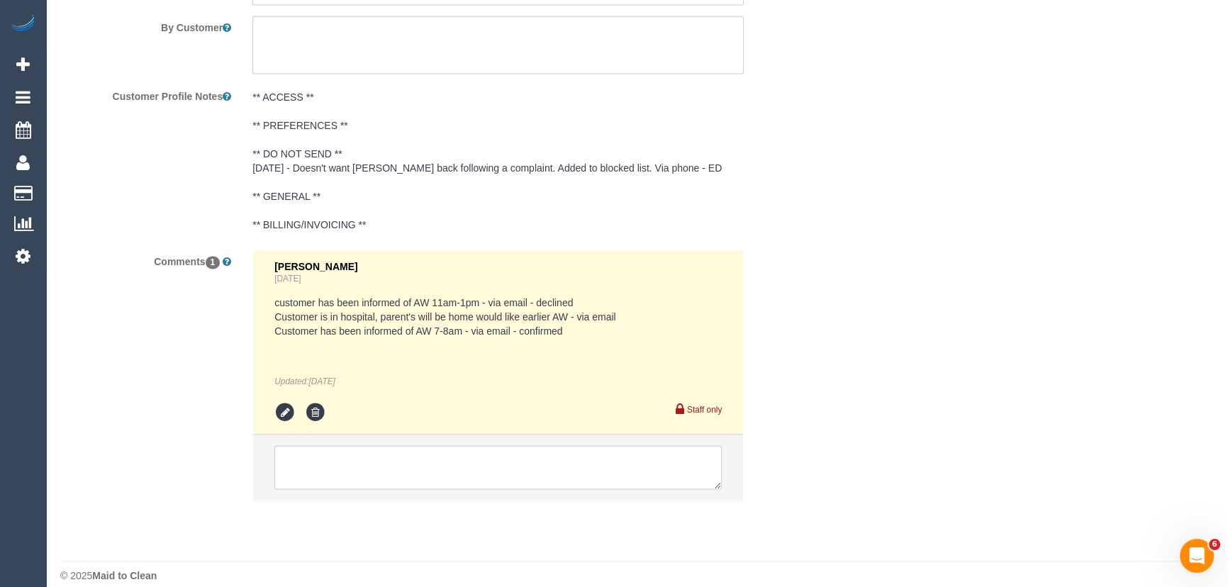
scroll to position [2566, 0]
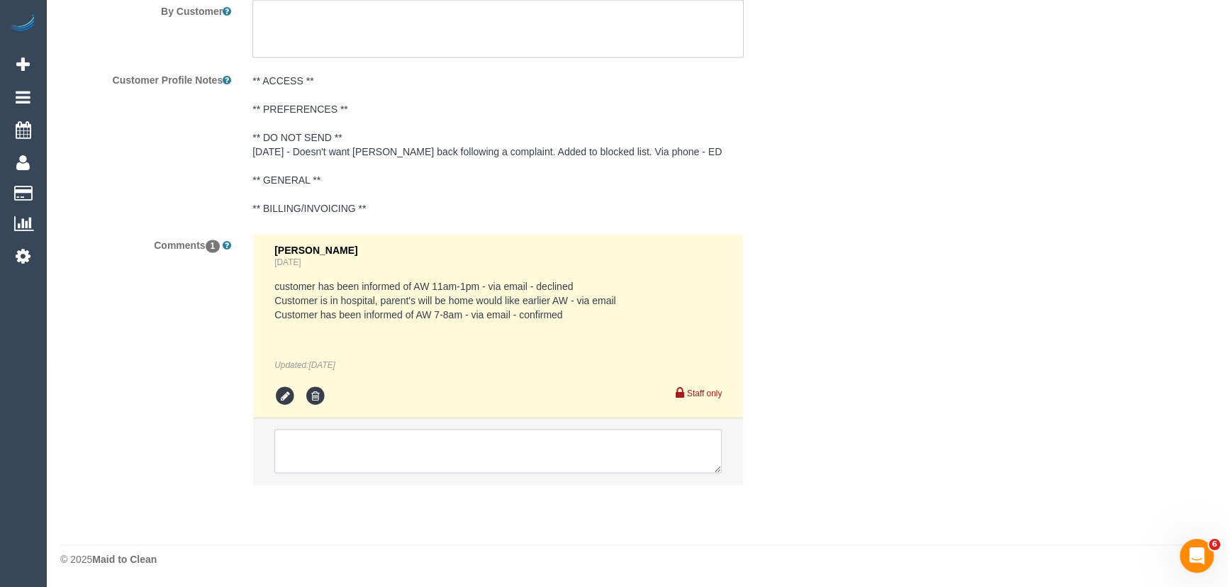
click at [367, 463] on textarea at bounding box center [497, 451] width 447 height 44
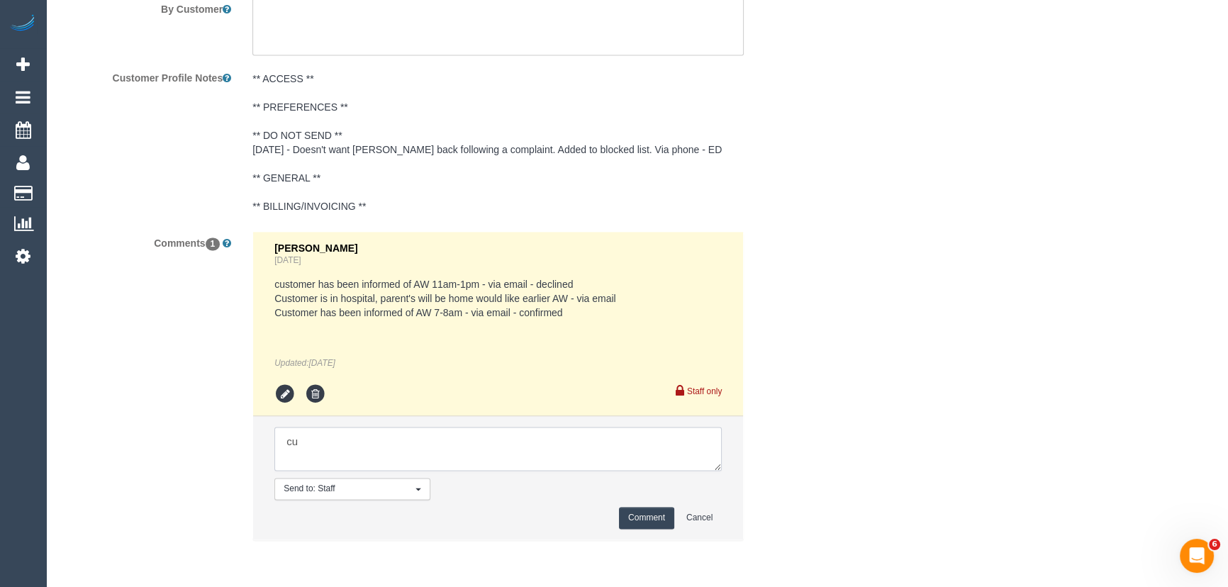
type textarea "c"
type textarea "U/A Glory + mary needed for another service Customer has been informed of AW 8-…"
click at [655, 521] on button "Comment" at bounding box center [646, 518] width 55 height 22
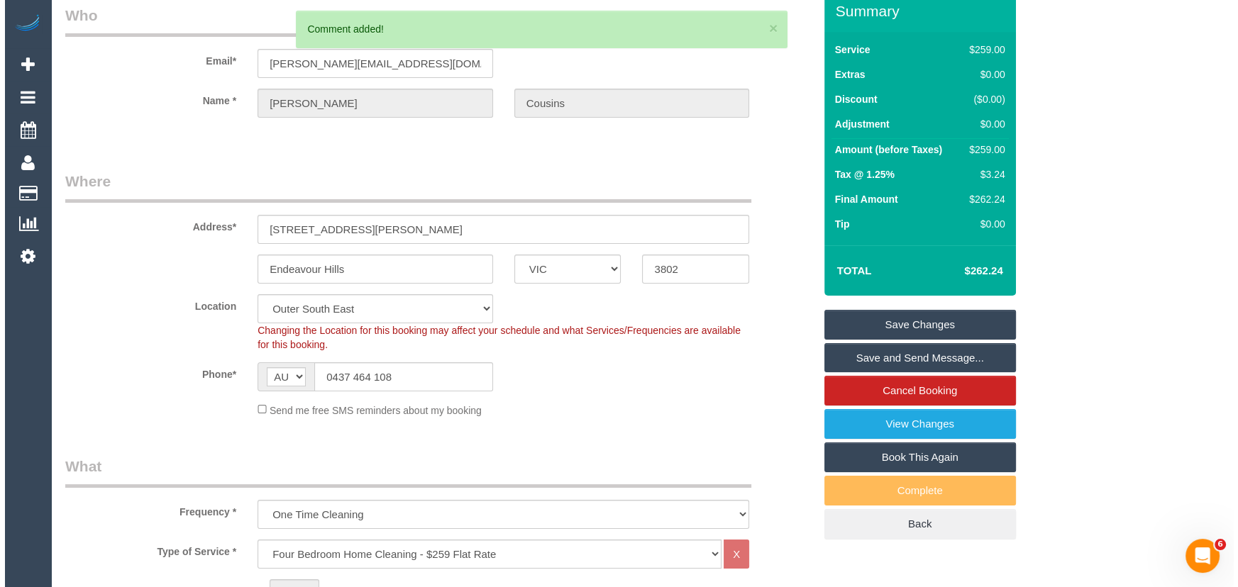
scroll to position [0, 0]
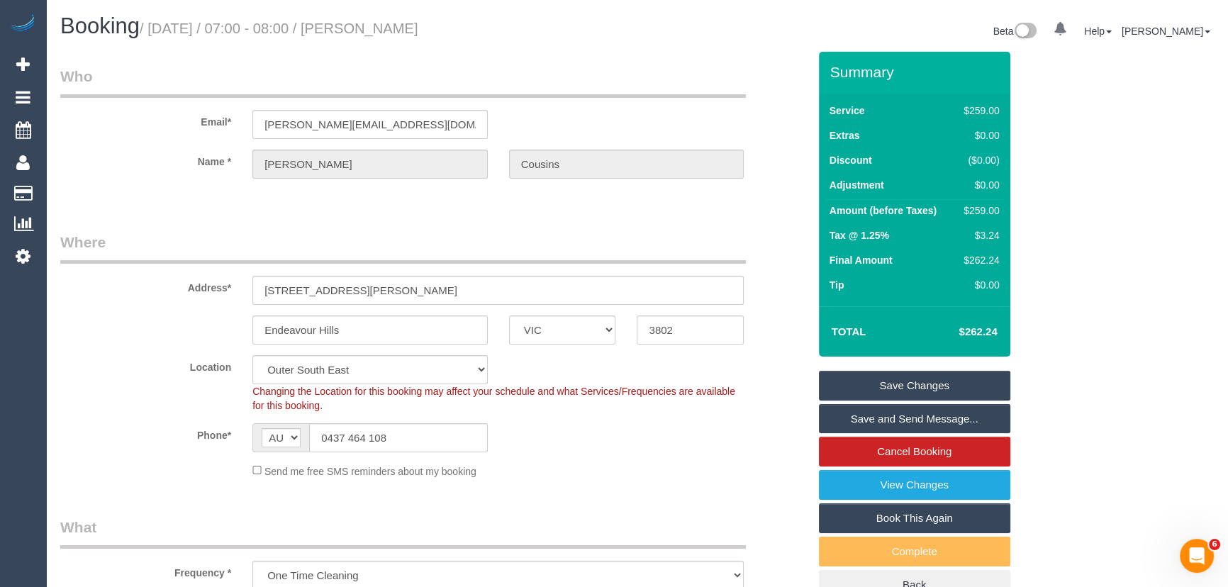
click at [376, 22] on small "/ October 17, 2025 / 07:00 - 08:00 / Nicole Cousins" at bounding box center [279, 29] width 279 height 16
click at [394, 38] on h1 "Booking / October 17, 2025 / 07:00 - 08:00 / Nicole Cousins" at bounding box center [343, 26] width 567 height 24
click at [393, 33] on small "/ October 17, 2025 / 07:00 - 08:00 / Nicole Cousins" at bounding box center [279, 29] width 279 height 16
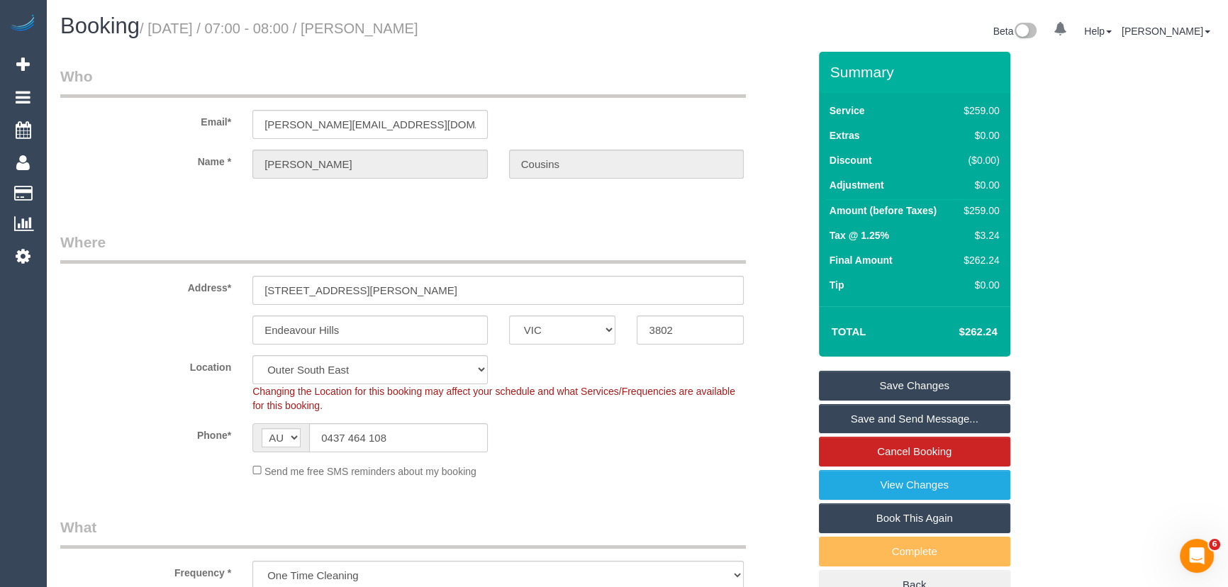
click at [393, 33] on small "/ October 17, 2025 / 07:00 - 08:00 / Nicole Cousins" at bounding box center [279, 29] width 279 height 16
copy small "Nicole Cousins"
drag, startPoint x: 879, startPoint y: 413, endPoint x: 913, endPoint y: 396, distance: 38.1
click at [879, 413] on link "Save and Send Message..." at bounding box center [914, 419] width 191 height 30
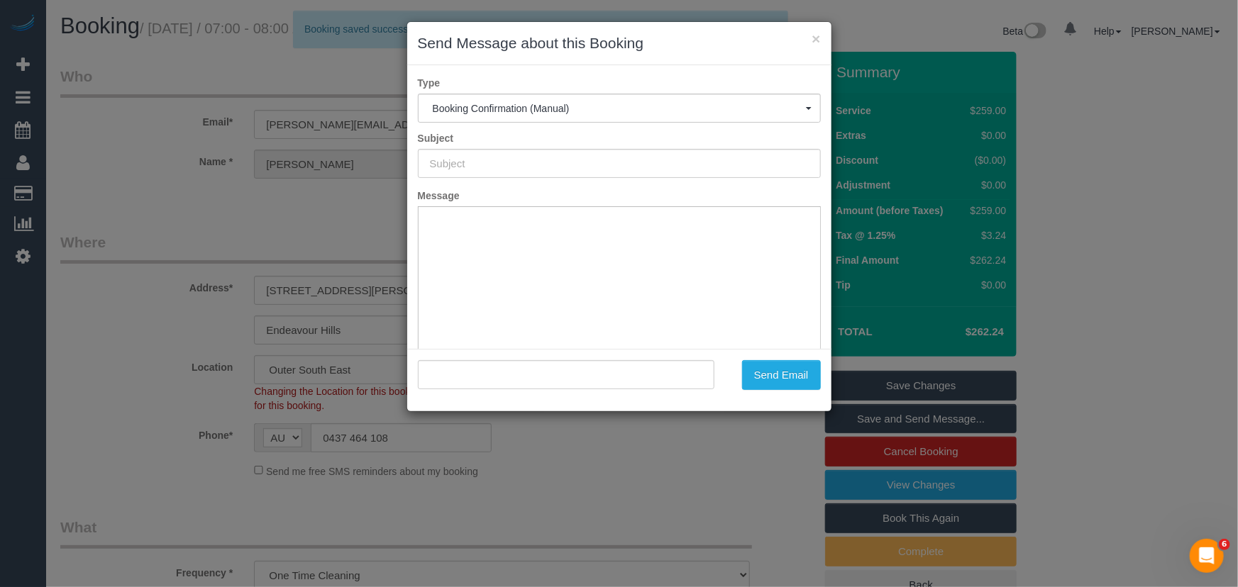
type input "Booking Confirmed"
type input ""Nicole Cousins" <nicole_cousins@yahoo.com.au>"
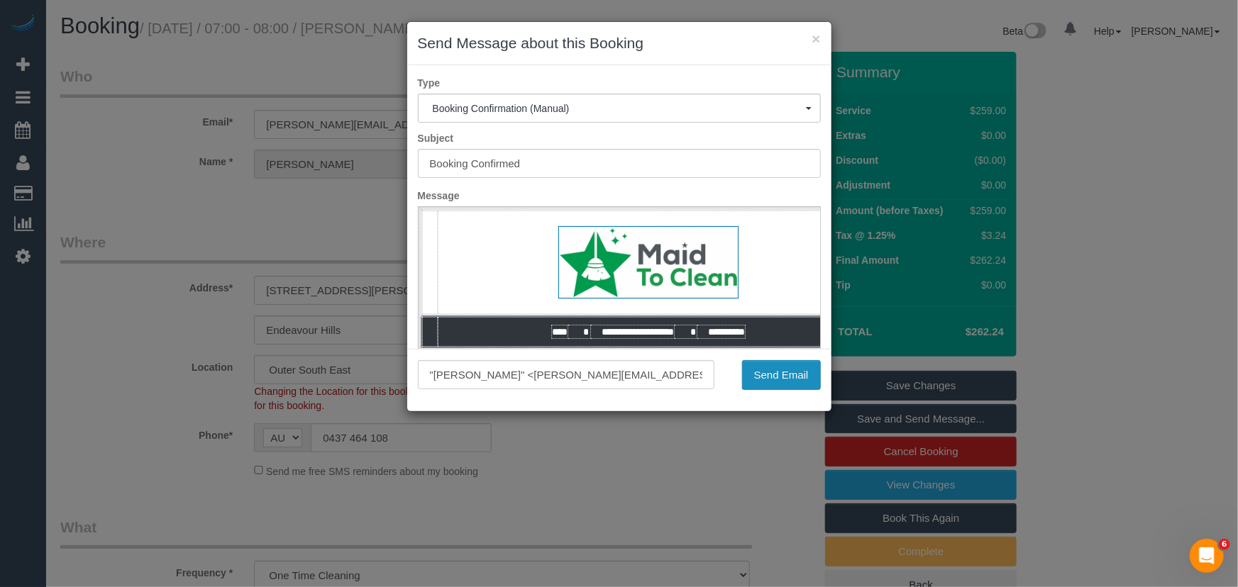
click at [780, 377] on button "Send Email" at bounding box center [781, 375] width 79 height 30
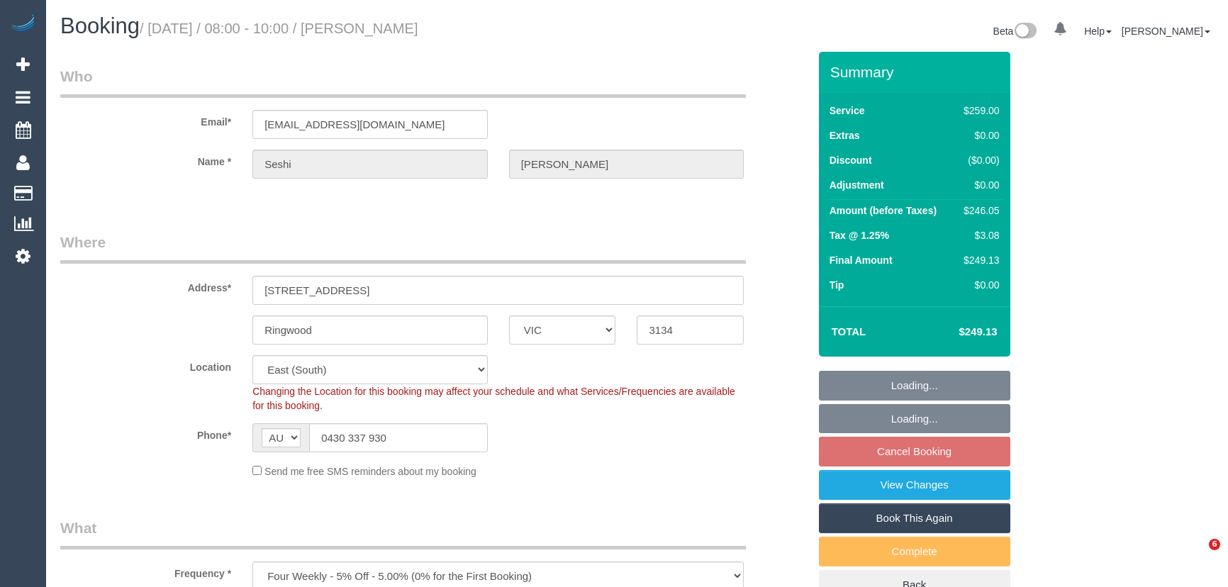
select select "VIC"
select select "number:28"
select select "number:14"
select select "number:18"
select select "number:22"
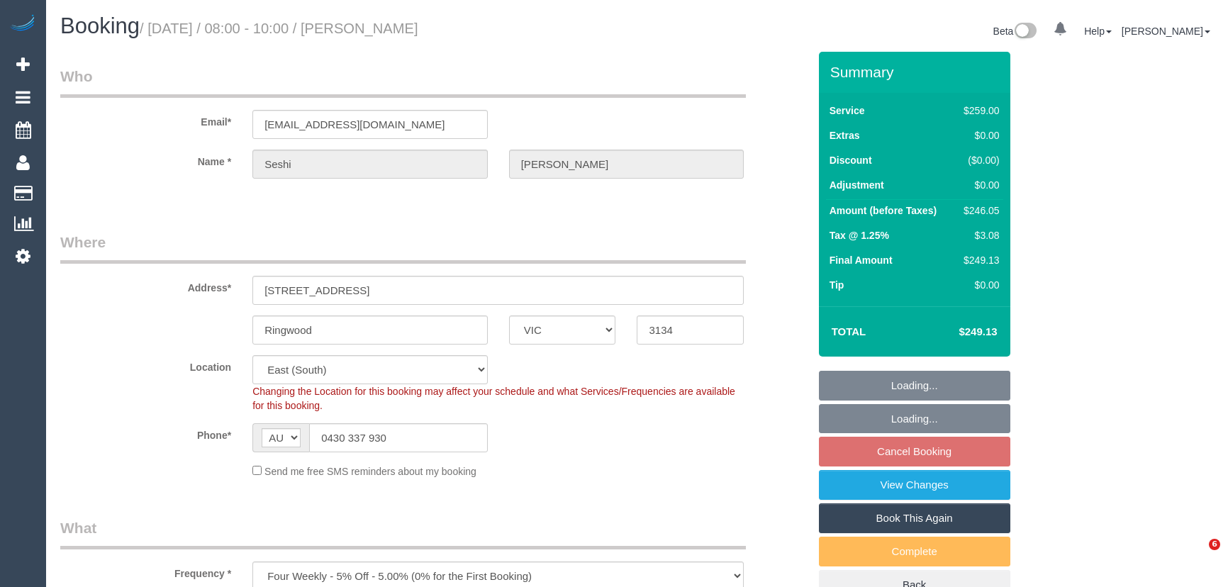
select select "number:34"
select select "number:13"
select select "VIC"
select select "number:28"
select select "number:14"
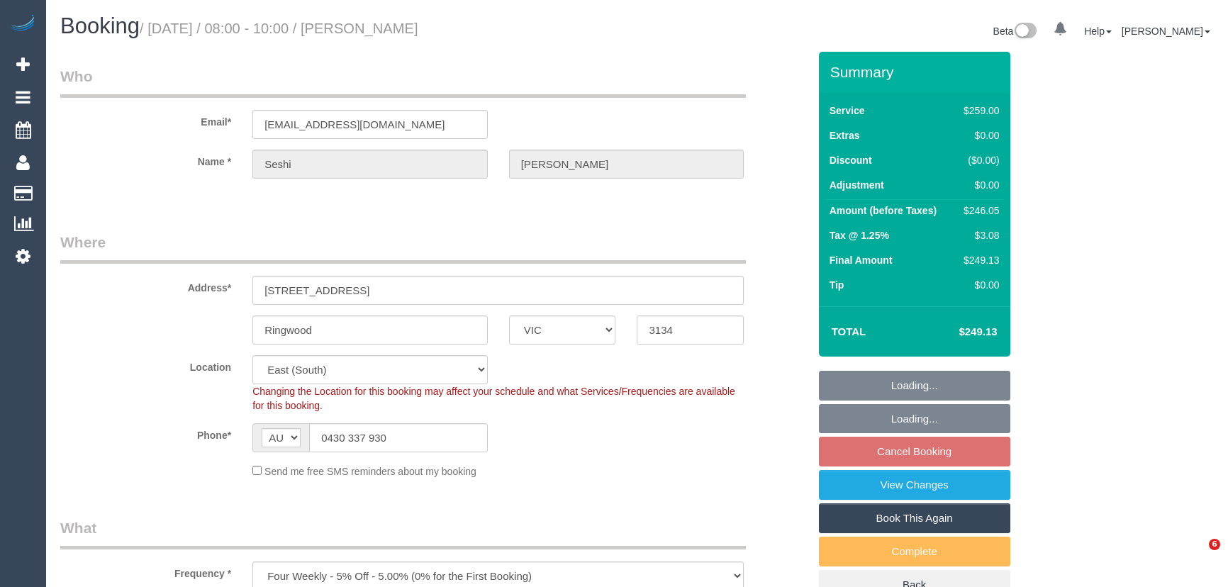
select select "number:18"
select select "number:22"
select select "number:34"
select select "number:13"
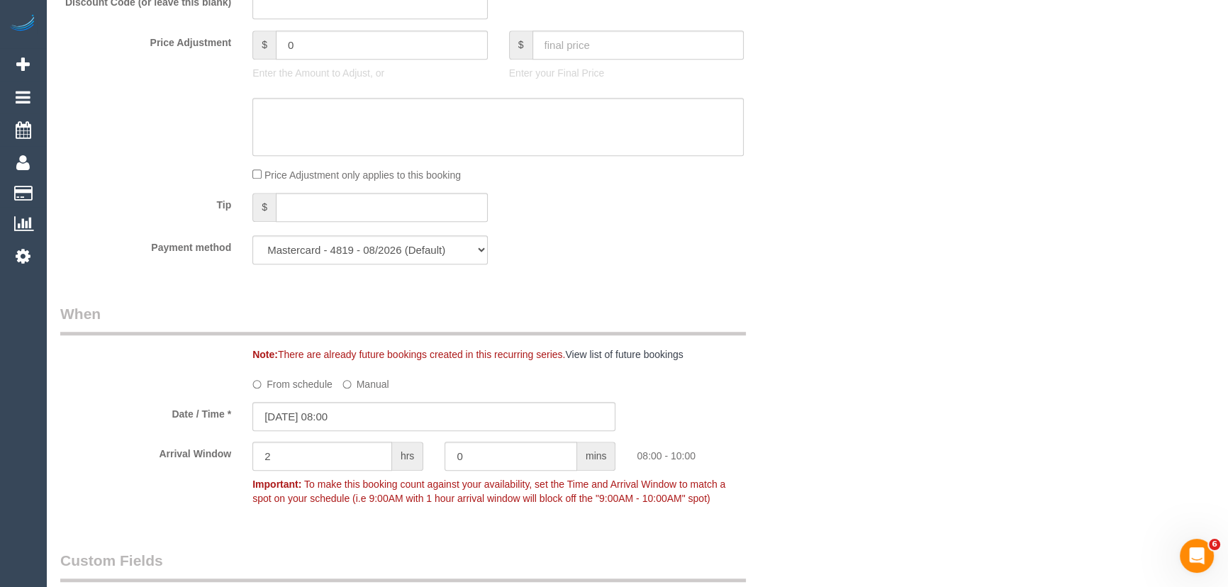
scroll to position [1031, 0]
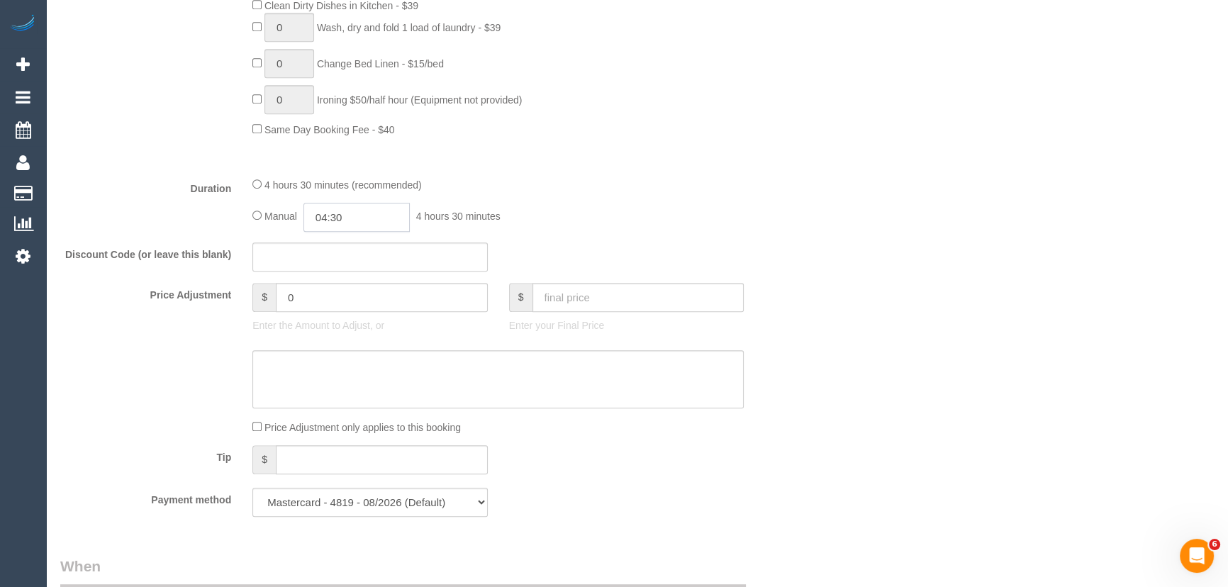
click at [355, 223] on input "04:30" at bounding box center [357, 217] width 106 height 29
click at [344, 252] on li "02:00" at bounding box center [341, 249] width 63 height 18
click at [358, 226] on input "02:00" at bounding box center [357, 217] width 106 height 29
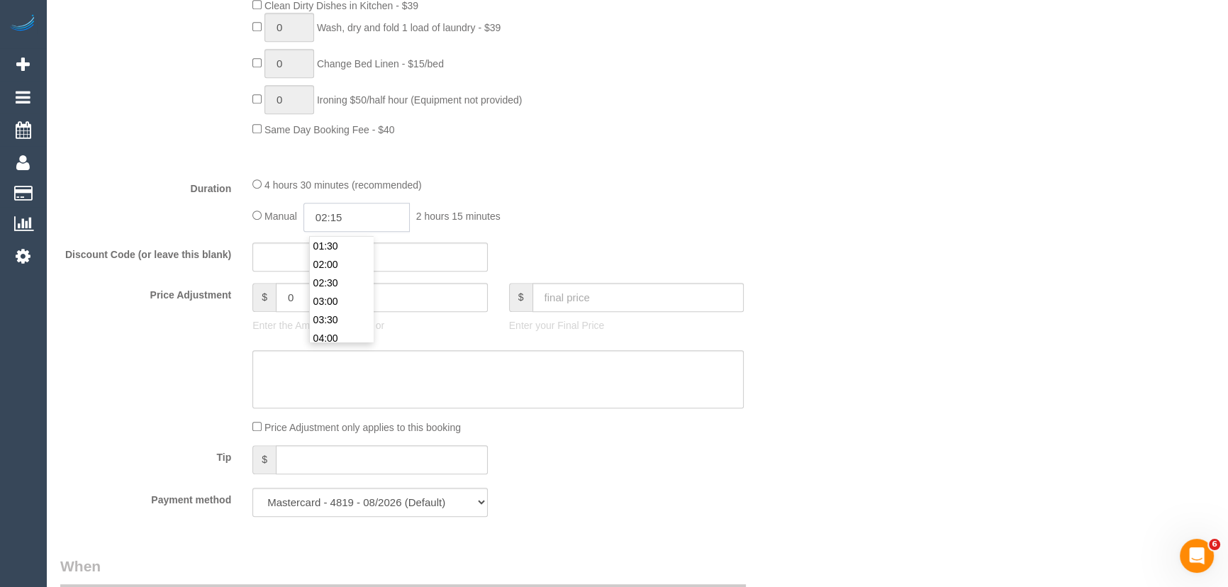
type input "02:15"
click at [649, 192] on div "4 hours 30 minutes (recommended)" at bounding box center [497, 185] width 491 height 16
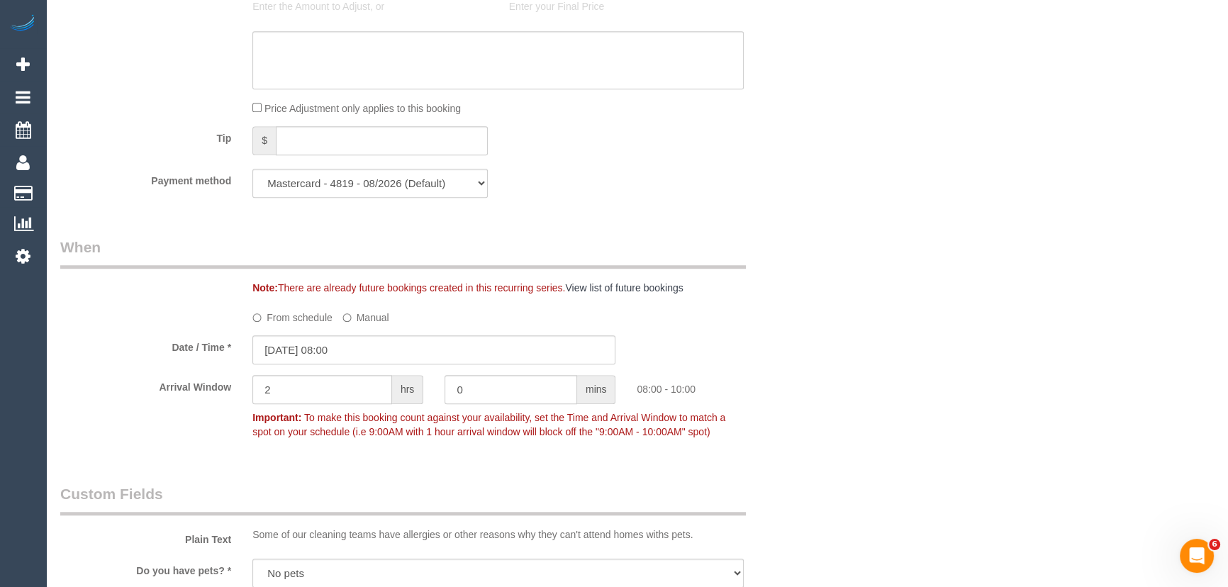
scroll to position [1418, 0]
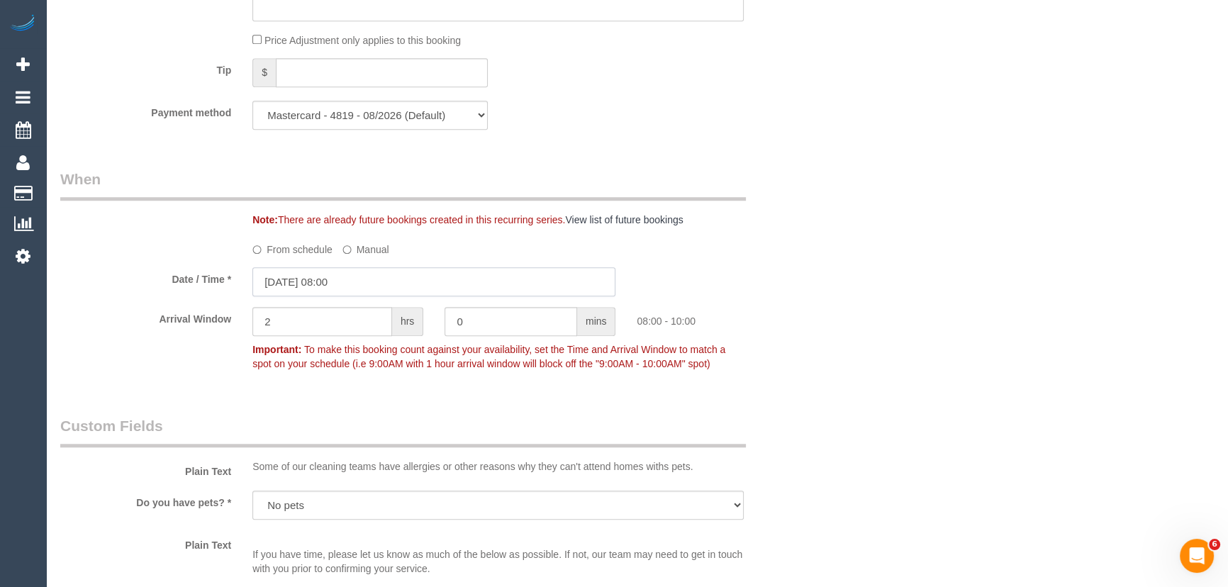
click at [364, 280] on input "[DATE] 08:00" at bounding box center [433, 281] width 363 height 29
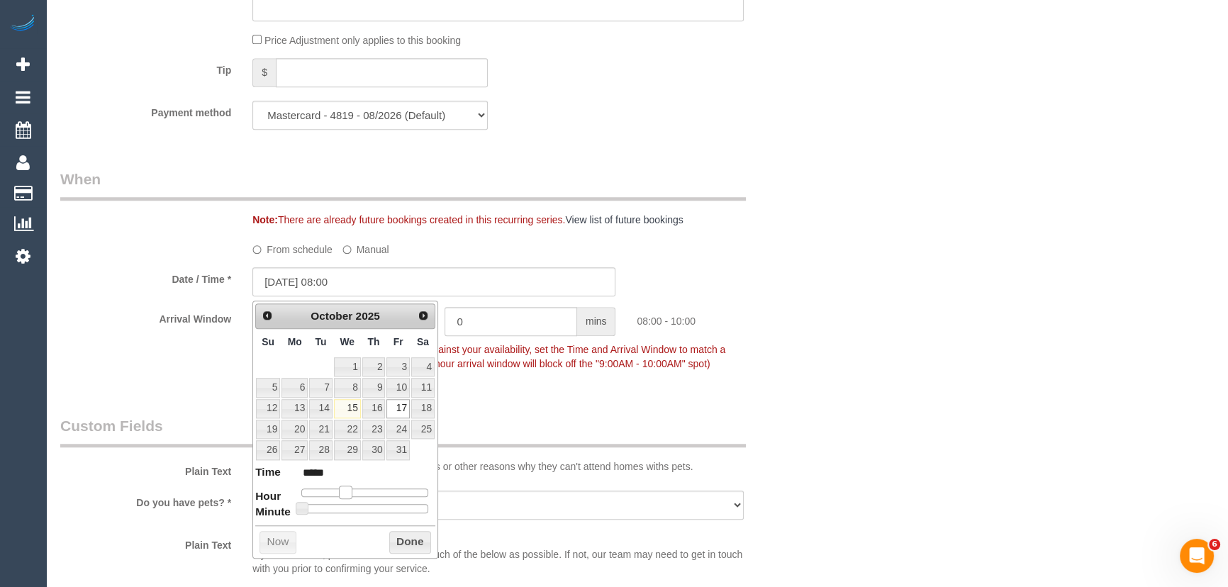
type input "[DATE] 09:00"
type input "*****"
type input "[DATE] 10:00"
type input "*****"
drag, startPoint x: 345, startPoint y: 494, endPoint x: 355, endPoint y: 492, distance: 10.0
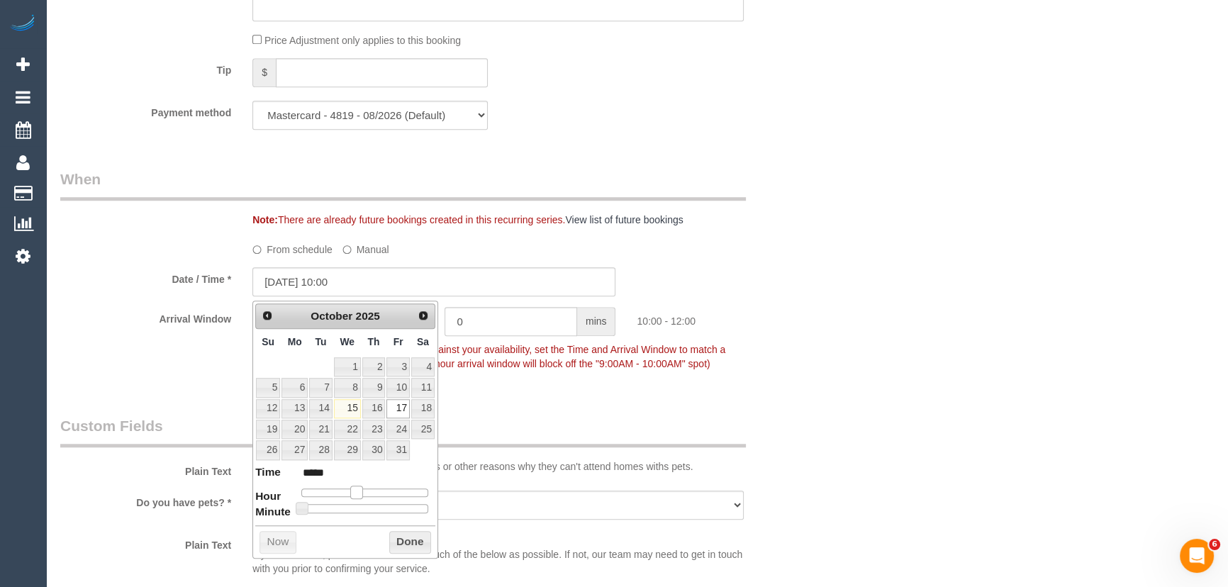
click at [355, 492] on span at bounding box center [356, 492] width 13 height 13
click at [530, 401] on div "Who Email* [EMAIL_ADDRESS][DOMAIN_NAME] Name * [GEOGRAPHIC_DATA][PERSON_NAME] W…" at bounding box center [434, 156] width 769 height 3047
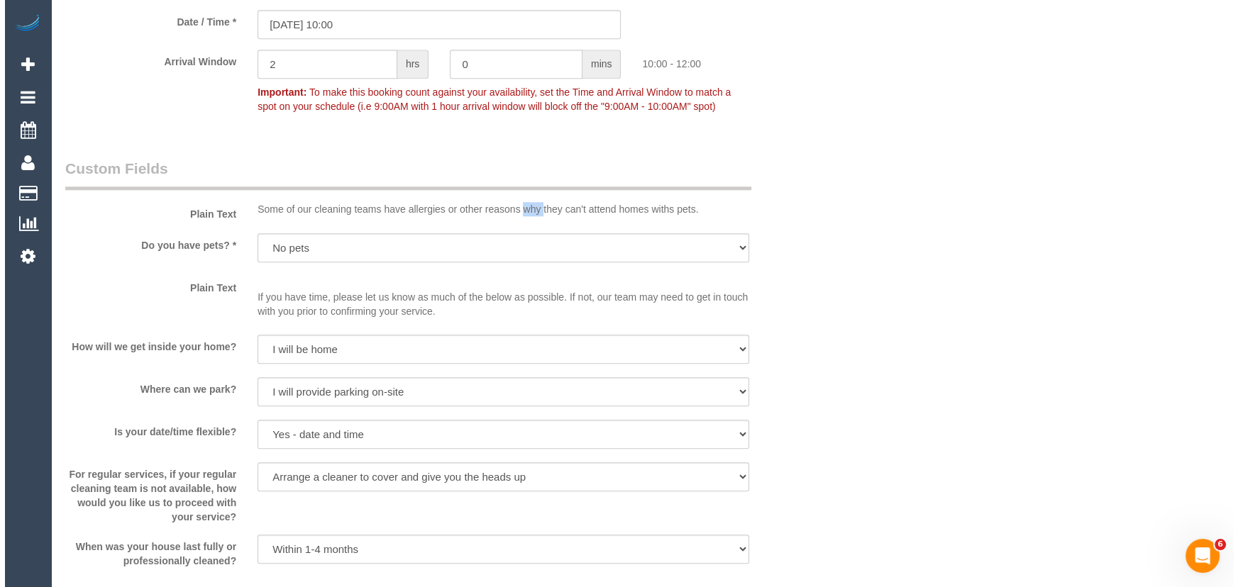
scroll to position [1805, 0]
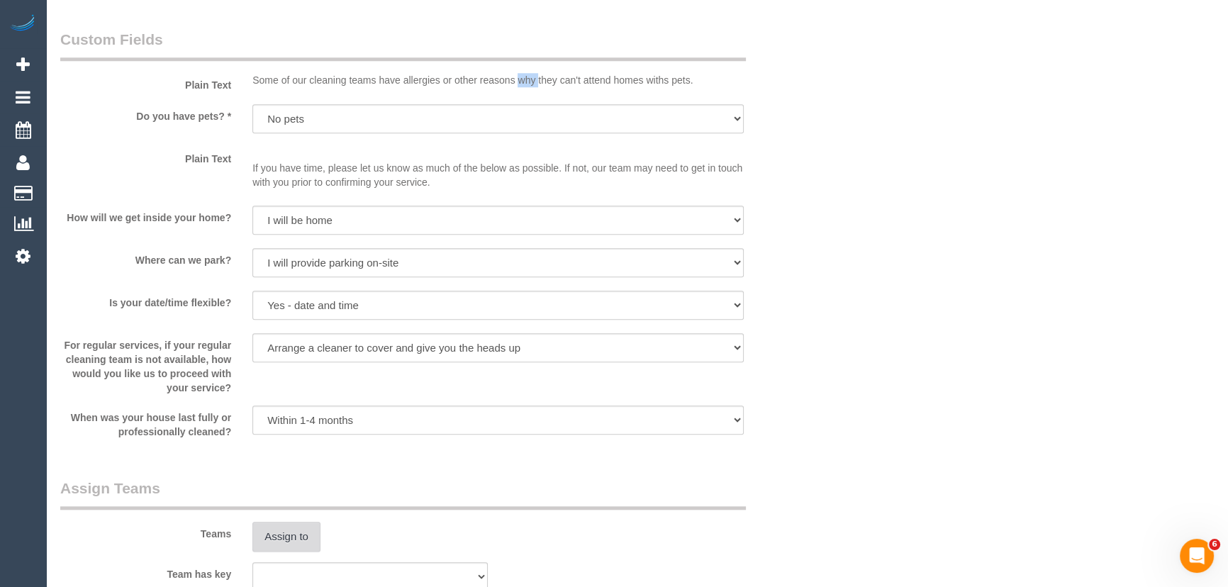
click at [307, 545] on button "Assign to" at bounding box center [286, 537] width 68 height 30
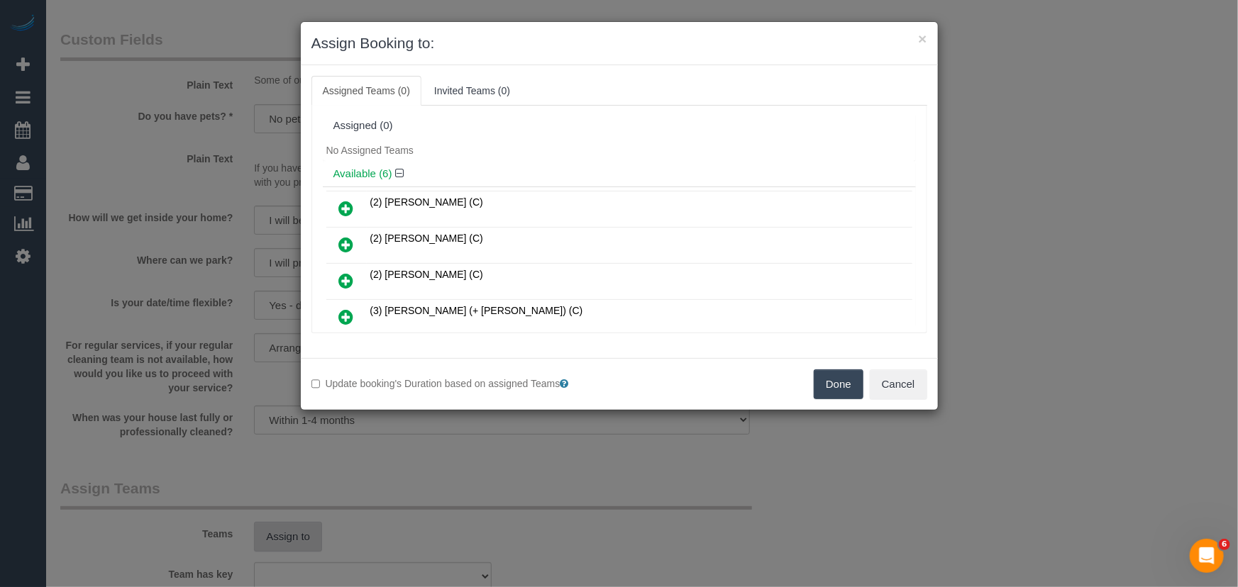
scroll to position [2807, 0]
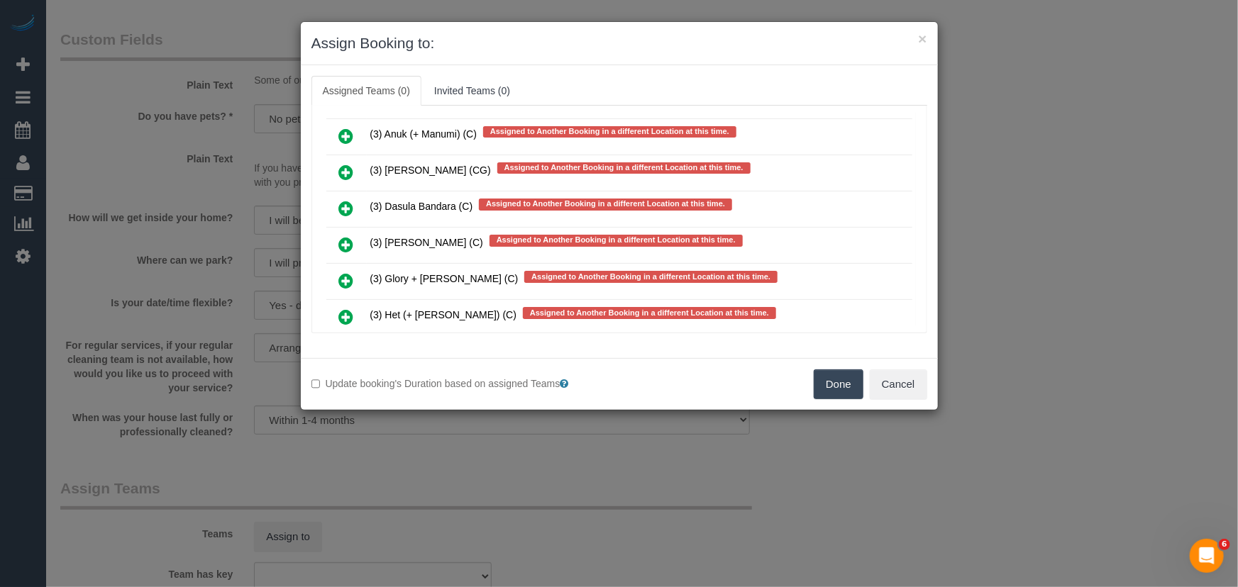
click at [344, 272] on icon at bounding box center [346, 280] width 15 height 17
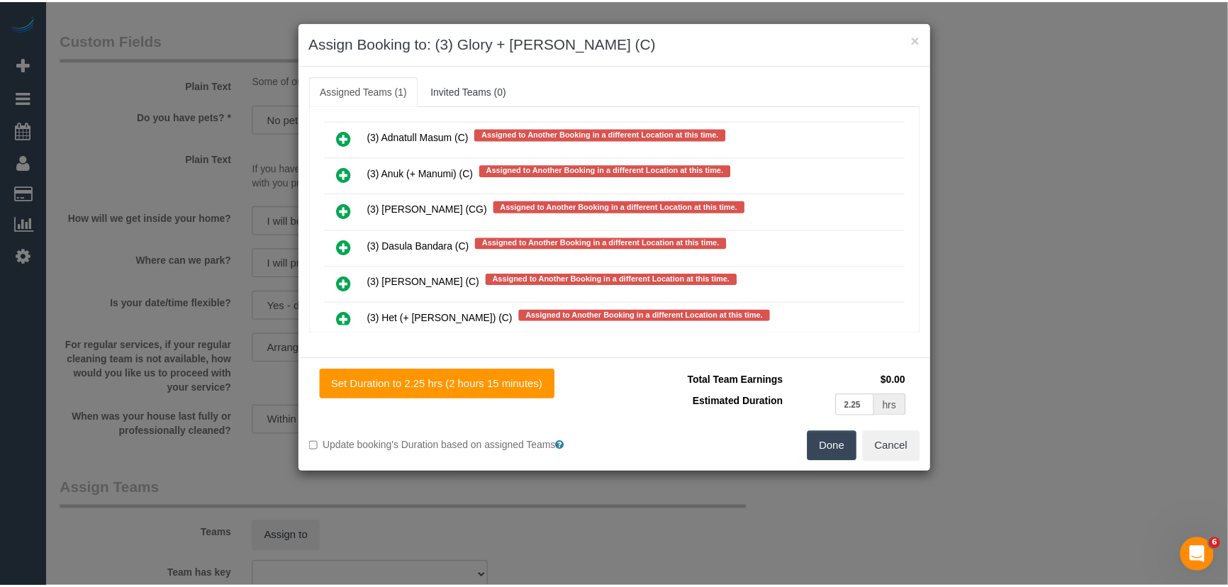
scroll to position [2845, 0]
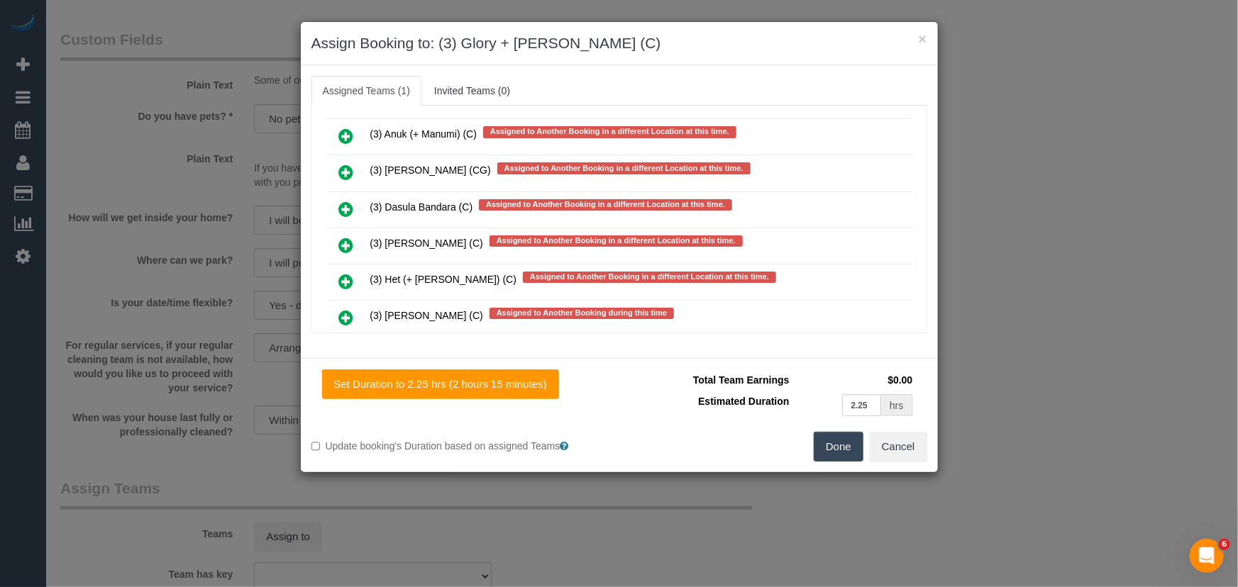
click at [827, 458] on button "Done" at bounding box center [838, 447] width 50 height 30
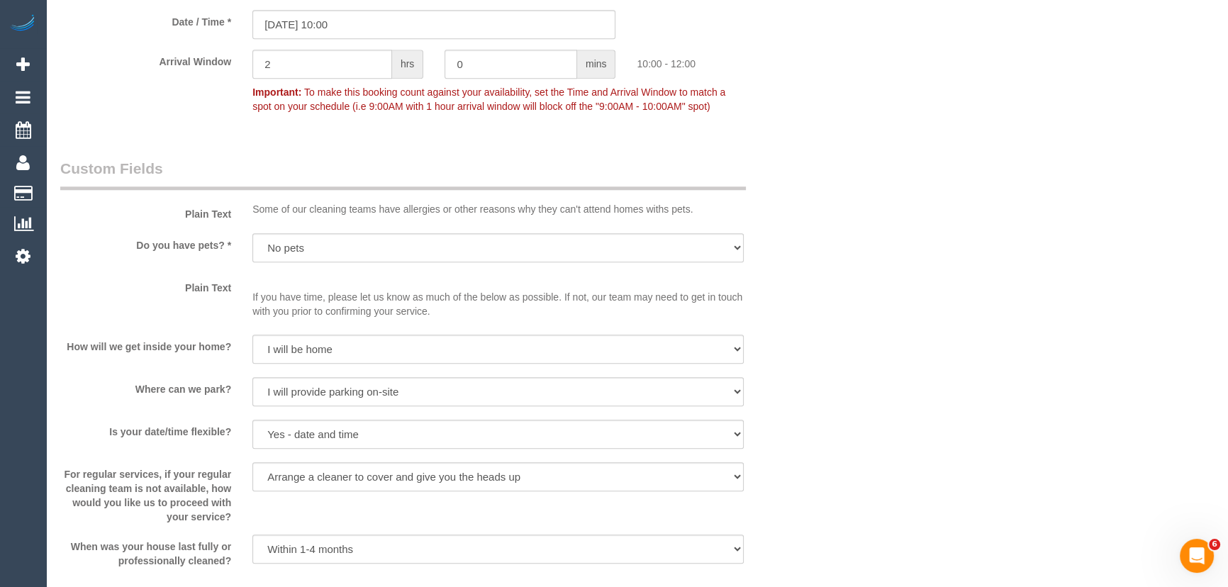
scroll to position [1934, 0]
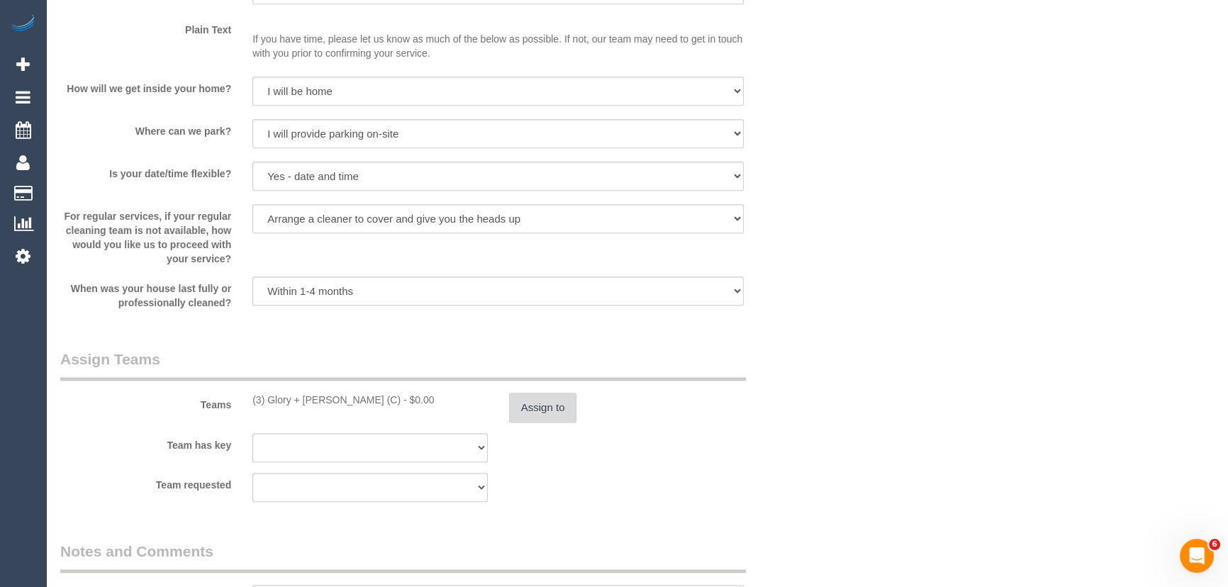
click at [528, 416] on button "Assign to" at bounding box center [543, 408] width 68 height 30
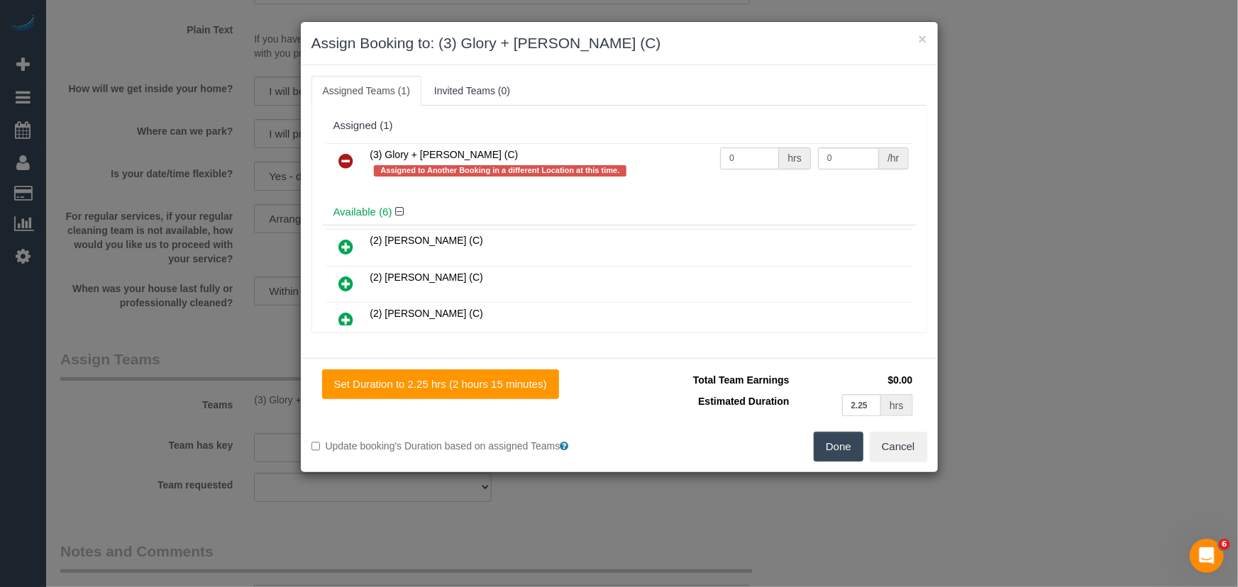
click at [752, 160] on input "0" at bounding box center [749, 159] width 59 height 22
type input "1"
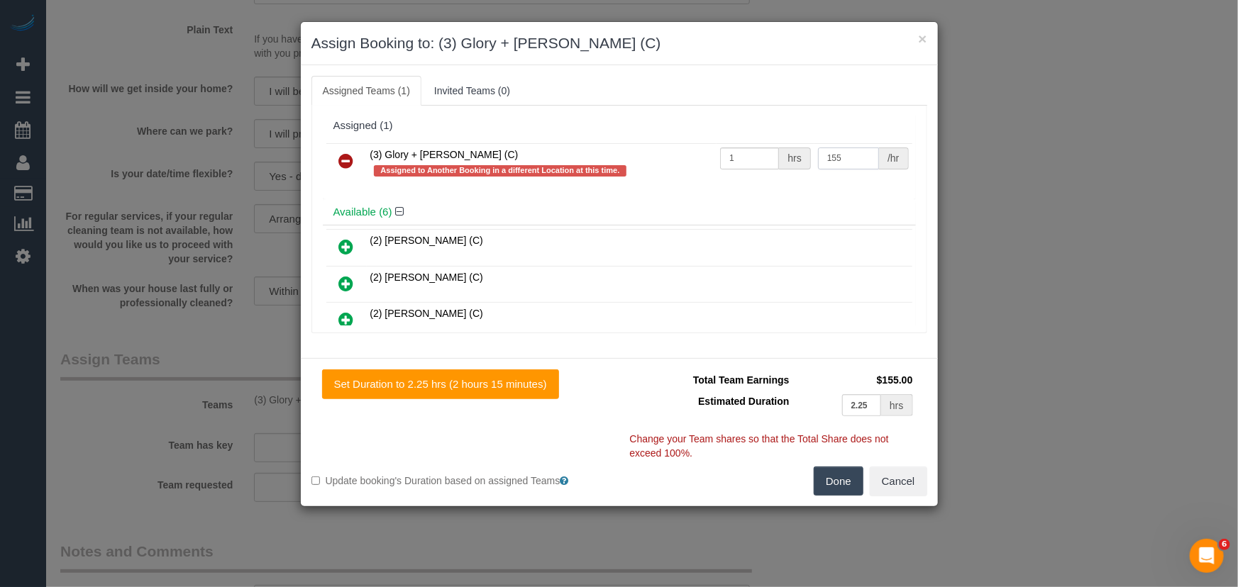
type input "155"
click at [845, 481] on button "Done" at bounding box center [838, 482] width 50 height 30
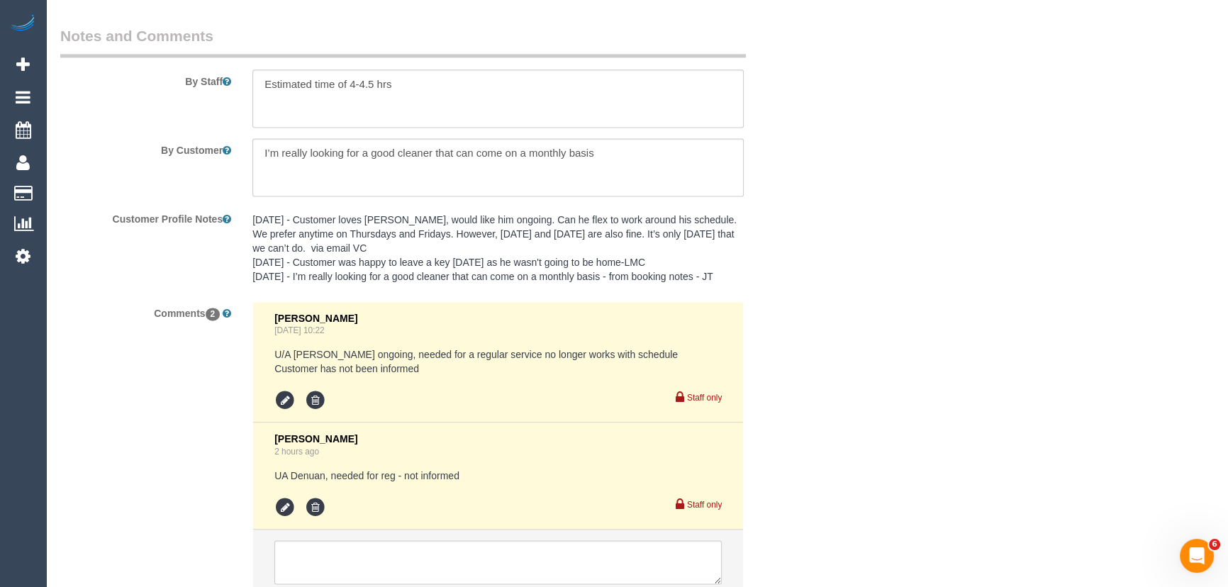
scroll to position [2562, 0]
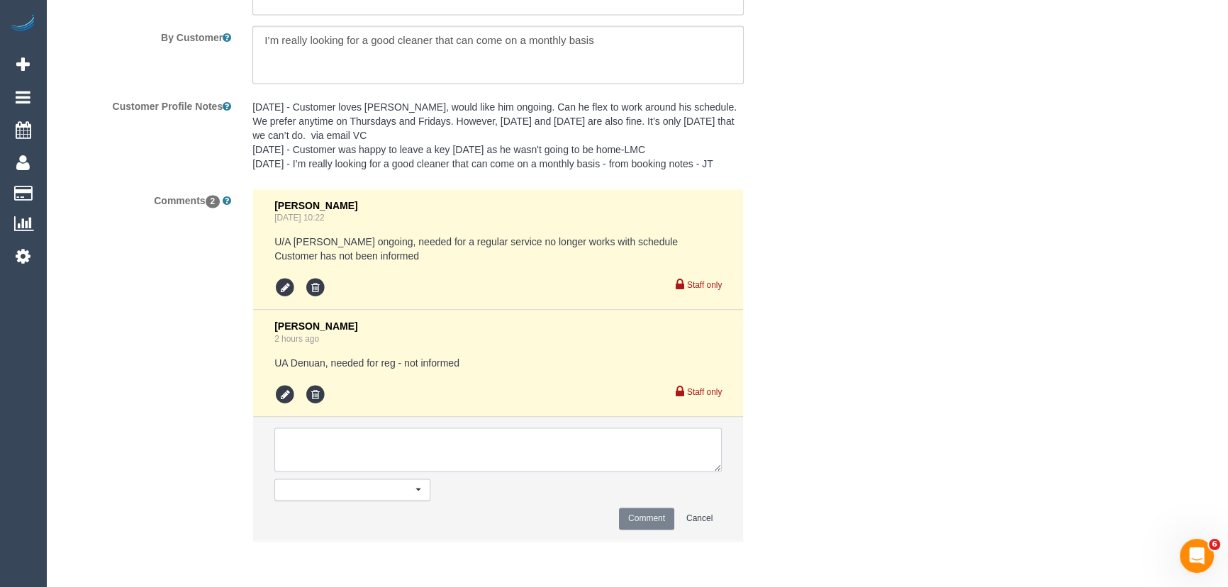
click at [425, 438] on textarea at bounding box center [497, 450] width 447 height 44
type textarea "customer has been informed of AW 10am-12pm - via email"
click at [650, 524] on button "Comment" at bounding box center [646, 519] width 55 height 22
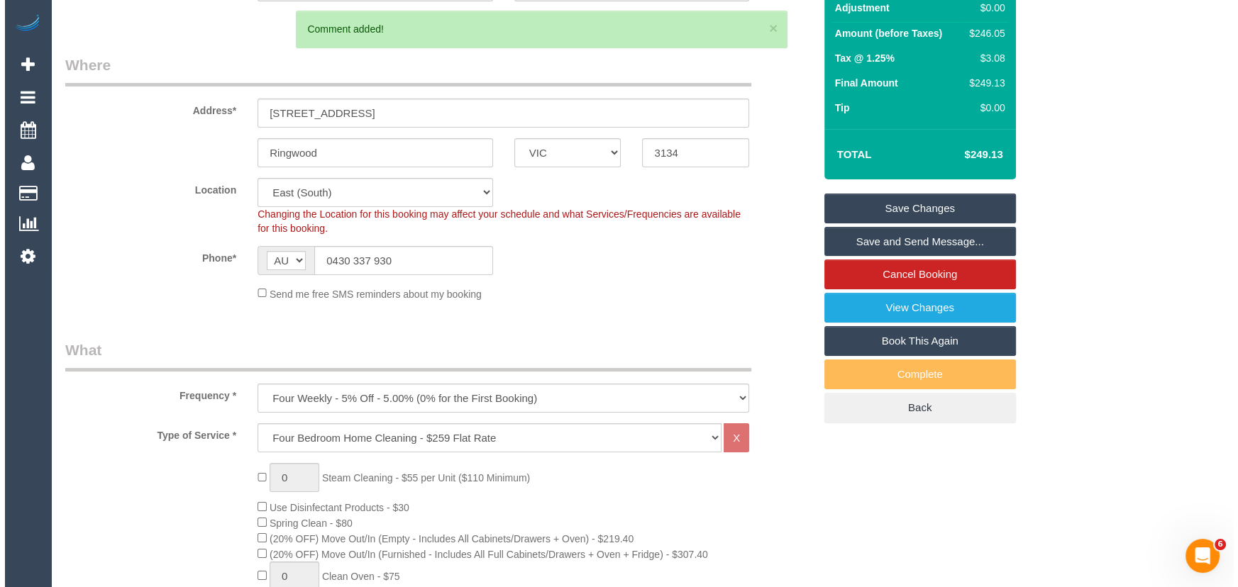
scroll to position [0, 0]
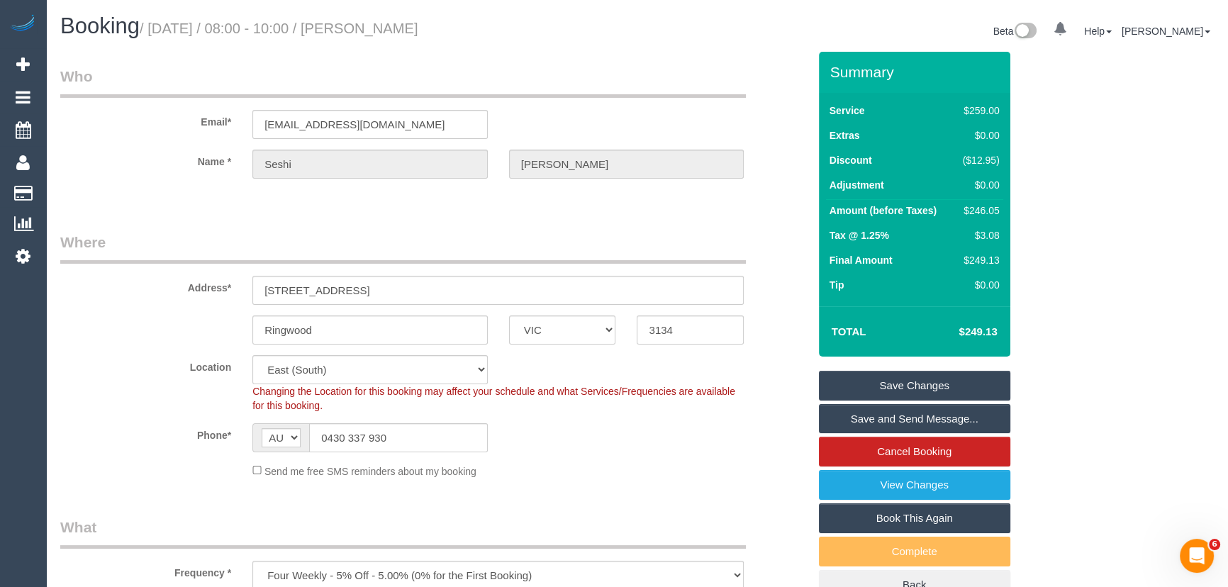
click at [388, 26] on small "/ [DATE] / 08:00 - 10:00 / [PERSON_NAME]" at bounding box center [279, 29] width 279 height 16
copy small "[PERSON_NAME]"
click at [391, 129] on input "[EMAIL_ADDRESS][DOMAIN_NAME]" at bounding box center [369, 124] width 235 height 29
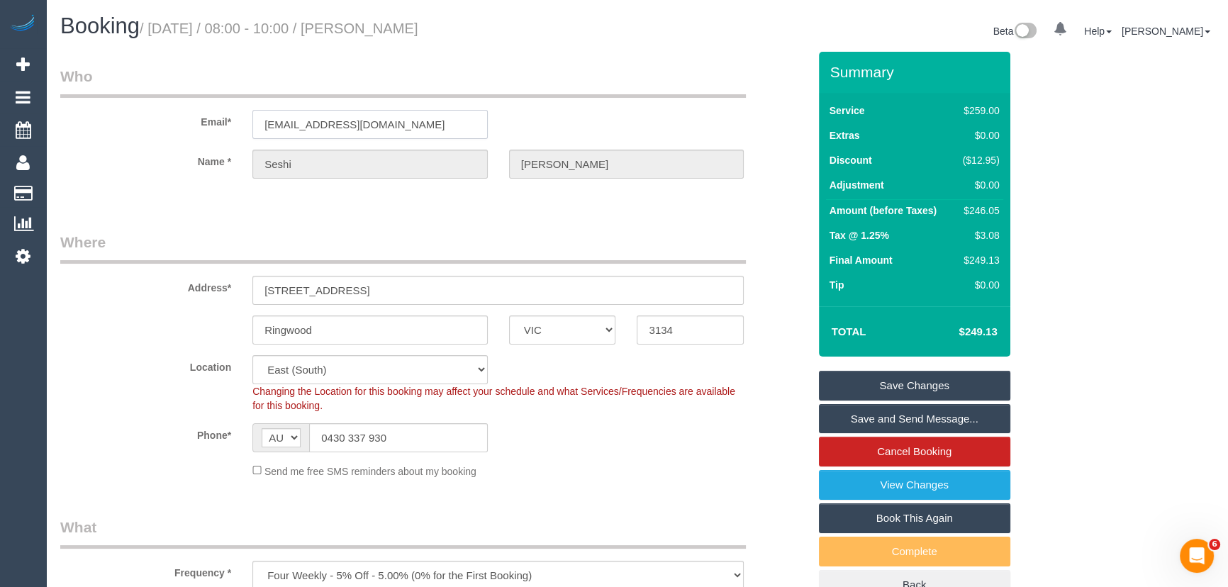
click at [391, 129] on input "[EMAIL_ADDRESS][DOMAIN_NAME]" at bounding box center [369, 124] width 235 height 29
click at [877, 426] on link "Save and Send Message..." at bounding box center [914, 419] width 191 height 30
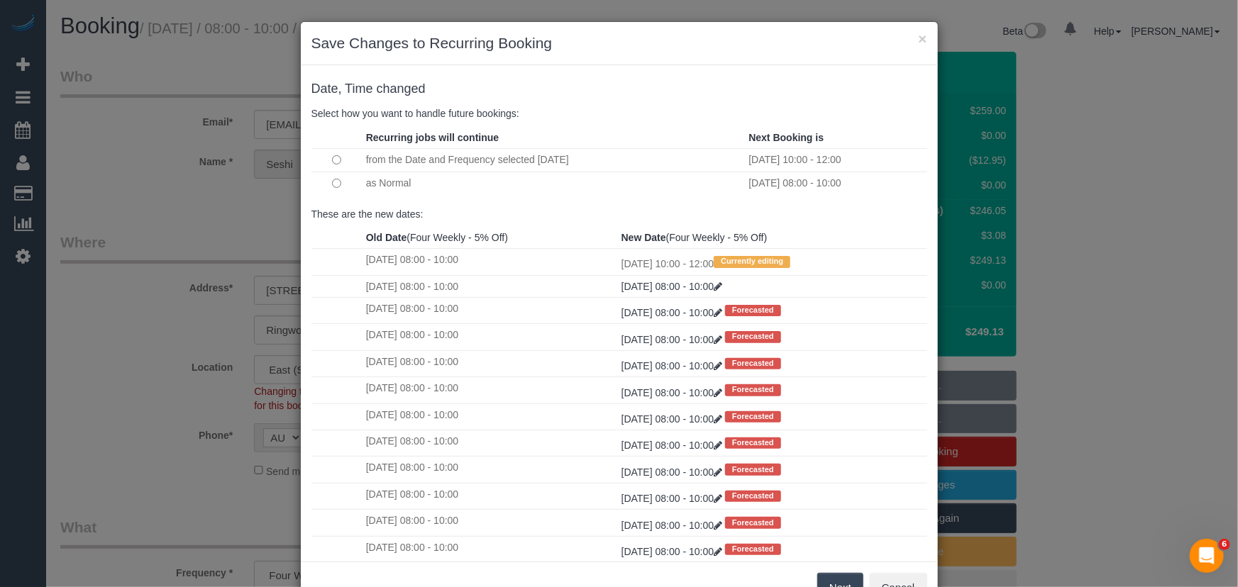
click at [833, 577] on button "Next" at bounding box center [840, 588] width 46 height 30
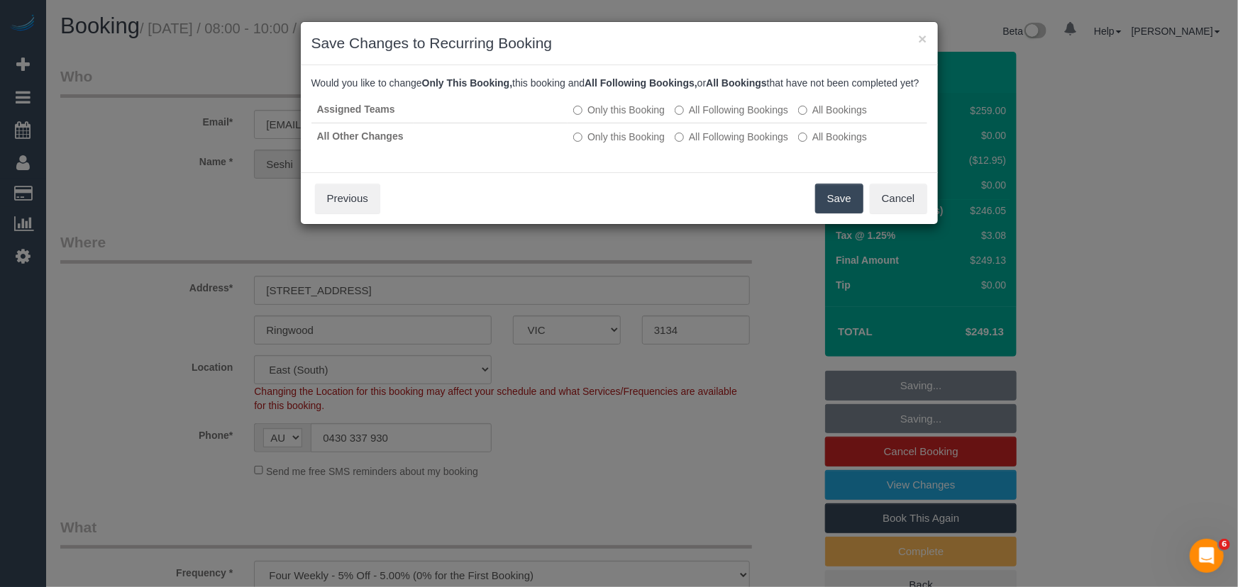
click at [845, 207] on button "Save" at bounding box center [839, 199] width 48 height 30
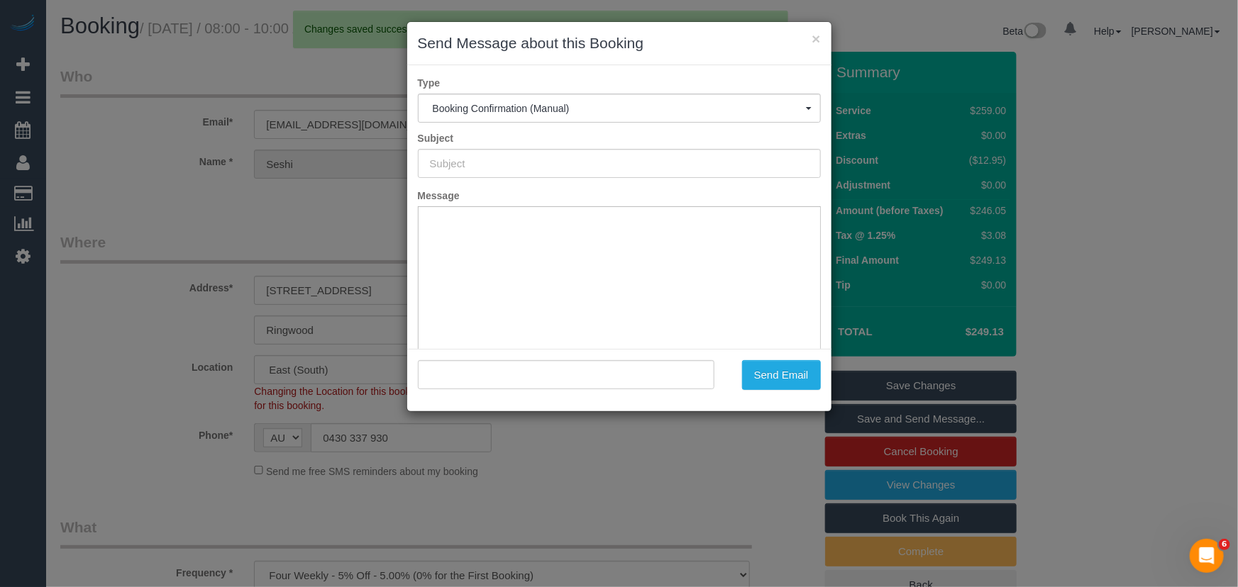
type input "Booking Confirmed"
type input ""Seshi Wijayaratne" <seshi87@hotmail.com>"
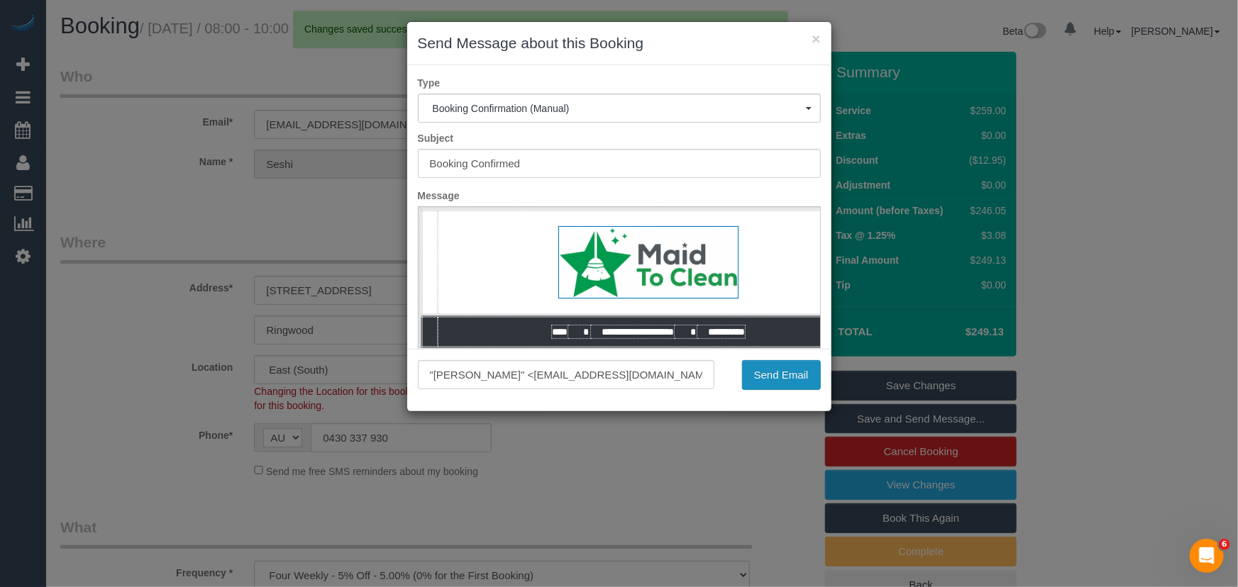
click at [782, 382] on button "Send Email" at bounding box center [781, 375] width 79 height 30
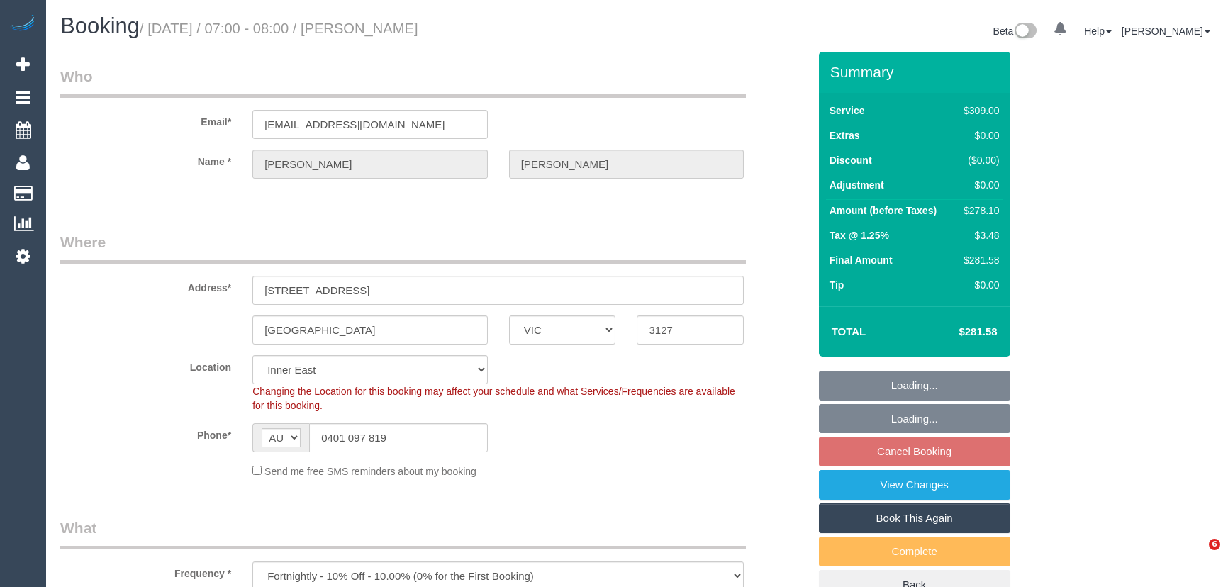
select select "VIC"
select select "number:28"
select select "number:14"
select select "number:19"
select select "number:22"
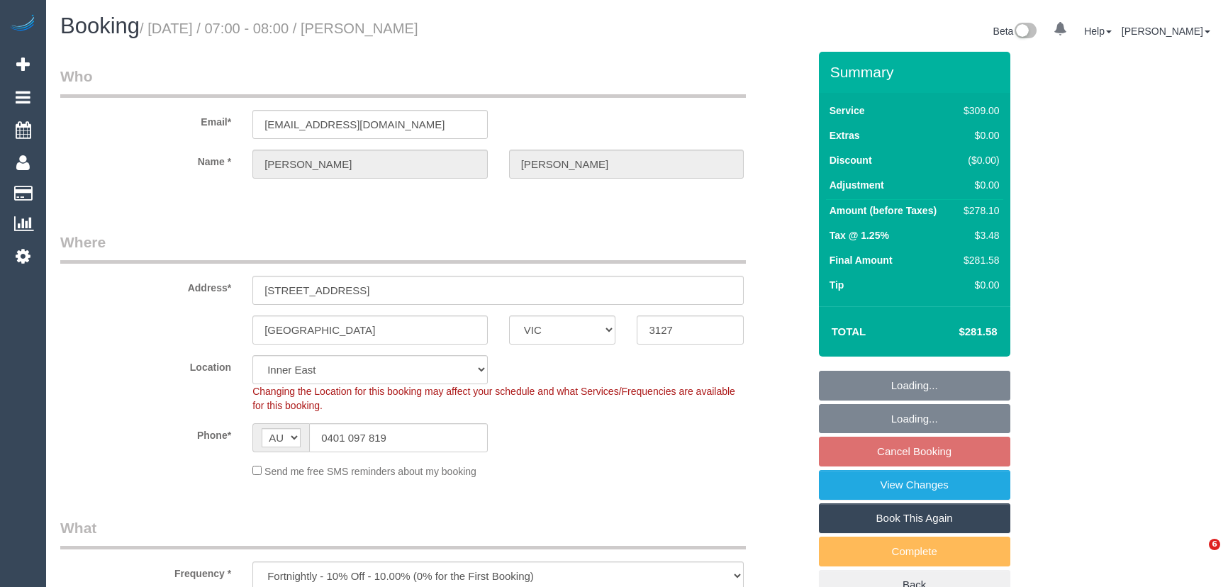
select select "number:34"
select select "number:13"
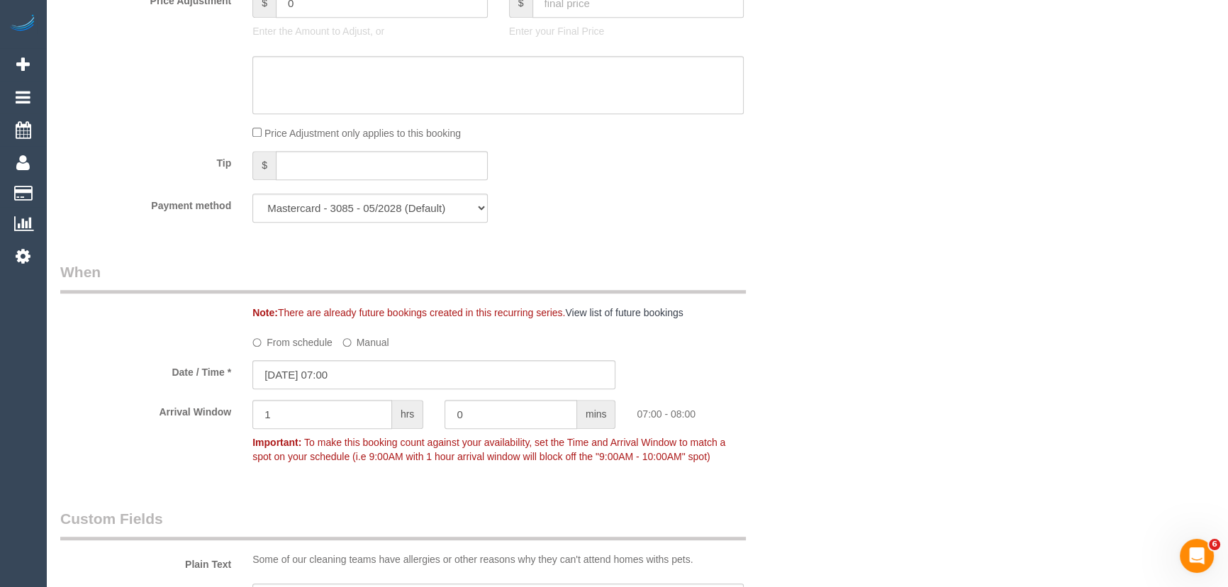
scroll to position [1418, 0]
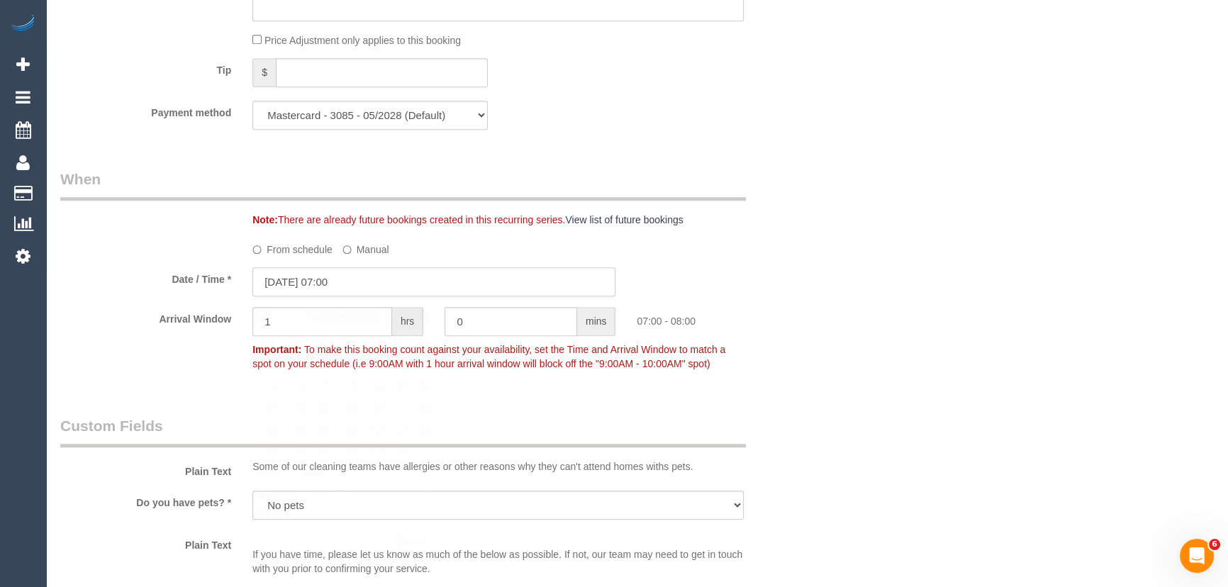
click at [375, 285] on input "17/10/2025 07:00" at bounding box center [433, 281] width 363 height 29
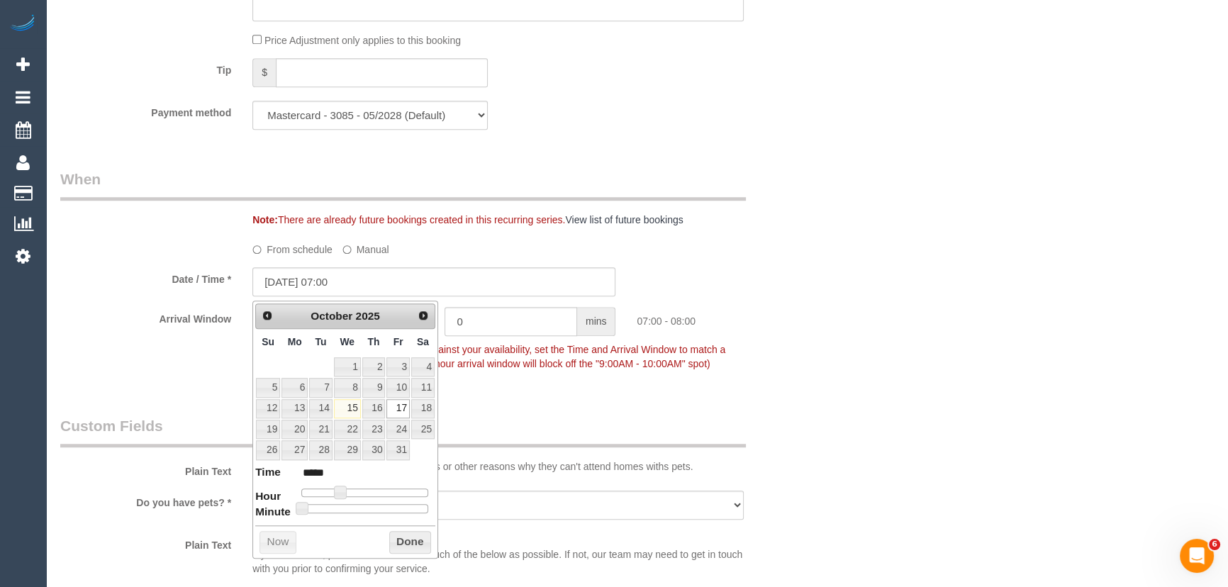
click at [347, 499] on dl "Time ***** Hour Minute Second Millisecond Microsecond Time Zone ***** ***** ***…" at bounding box center [345, 489] width 180 height 49
click at [348, 496] on dl "Time ***** Hour Minute Second Millisecond Microsecond Time Zone ***** ***** ***…" at bounding box center [345, 489] width 180 height 49
type input "17/10/2025 08:00"
type input "*****"
type input "17/10/2025 09:00"
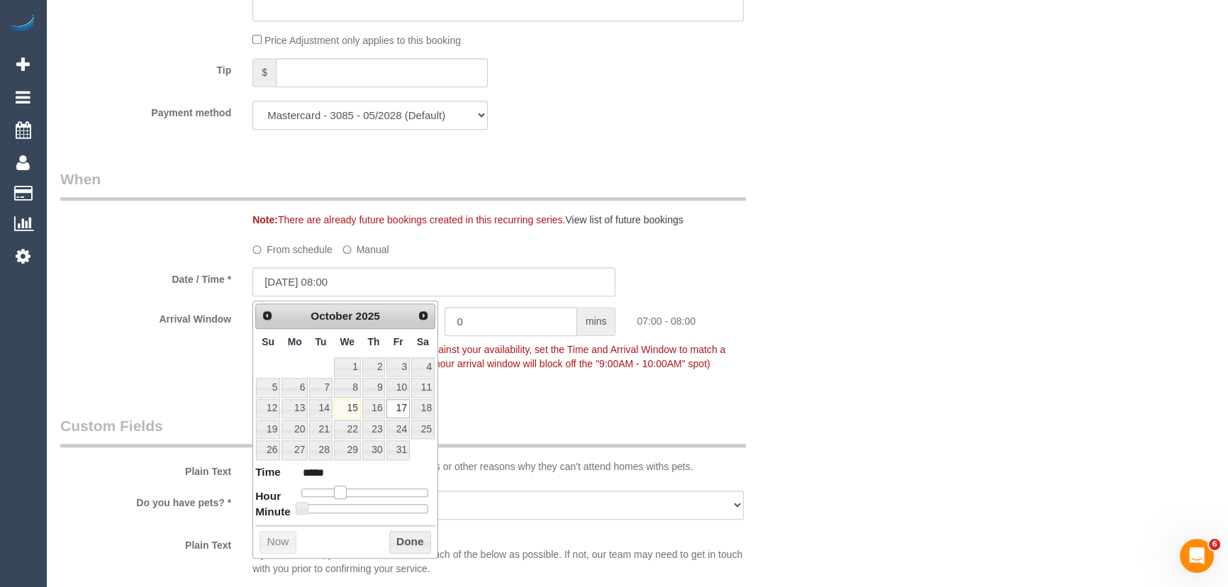
type input "*****"
type input "[DATE] 10:00"
type input "*****"
type input "17/10/2025 11:00"
type input "*****"
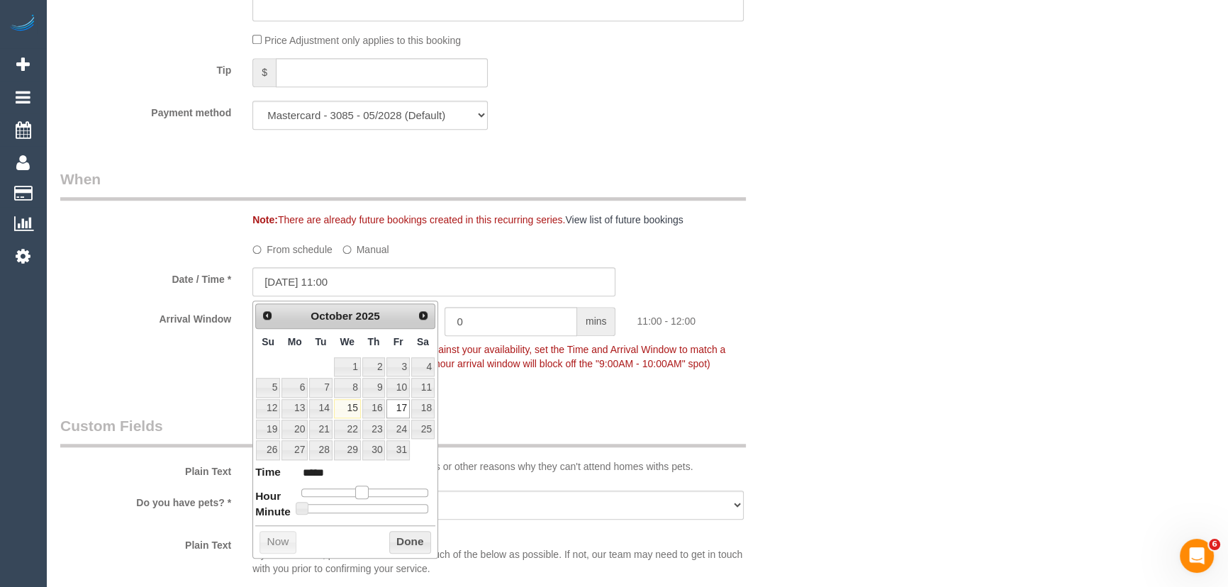
type input "17/10/2025 12:00"
type input "*****"
type input "17/10/2025 13:00"
type input "*****"
type input "17/10/2025 14:00"
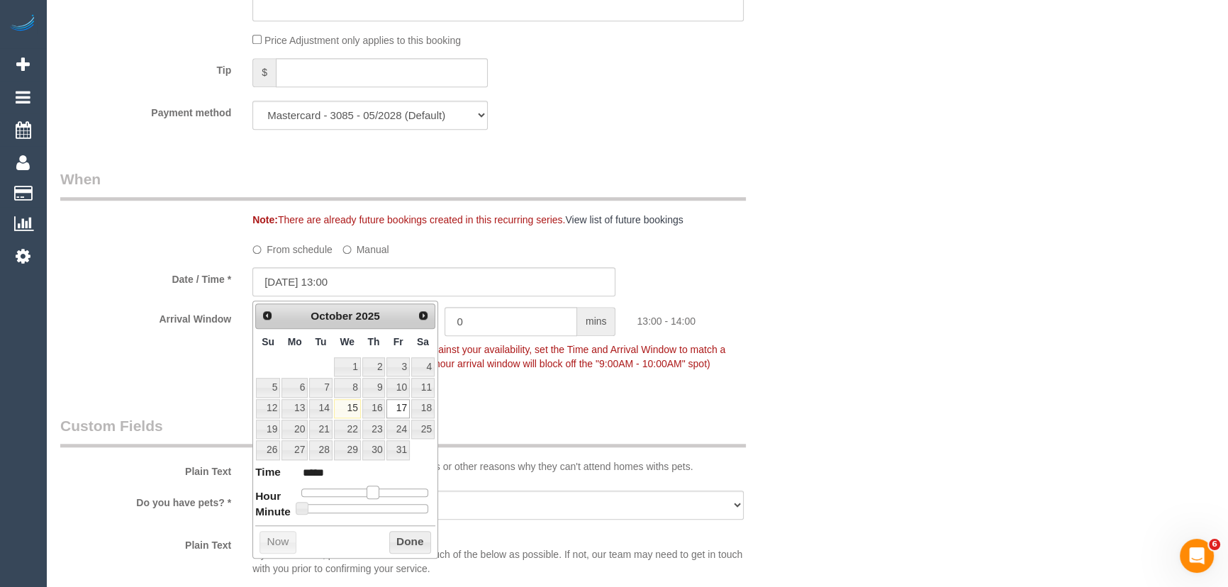
type input "*****"
type input "17/10/2025 13:00"
type input "*****"
type input "17/10/2025 12:00"
type input "*****"
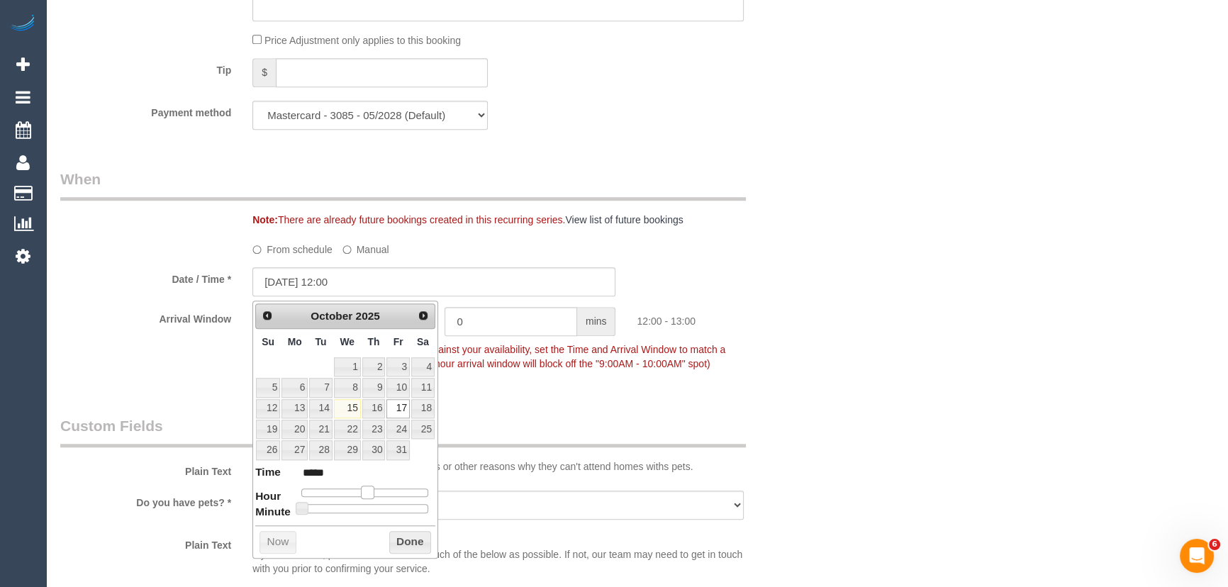
drag, startPoint x: 339, startPoint y: 490, endPoint x: 369, endPoint y: 494, distance: 30.0
click at [369, 494] on span at bounding box center [367, 492] width 13 height 13
click at [560, 383] on fieldset "When Note: There are already future bookings created in this recurring series. …" at bounding box center [434, 278] width 748 height 219
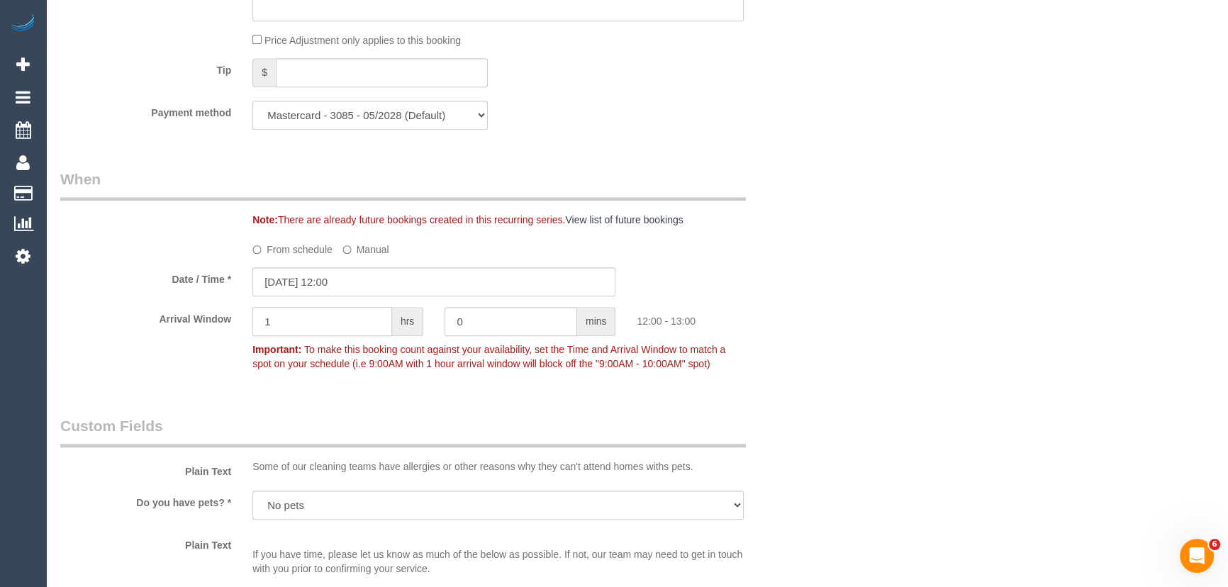
click at [326, 313] on input "1" at bounding box center [322, 321] width 140 height 29
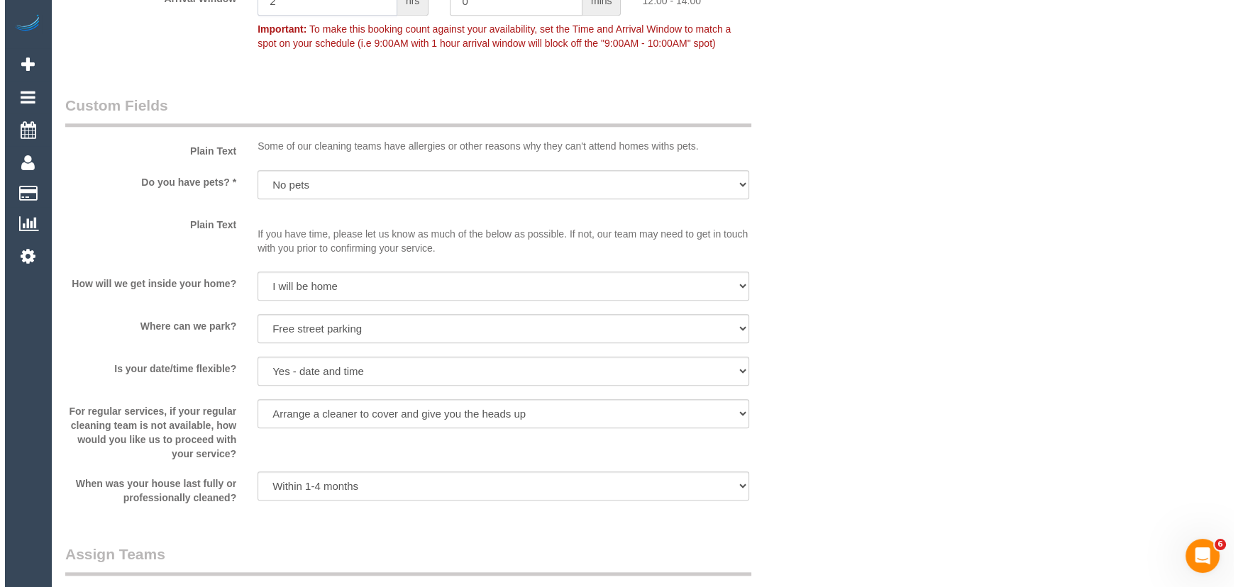
scroll to position [1869, 0]
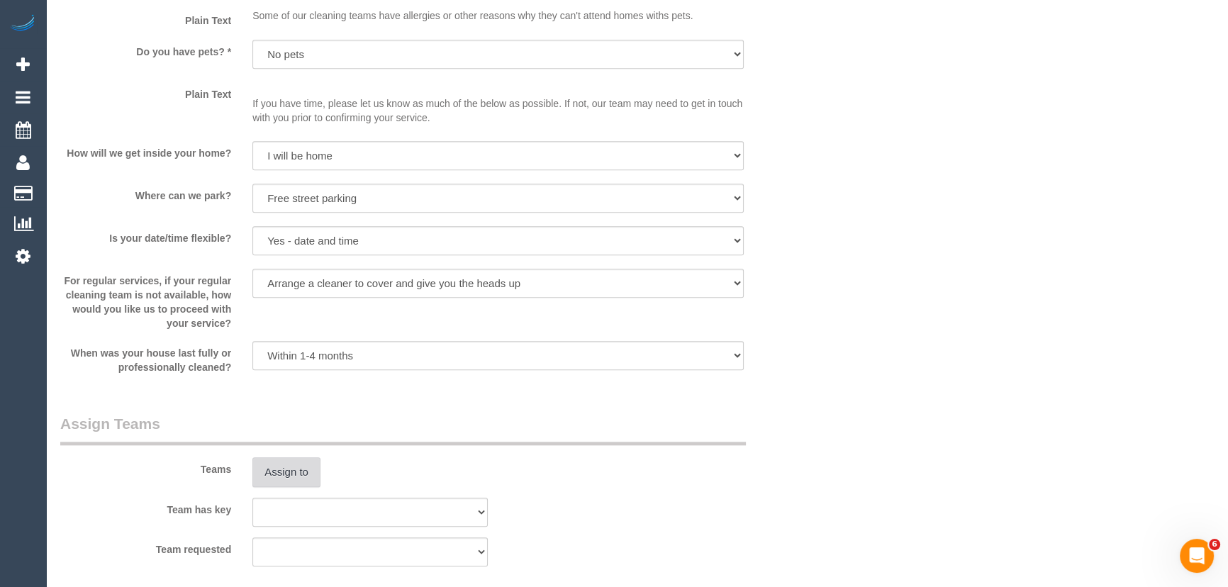
type input "2"
click at [270, 482] on button "Assign to" at bounding box center [286, 472] width 68 height 30
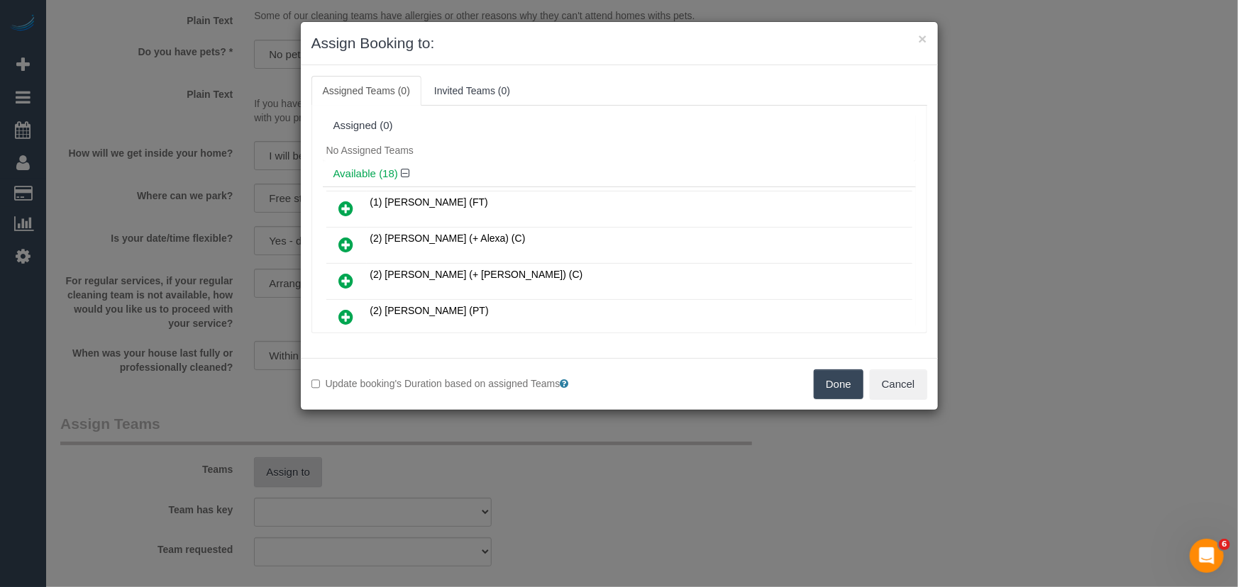
scroll to position [160, 0]
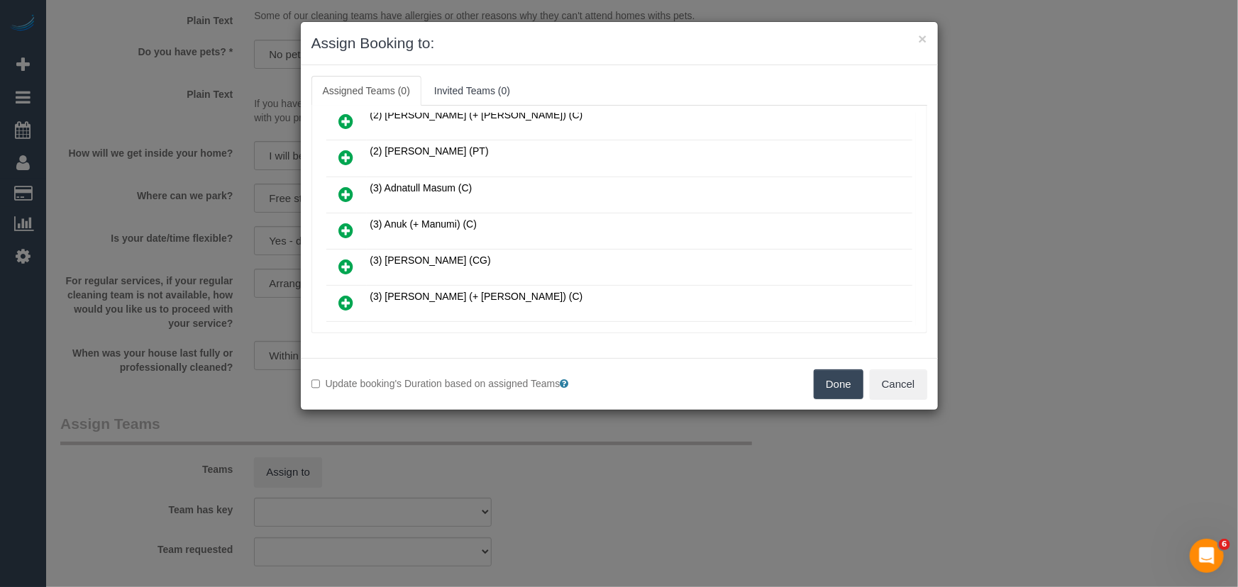
click at [350, 226] on icon at bounding box center [346, 230] width 15 height 17
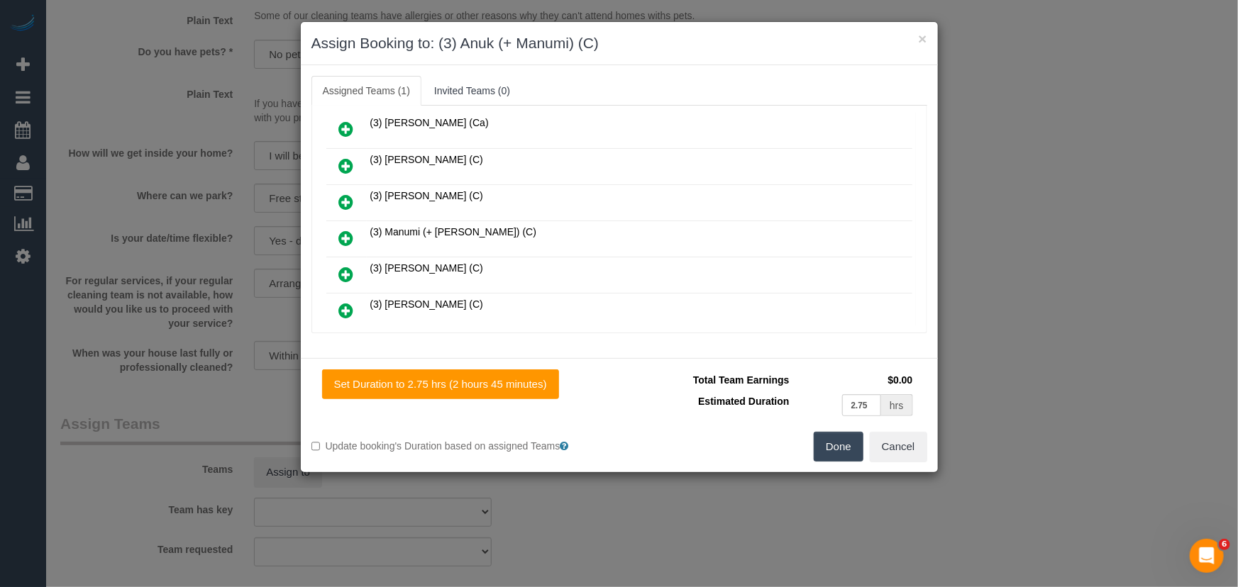
scroll to position [515, 0]
click at [344, 155] on icon at bounding box center [346, 163] width 15 height 17
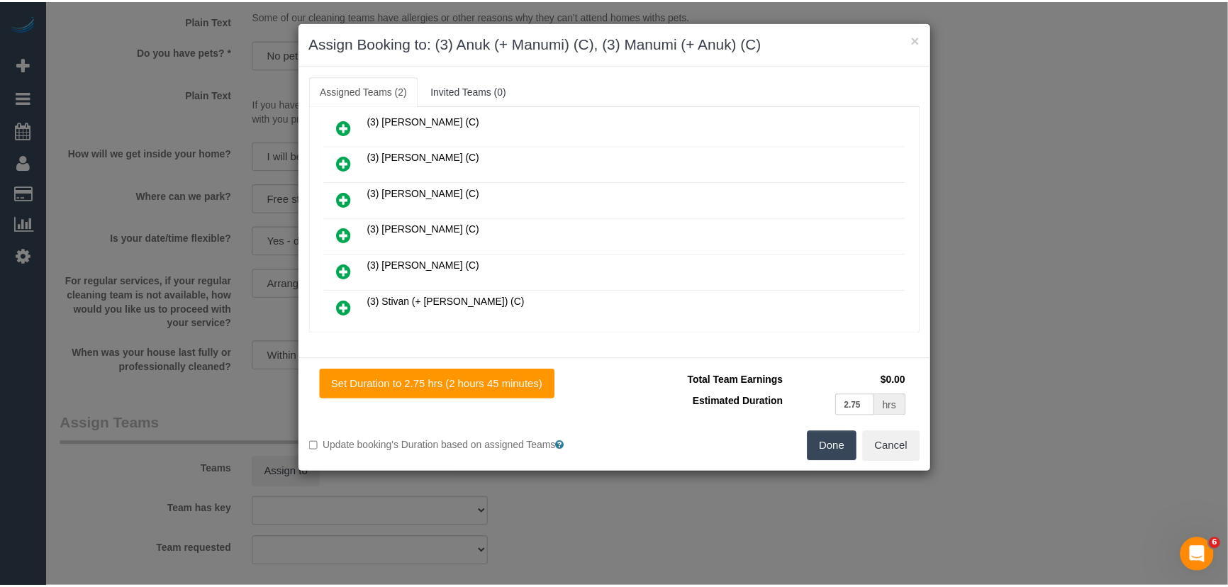
scroll to position [550, 0]
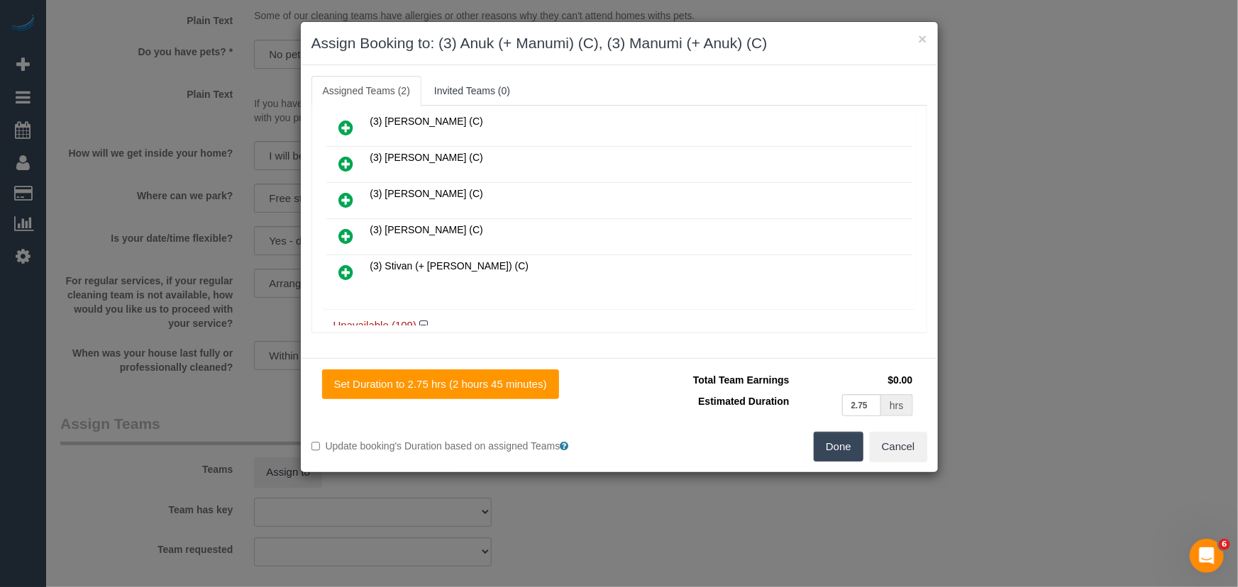
click at [833, 440] on button "Done" at bounding box center [838, 447] width 50 height 30
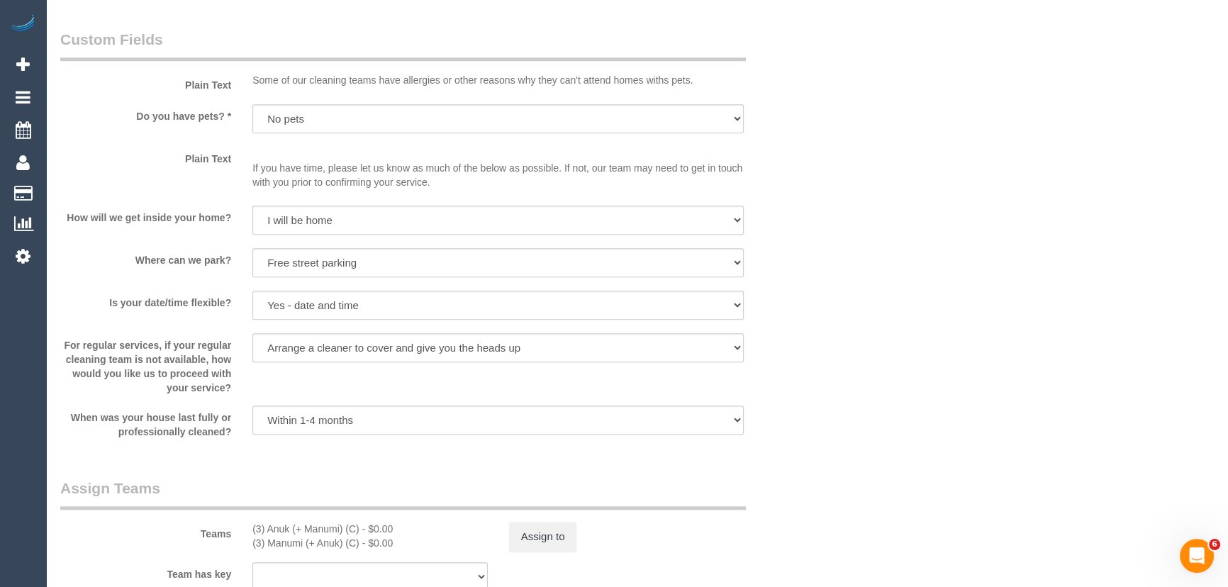
scroll to position [2128, 0]
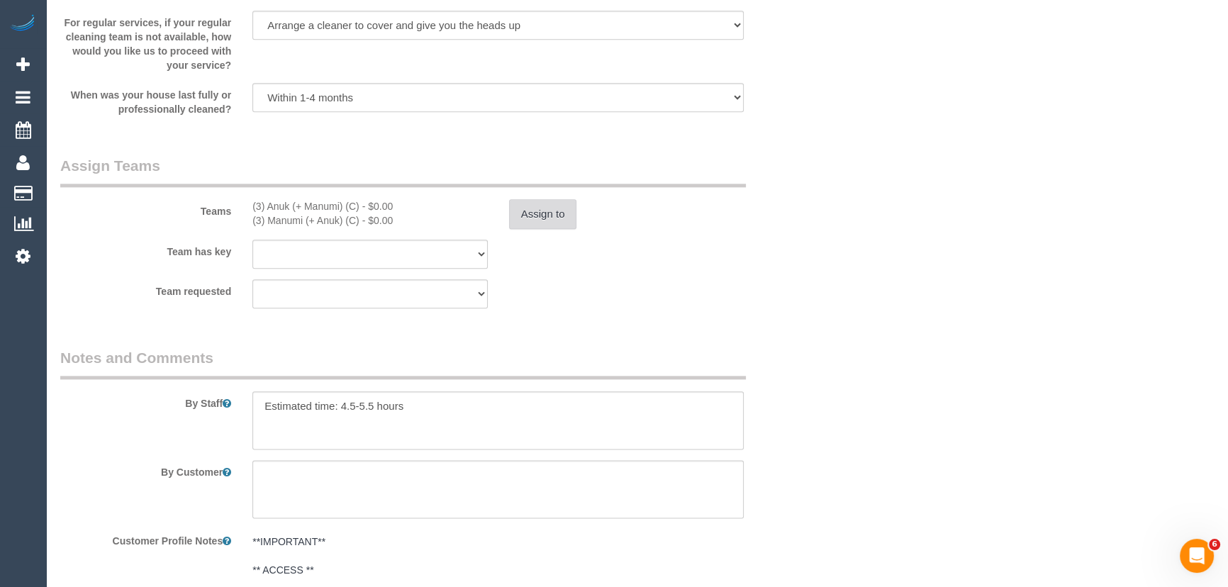
click at [557, 223] on button "Assign to" at bounding box center [543, 214] width 68 height 30
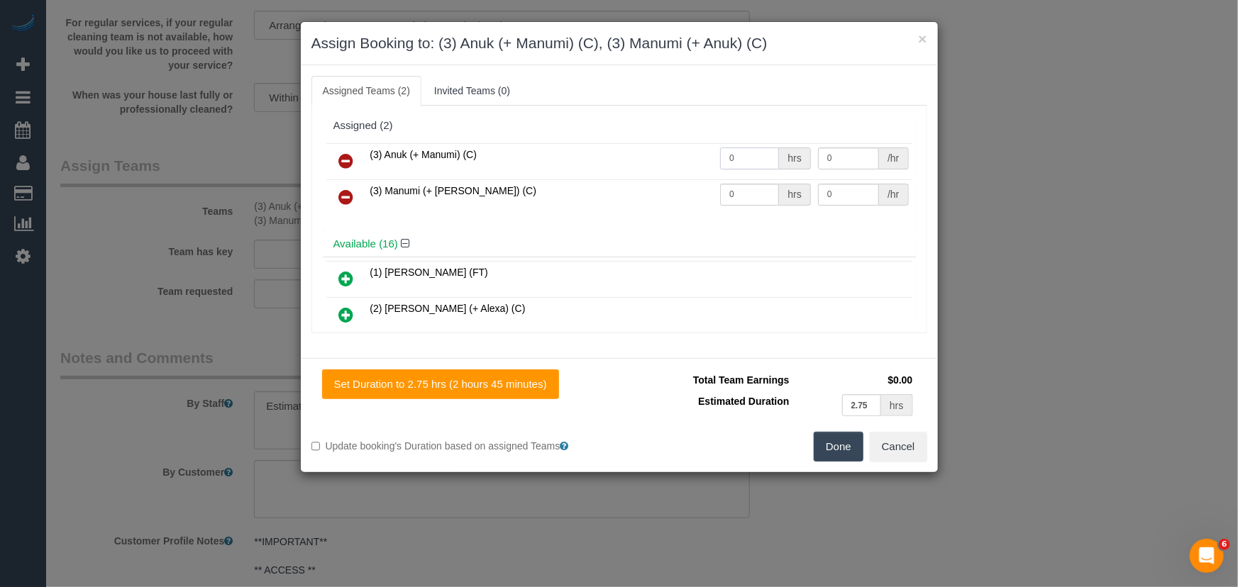
click at [757, 155] on input "0" at bounding box center [749, 159] width 59 height 22
type input "1"
type input "87.5"
click at [745, 191] on input "0" at bounding box center [749, 195] width 59 height 22
type input "1"
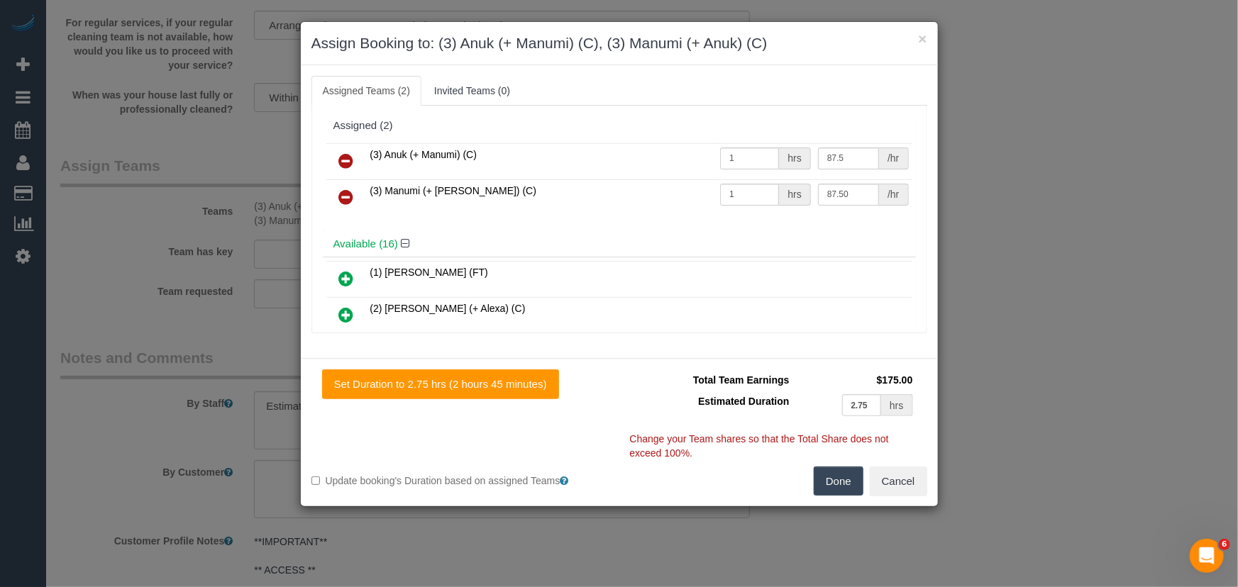
type input "87.5"
click at [856, 484] on button "Done" at bounding box center [838, 482] width 50 height 30
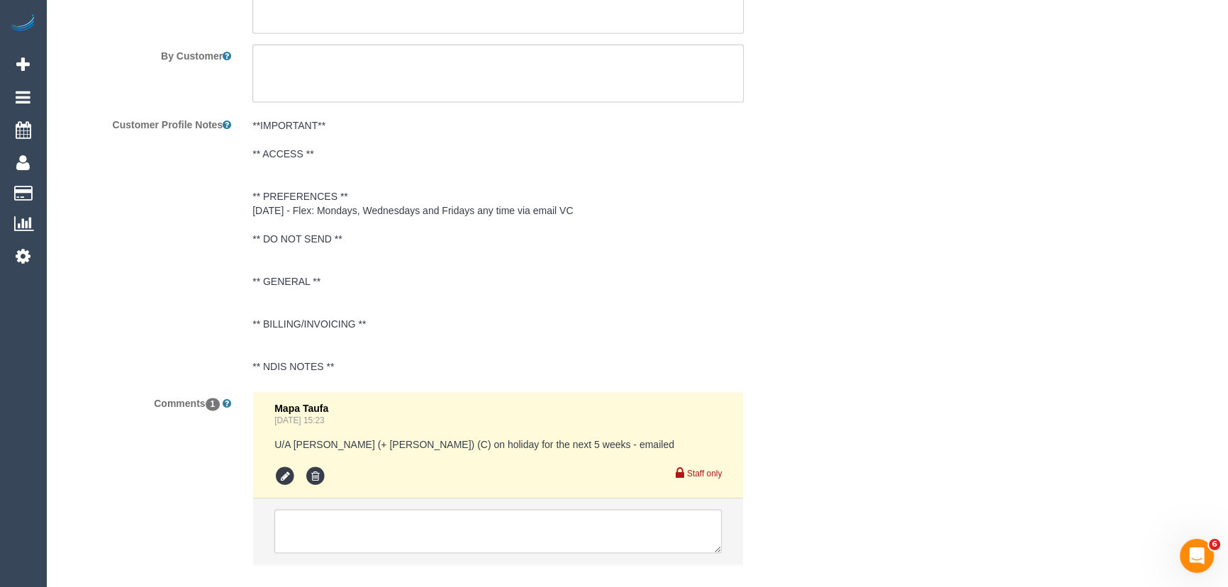
scroll to position [2626, 0]
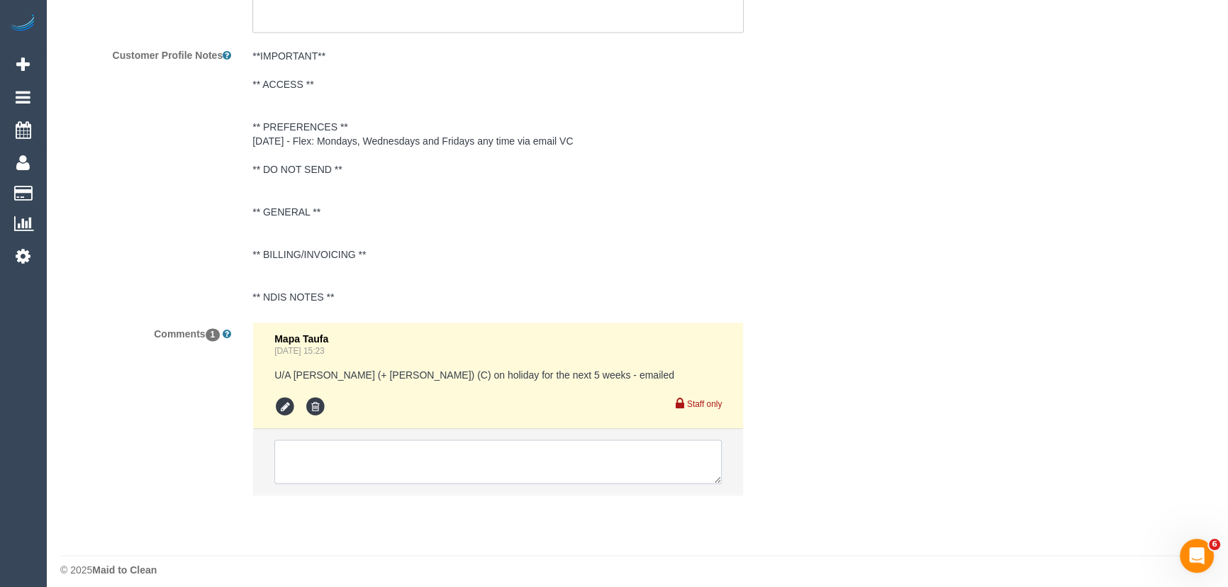
click at [390, 447] on textarea at bounding box center [497, 462] width 447 height 44
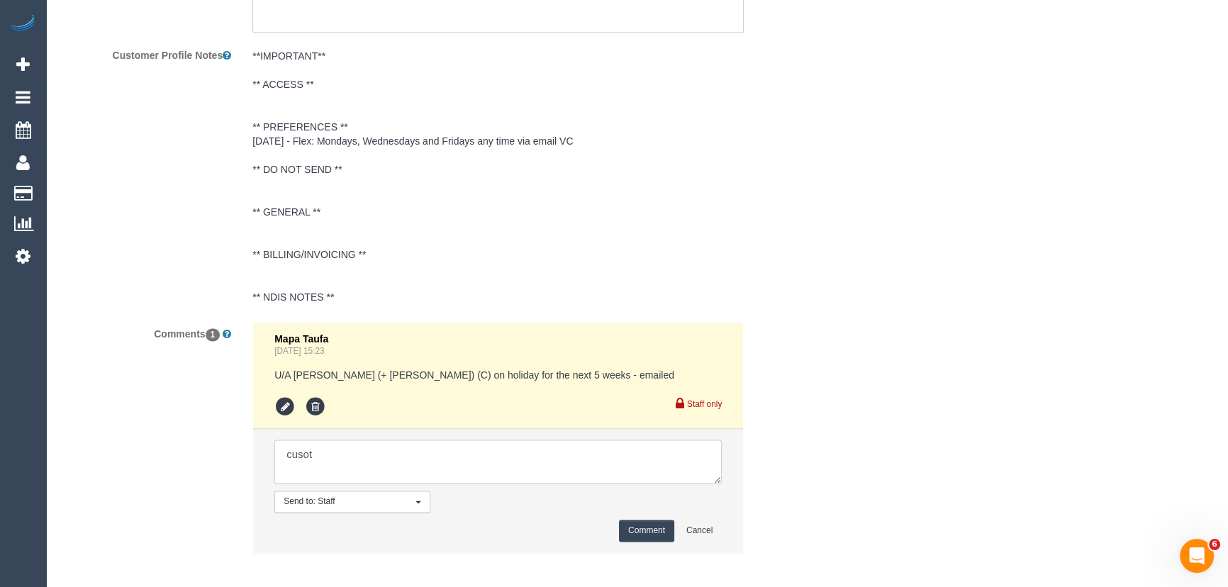
click at [337, 443] on textarea at bounding box center [497, 462] width 447 height 44
type textarea "customer has been informed of cover and AW 12-2pm - via email"
click at [645, 520] on button "Comment" at bounding box center [646, 531] width 55 height 22
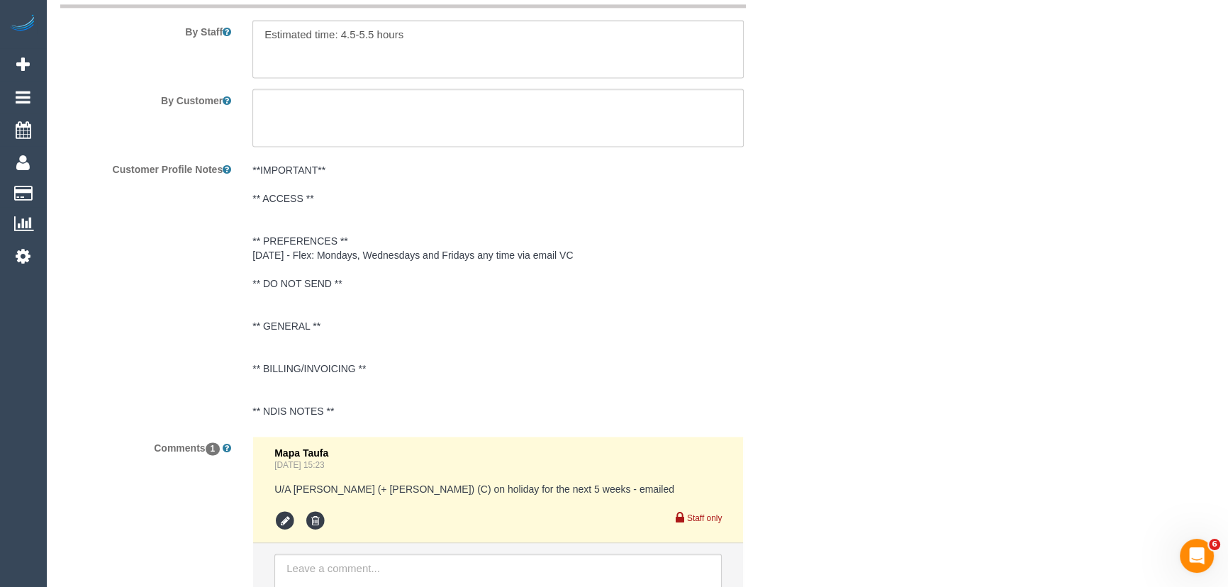
scroll to position [2369, 0]
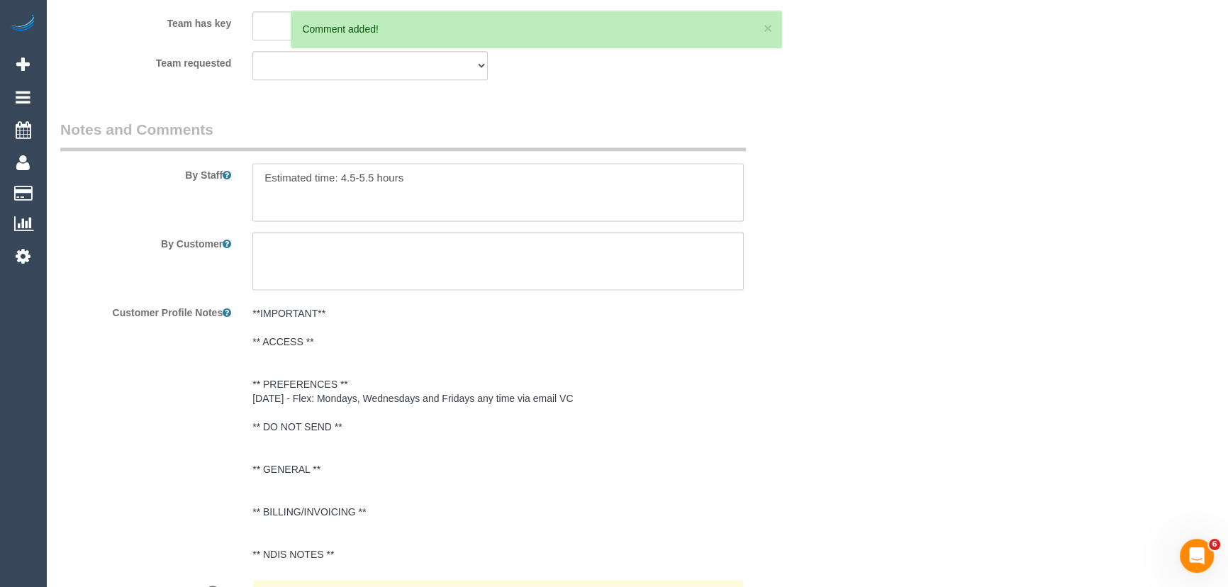
click at [255, 167] on textarea at bounding box center [497, 192] width 491 height 58
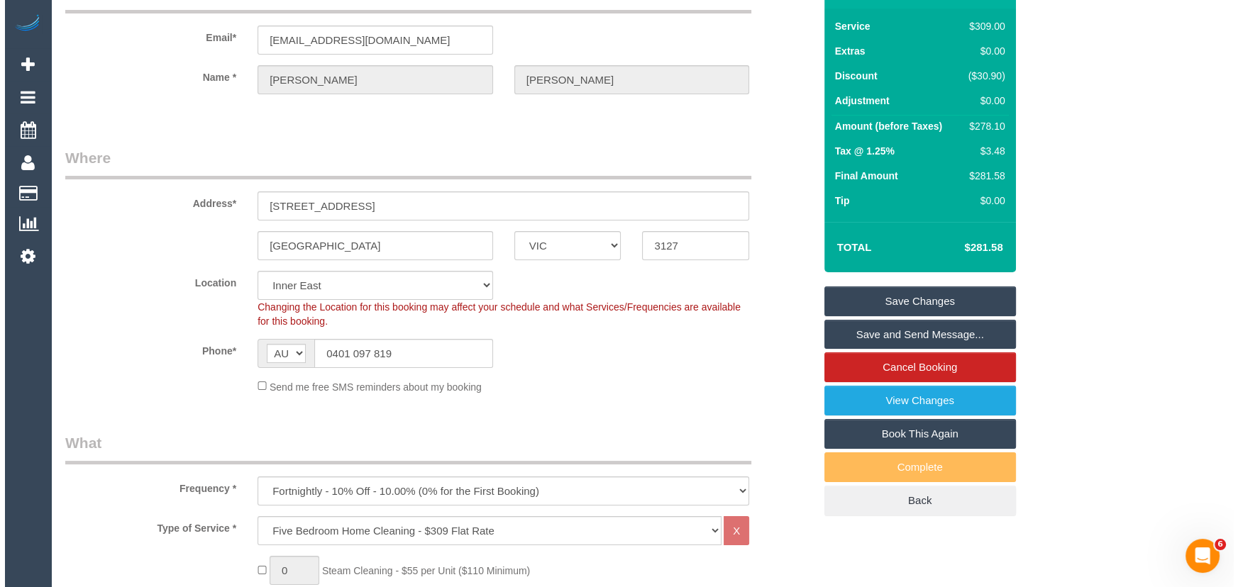
scroll to position [0, 0]
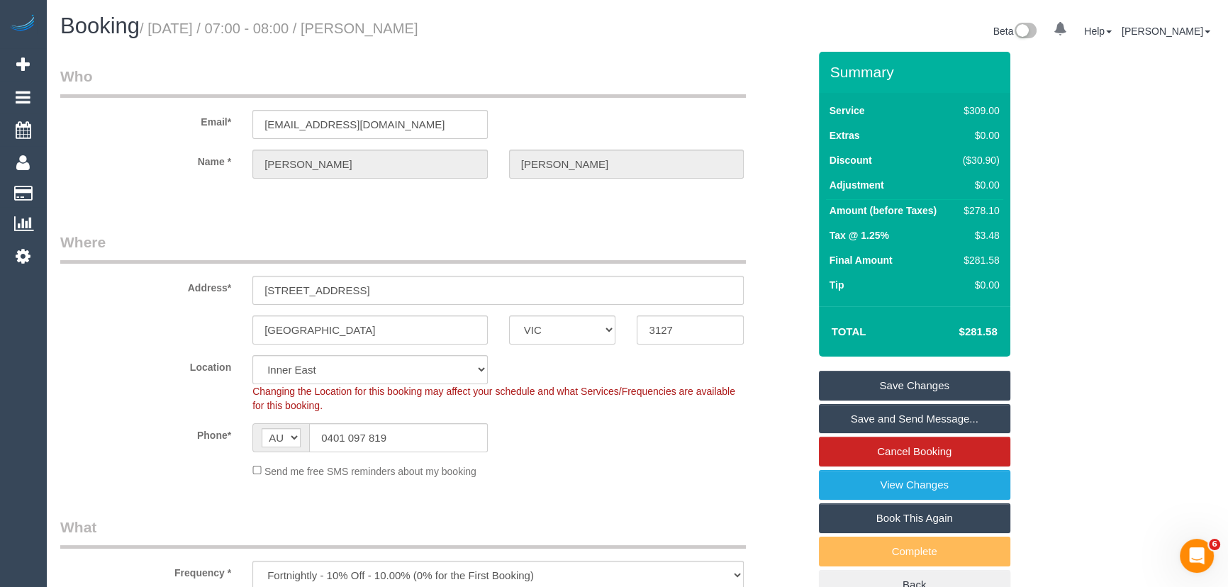
type textarea "*cover* Estimated time: 4.5-5.5 hours"
click at [391, 37] on h1 "Booking / October 17, 2025 / 07:00 - 08:00 / Stephanie McNulty" at bounding box center [343, 26] width 567 height 24
click at [396, 28] on small "/ October 17, 2025 / 07:00 - 08:00 / Stephanie McNulty" at bounding box center [279, 29] width 279 height 16
copy small "Stephanie McNulty"
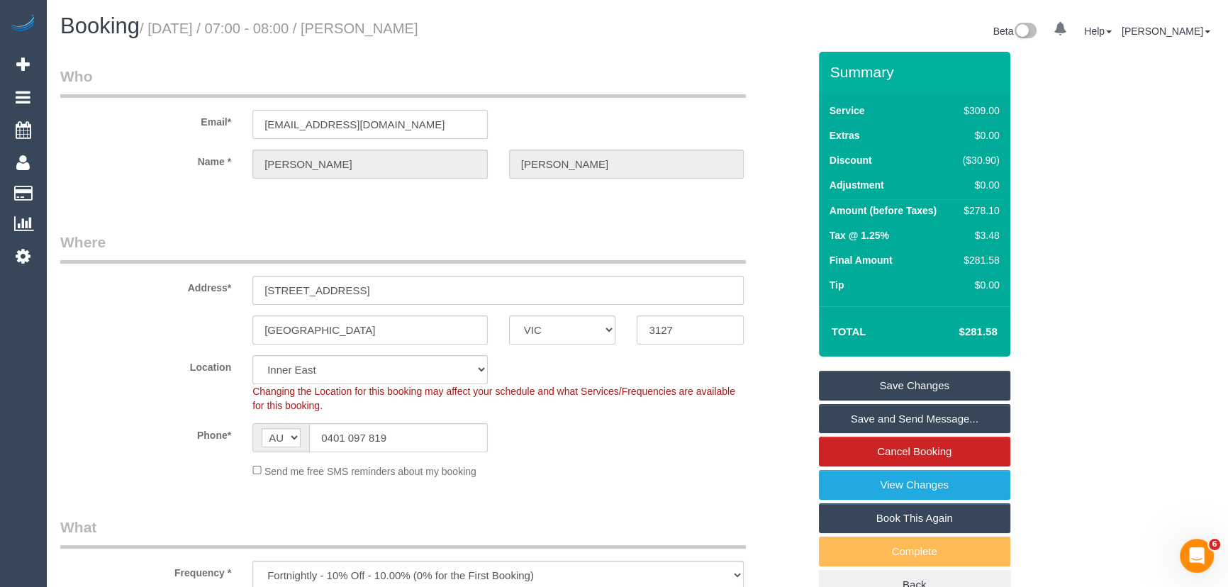
click at [421, 133] on input "stephaniesmcnulty@gmail.com" at bounding box center [369, 124] width 235 height 29
click at [922, 421] on link "Save and Send Message..." at bounding box center [914, 419] width 191 height 30
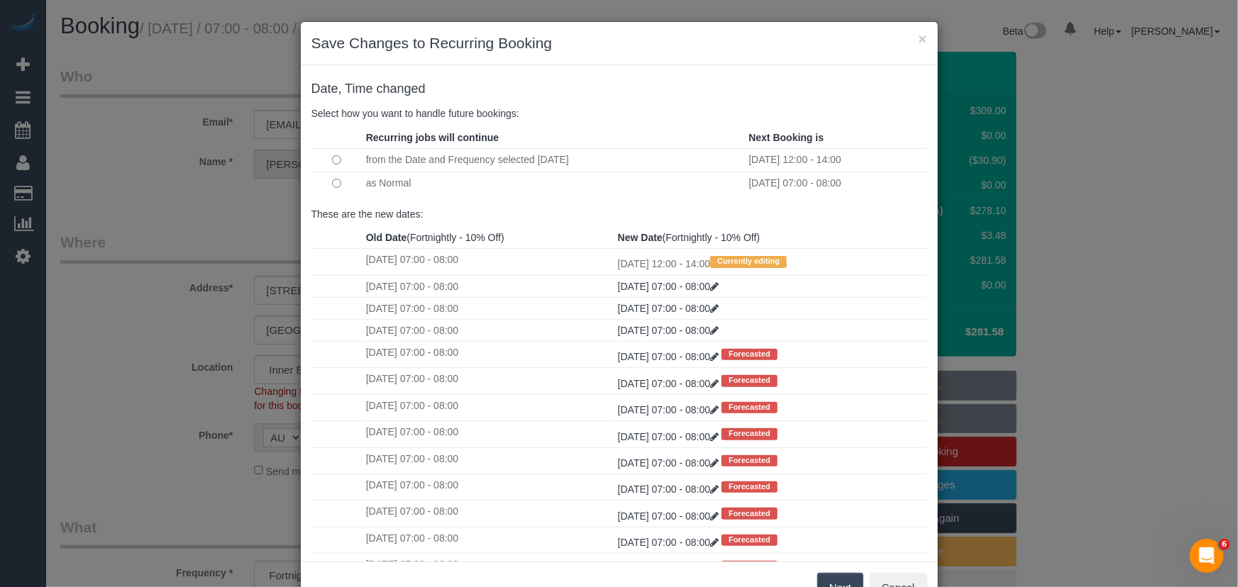
click at [840, 576] on button "Next" at bounding box center [840, 588] width 46 height 30
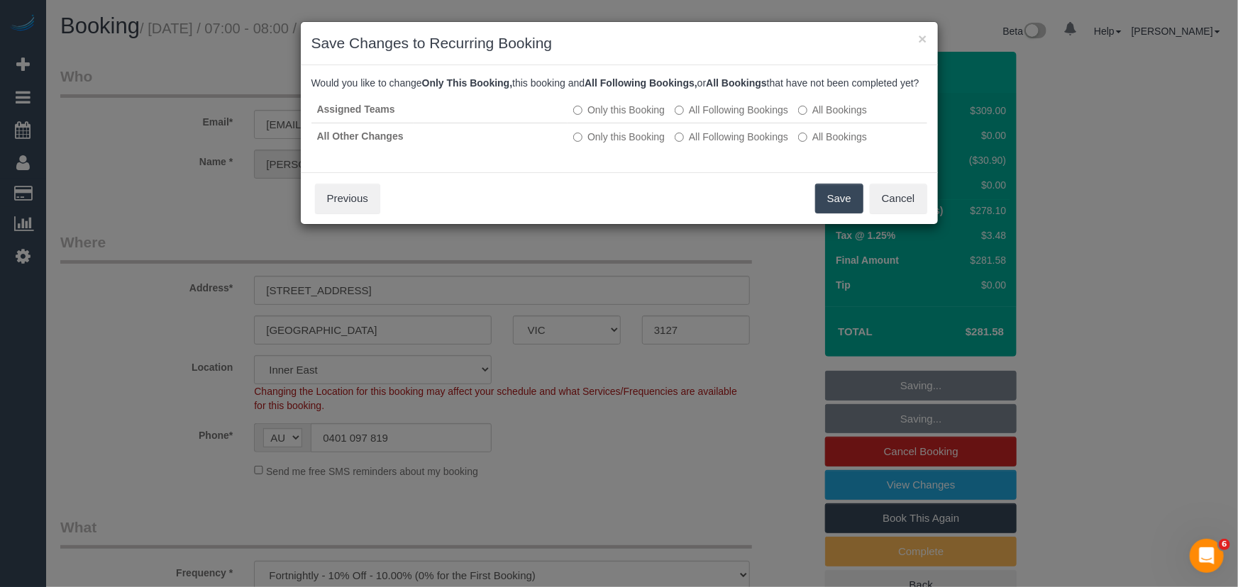
click at [837, 213] on button "Save" at bounding box center [839, 199] width 48 height 30
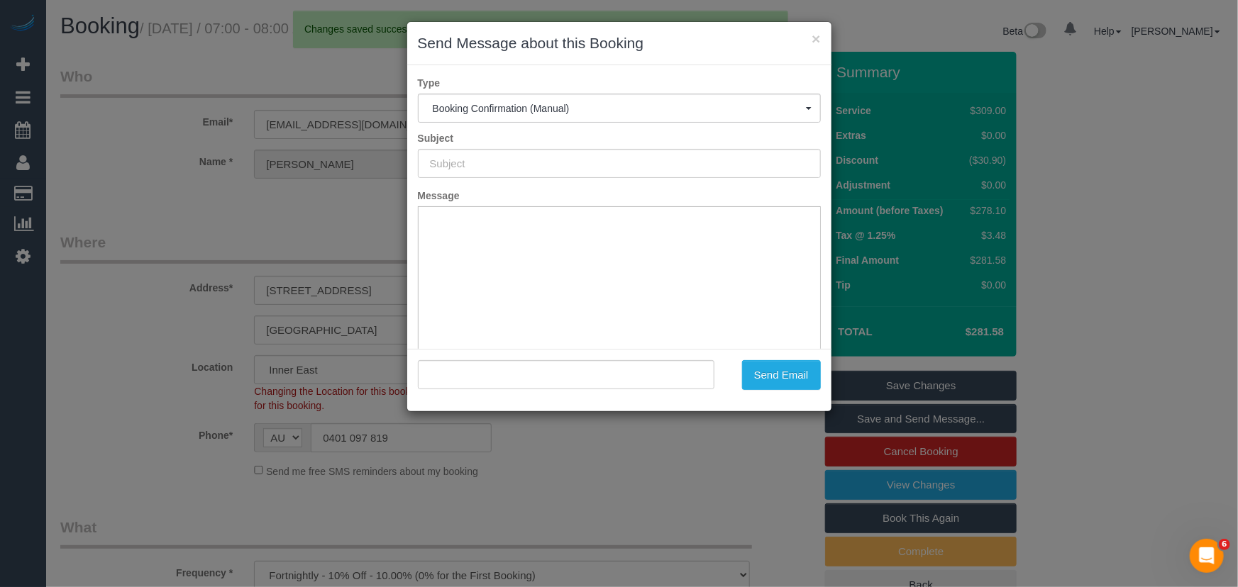
type input "Booking Confirmed"
type input ""Stephanie McNulty" <stephaniesmcnulty@gmail.com>"
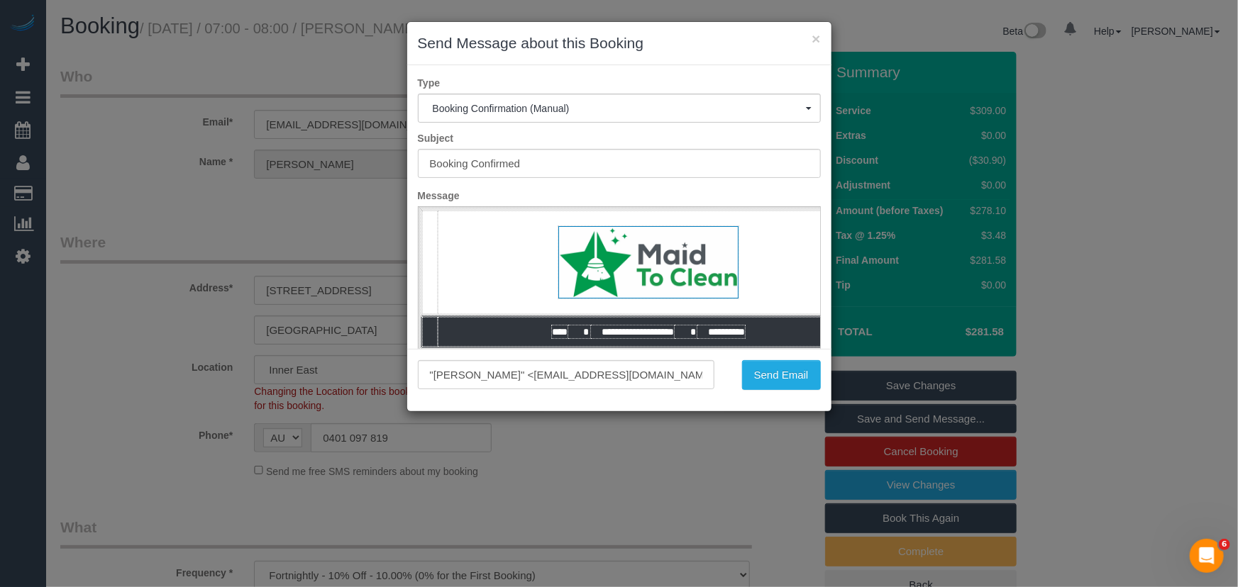
click at [796, 390] on div ""Stephanie McNulty" <stephaniesmcnulty@gmail.com> Send Email" at bounding box center [619, 380] width 424 height 62
click at [785, 376] on button "Send Email" at bounding box center [781, 375] width 79 height 30
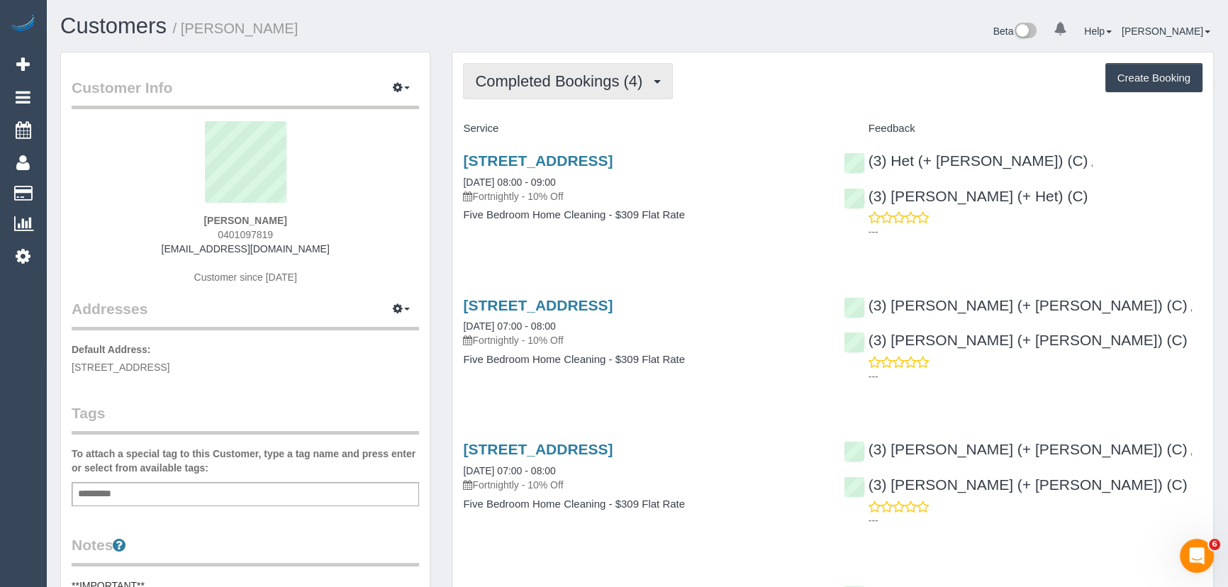
click at [595, 82] on span "Completed Bookings (4)" at bounding box center [562, 81] width 174 height 18
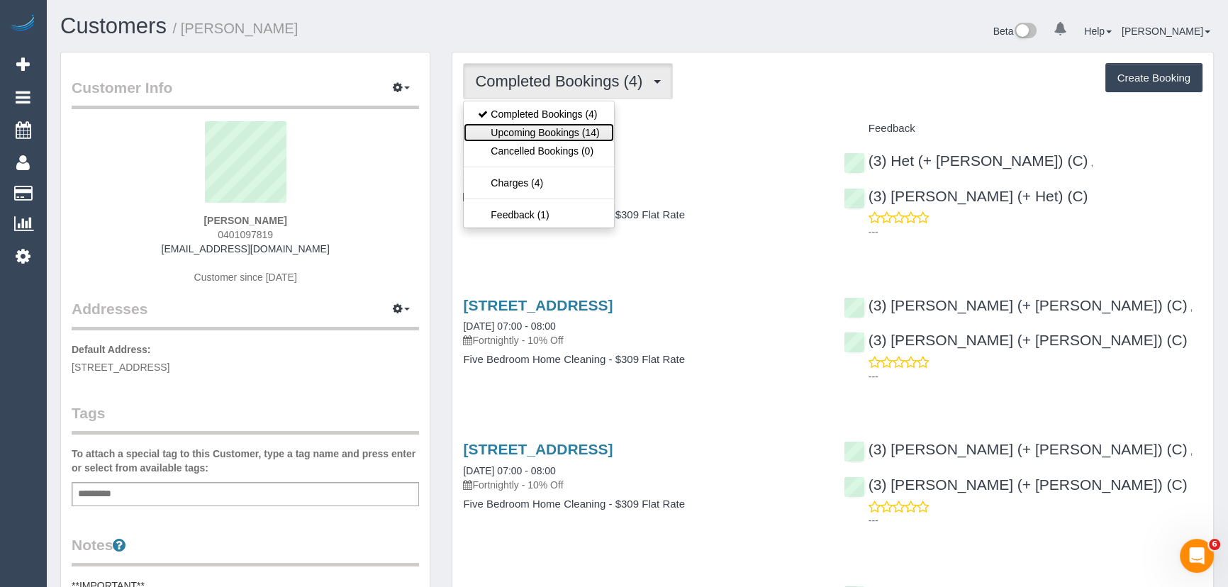
click at [594, 128] on link "Upcoming Bookings (14)" at bounding box center [539, 132] width 150 height 18
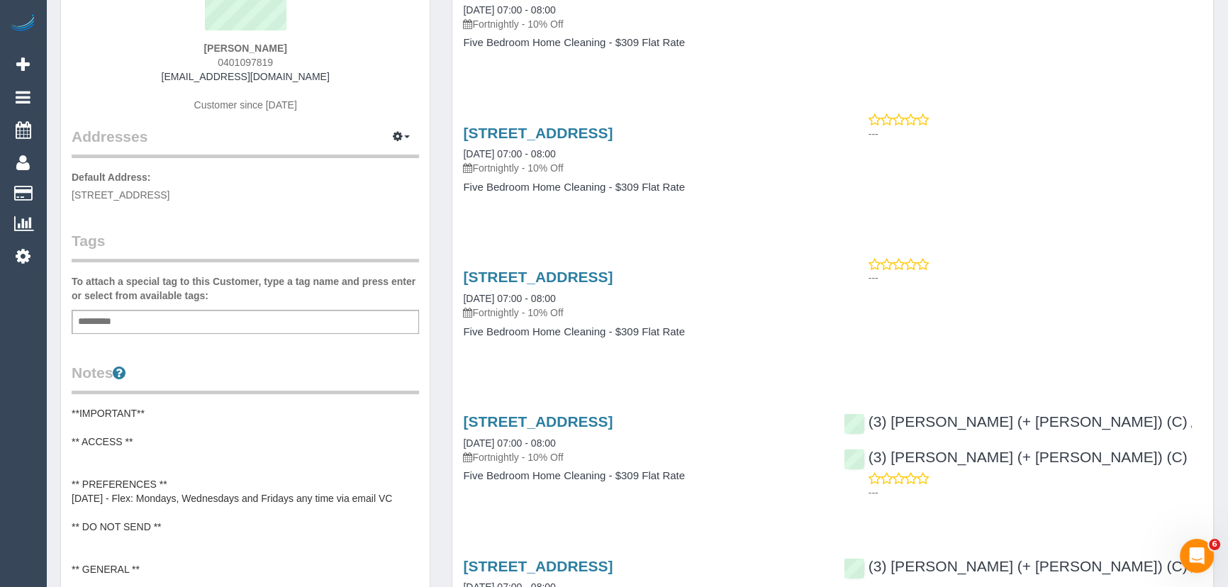
scroll to position [64, 0]
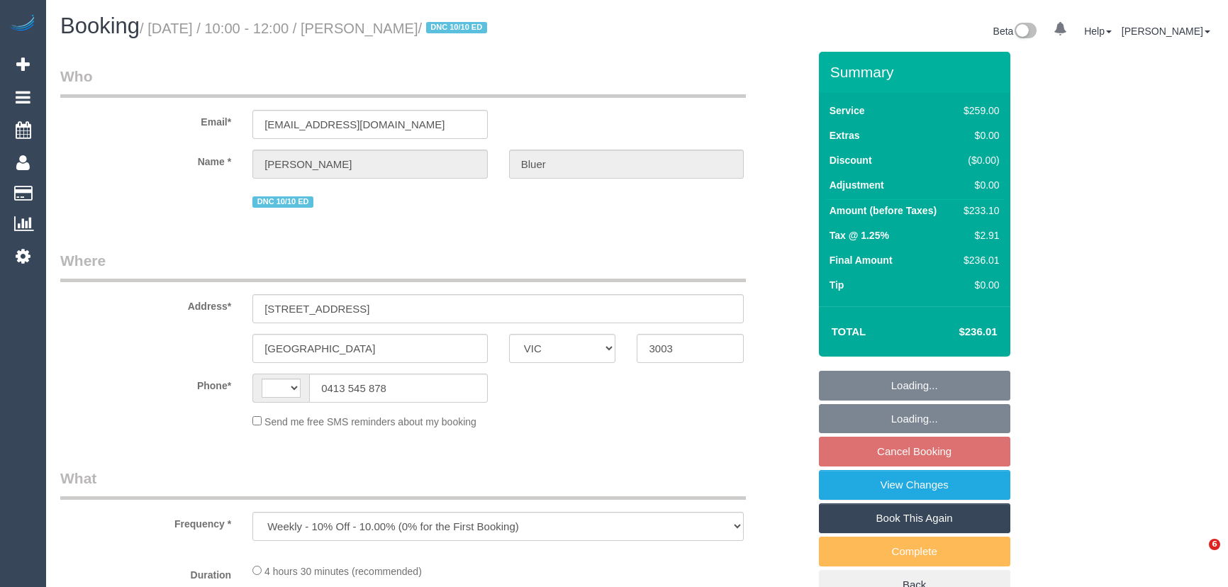
select select "VIC"
select select "string:stripe-pm_1POwZF2GScqysDRVCl8tZd1C"
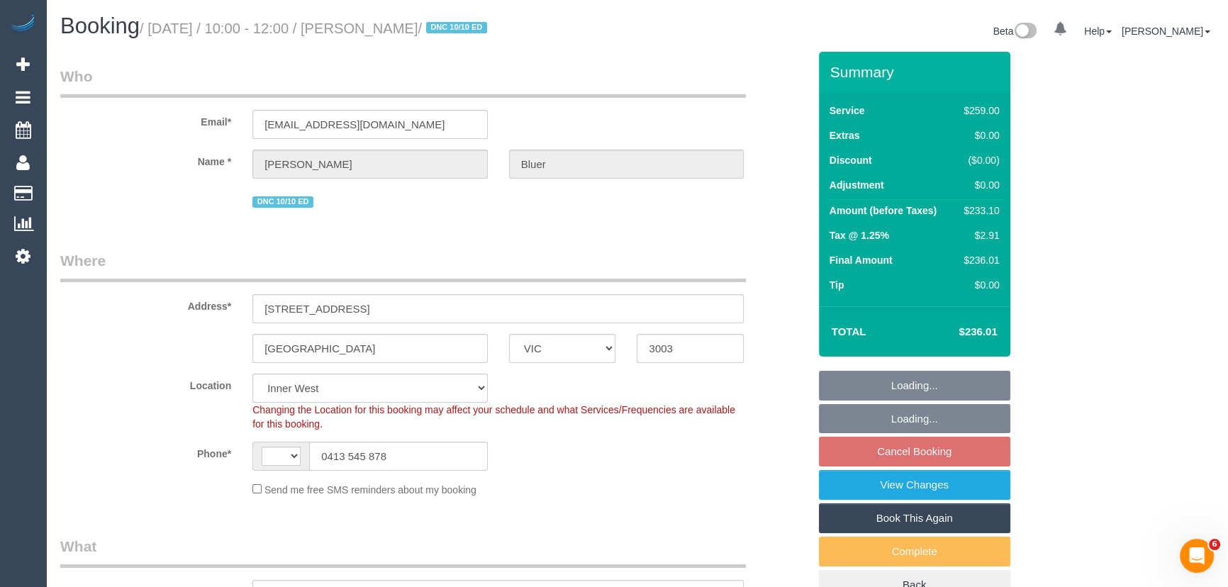
select select "object:1219"
select select "string:AU"
select select "number:30"
select select "number:14"
select select "number:19"
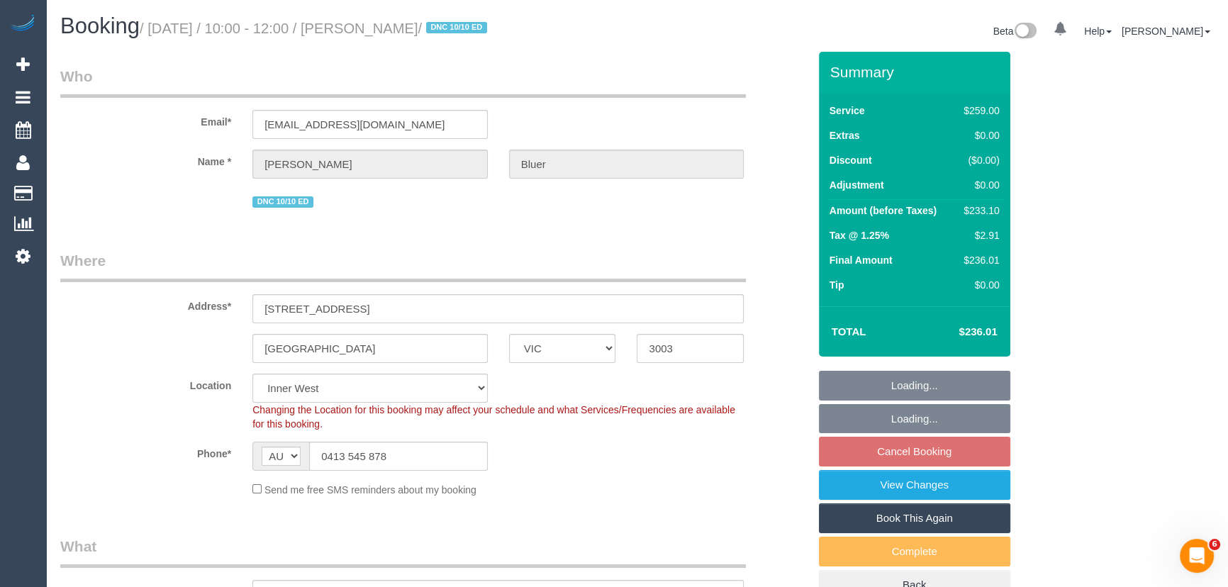
select select "number:24"
select select "number:33"
select select "number:11"
